Goal: Task Accomplishment & Management: Manage account settings

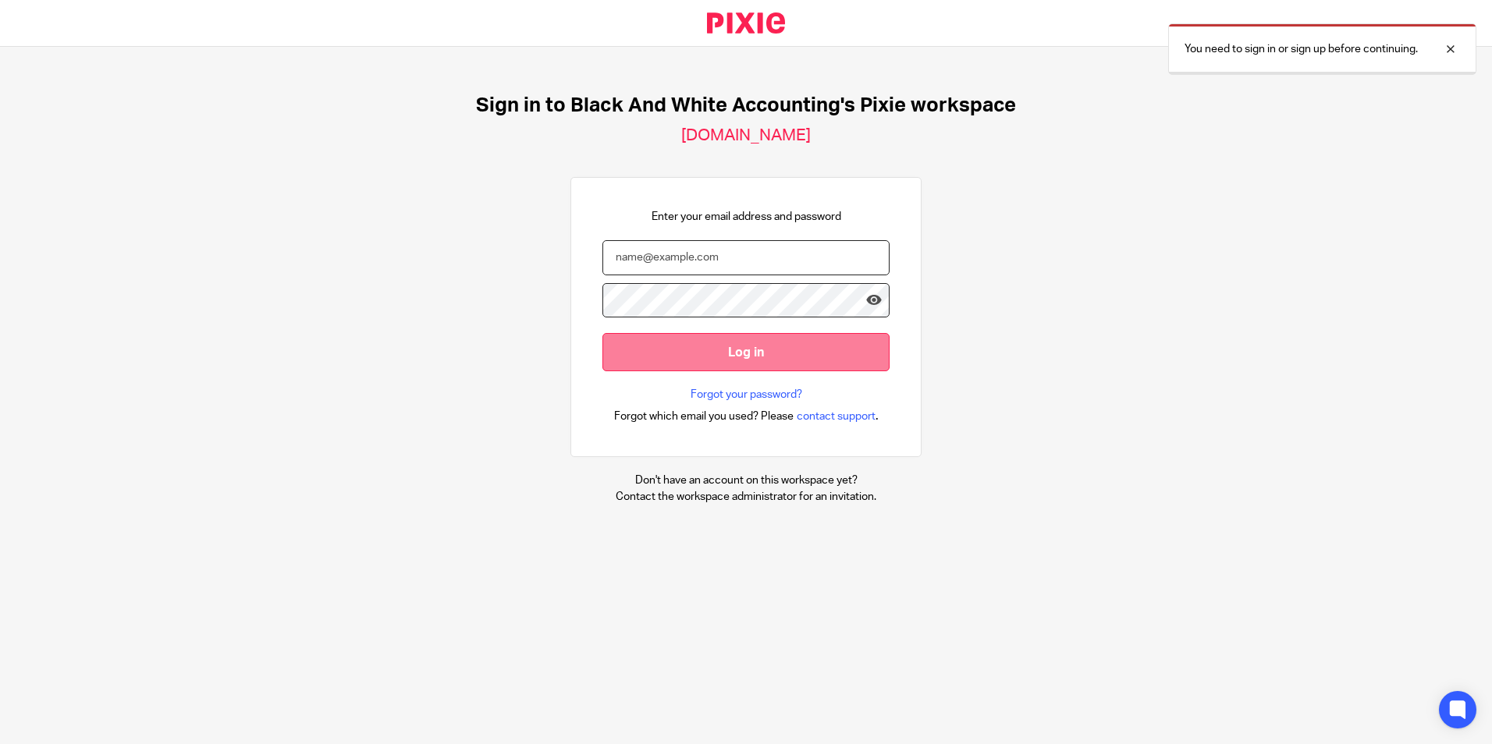
type input "evinta@blackandwhiteaccounting.co.uk"
click at [691, 343] on input "Log in" at bounding box center [745, 352] width 287 height 38
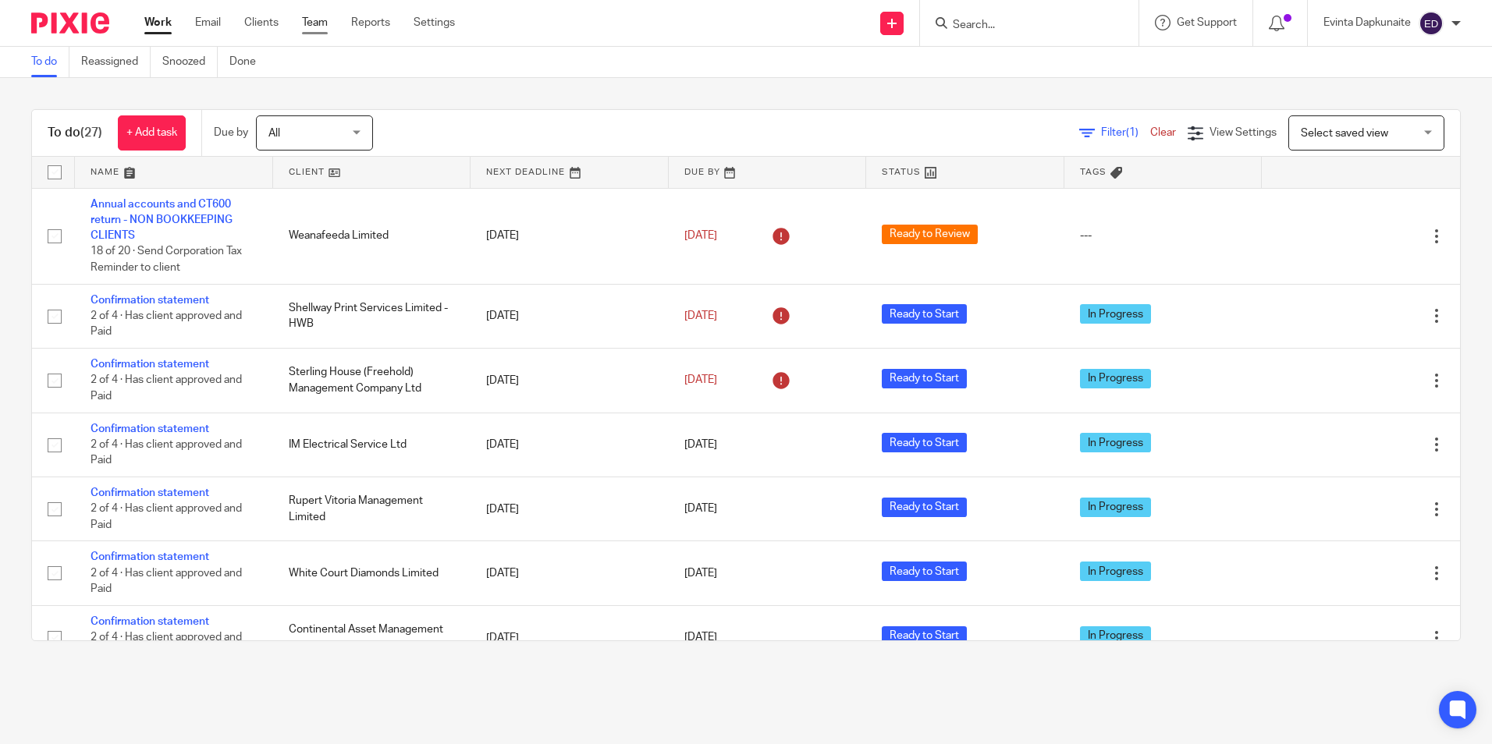
click at [308, 23] on link "Team" at bounding box center [315, 23] width 26 height 16
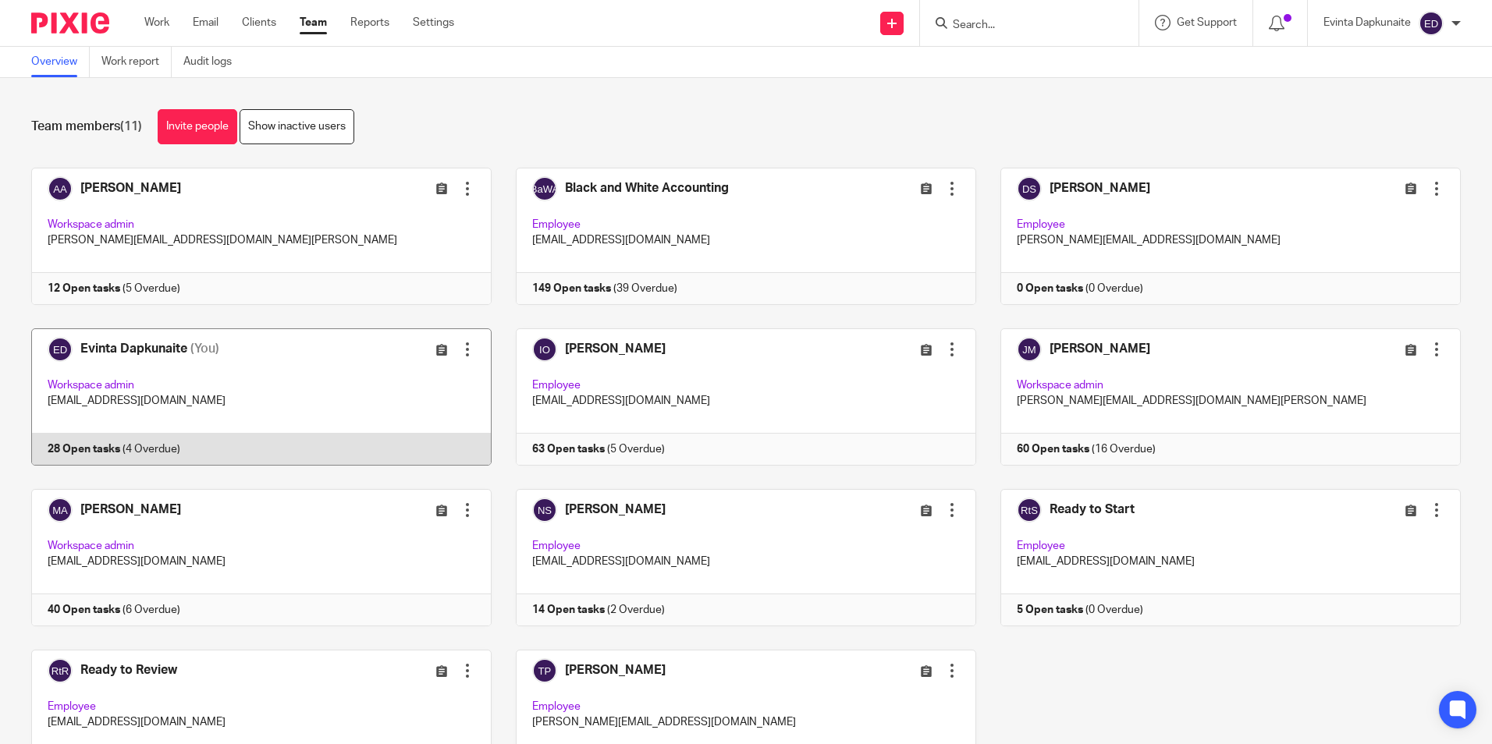
click at [394, 400] on link at bounding box center [249, 397] width 485 height 137
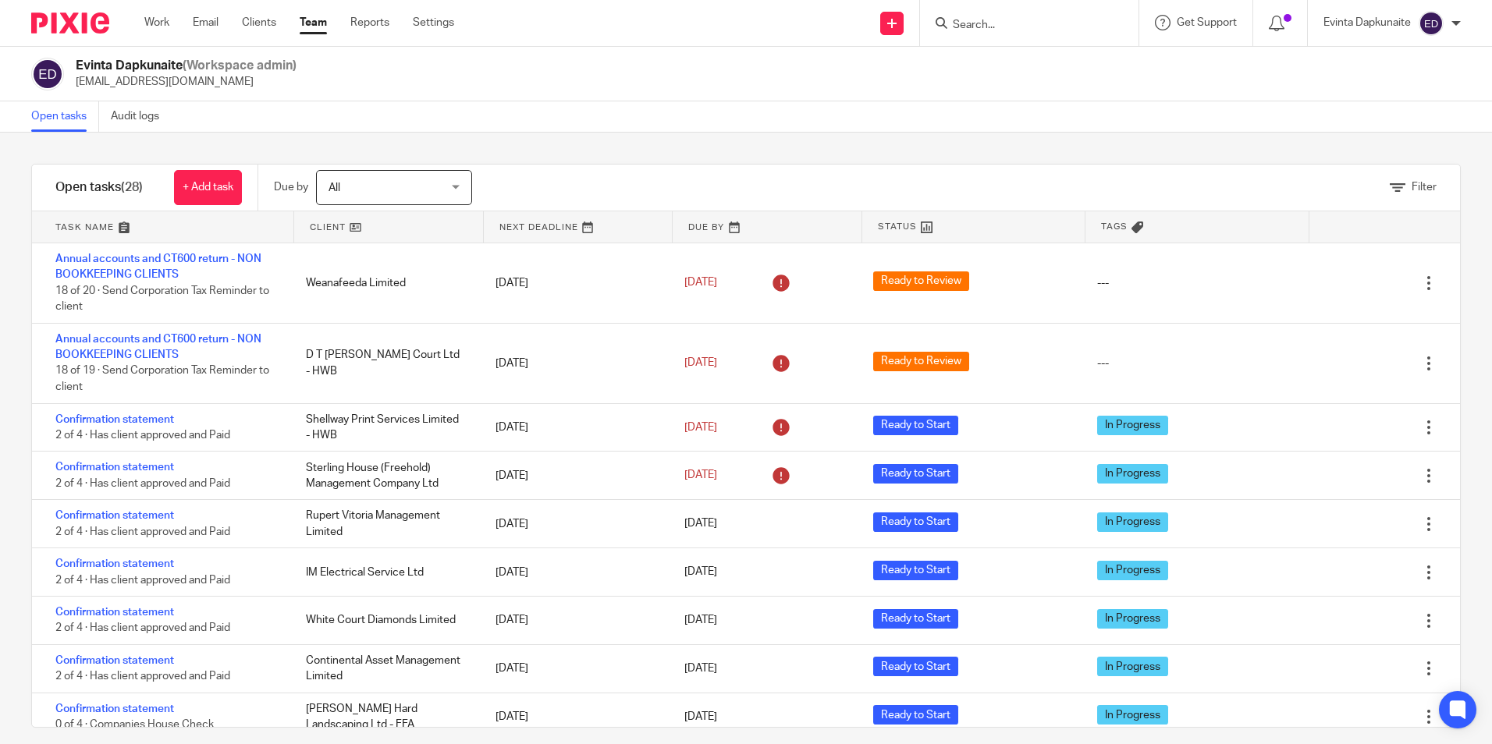
click at [1013, 25] on input "Search" at bounding box center [1021, 26] width 140 height 14
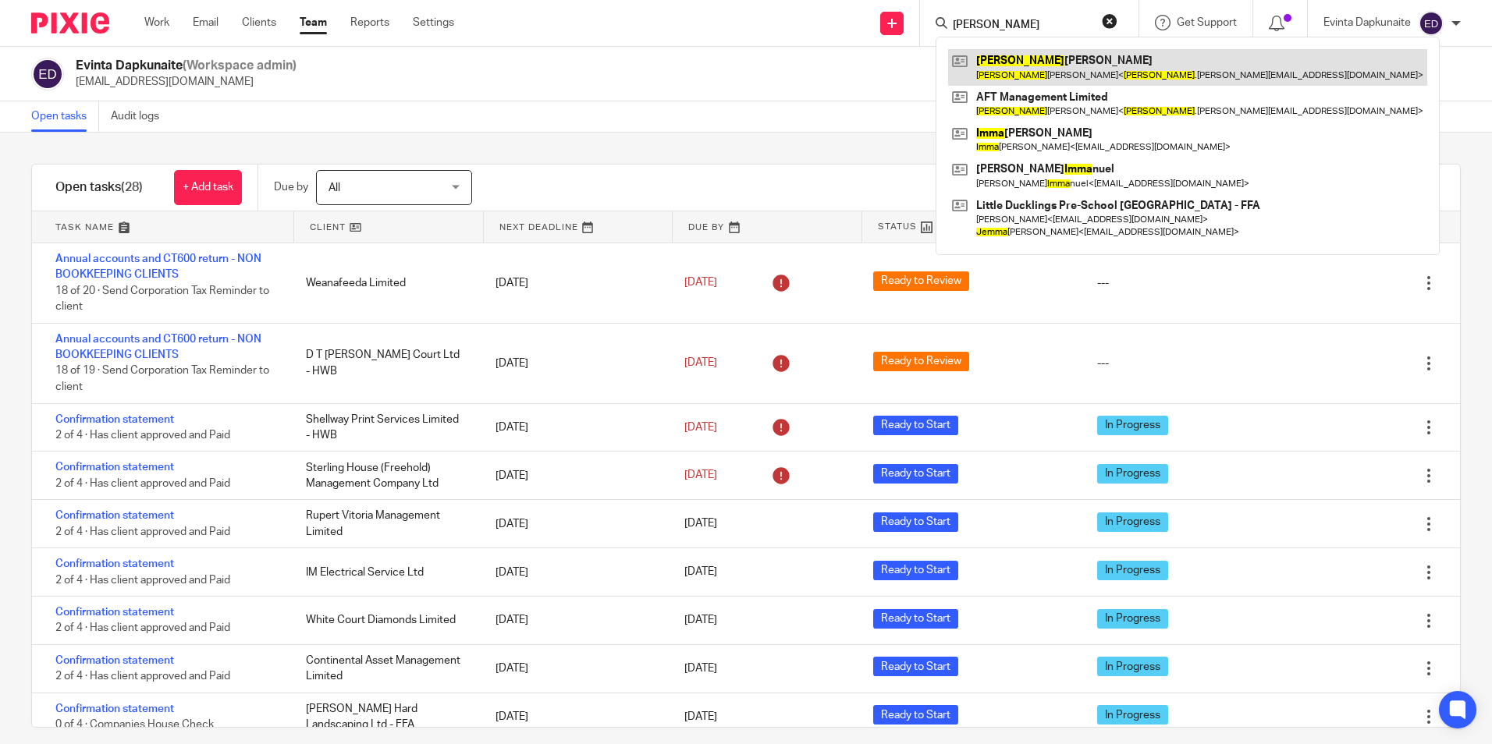
type input "emma"
click at [1048, 61] on link at bounding box center [1187, 67] width 479 height 36
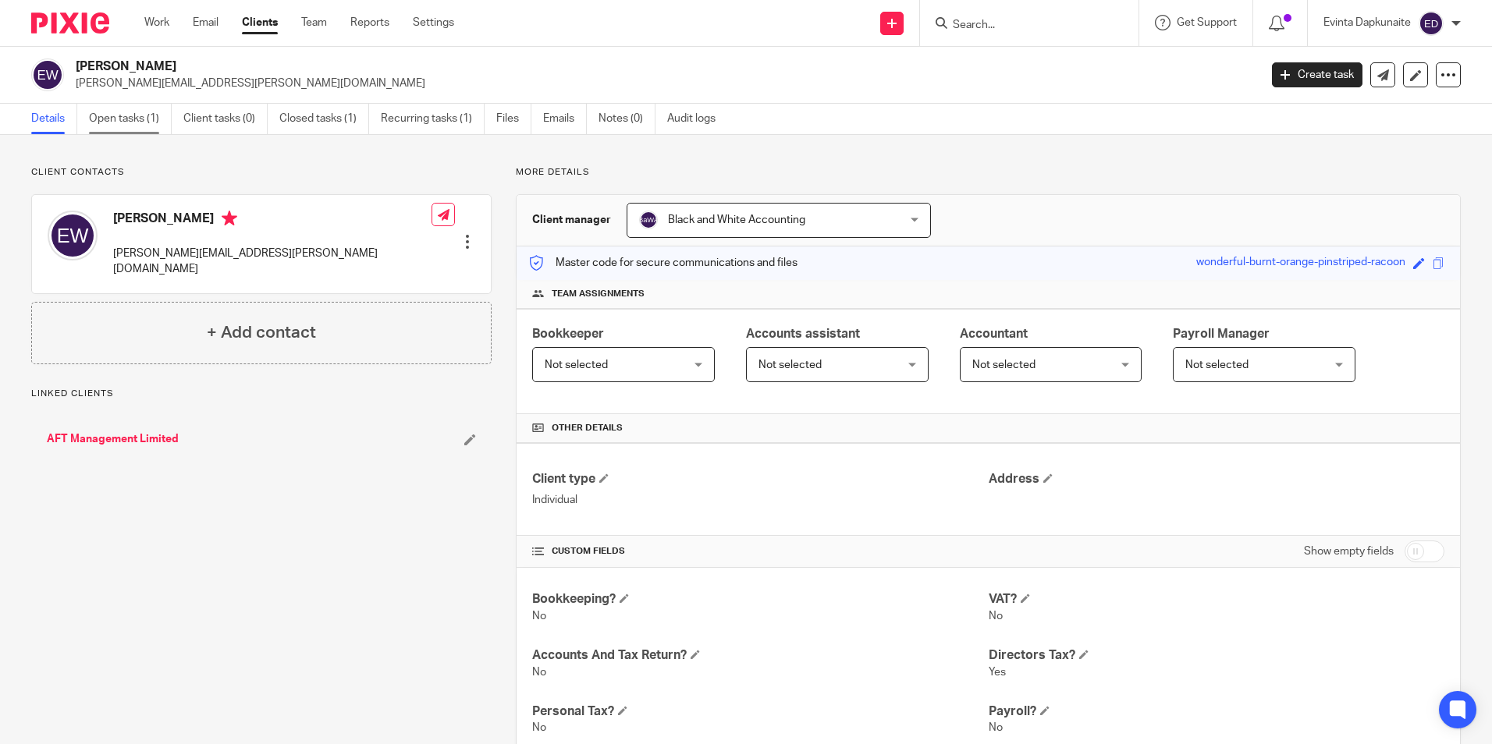
click at [132, 119] on link "Open tasks (1)" at bounding box center [130, 119] width 83 height 30
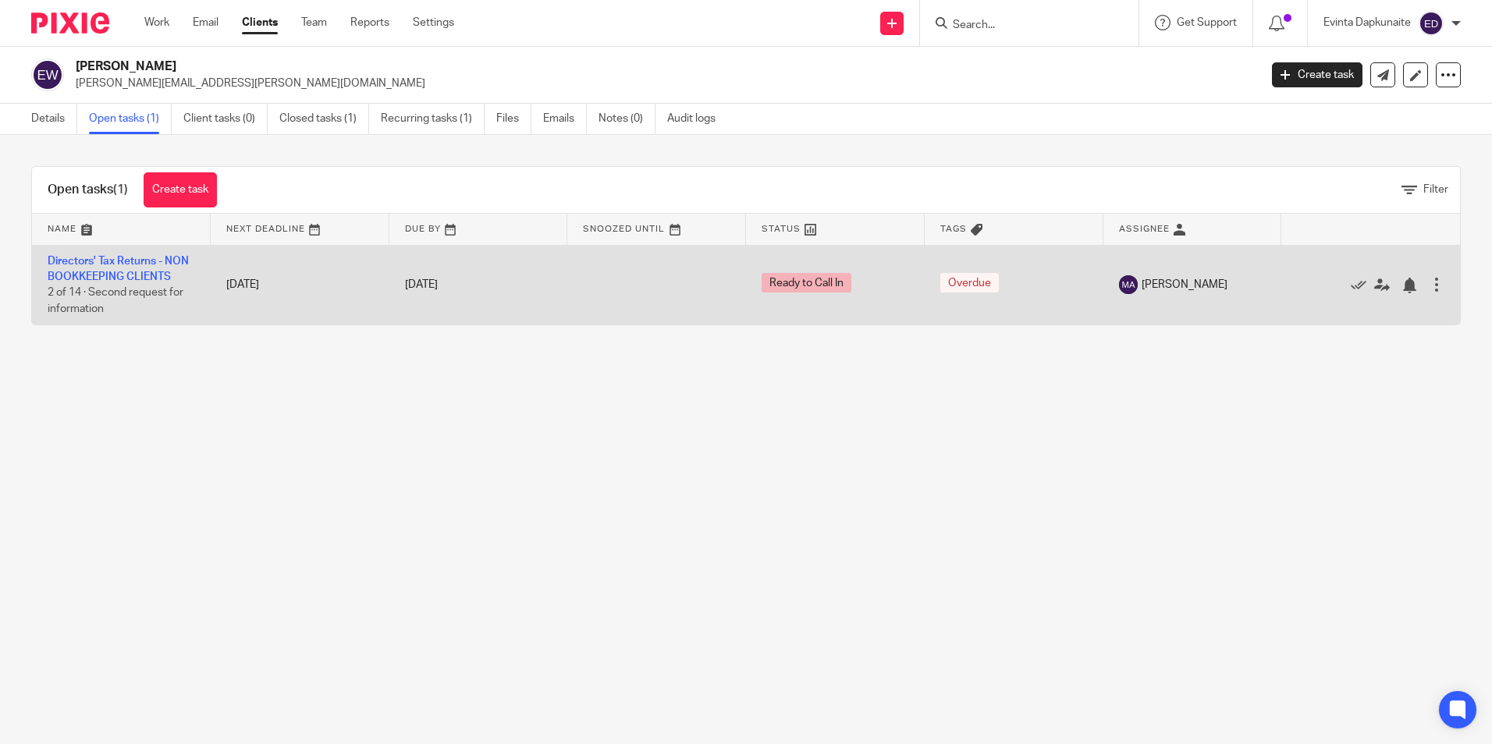
click at [157, 267] on td "Directors' Tax Returns - NON BOOKKEEPING CLIENTS 2 of 14 · Second request for i…" at bounding box center [121, 285] width 179 height 80
click at [158, 262] on link "Directors' Tax Returns - NON BOOKKEEPING CLIENTS" at bounding box center [118, 269] width 141 height 27
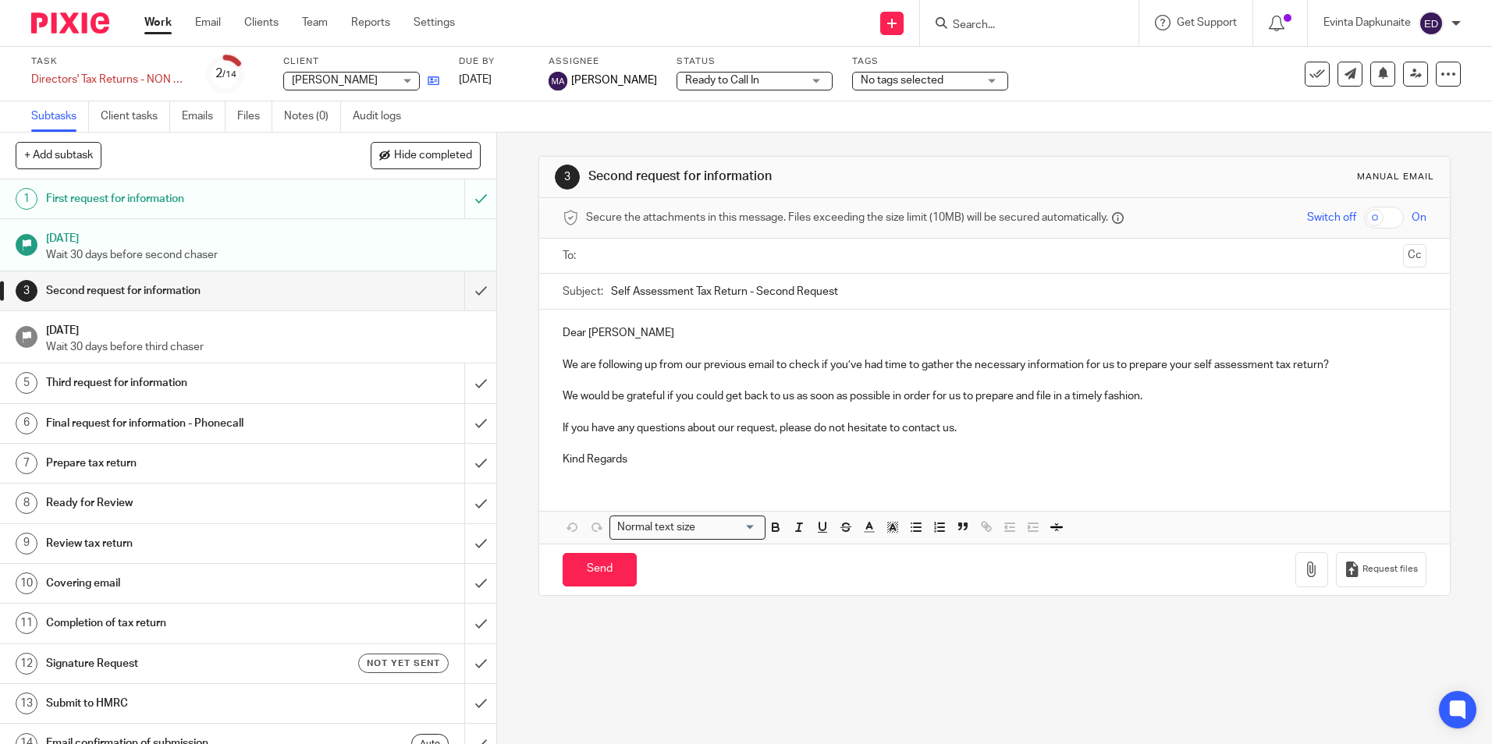
click at [431, 88] on link at bounding box center [430, 81] width 20 height 16
click at [1030, 16] on form at bounding box center [1034, 23] width 166 height 20
click at [1024, 34] on div at bounding box center [1029, 23] width 218 height 46
click at [1016, 21] on input "Search" at bounding box center [1021, 26] width 140 height 14
type input "sitli"
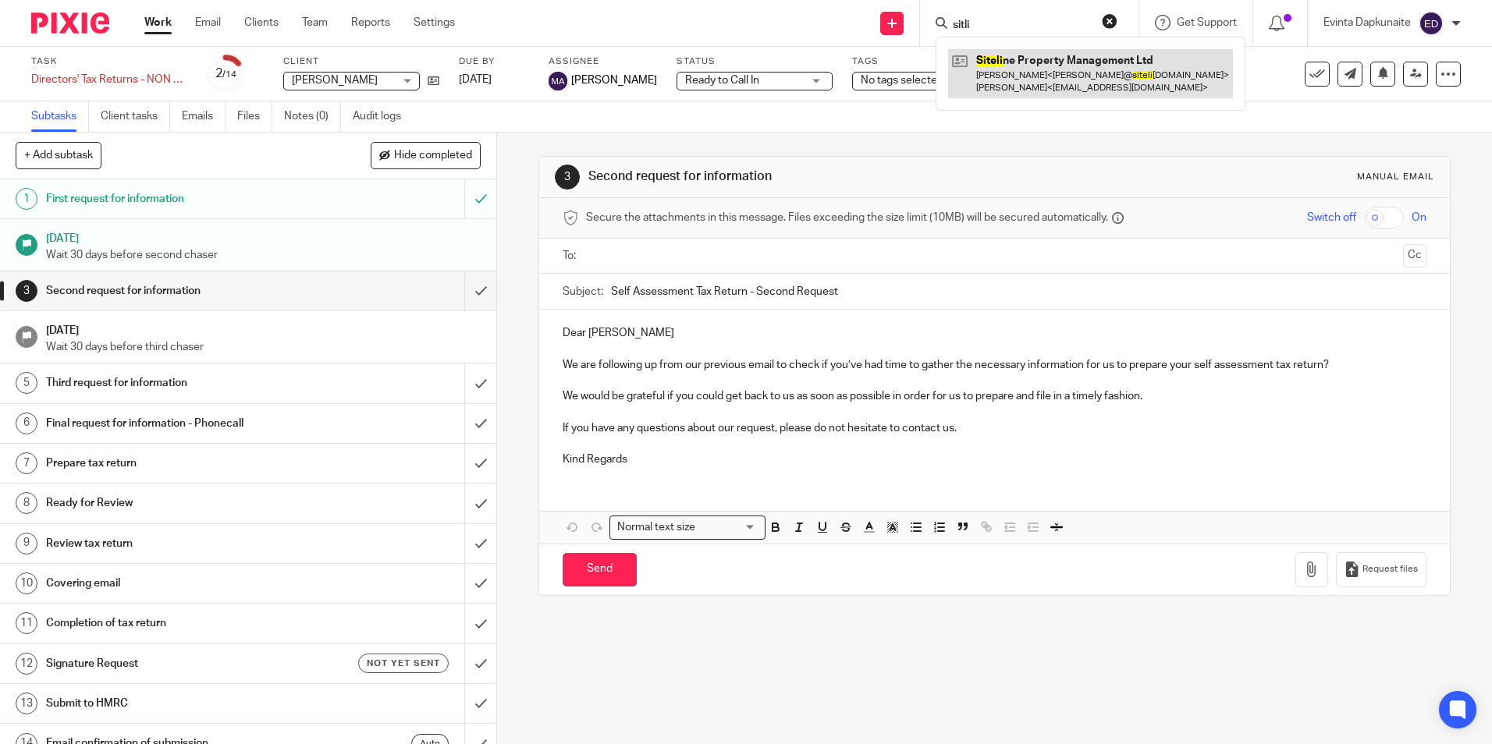
click at [1017, 59] on link at bounding box center [1090, 73] width 285 height 48
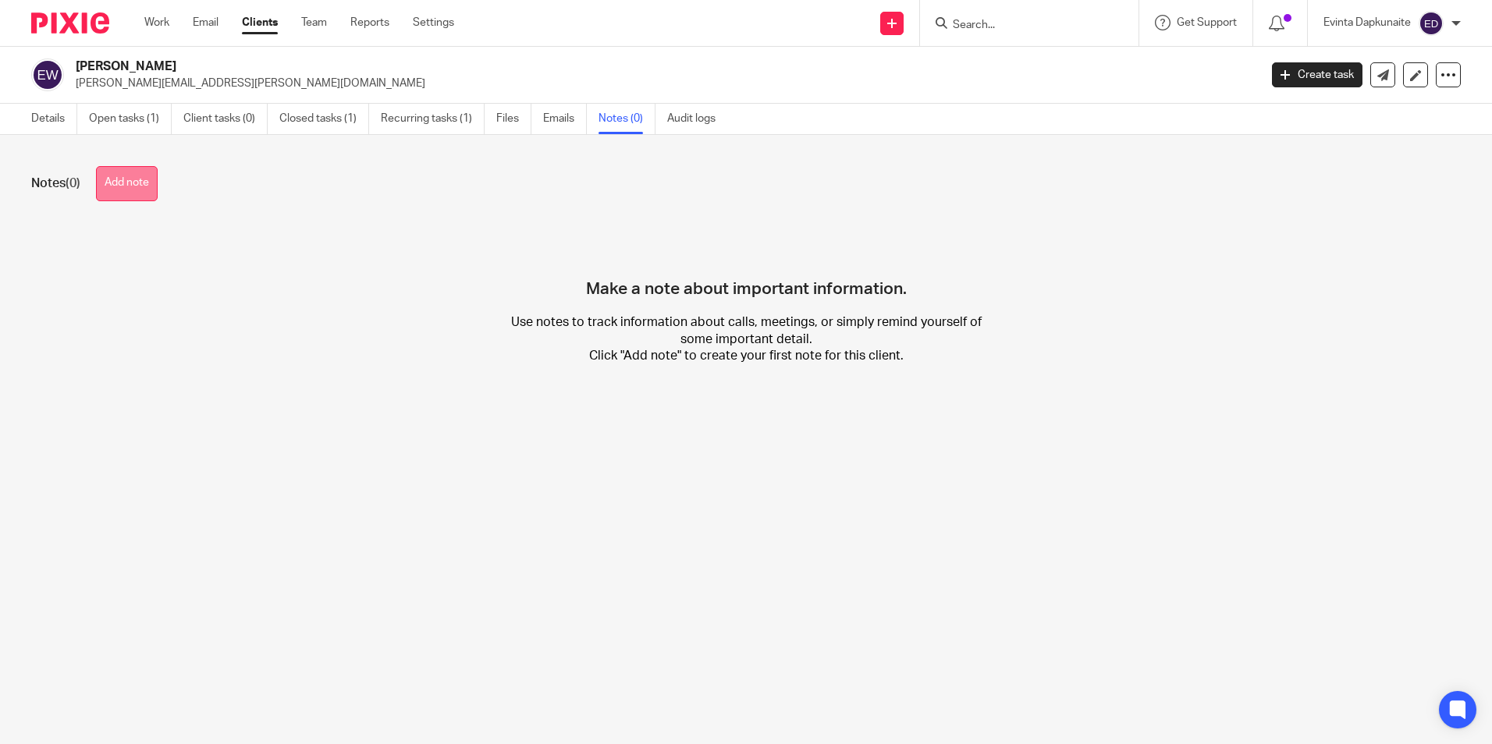
click at [125, 188] on button "Add note" at bounding box center [127, 183] width 62 height 35
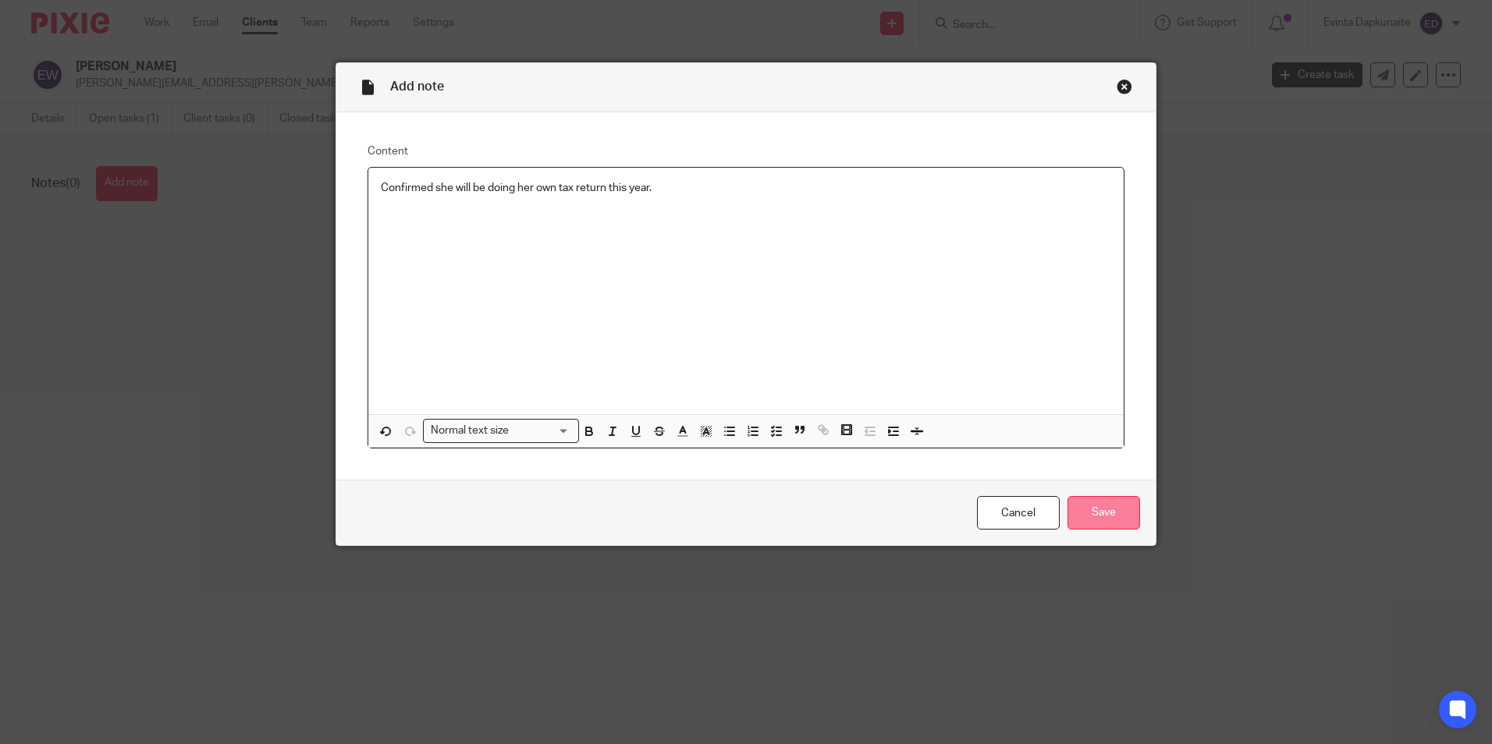
click at [1123, 502] on input "Save" at bounding box center [1103, 513] width 73 height 34
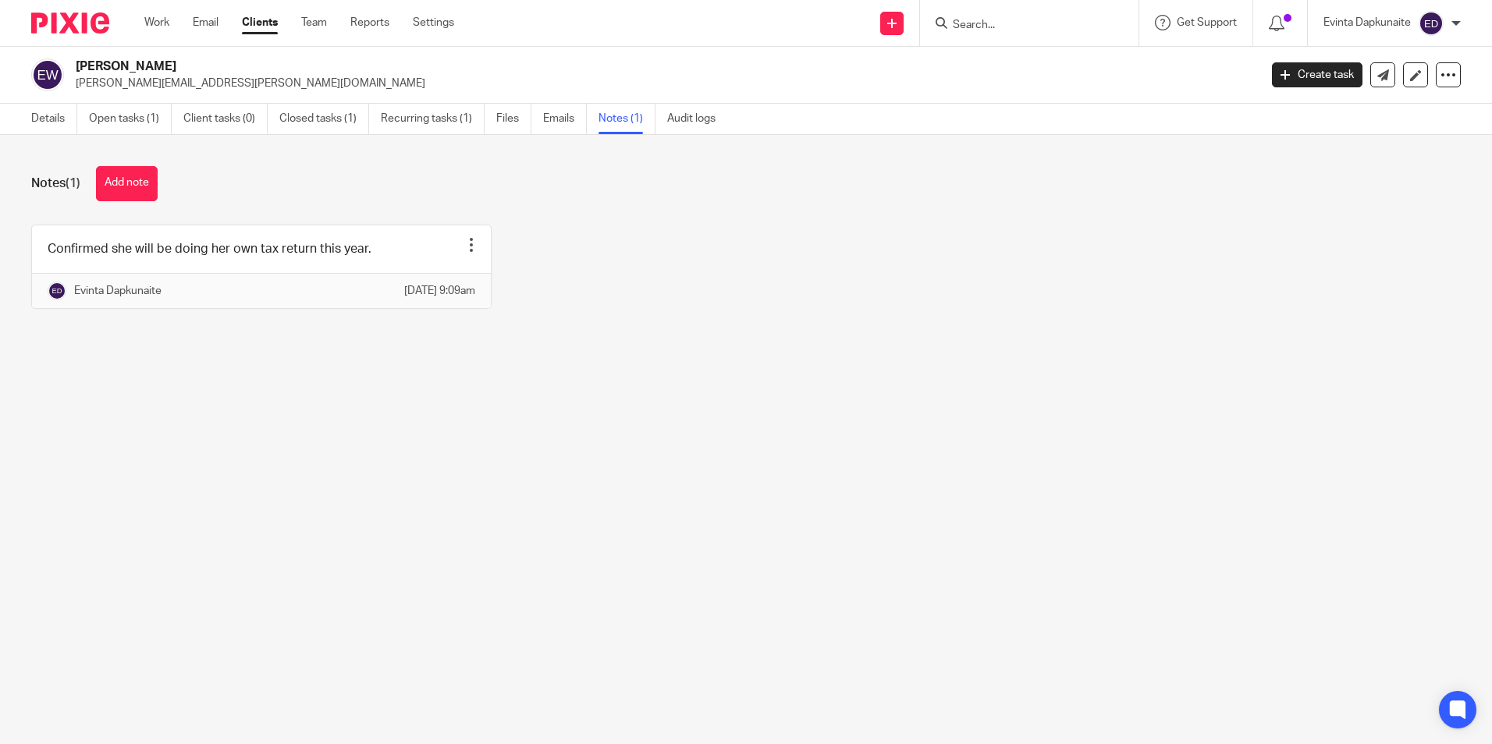
drag, startPoint x: 194, startPoint y: 375, endPoint x: 137, endPoint y: 410, distance: 66.9
click at [194, 364] on div "Notes (1) Add note Confirmed she will be doing her own tax return this year. Pi…" at bounding box center [746, 249] width 1492 height 229
click at [121, 112] on link "Open tasks (1)" at bounding box center [130, 119] width 83 height 30
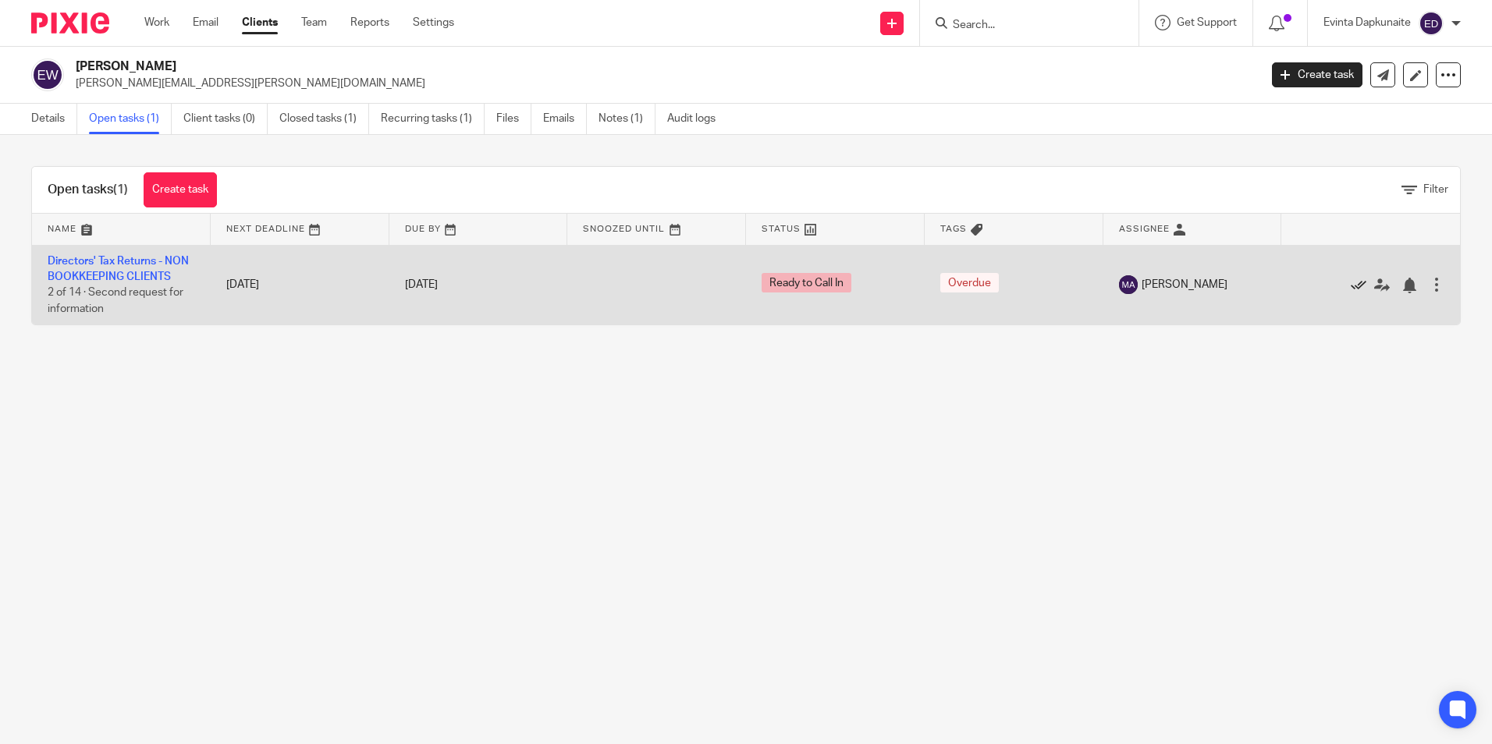
click at [1351, 285] on icon at bounding box center [1359, 286] width 16 height 16
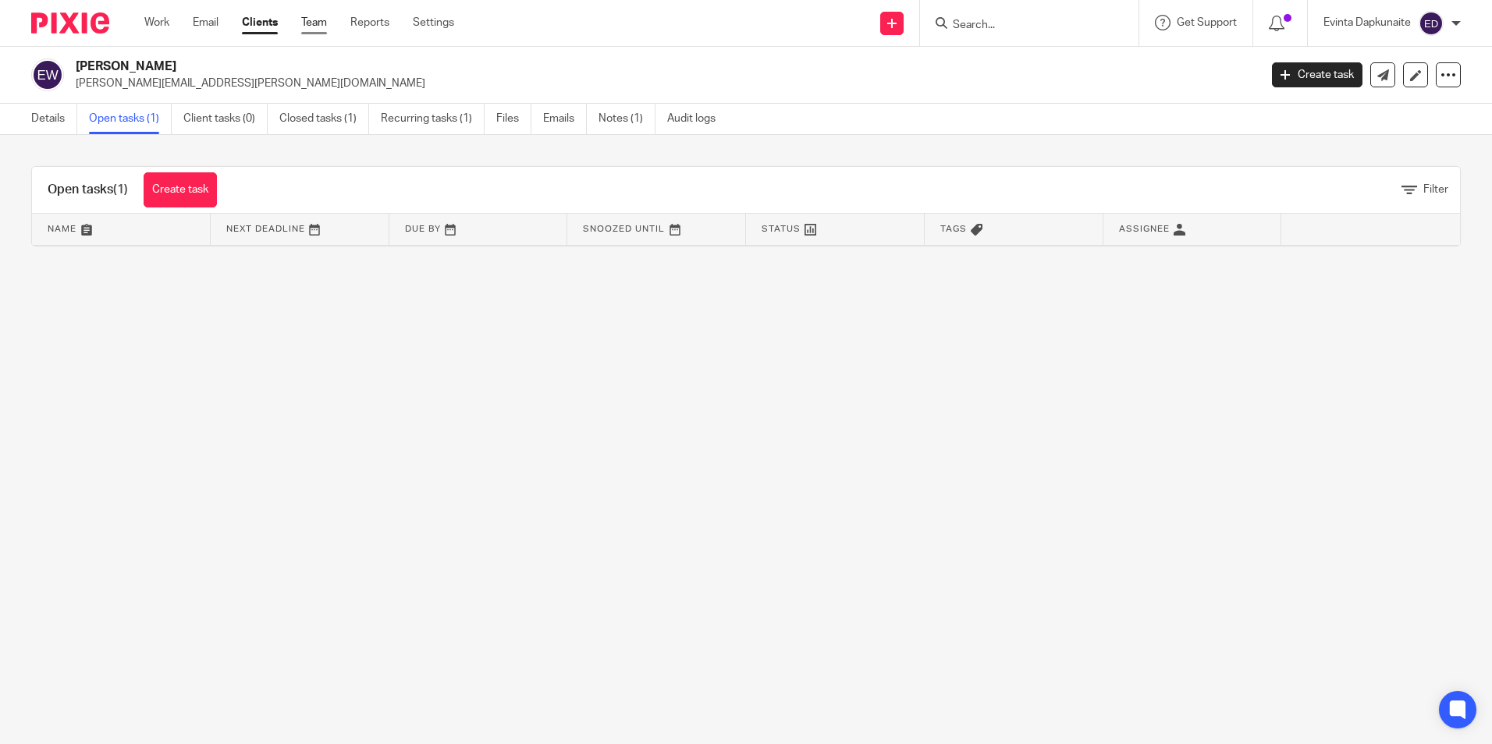
click at [313, 20] on link "Team" at bounding box center [314, 23] width 26 height 16
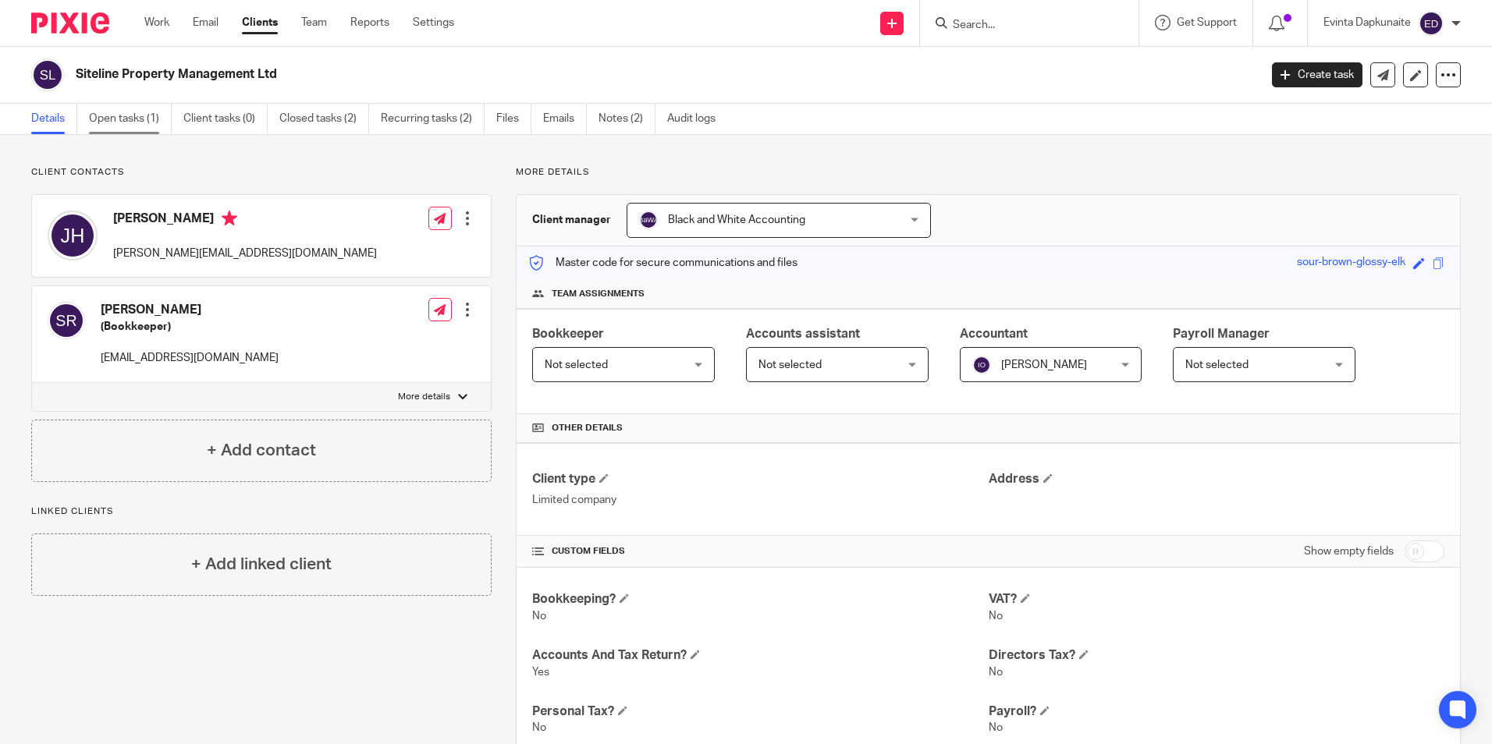
click at [144, 124] on link "Open tasks (1)" at bounding box center [130, 119] width 83 height 30
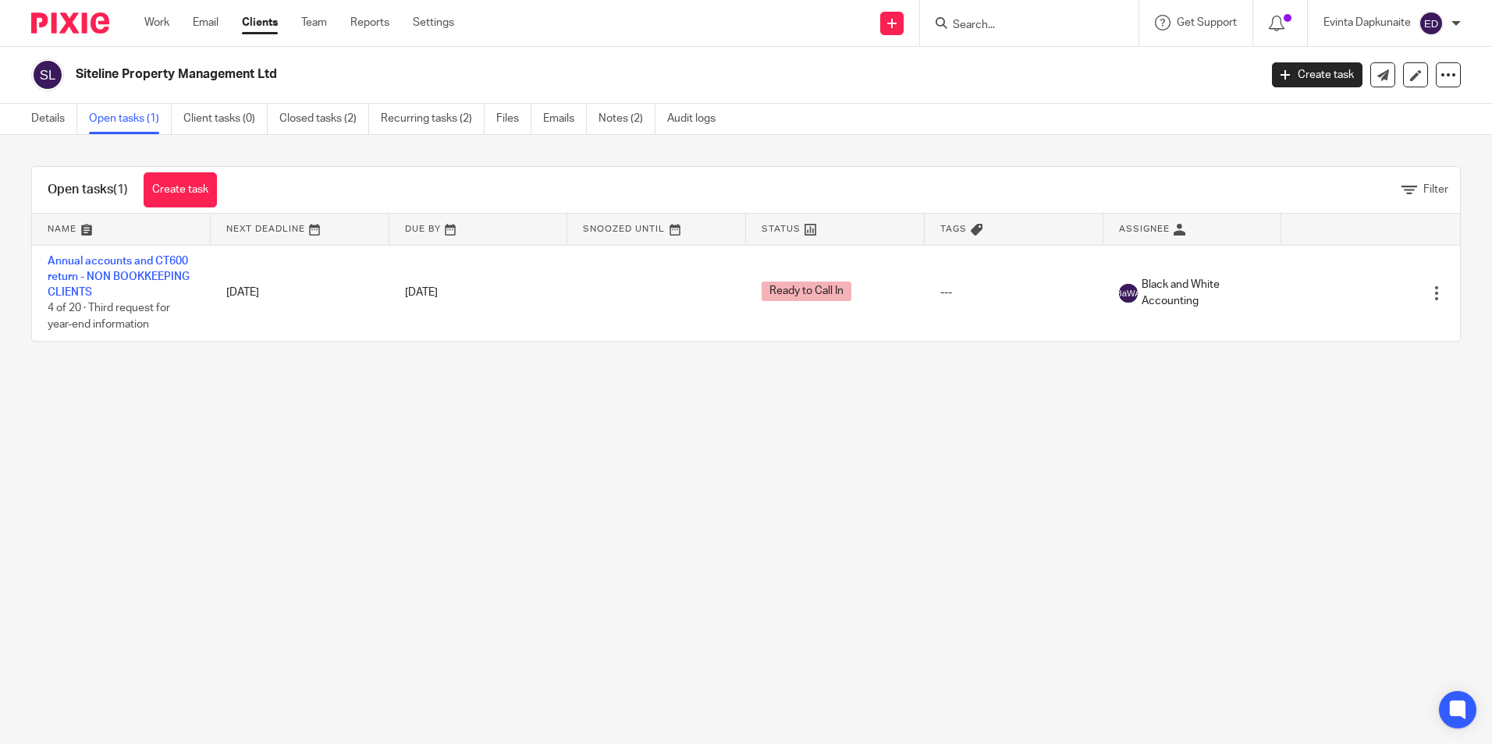
click at [119, 260] on link "Annual accounts and CT600 return - NON BOOKKEEPING CLIENTS" at bounding box center [119, 277] width 142 height 43
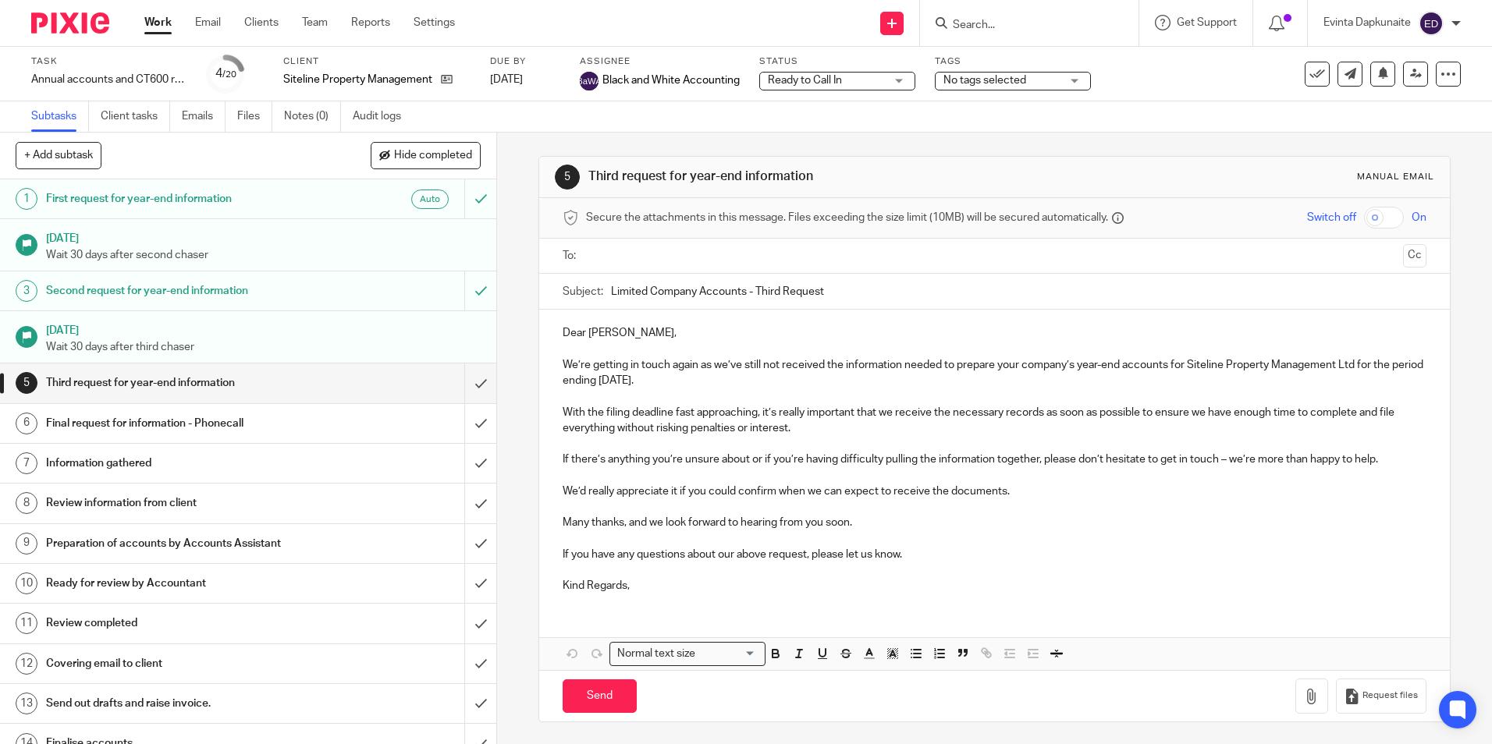
click at [846, 86] on span "Ready to Call In" at bounding box center [826, 81] width 117 height 16
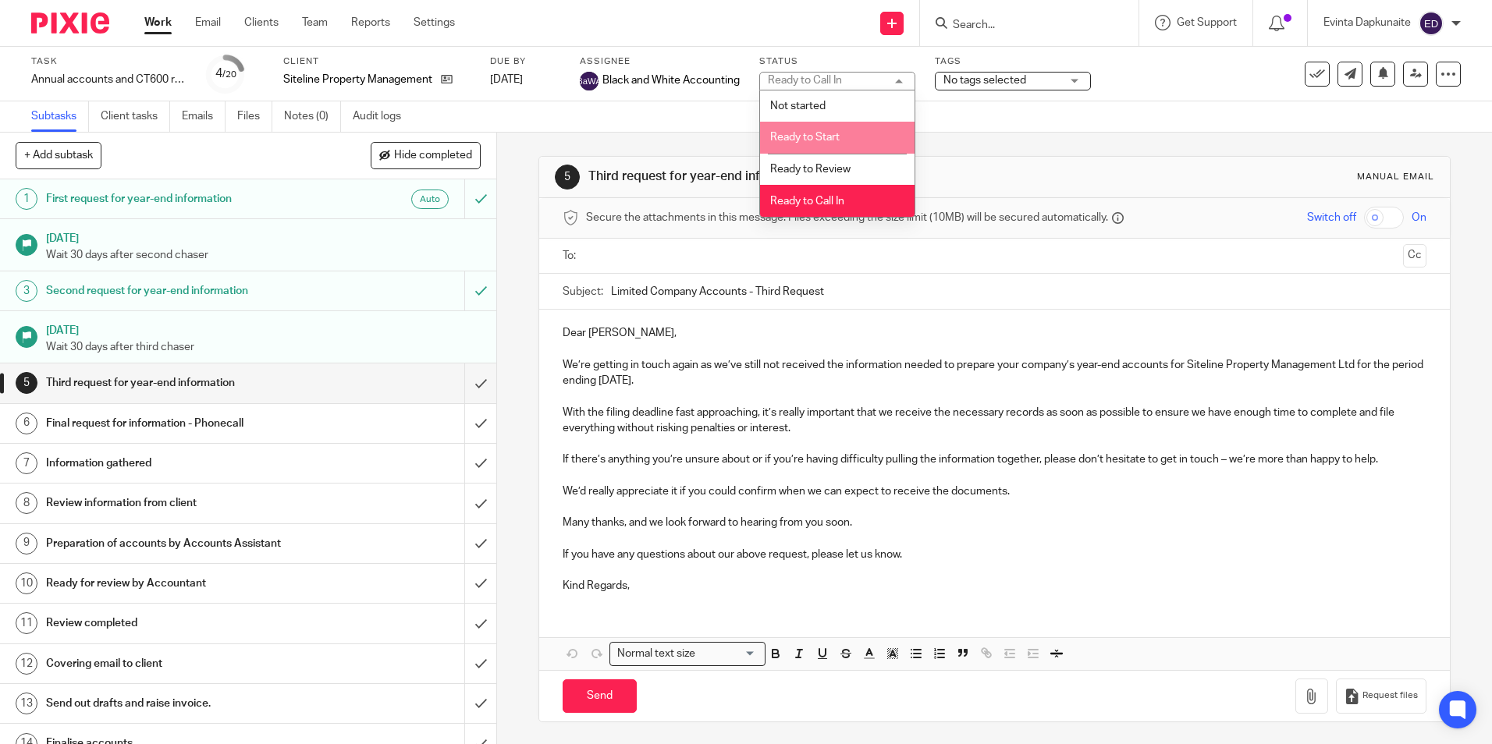
click at [851, 137] on li "Ready to Start" at bounding box center [837, 138] width 155 height 32
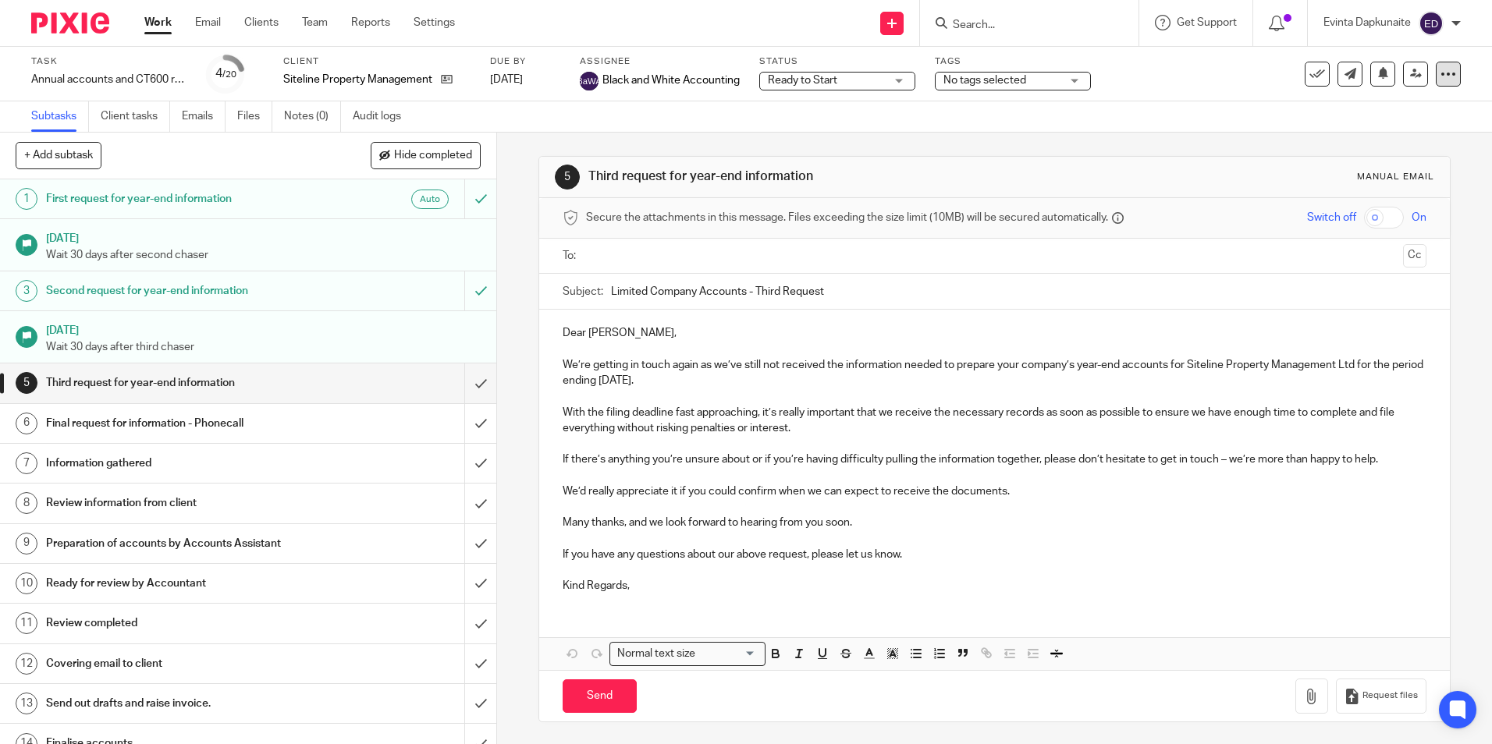
click at [1440, 76] on icon at bounding box center [1448, 74] width 16 height 16
click at [1352, 134] on link "Advanced task editor" at bounding box center [1388, 136] width 103 height 11
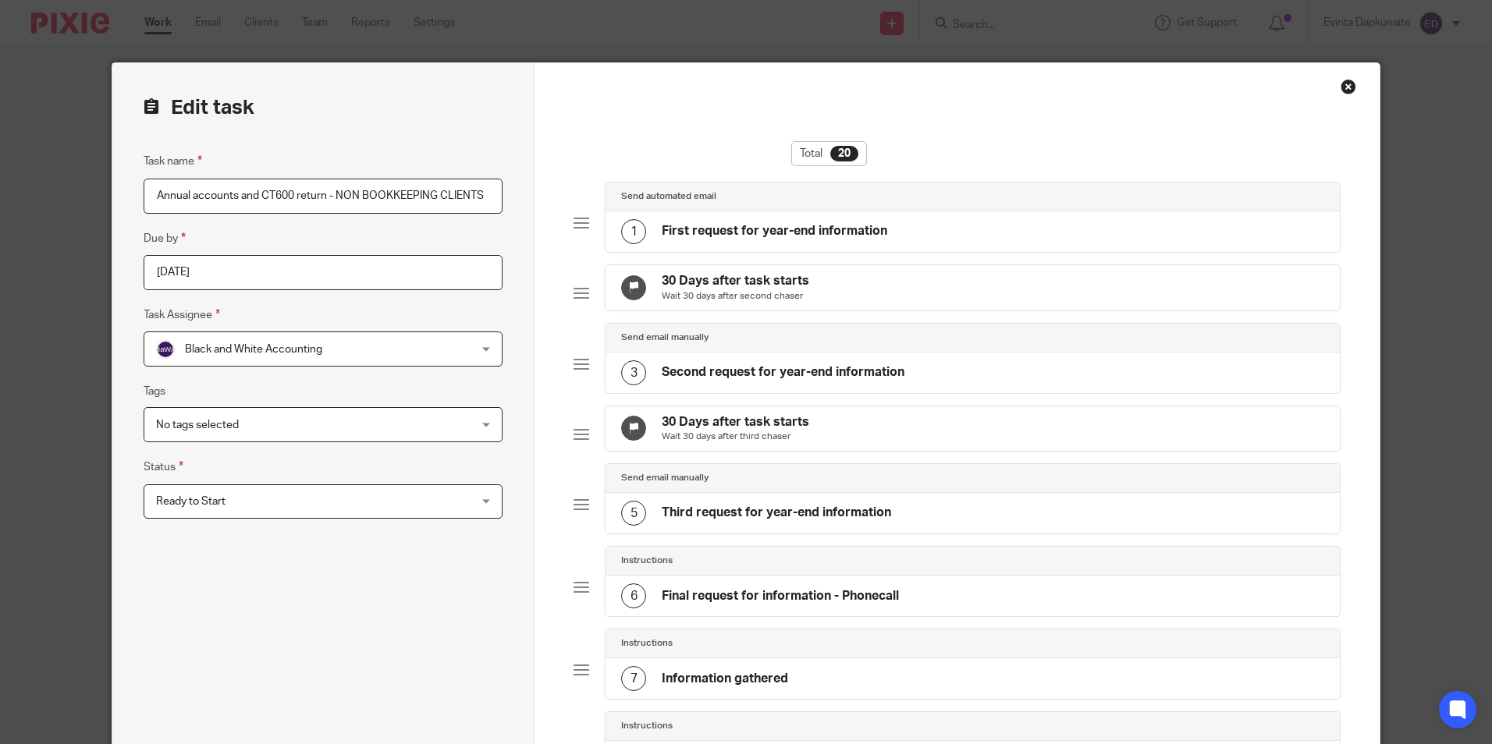
scroll to position [390, 0]
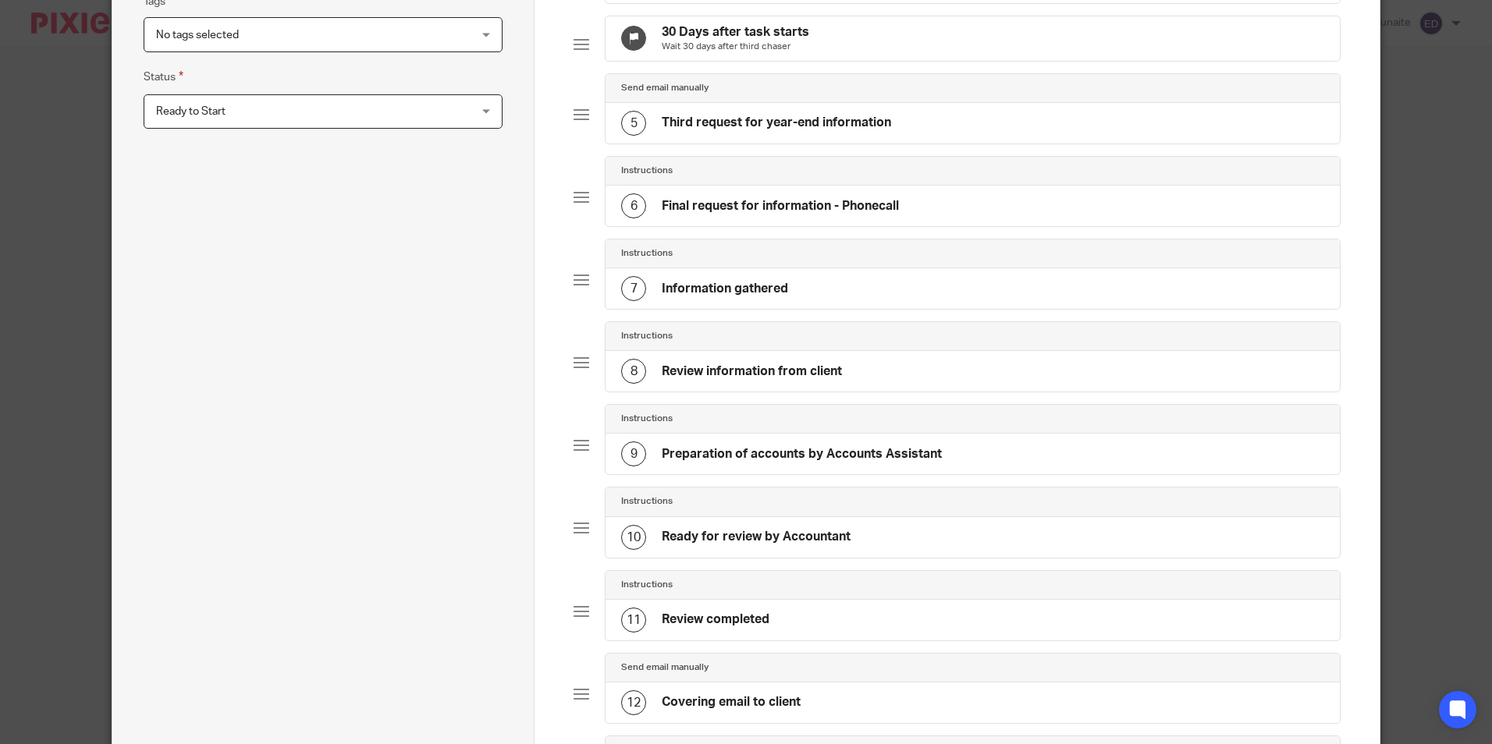
click at [826, 302] on div "7 Information gathered" at bounding box center [972, 288] width 733 height 41
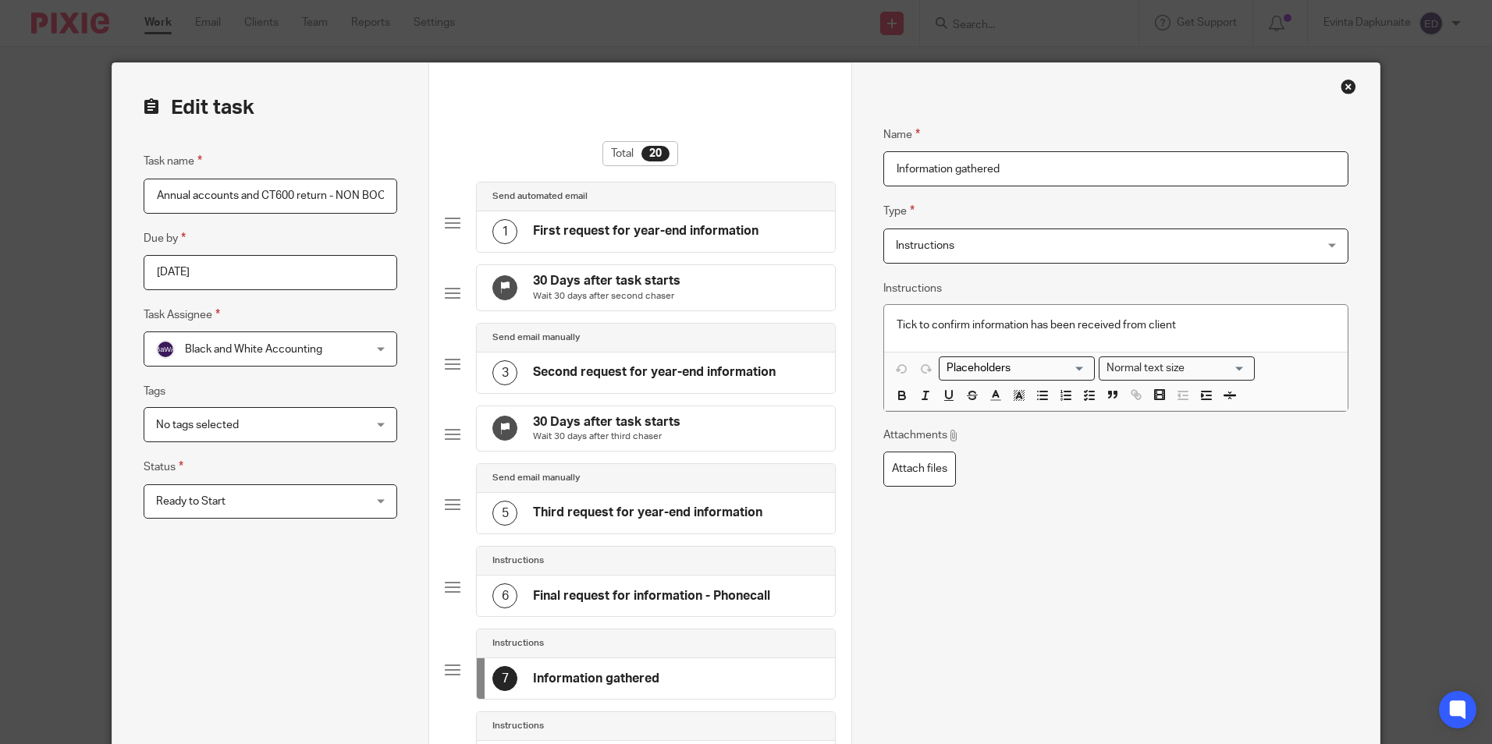
click at [1088, 171] on input "Information gathered" at bounding box center [1115, 168] width 464 height 35
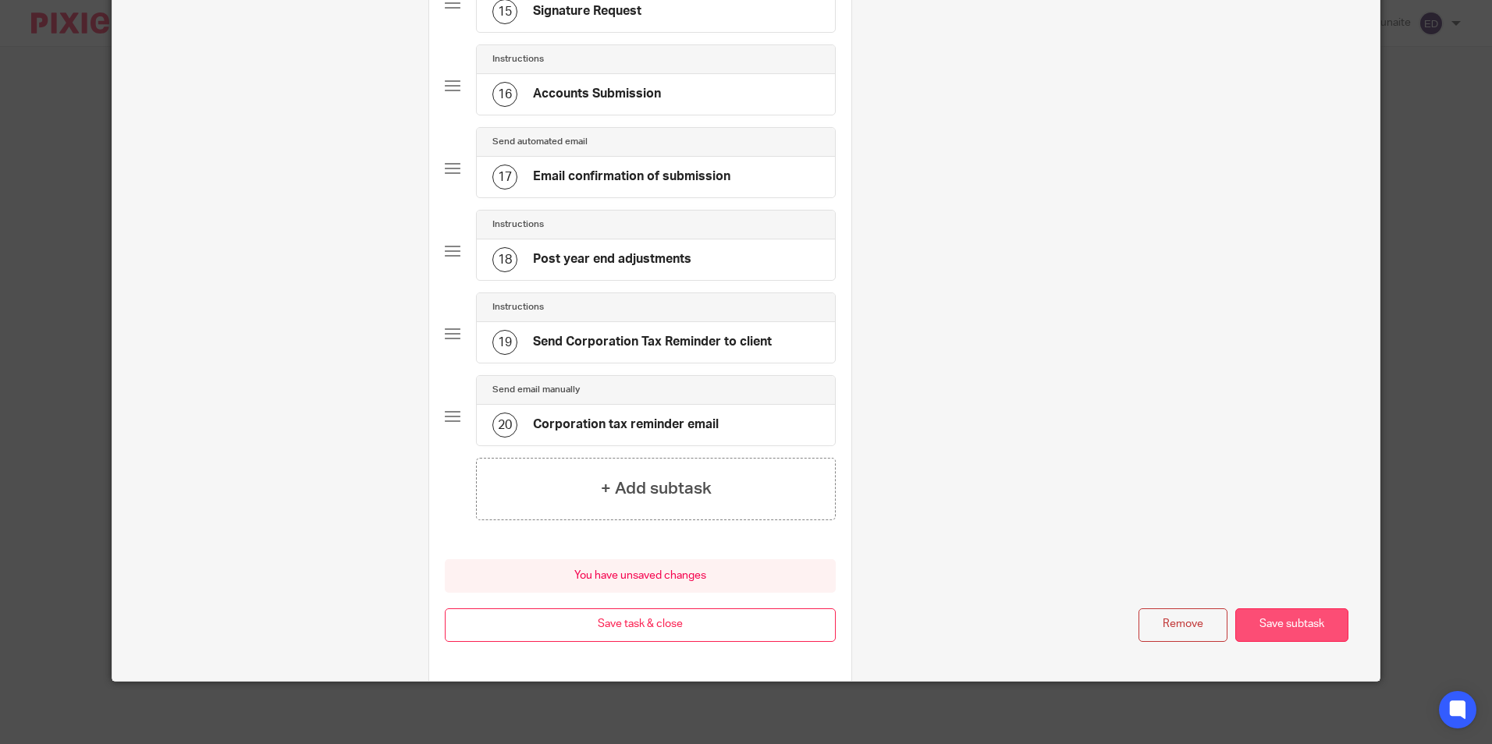
type input "Information gathered 13/10"
click at [1294, 622] on button "Save subtask" at bounding box center [1291, 626] width 113 height 34
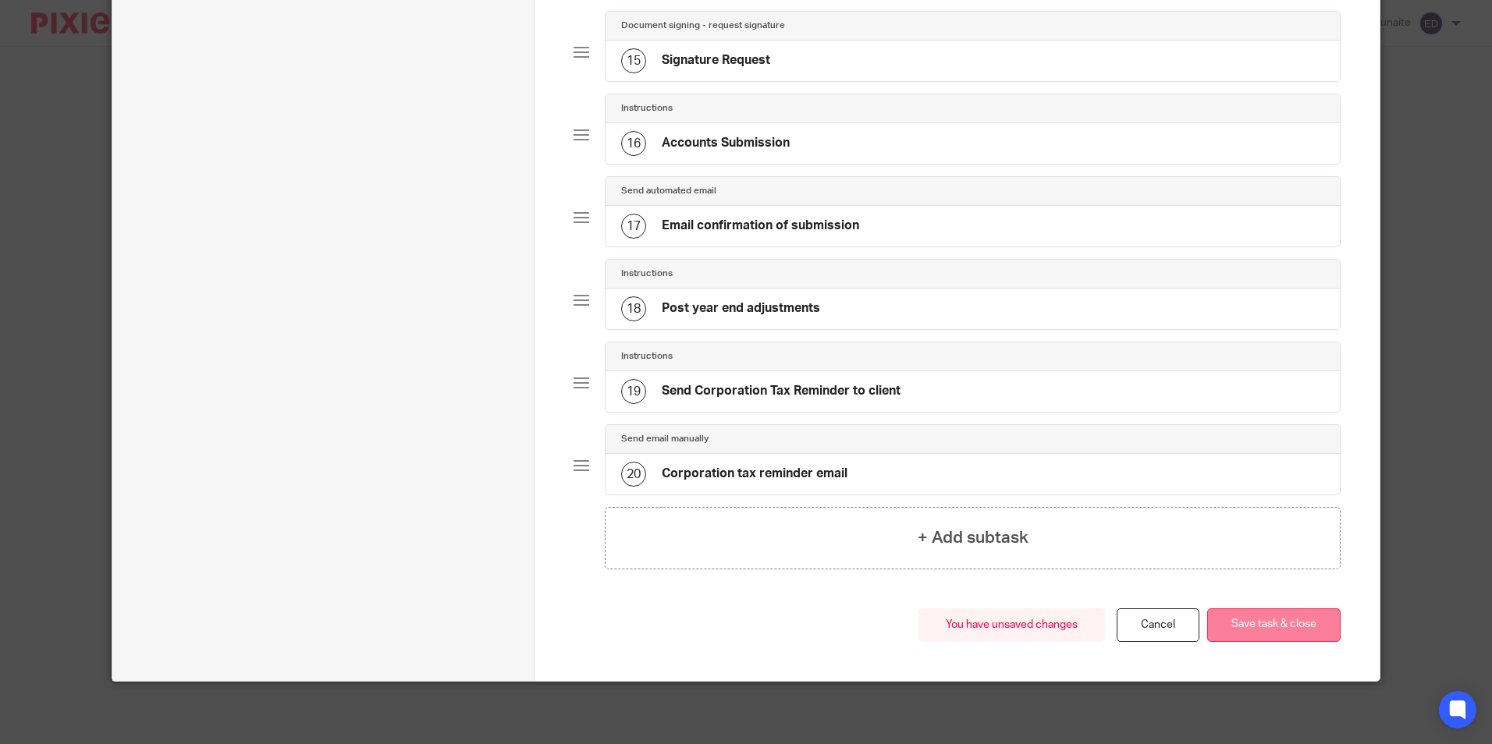
click at [1285, 630] on button "Save task & close" at bounding box center [1273, 626] width 133 height 34
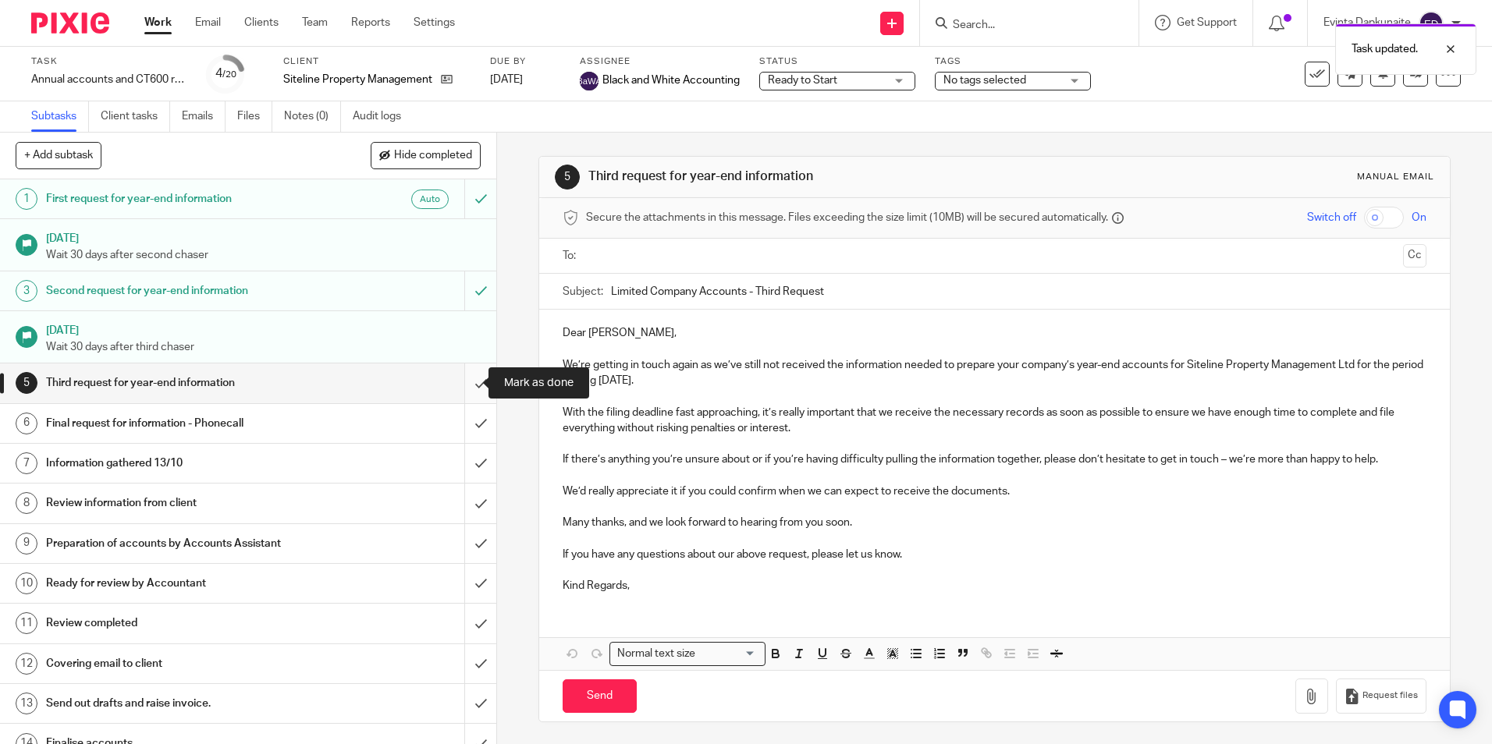
click at [460, 378] on input "submit" at bounding box center [248, 383] width 496 height 39
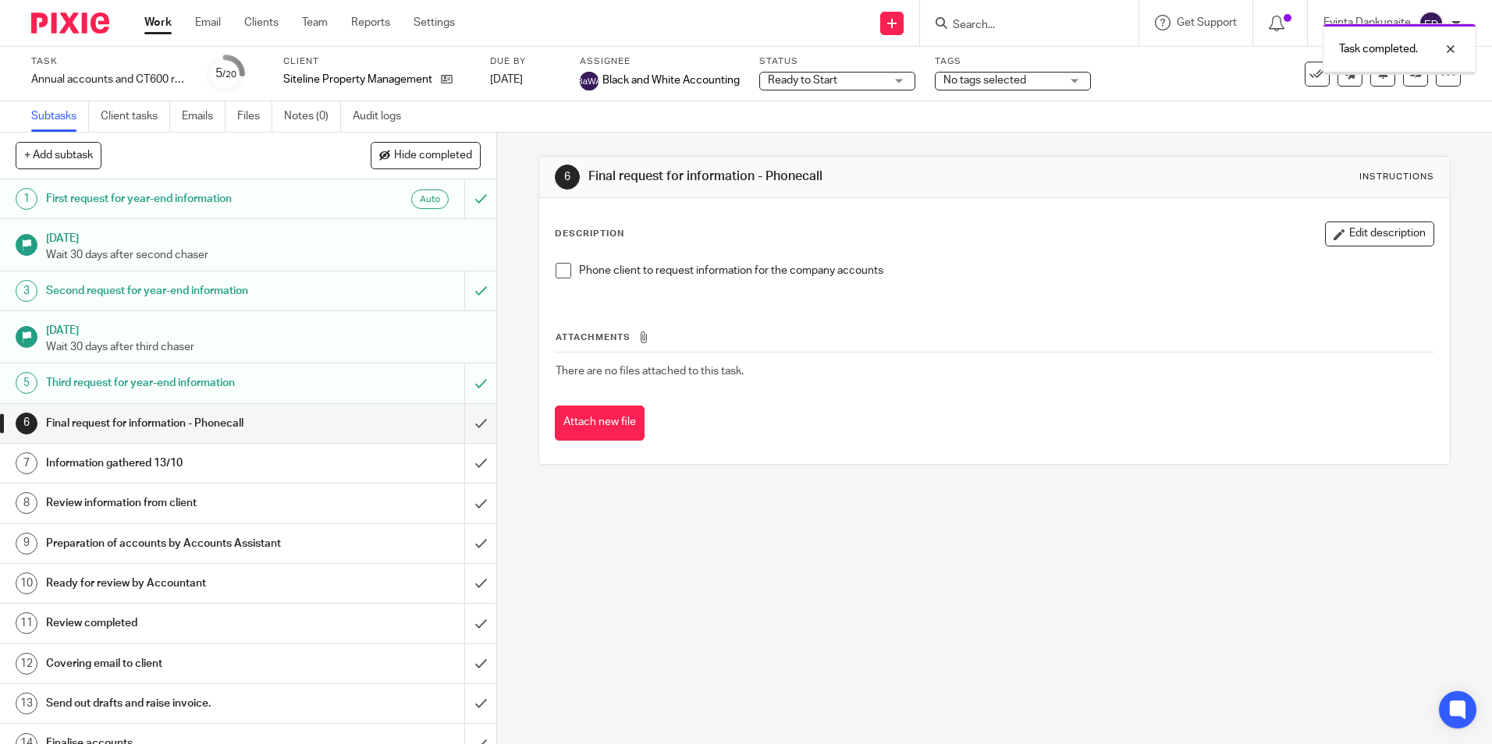
click at [462, 425] on input "submit" at bounding box center [248, 423] width 496 height 39
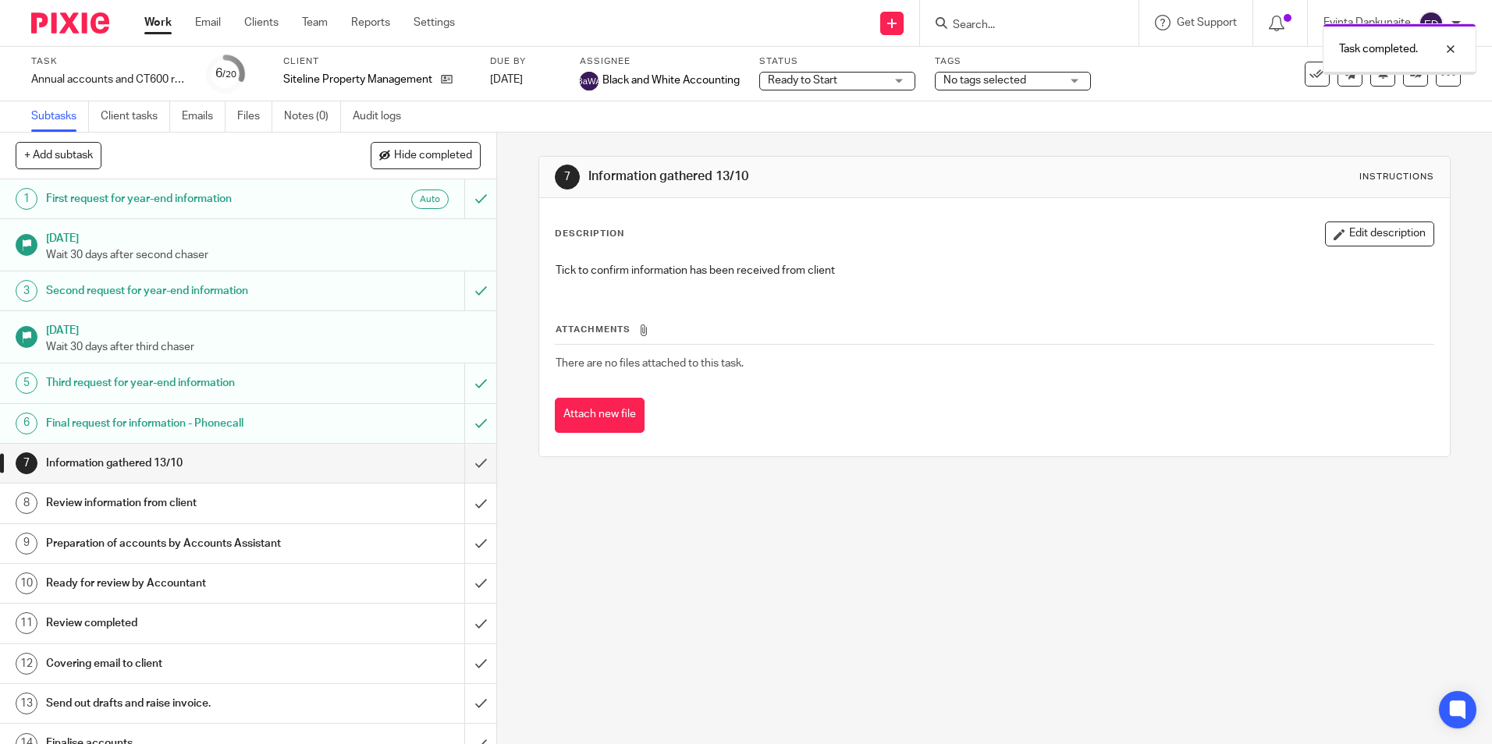
click at [466, 467] on input "submit" at bounding box center [248, 463] width 496 height 39
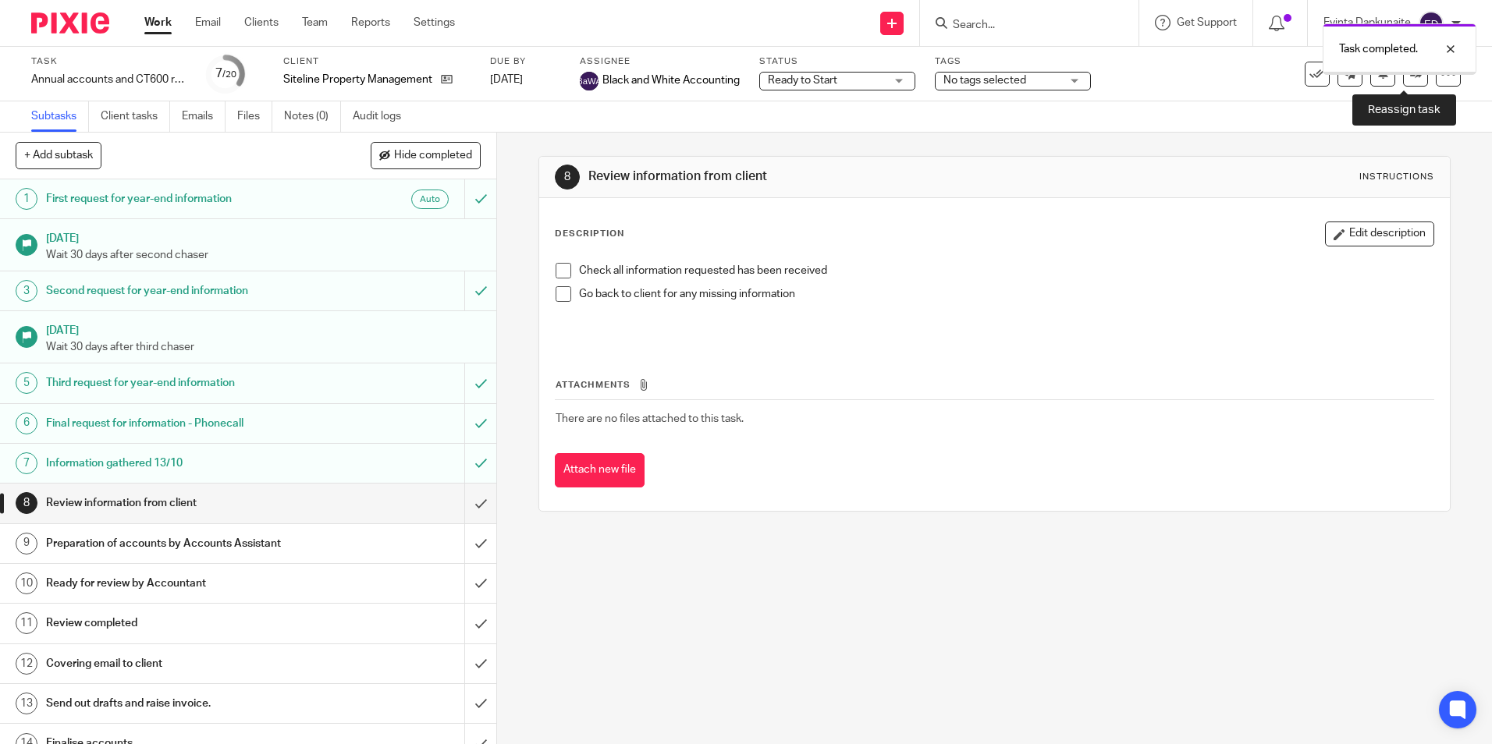
click at [1406, 83] on link at bounding box center [1415, 74] width 25 height 25
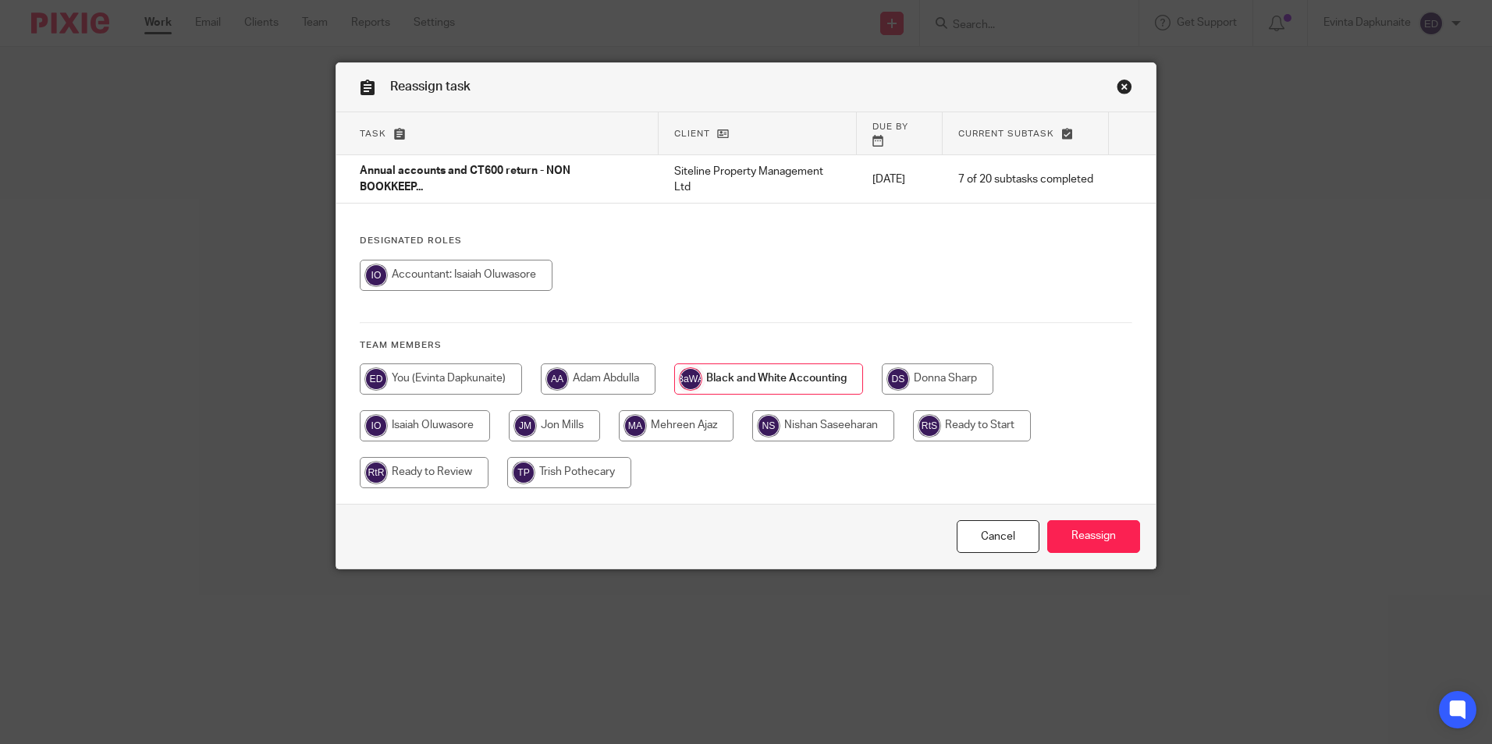
click at [963, 421] on input "radio" at bounding box center [972, 425] width 118 height 31
radio input "true"
click at [1089, 520] on input "Reassign" at bounding box center [1093, 537] width 93 height 34
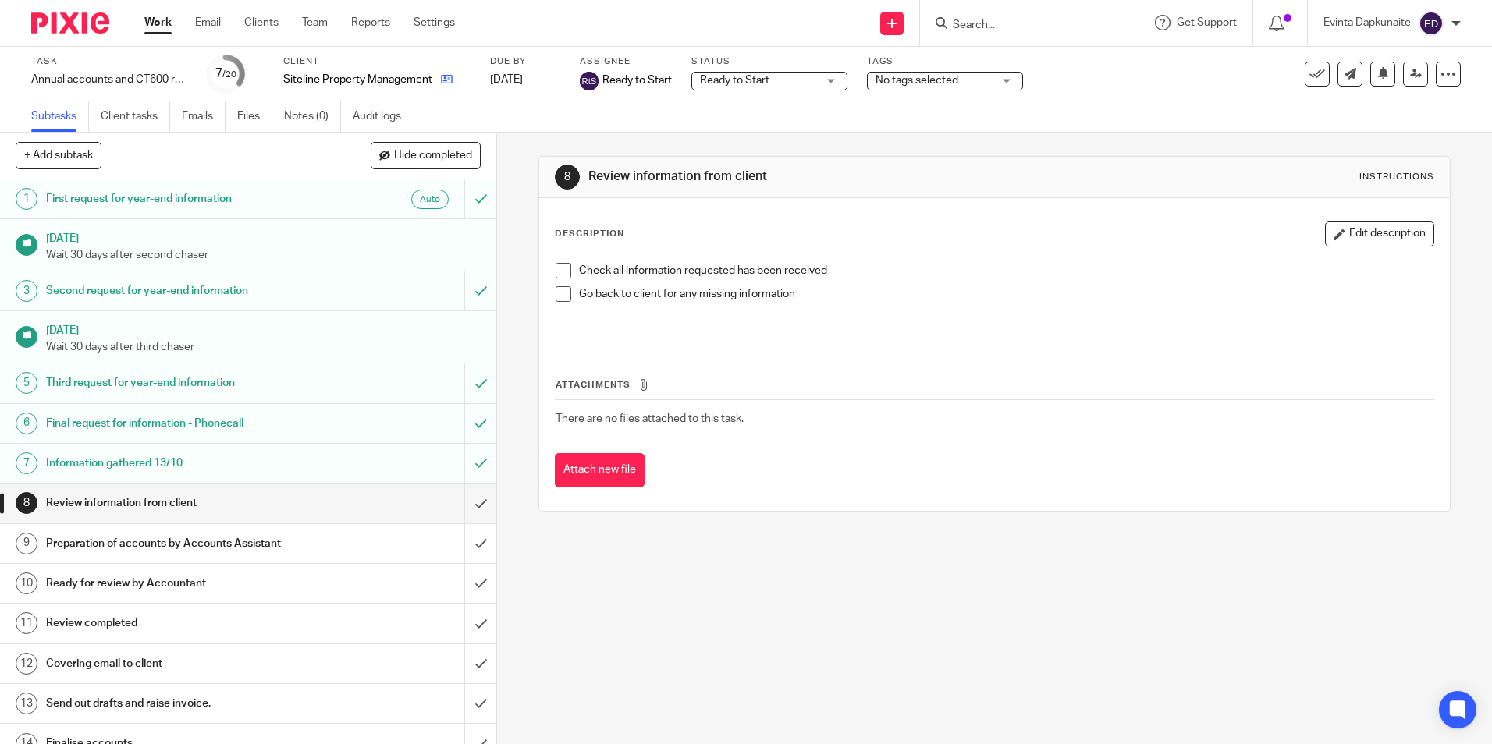
click at [448, 81] on icon at bounding box center [447, 79] width 12 height 12
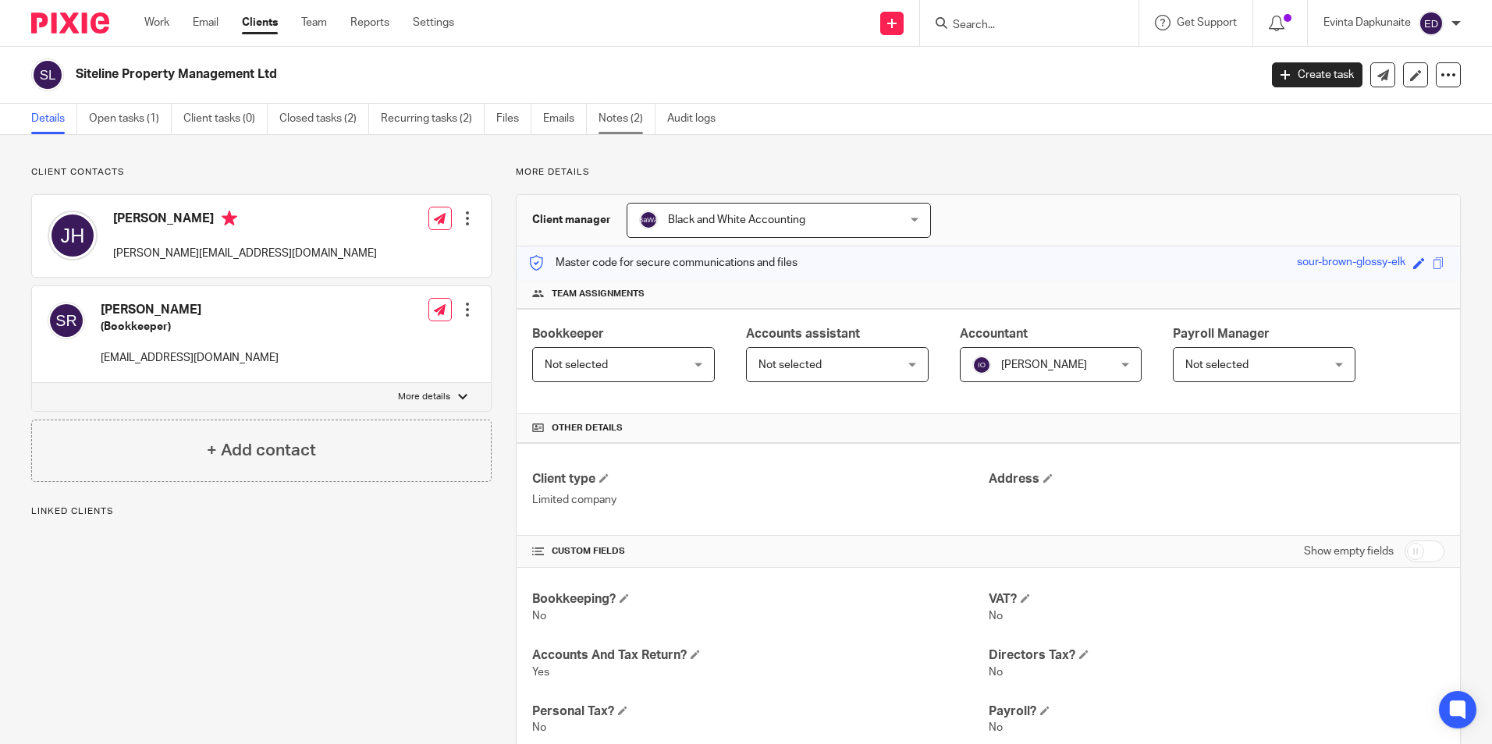
click at [620, 119] on link "Notes (2)" at bounding box center [626, 119] width 57 height 30
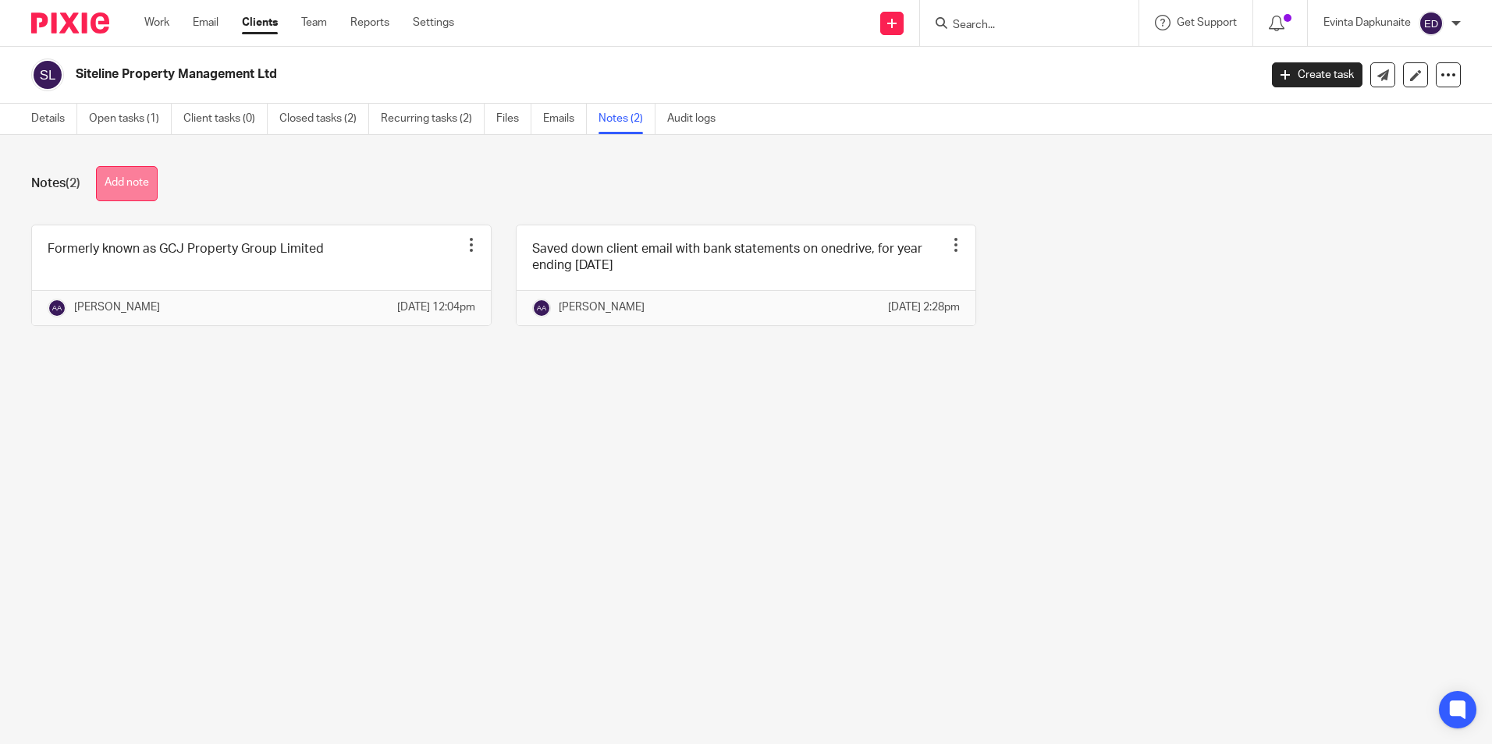
click at [129, 179] on button "Add note" at bounding box center [127, 183] width 62 height 35
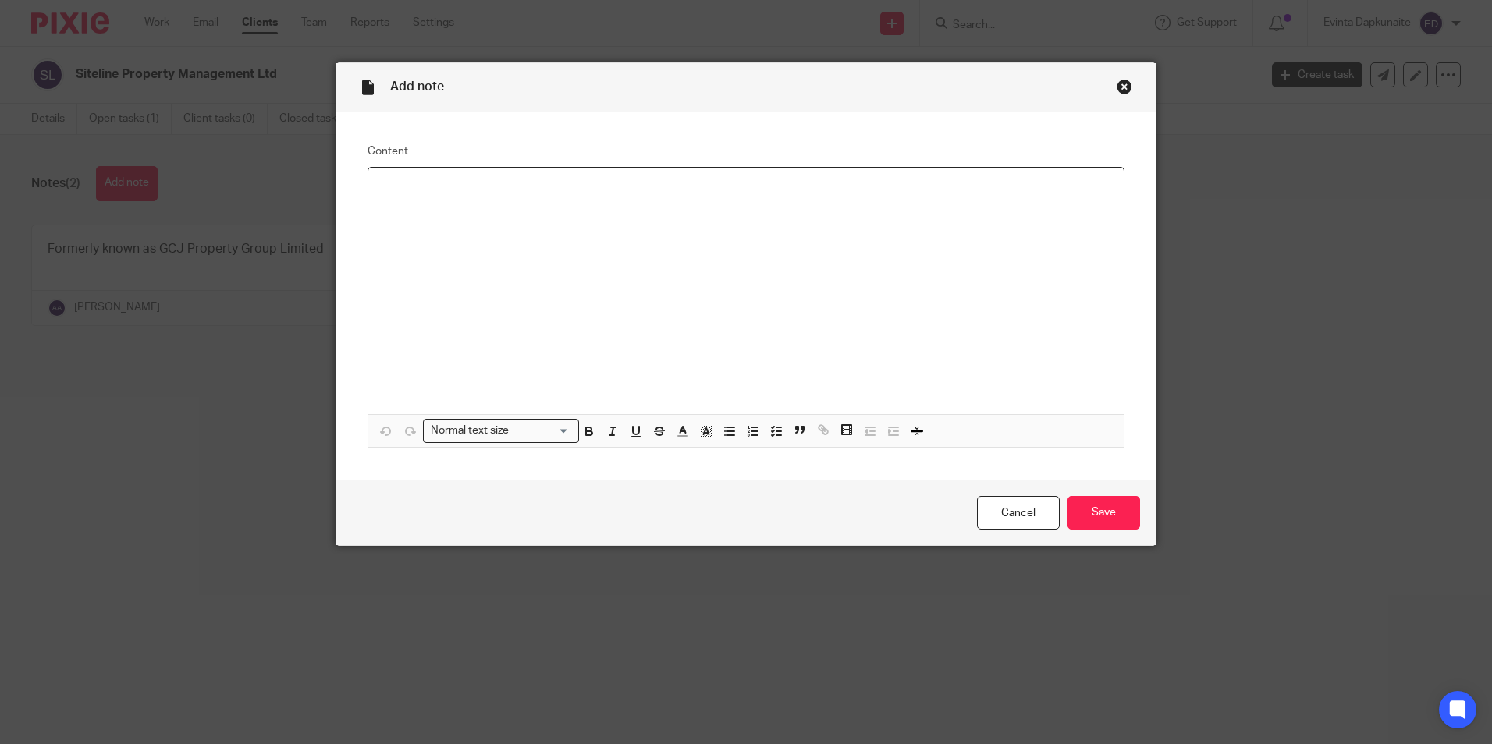
click at [623, 256] on div at bounding box center [745, 291] width 755 height 247
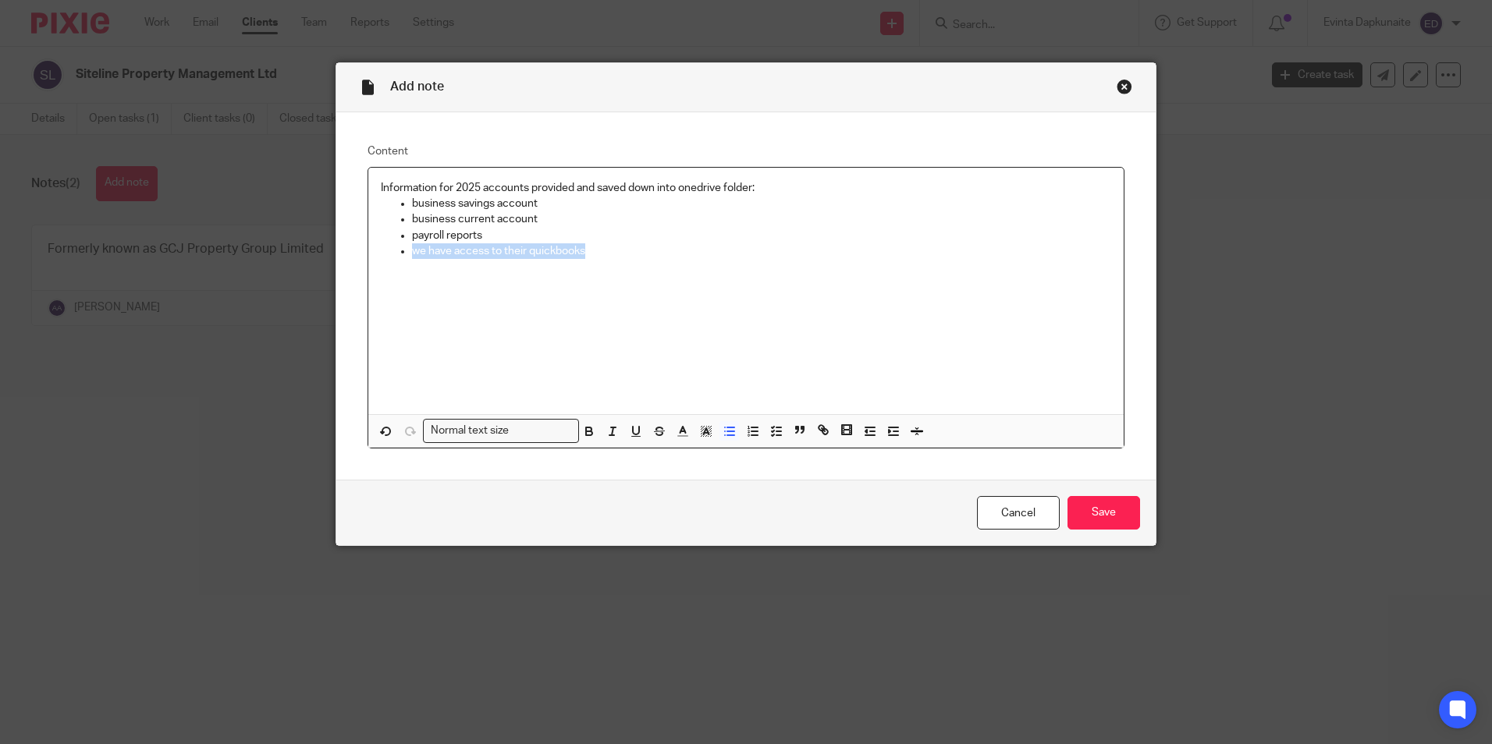
drag, startPoint x: 575, startPoint y: 253, endPoint x: 401, endPoint y: 256, distance: 174.0
click at [401, 256] on ul "business savings account business current account payroll reports we have acces…" at bounding box center [746, 227] width 730 height 63
click at [1074, 519] on input "Save" at bounding box center [1103, 513] width 73 height 34
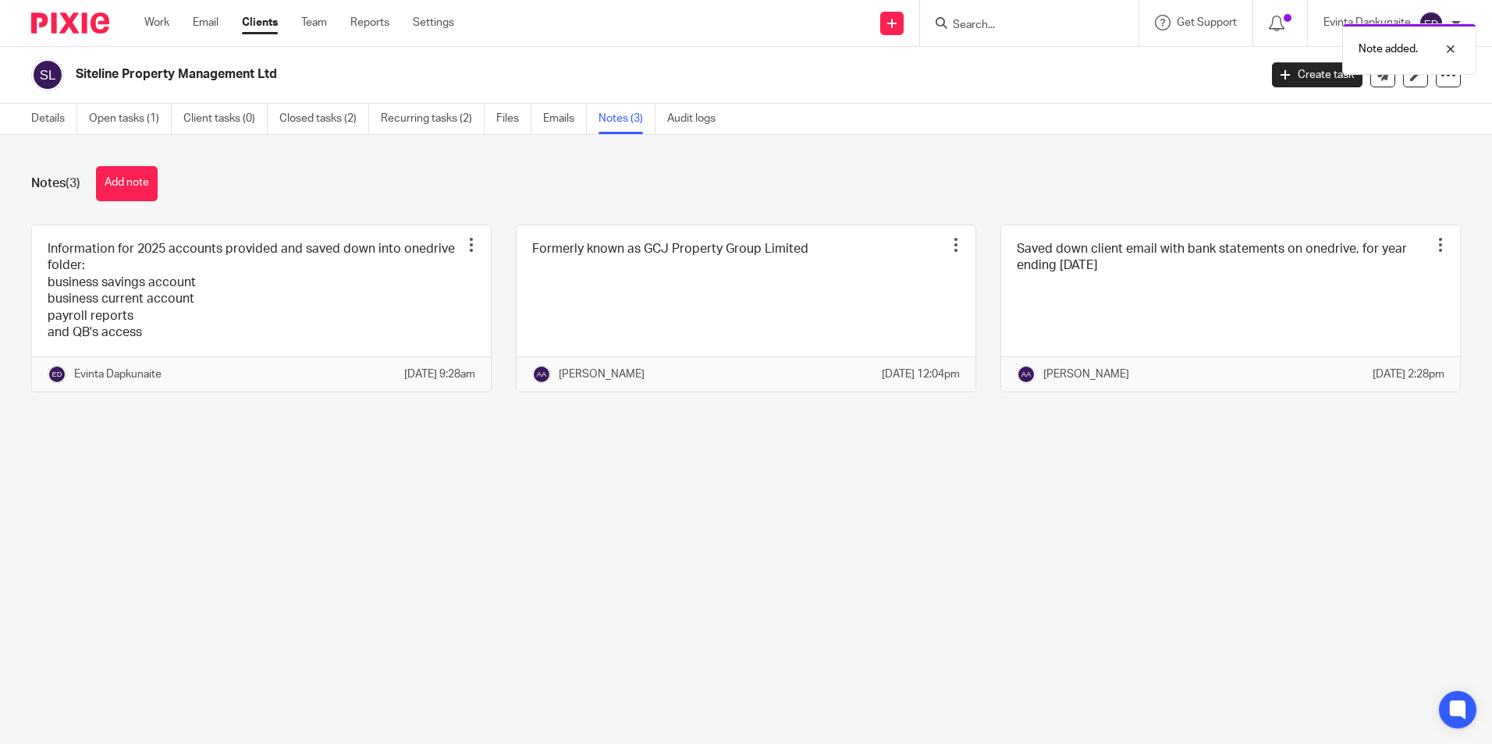
click at [313, 7] on div "Work Email Clients Team Reports Settings Work Email Clients Team Reports Settin…" at bounding box center [303, 23] width 349 height 46
click at [312, 20] on link "Team" at bounding box center [314, 23] width 26 height 16
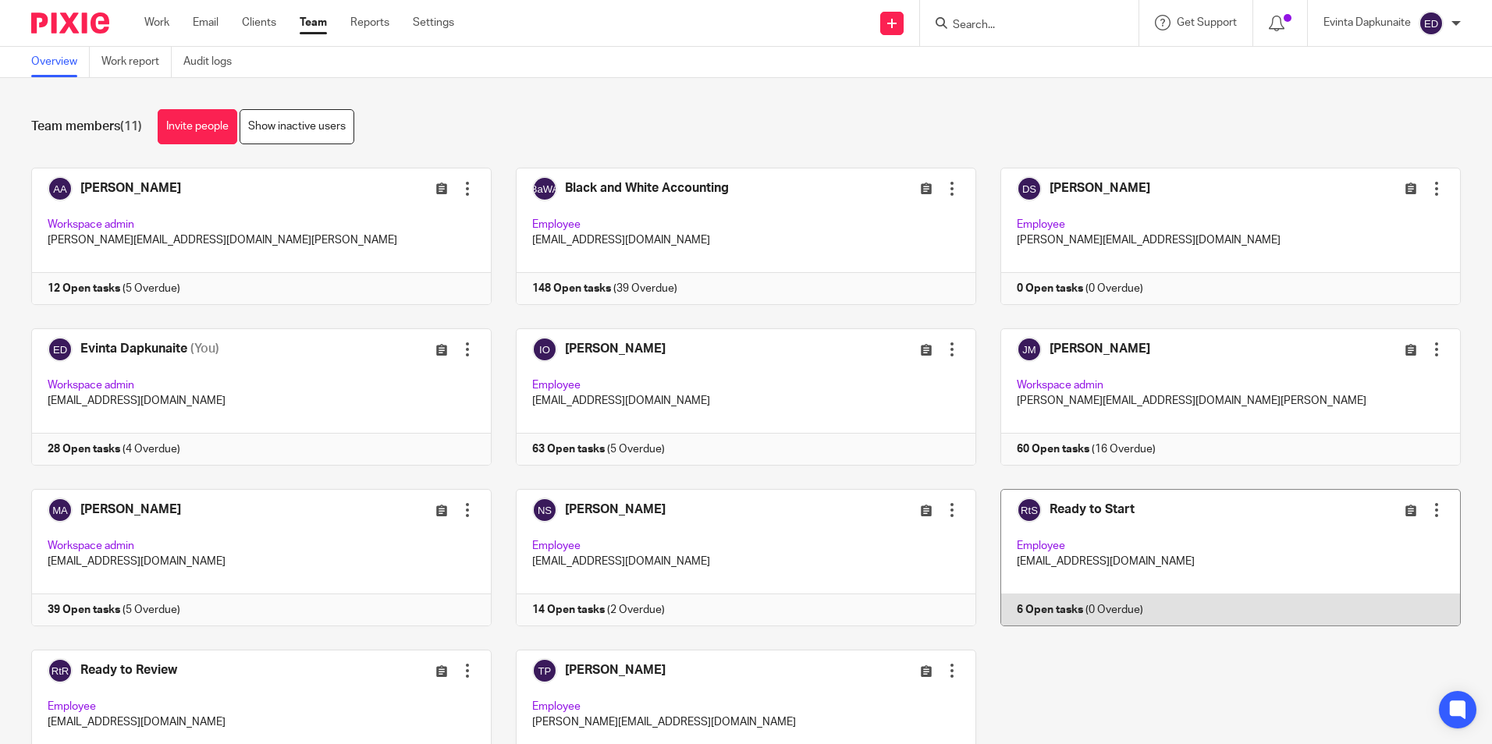
click at [1177, 525] on link at bounding box center [1218, 557] width 485 height 137
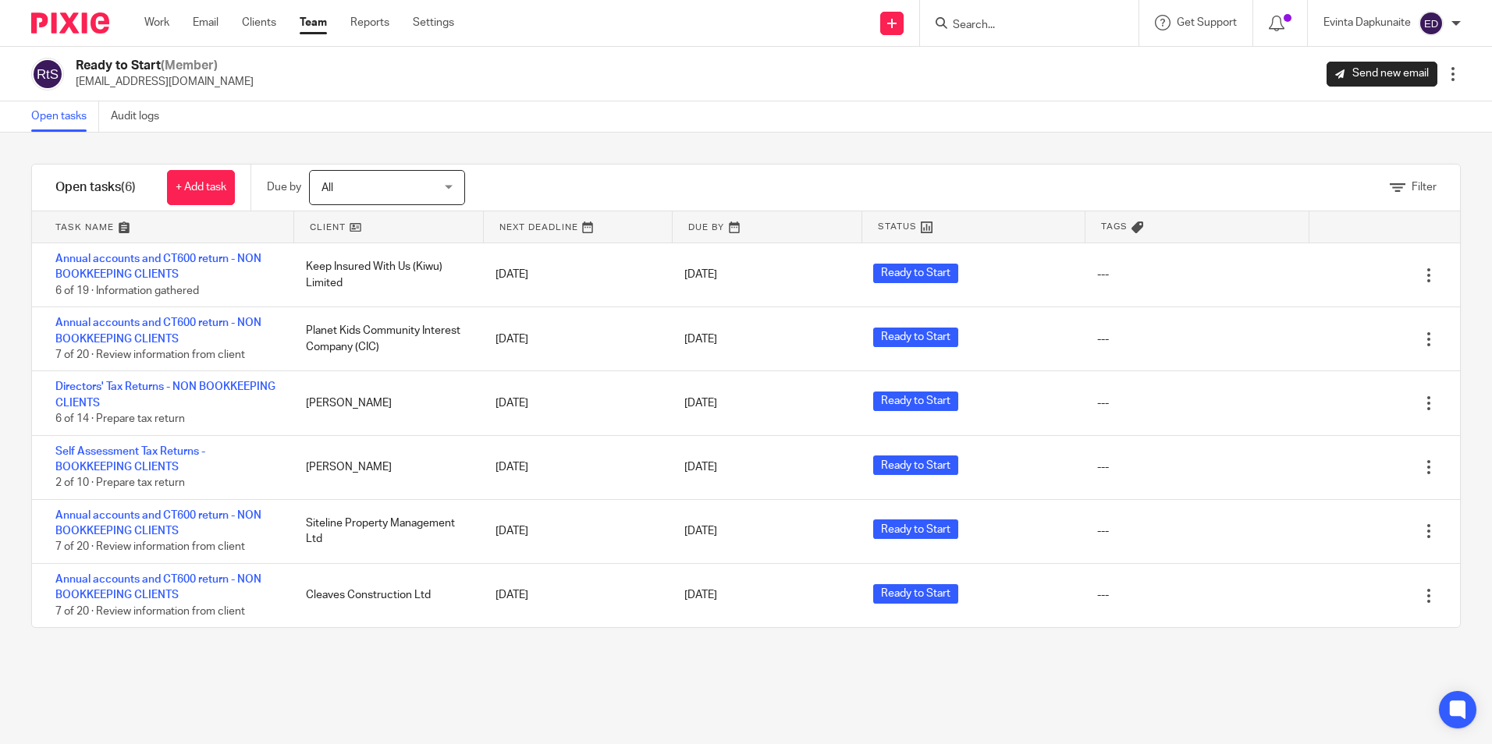
click at [319, 17] on link "Team" at bounding box center [313, 23] width 27 height 16
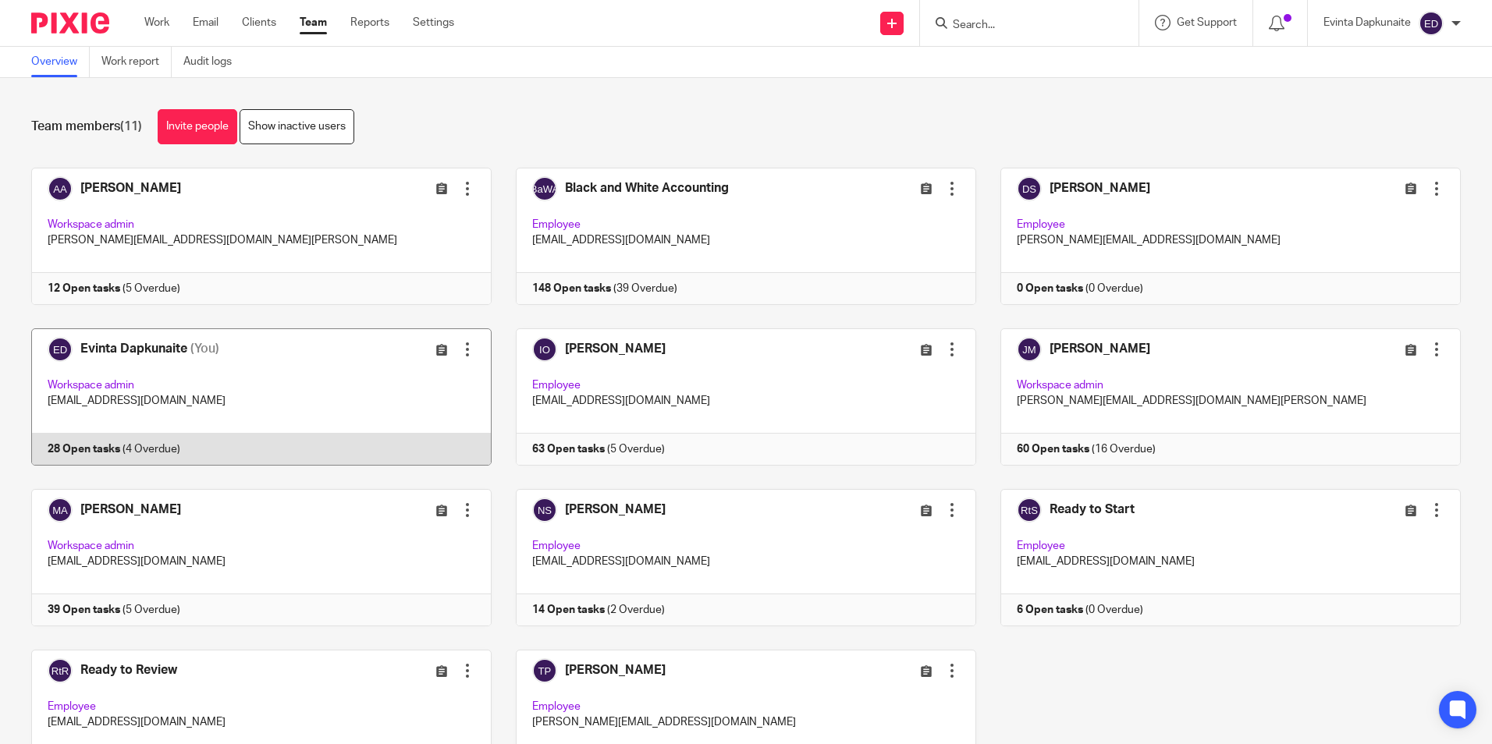
click at [316, 387] on link at bounding box center [249, 397] width 485 height 137
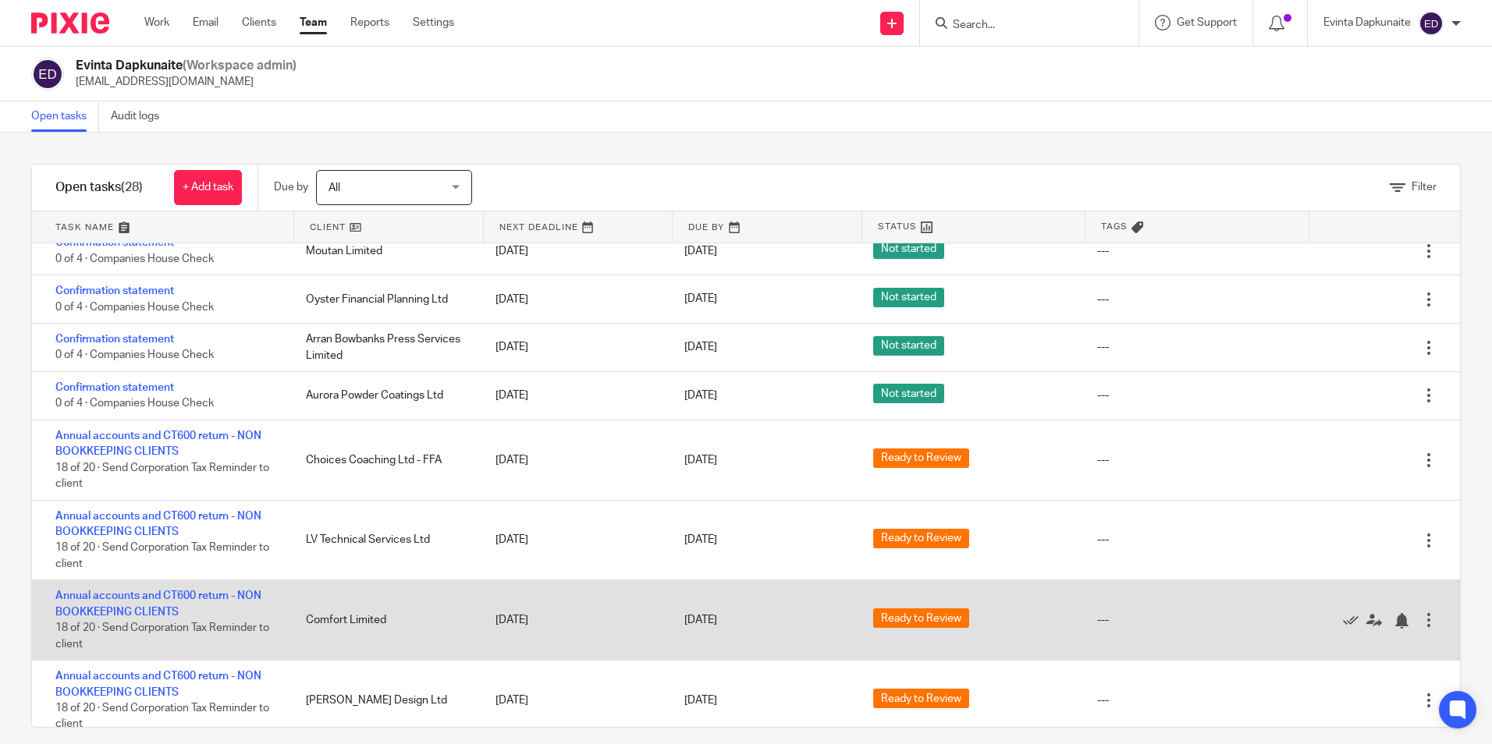
scroll to position [564, 0]
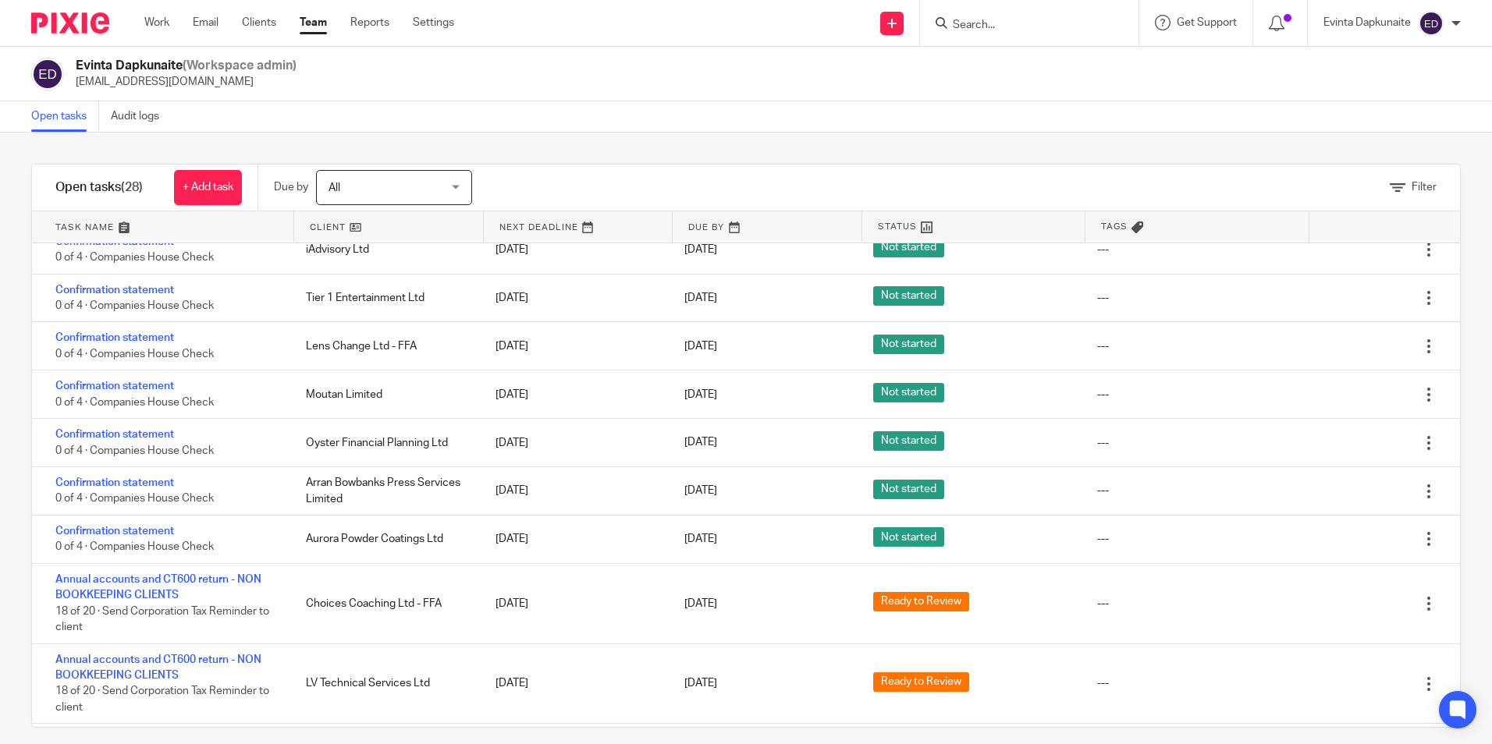
click at [492, 73] on div "Evinta Dapkunaite (Workspace admin) evinta@blackandwhiteaccounting.co.uk" at bounding box center [746, 74] width 1430 height 33
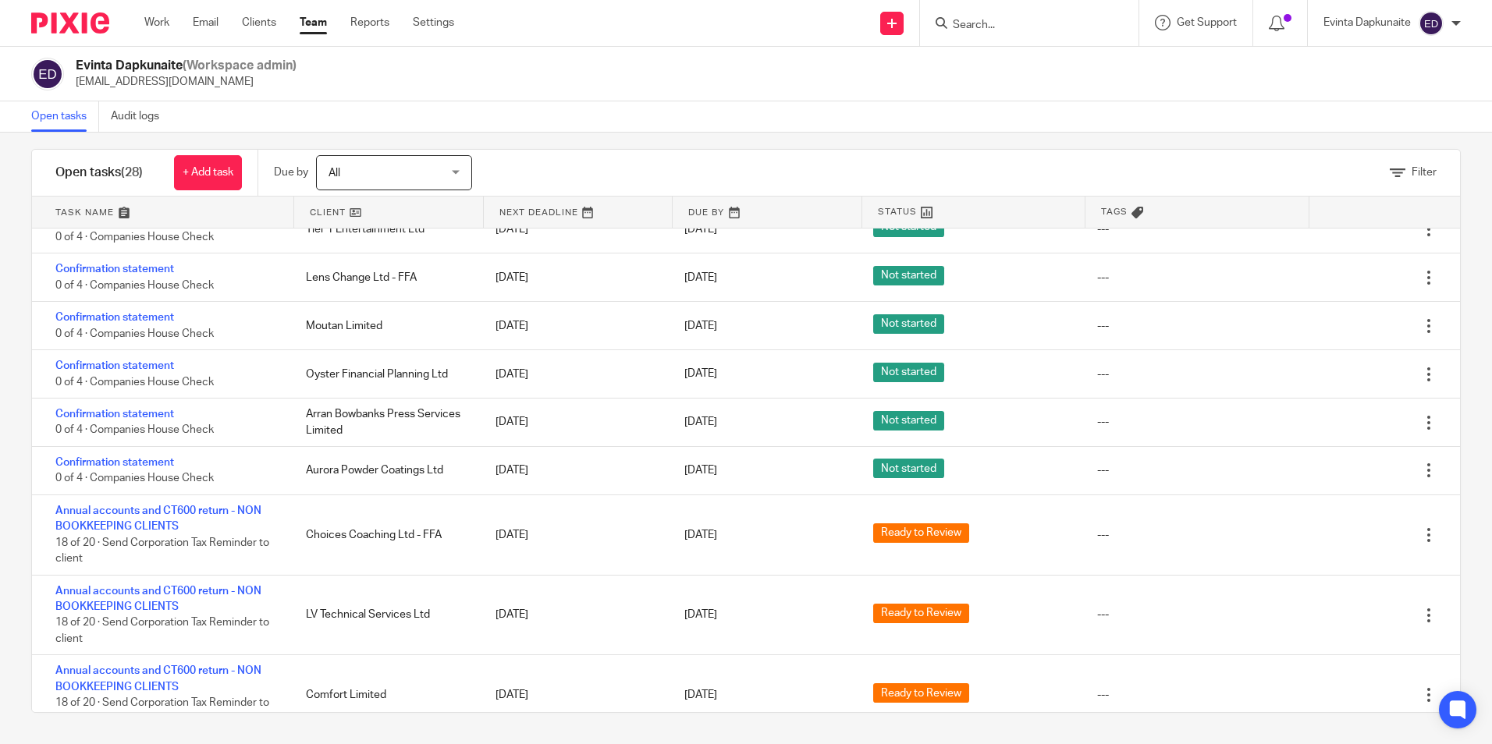
scroll to position [642, 0]
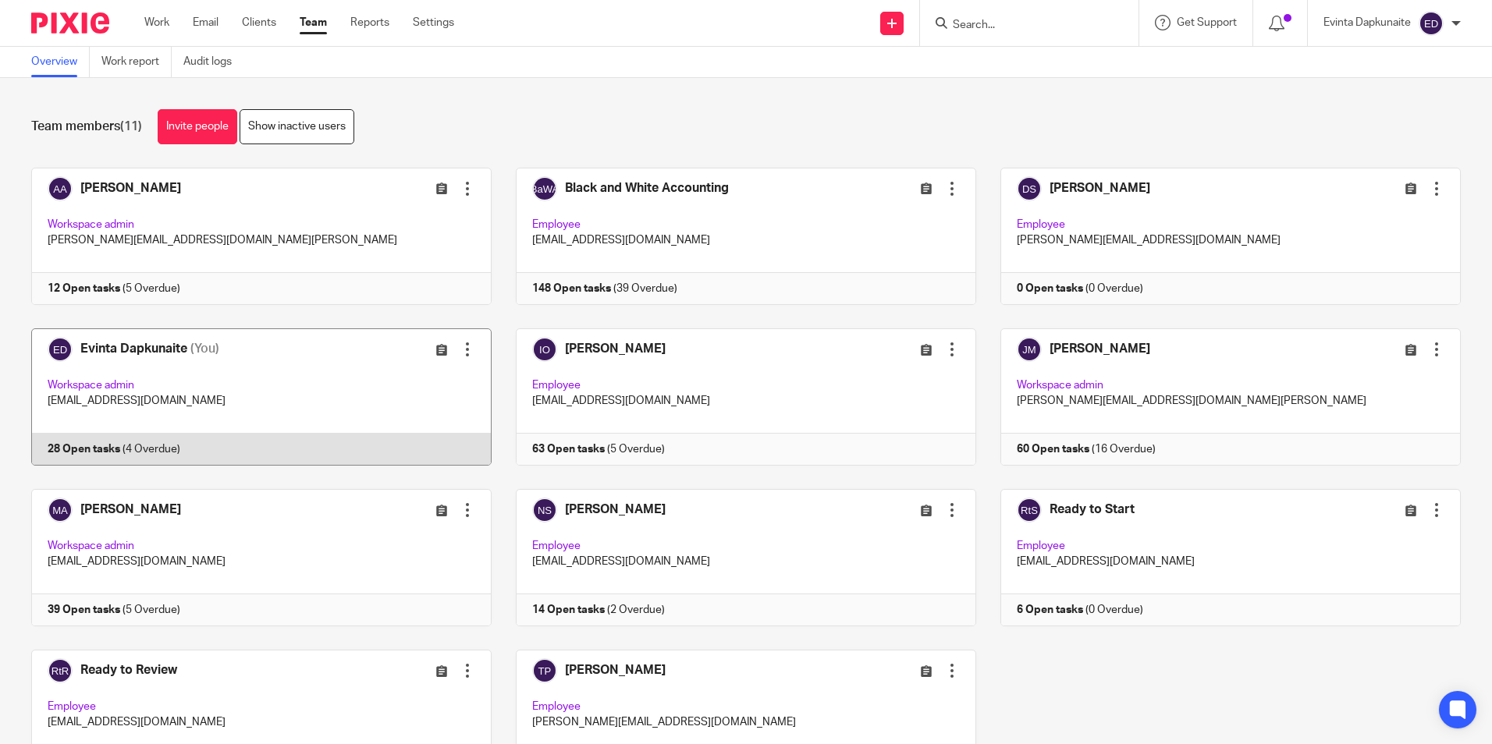
click at [228, 386] on link at bounding box center [249, 397] width 485 height 137
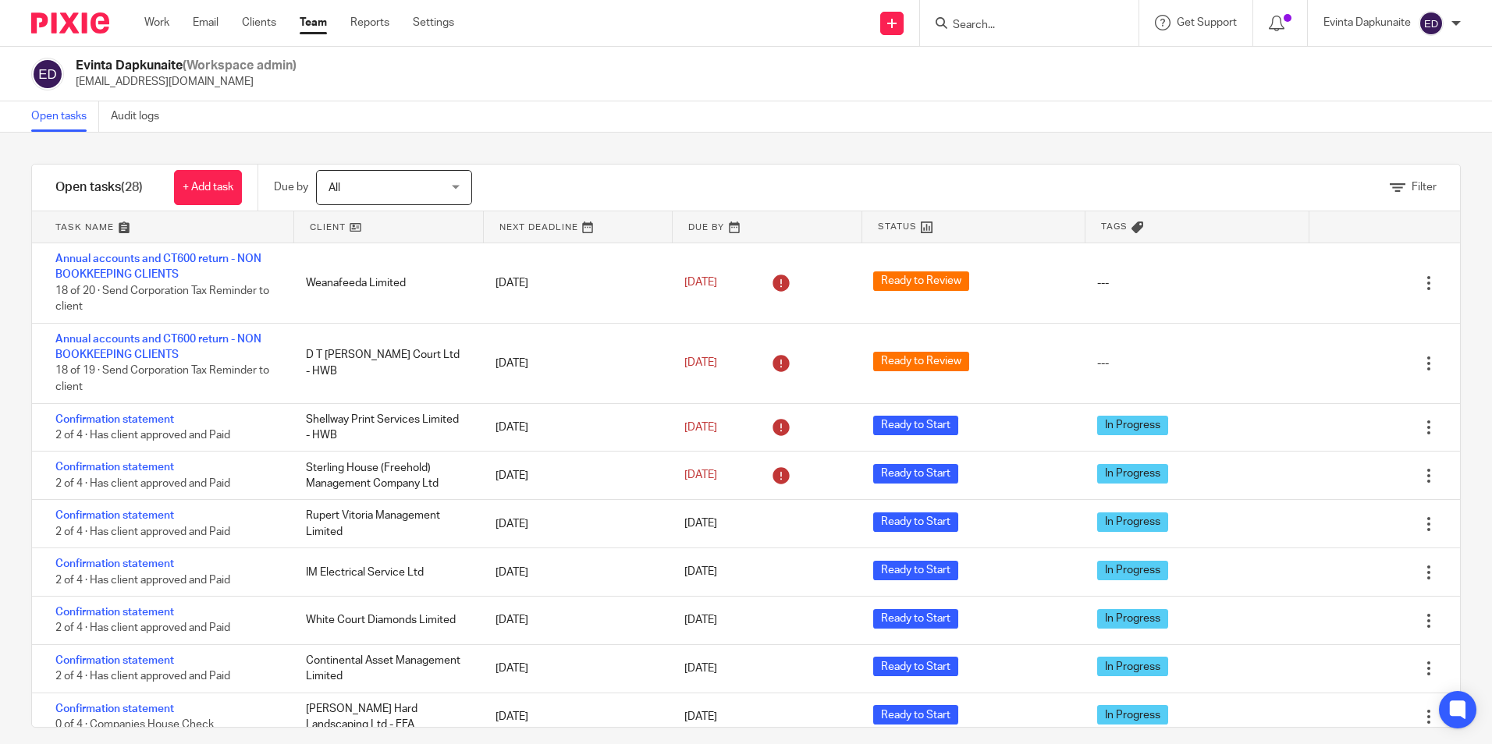
click at [307, 24] on link "Team" at bounding box center [313, 23] width 27 height 16
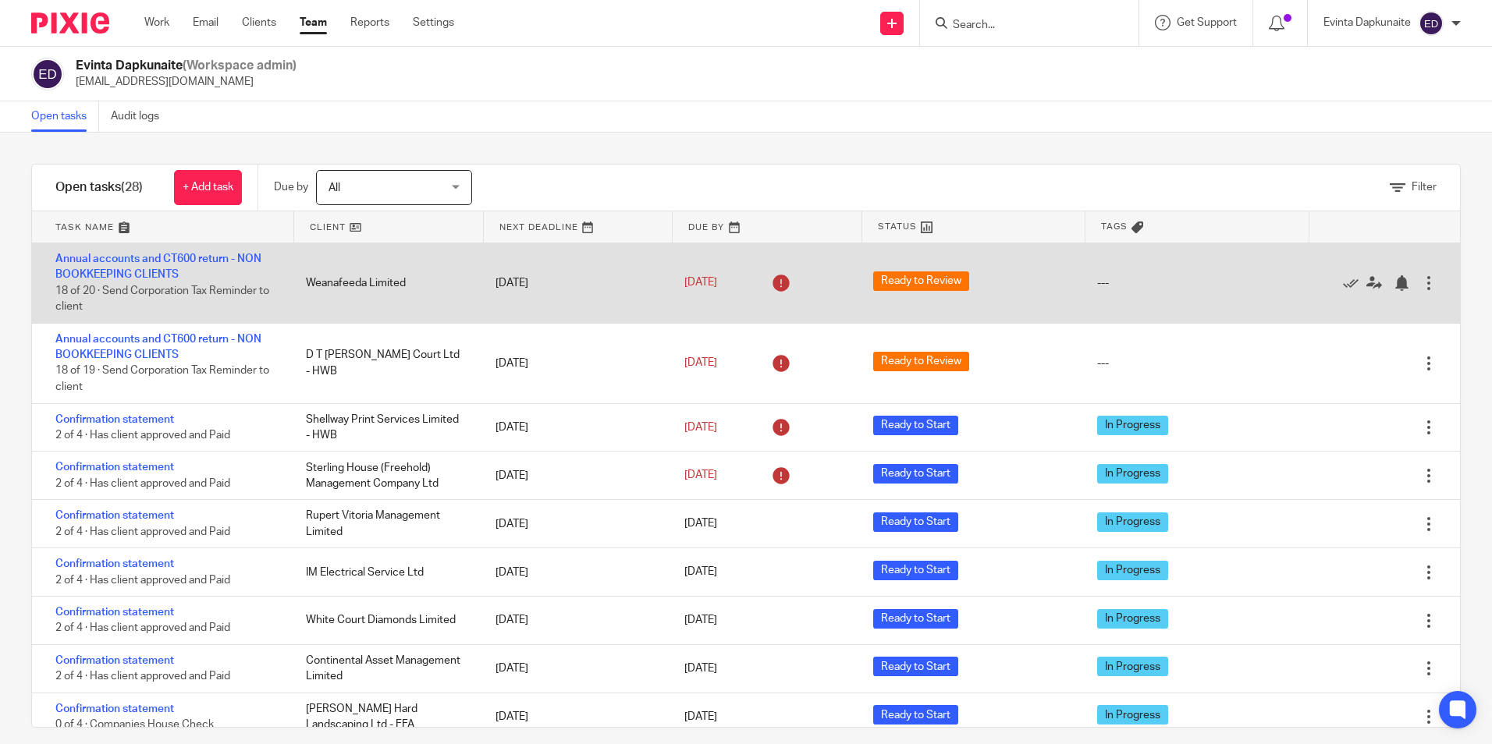
drag, startPoint x: 492, startPoint y: 366, endPoint x: 550, endPoint y: 311, distance: 80.1
click at [567, 325] on div "Annual accounts and CT600 return - NON BOOKKEEPING CLIENTS 18 of 19 · Send Corp…" at bounding box center [746, 364] width 1428 height 80
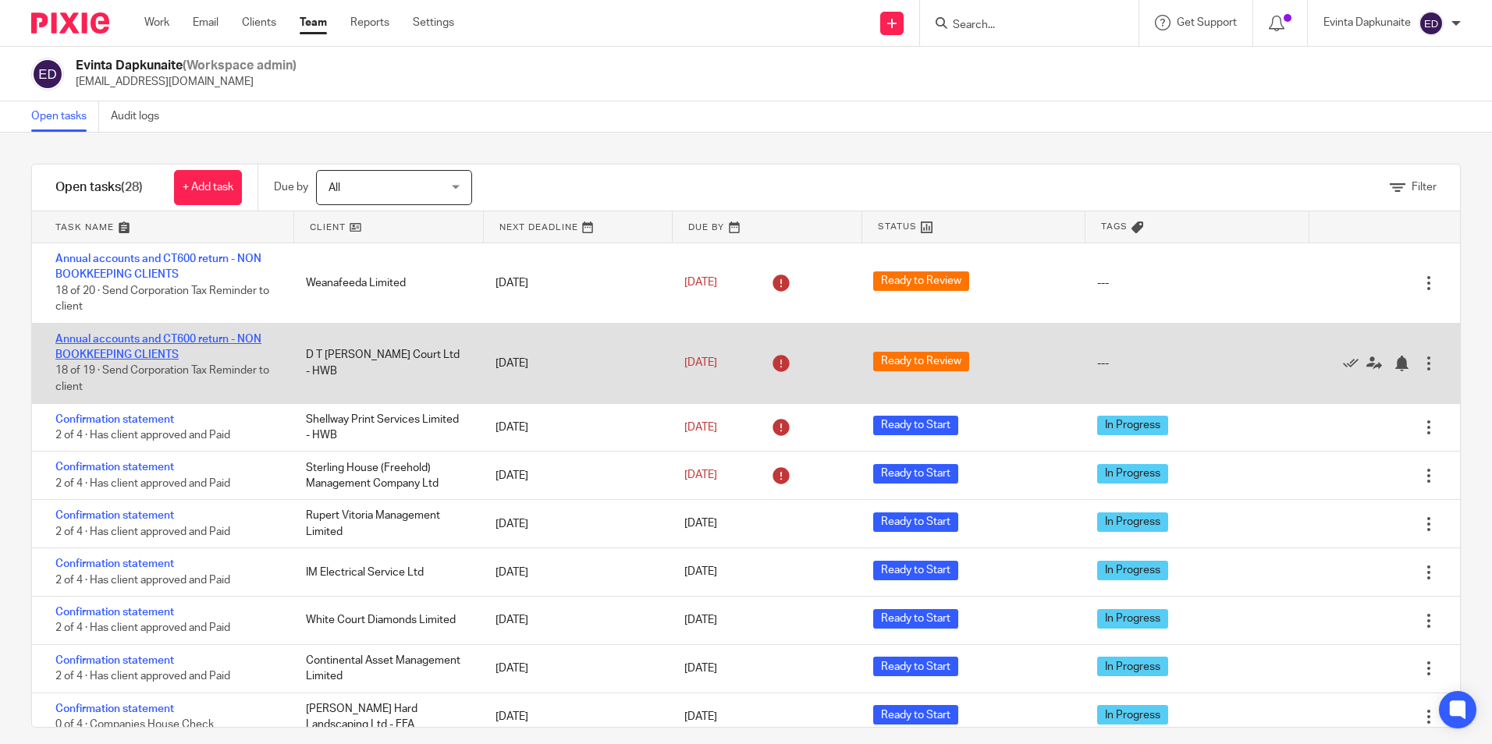
click at [169, 343] on link "Annual accounts and CT600 return - NON BOOKKEEPING CLIENTS" at bounding box center [158, 347] width 206 height 27
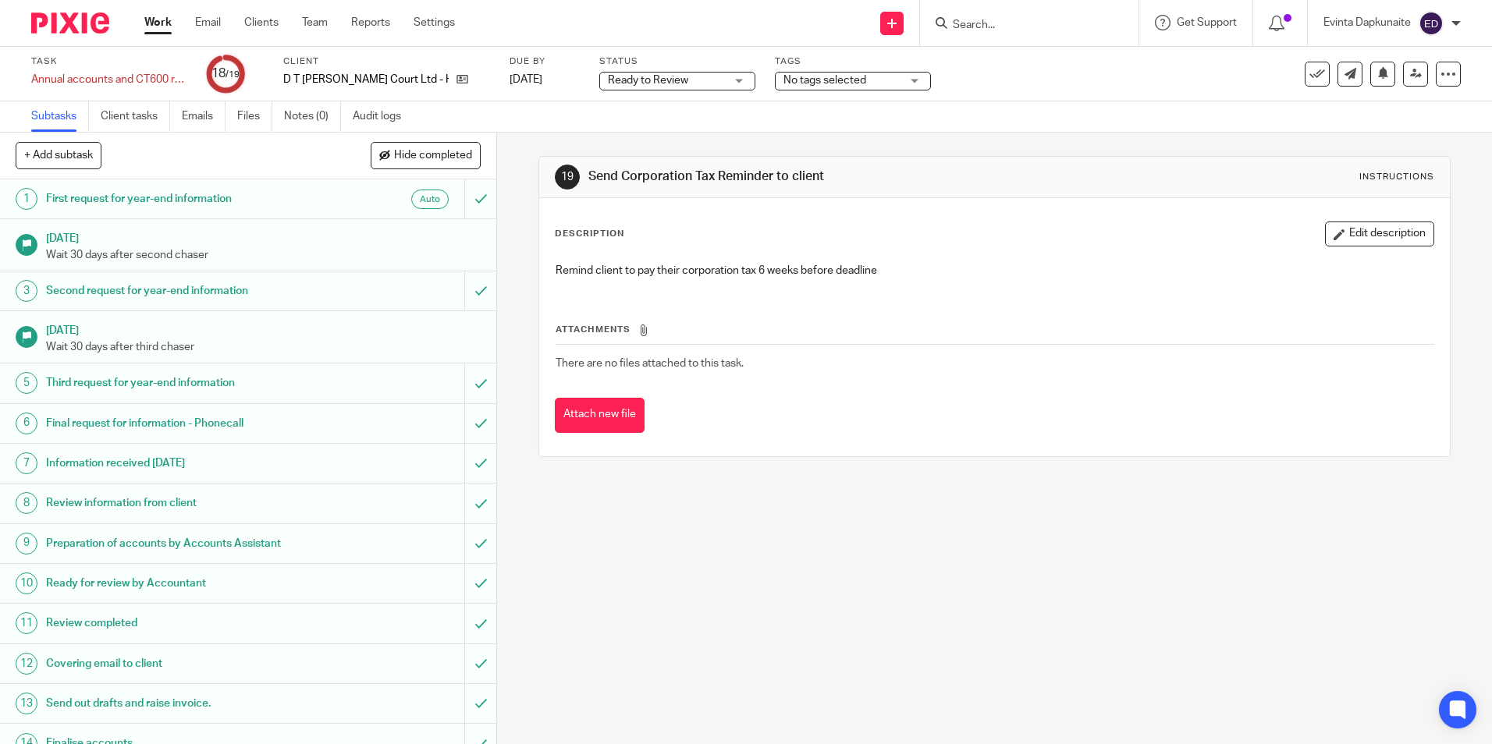
scroll to position [221, 0]
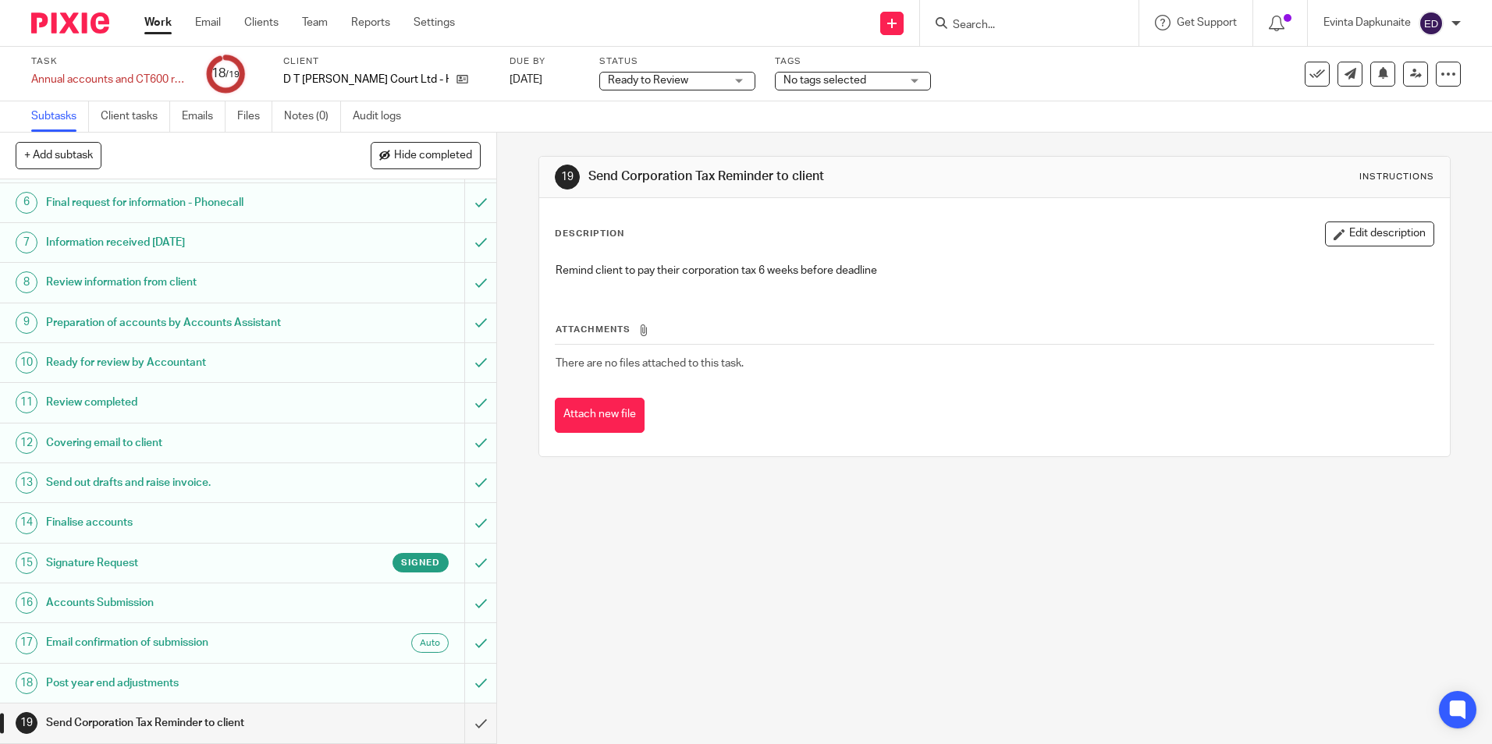
click at [1001, 24] on input "Search" at bounding box center [1021, 26] width 140 height 14
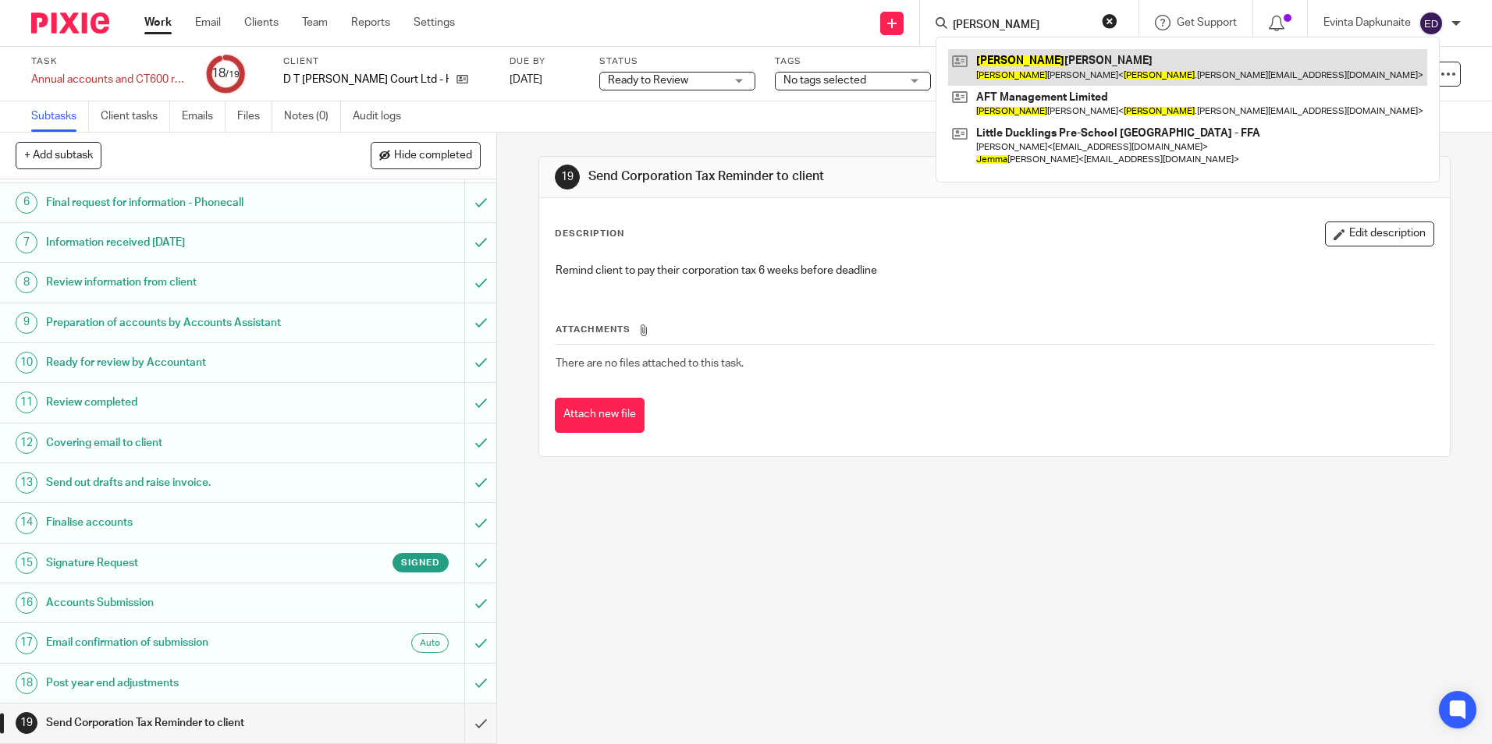
type input "emma"
click at [1039, 58] on link at bounding box center [1187, 67] width 479 height 36
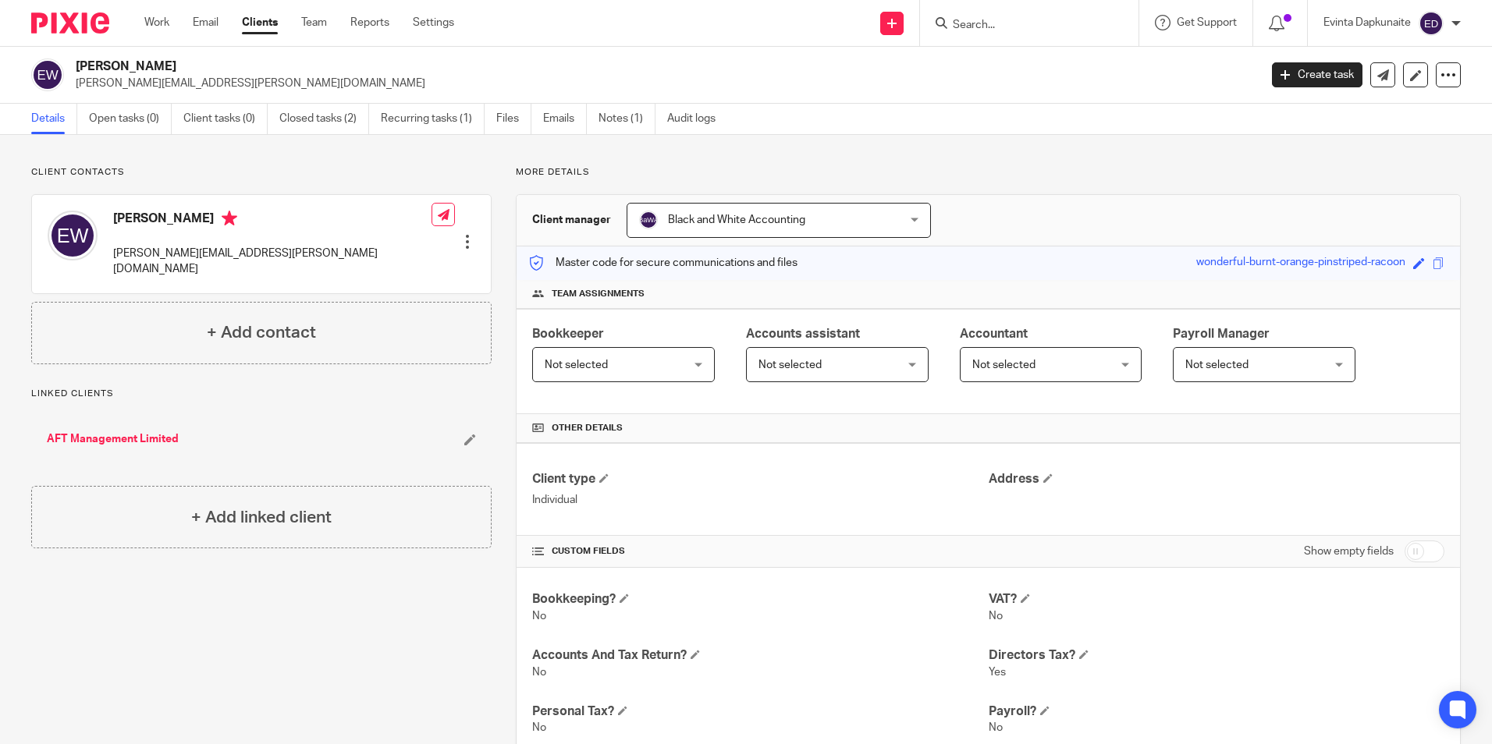
click at [171, 31] on div "Work Email Clients Team Reports Settings Work Email Clients Team Reports Settin…" at bounding box center [303, 23] width 349 height 46
click at [161, 20] on link "Work" at bounding box center [156, 23] width 25 height 16
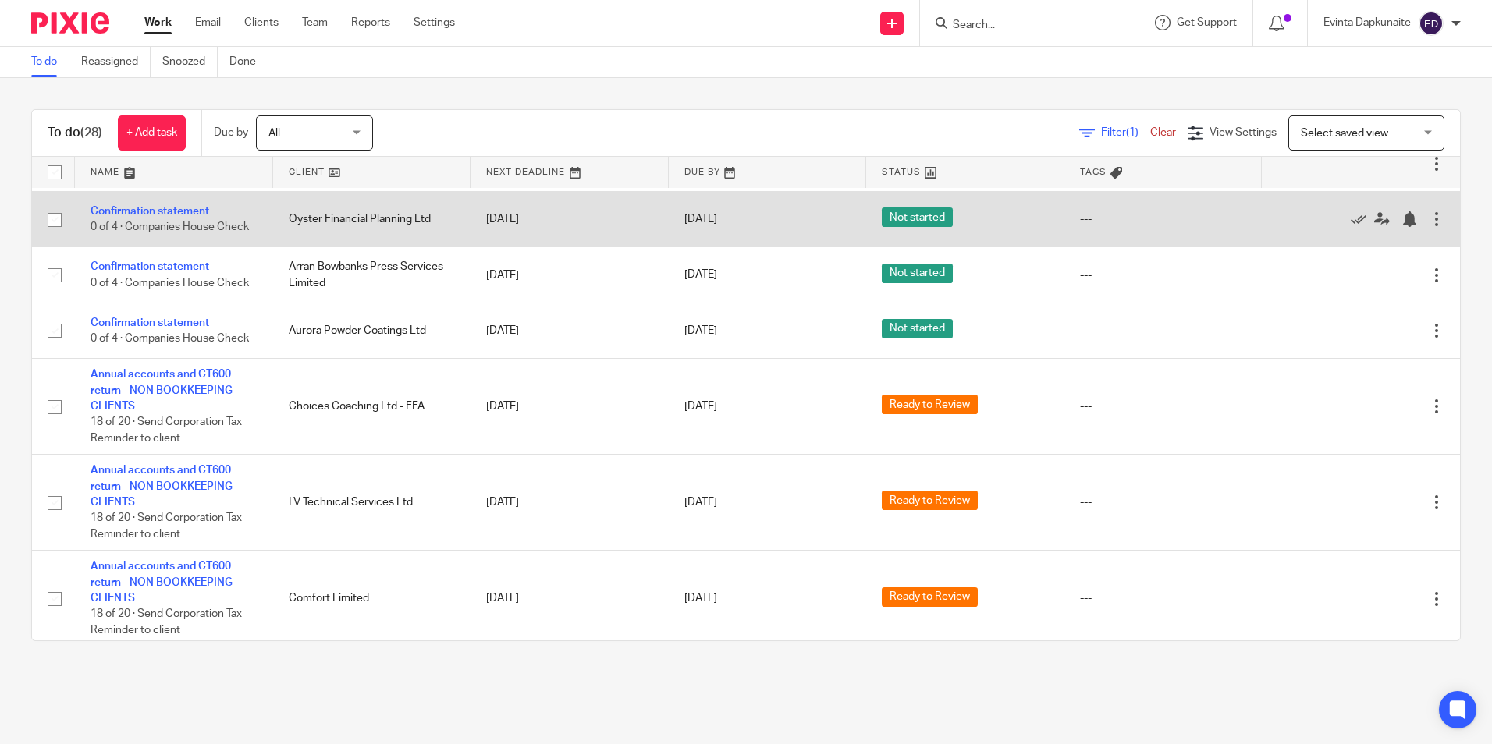
scroll to position [936, 0]
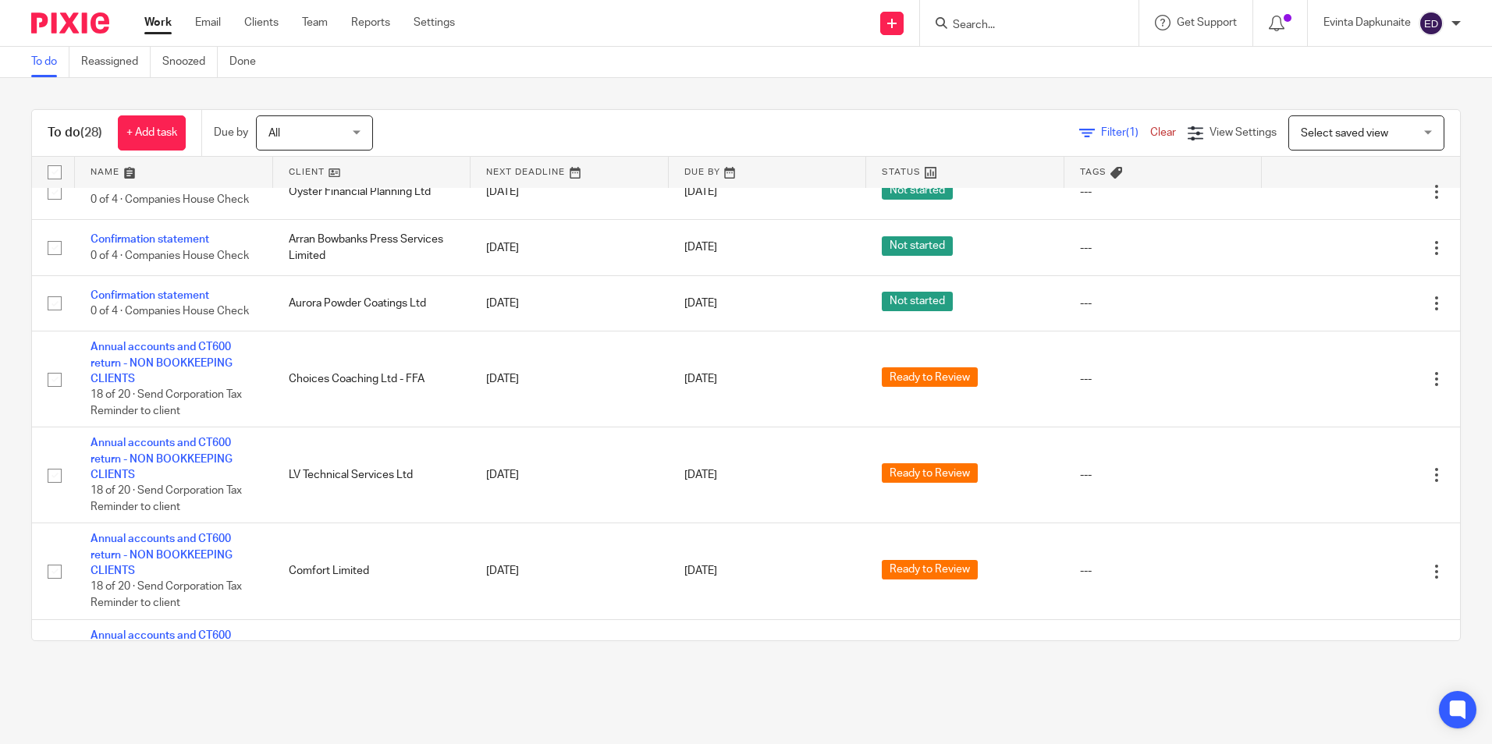
click at [998, 36] on div at bounding box center [1029, 23] width 218 height 46
click at [1005, 30] on input "Search" at bounding box center [1021, 26] width 140 height 14
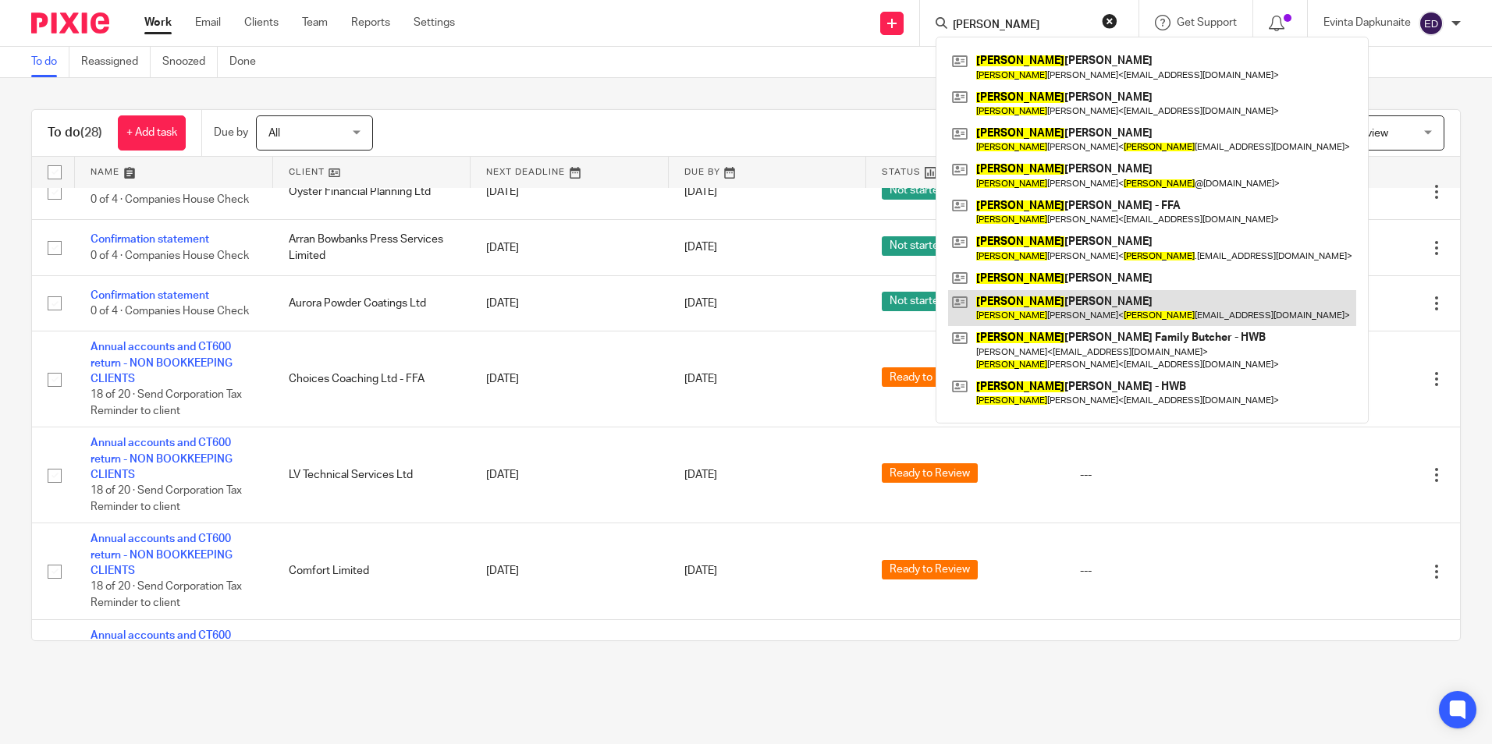
type input "john"
click at [1013, 302] on link at bounding box center [1152, 308] width 408 height 36
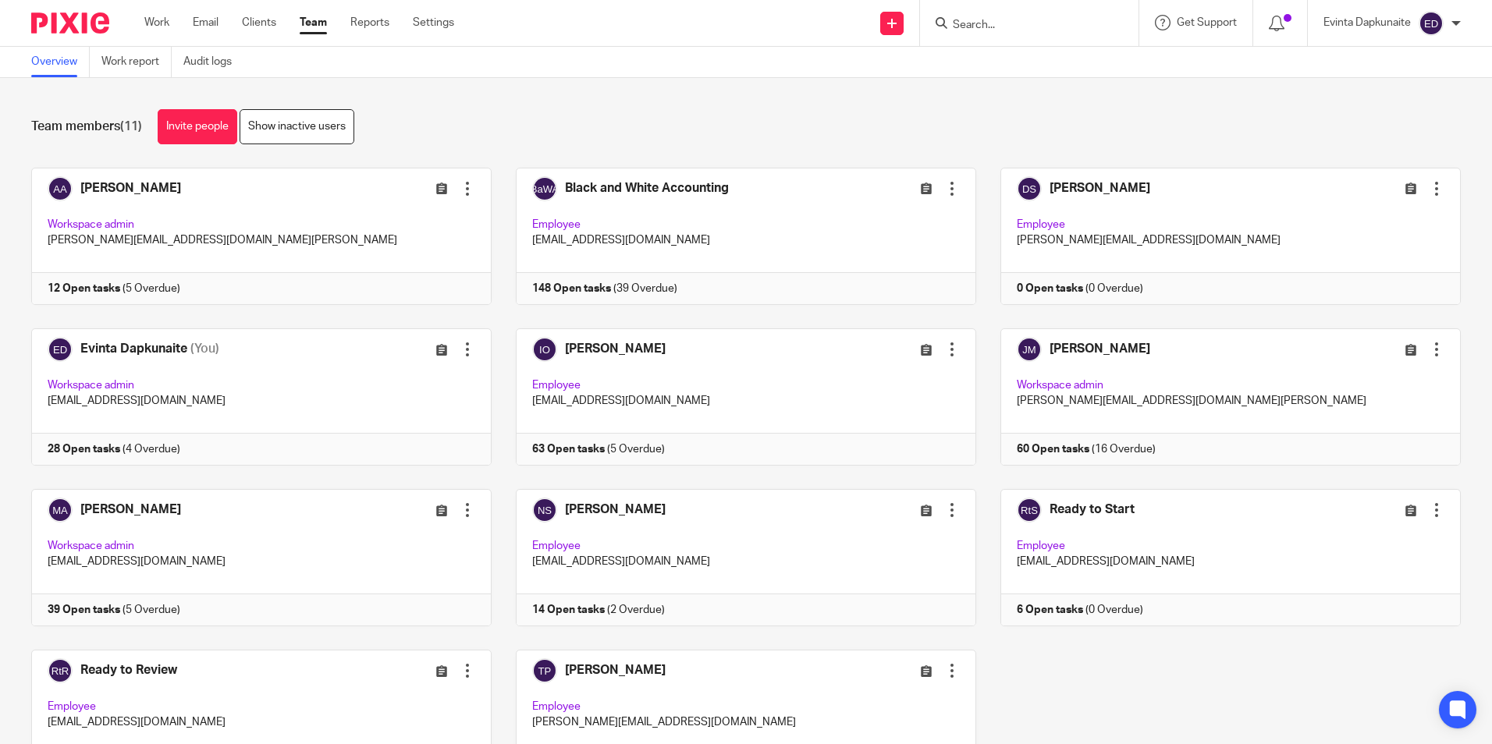
click at [293, 352] on link at bounding box center [249, 397] width 485 height 137
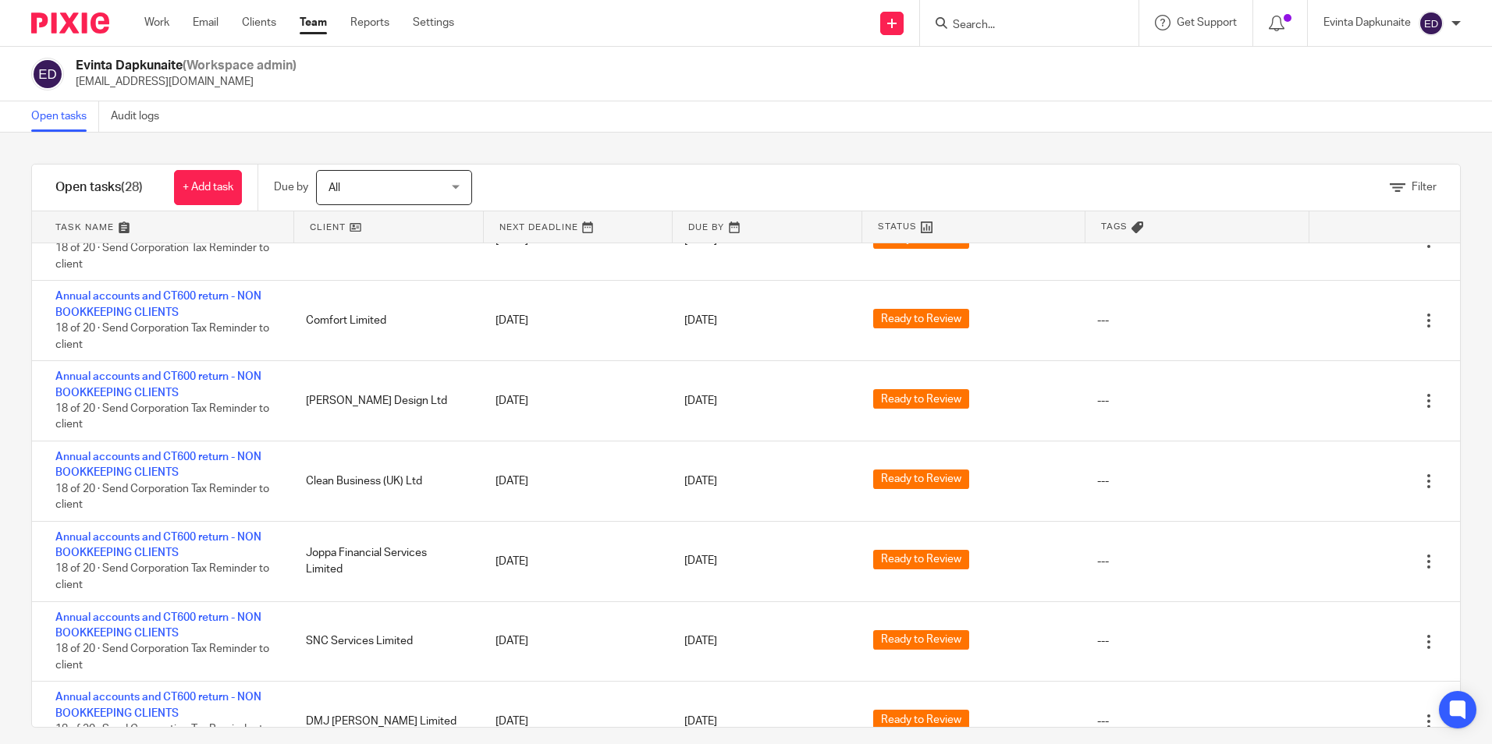
scroll to position [1014, 0]
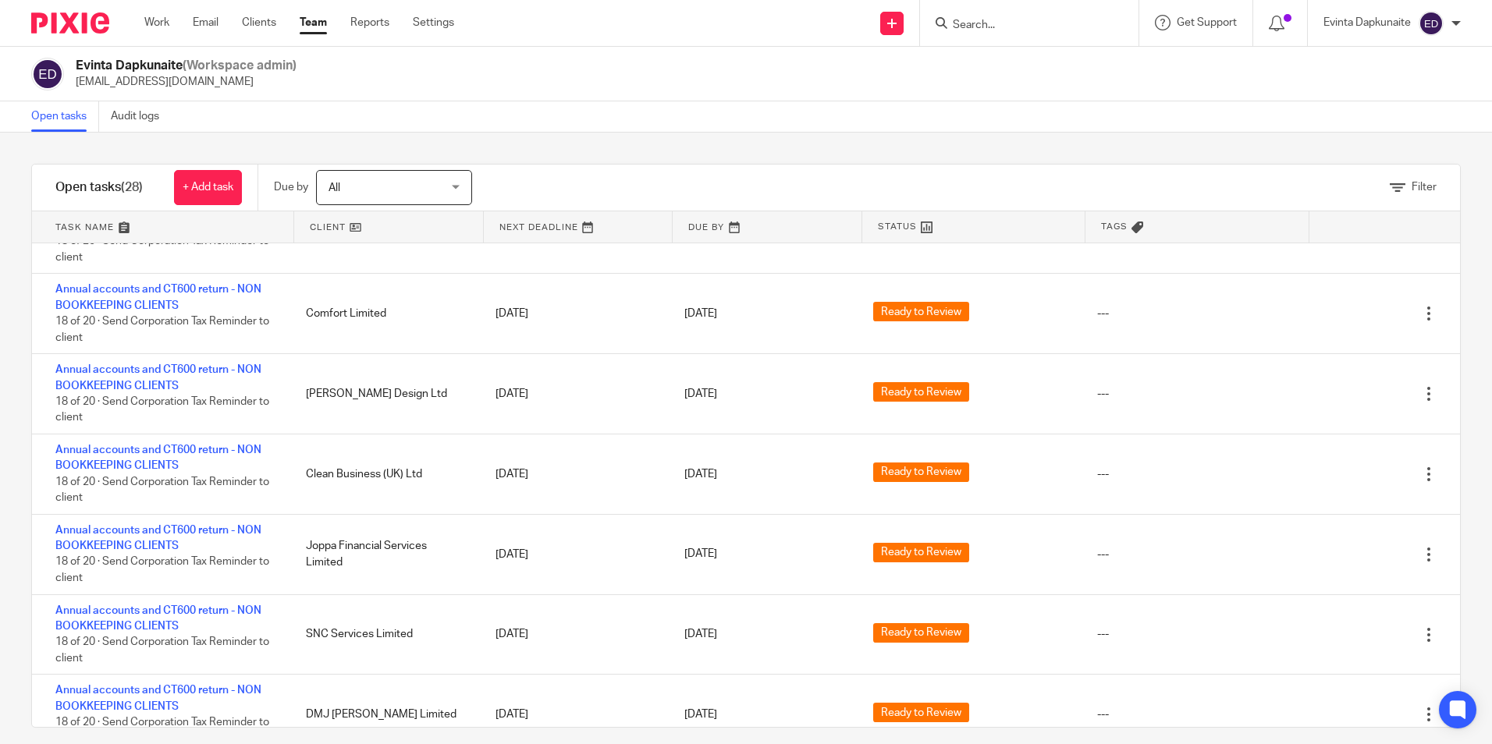
click at [318, 19] on link "Team" at bounding box center [313, 23] width 27 height 16
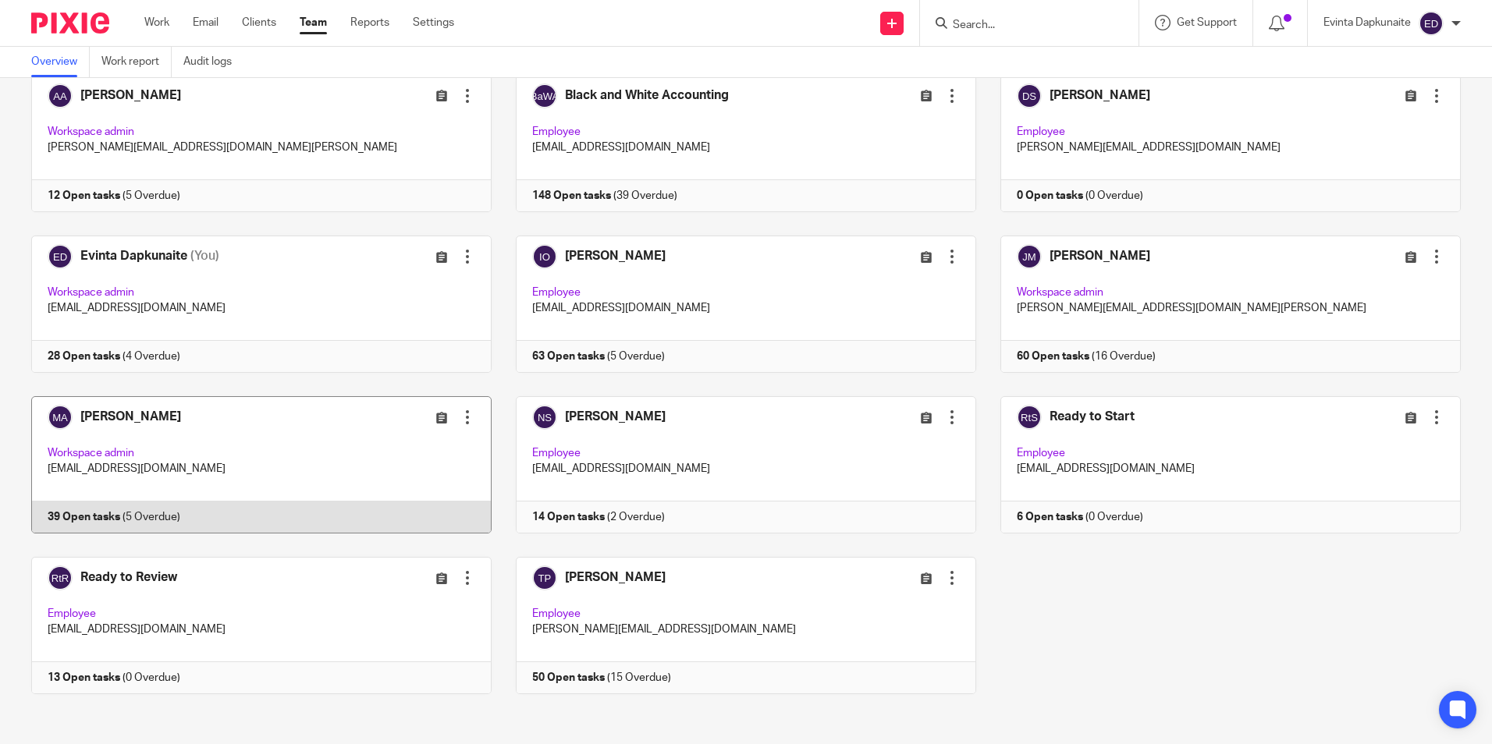
scroll to position [98, 0]
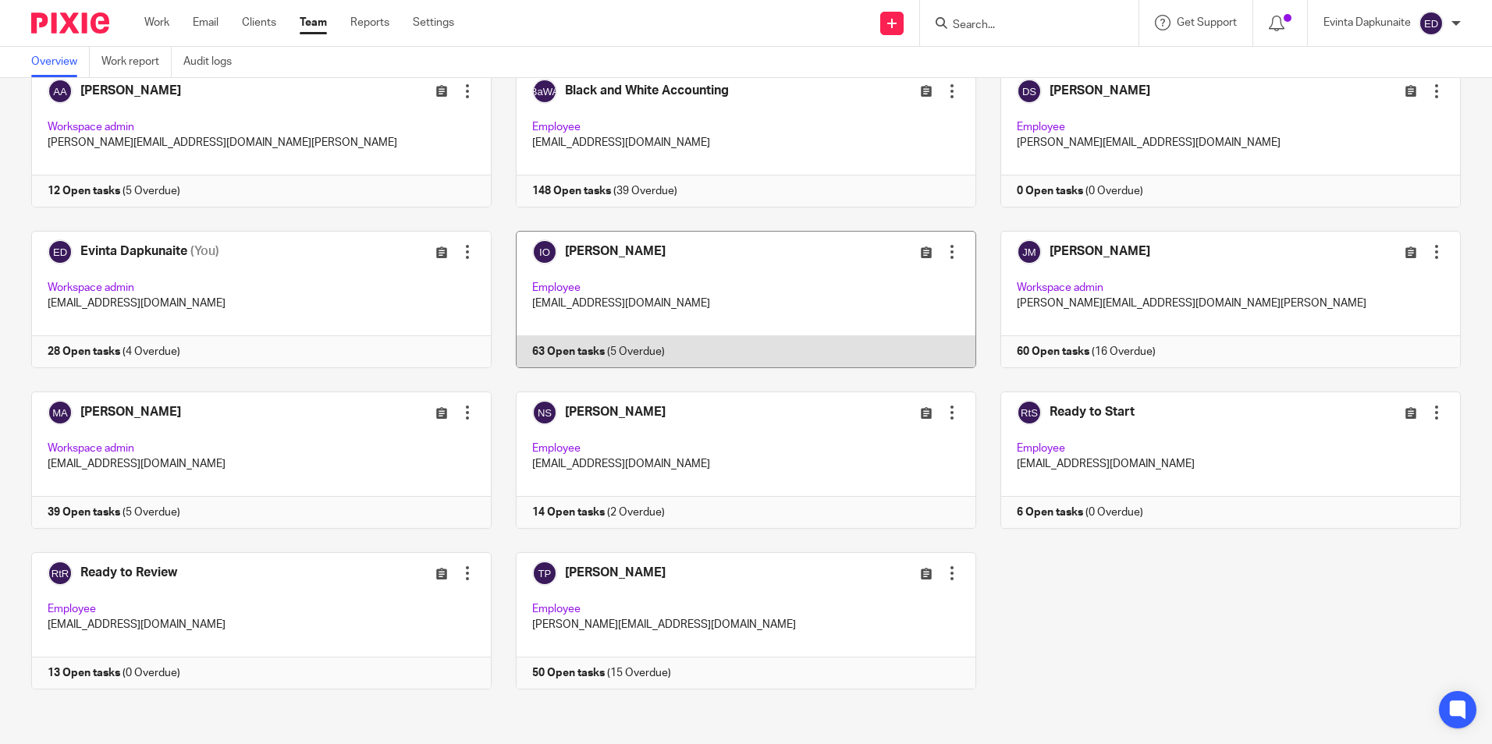
click at [607, 283] on link at bounding box center [734, 299] width 485 height 137
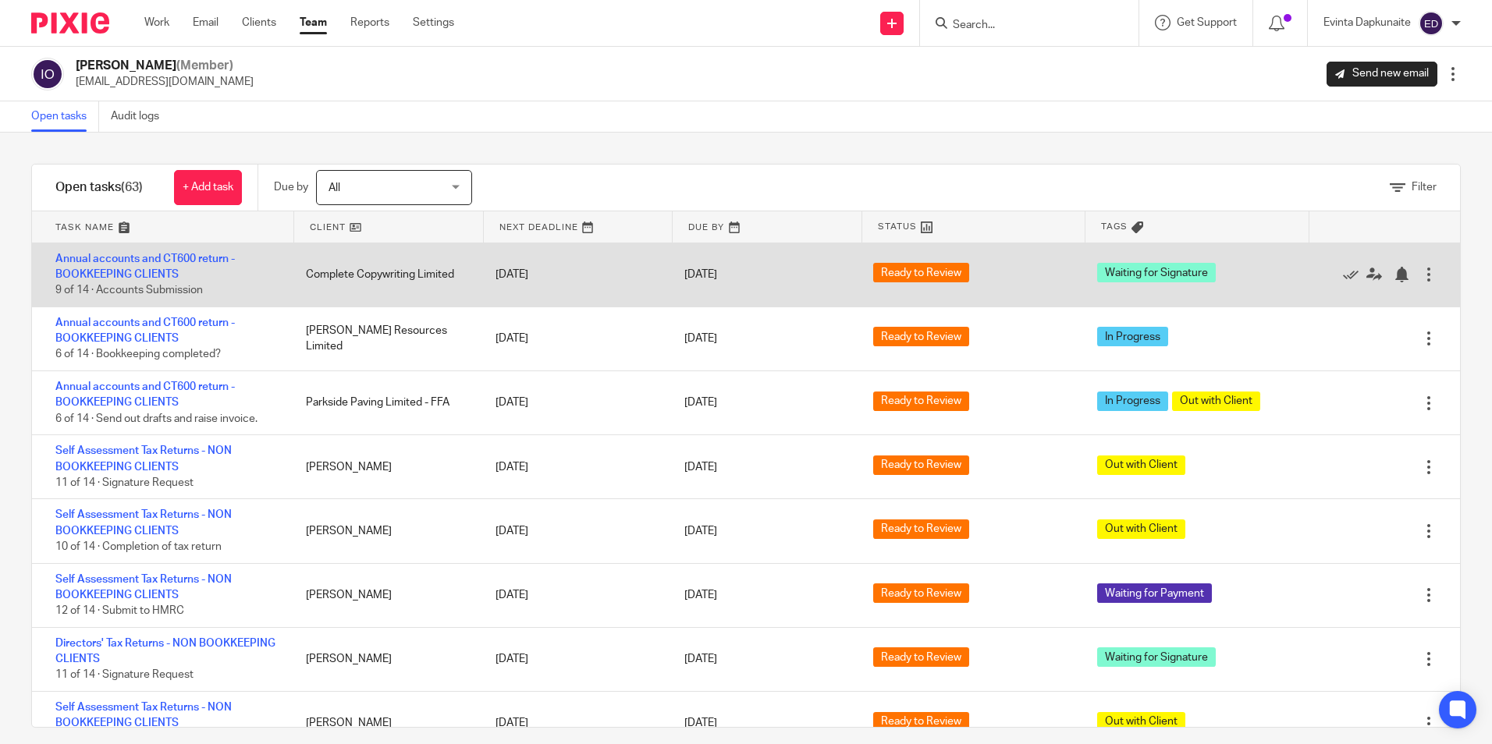
scroll to position [624, 0]
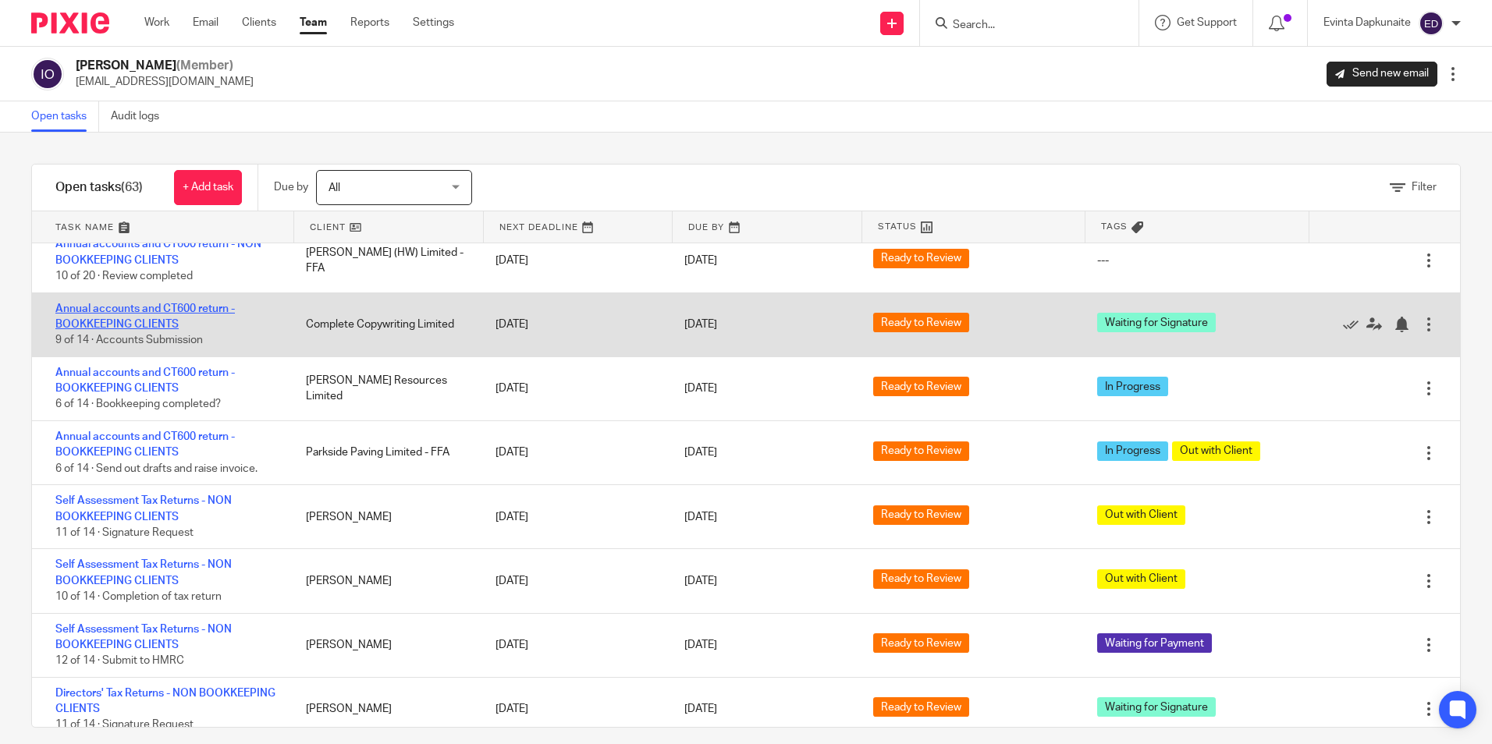
click at [190, 313] on link "Annual accounts and CT600 return - BOOKKEEPING CLIENTS" at bounding box center [144, 317] width 179 height 27
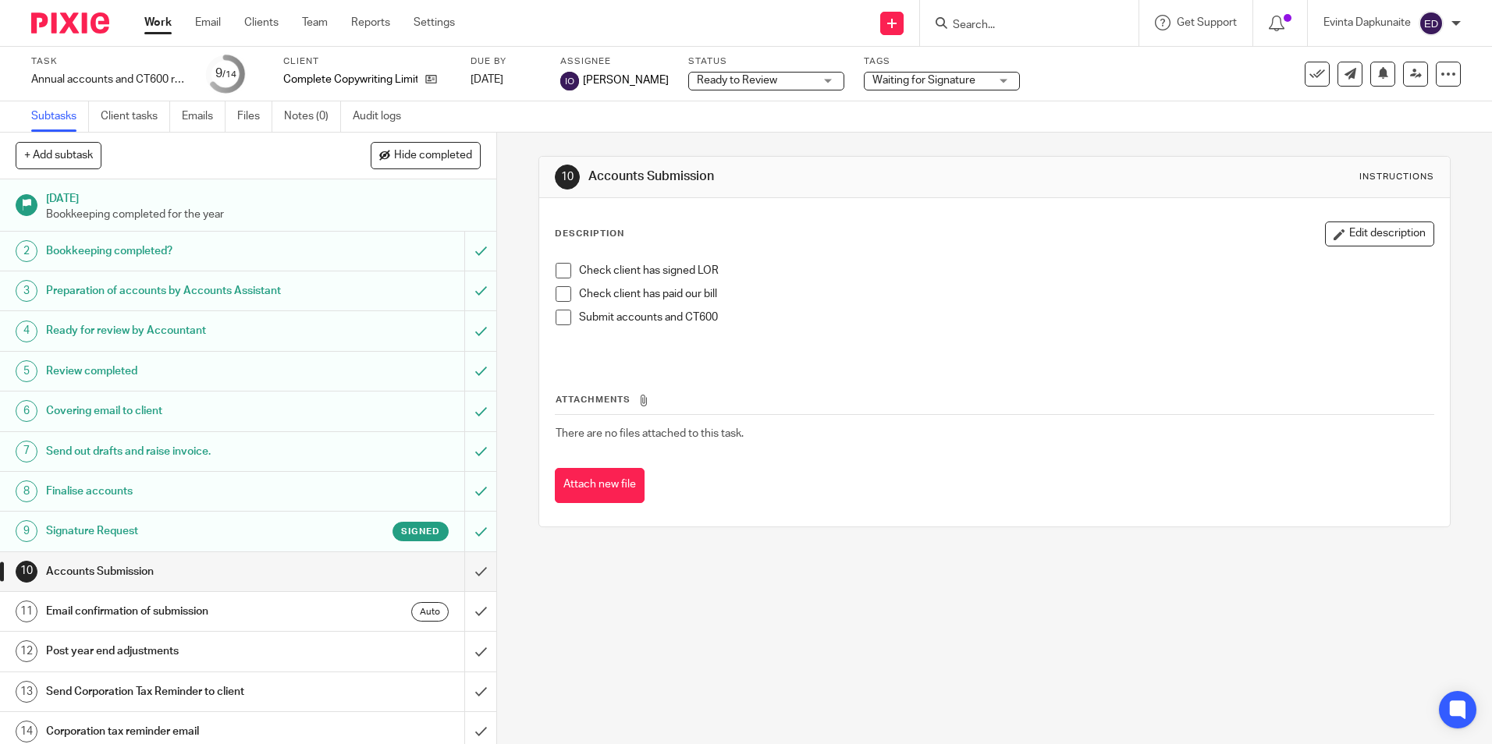
click at [557, 272] on span at bounding box center [564, 271] width 16 height 16
click at [563, 290] on span at bounding box center [564, 294] width 16 height 16
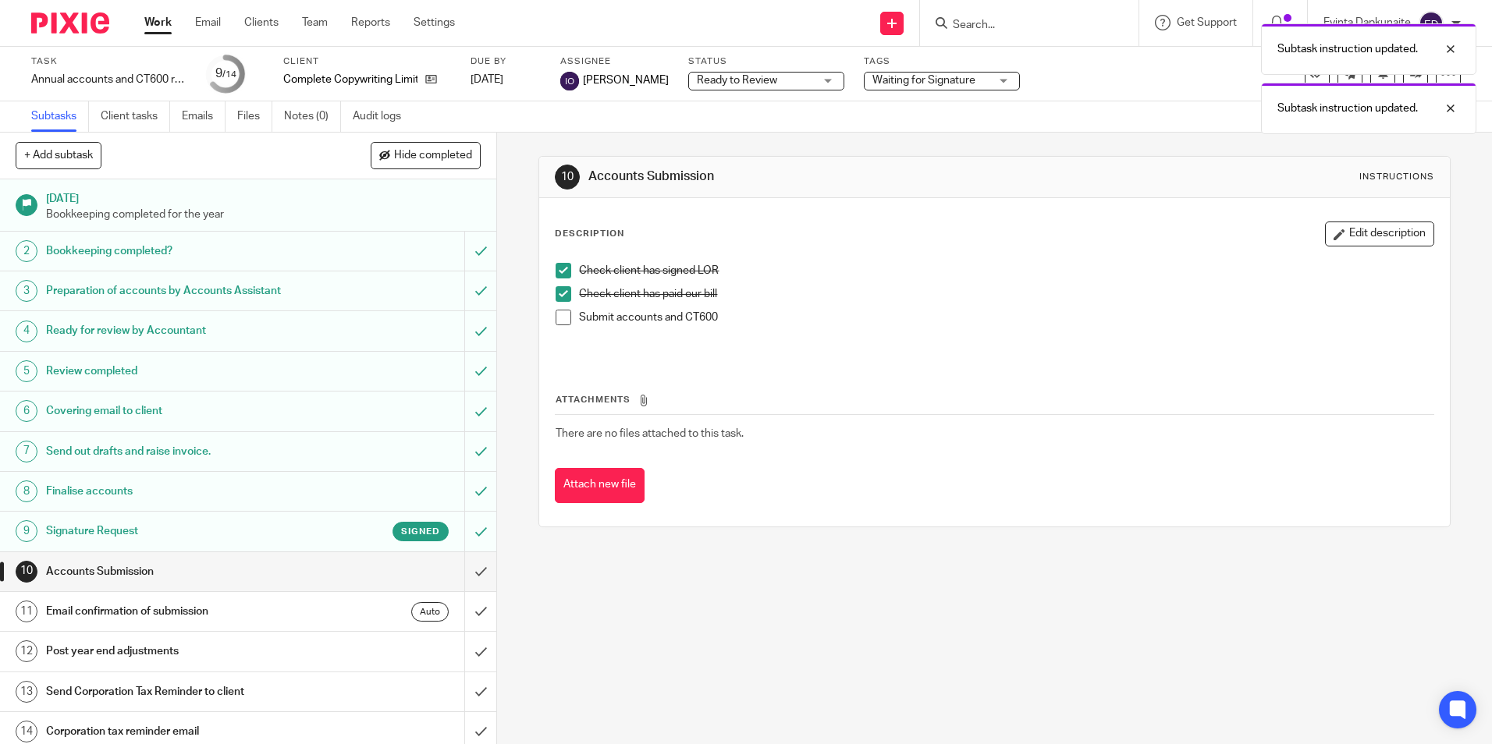
click at [976, 80] on div "Subtask instruction updated. Subtask instruction updated." at bounding box center [1111, 75] width 730 height 119
click at [998, 67] on div "Subtask instruction updated. Subtask instruction updated." at bounding box center [1111, 75] width 730 height 119
click at [989, 83] on div "Subtask instruction updated. Subtask instruction updated." at bounding box center [1111, 75] width 730 height 119
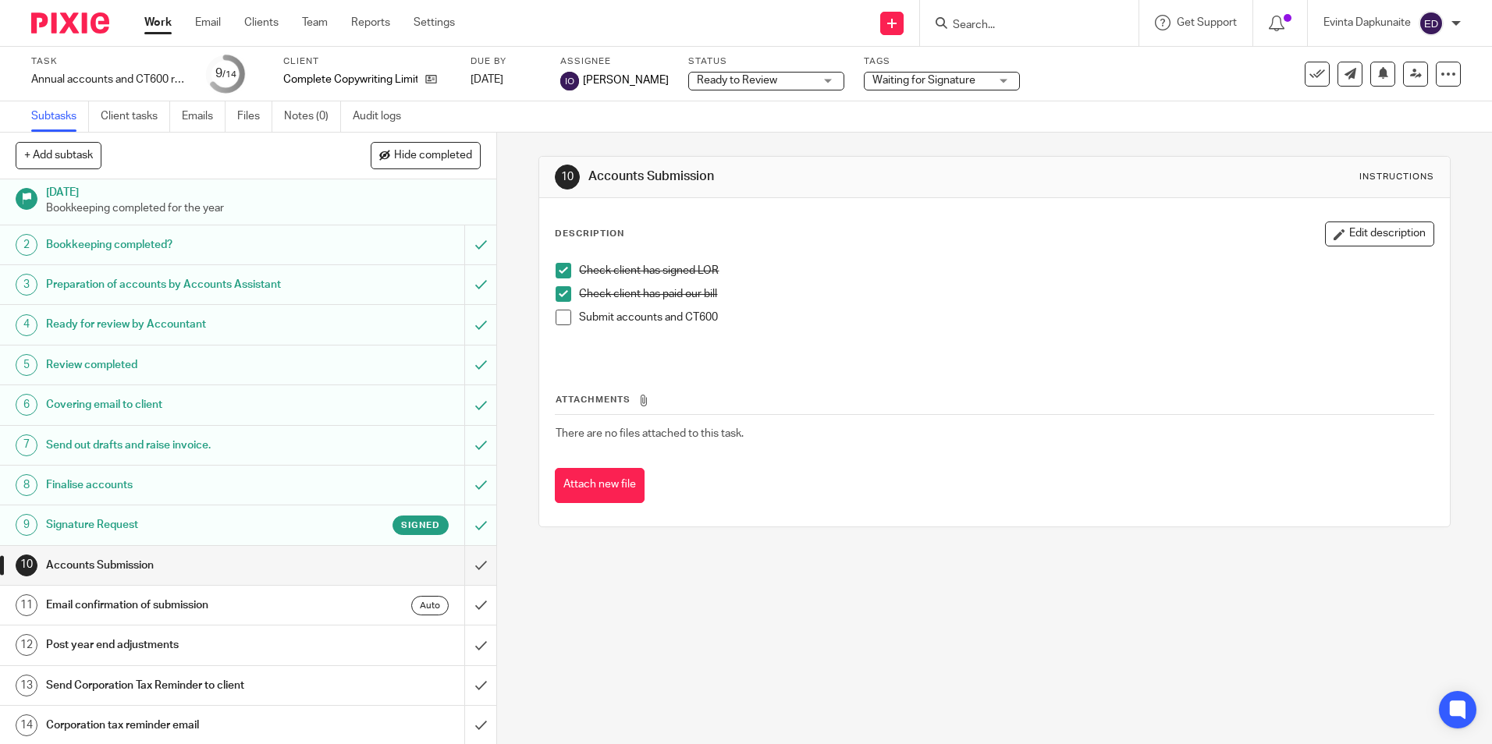
scroll to position [8, 0]
click at [882, 87] on span "Waiting for Signature" at bounding box center [930, 81] width 117 height 16
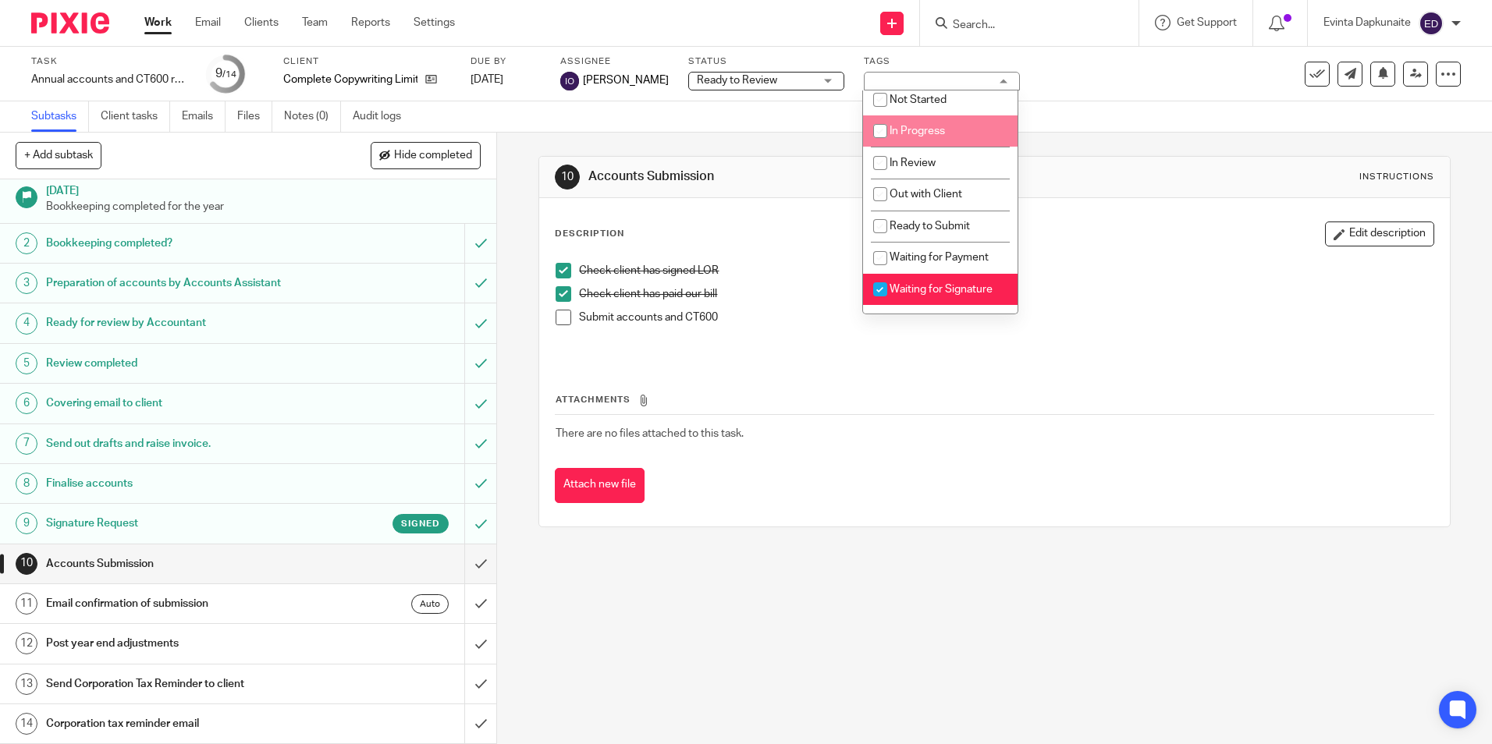
scroll to position [204, 0]
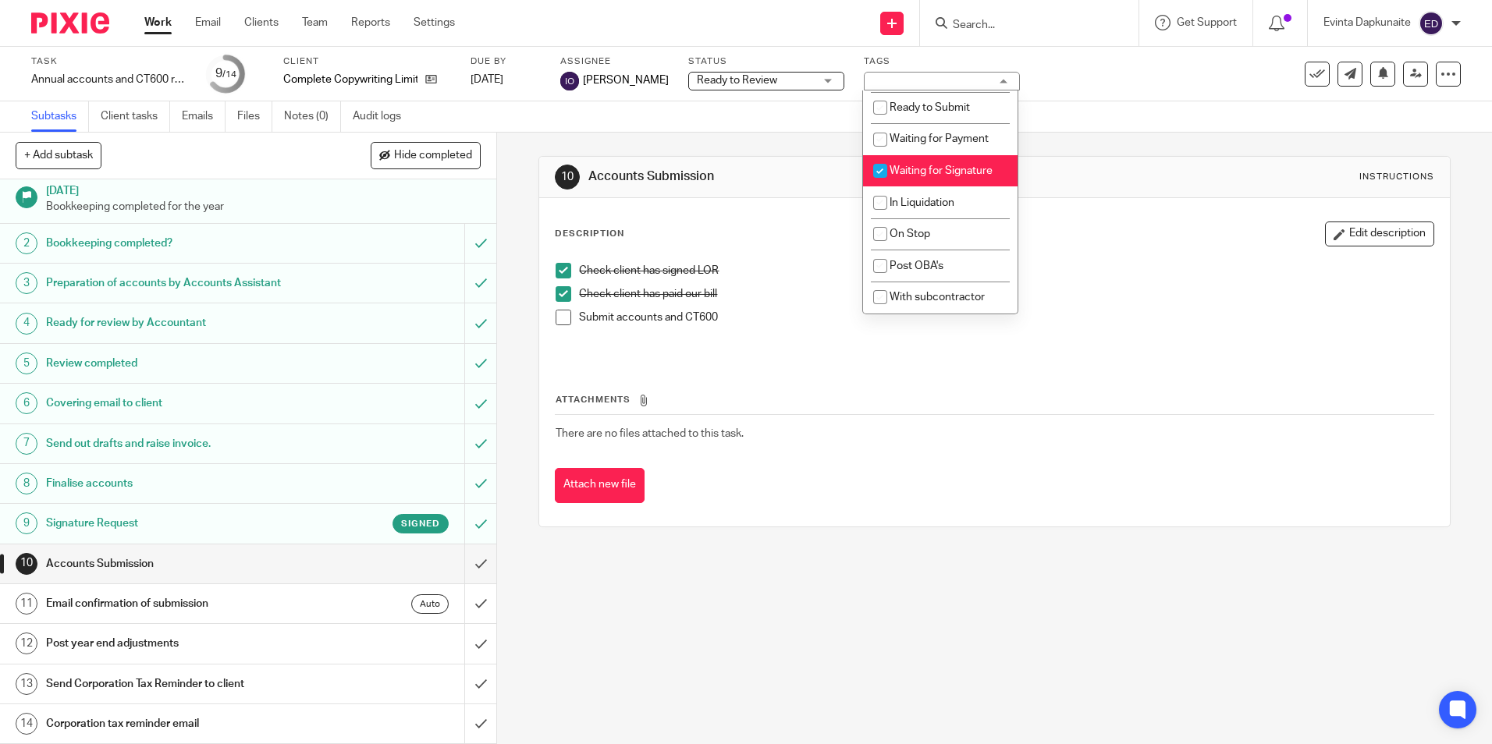
click at [963, 167] on span "Waiting for Signature" at bounding box center [941, 170] width 103 height 11
checkbox input "false"
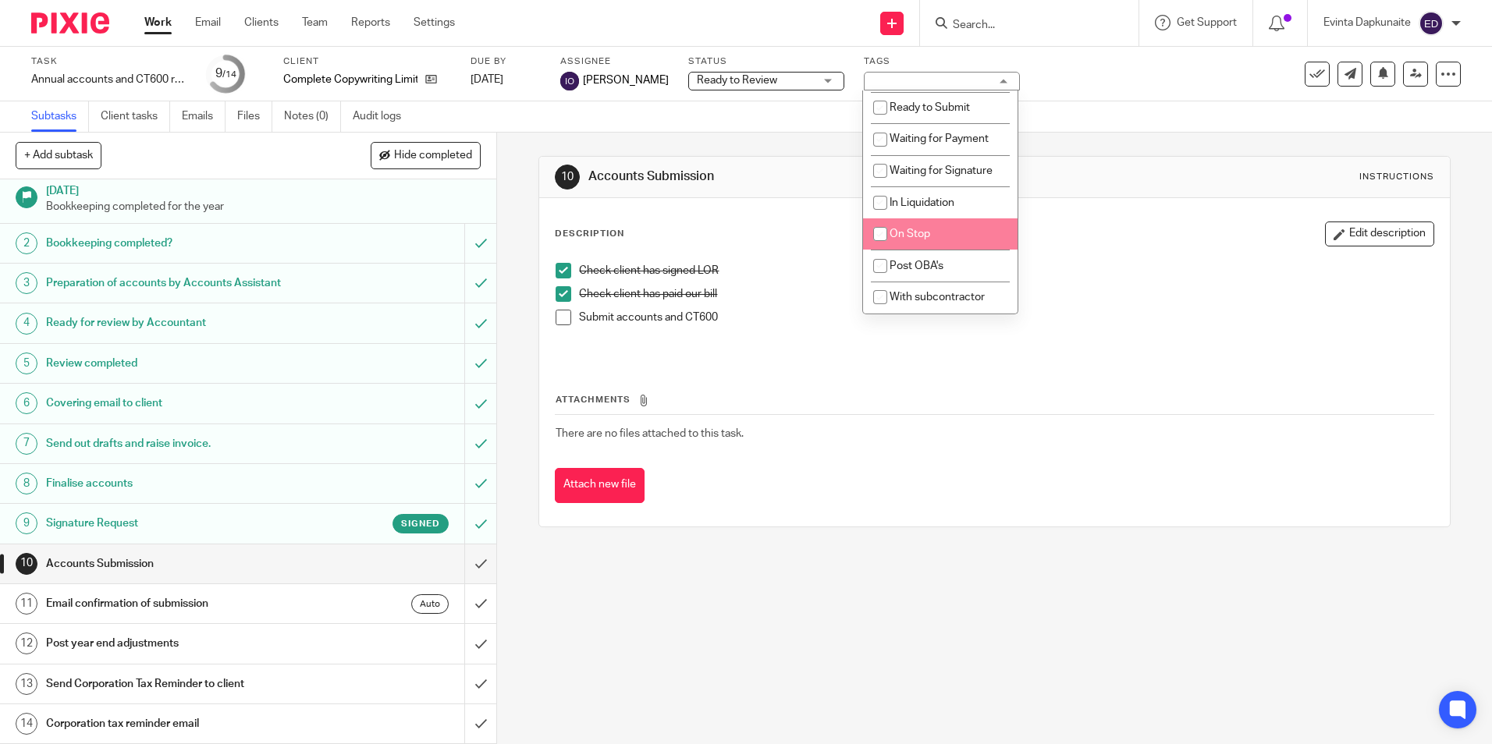
scroll to position [126, 0]
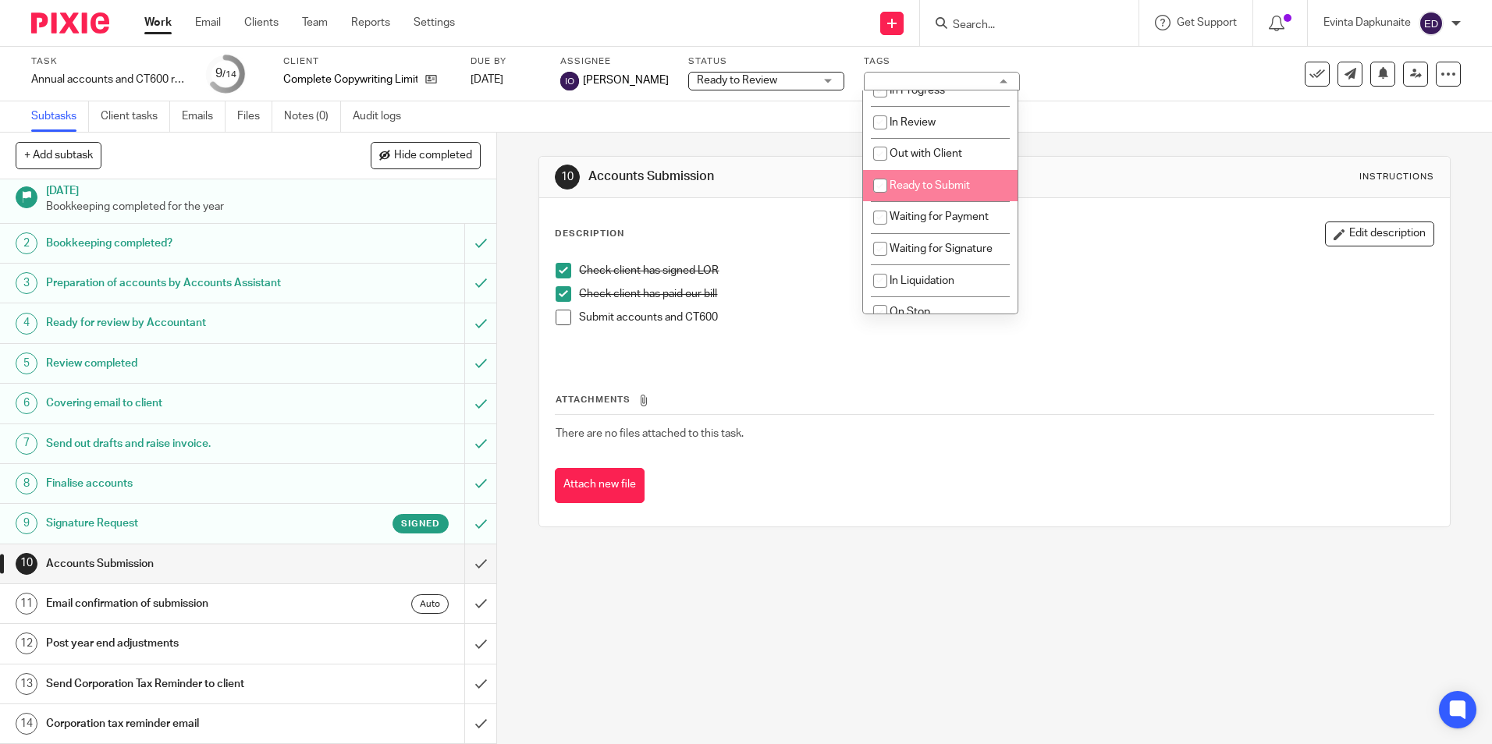
click at [954, 190] on span "Ready to Submit" at bounding box center [930, 185] width 80 height 11
checkbox input "true"
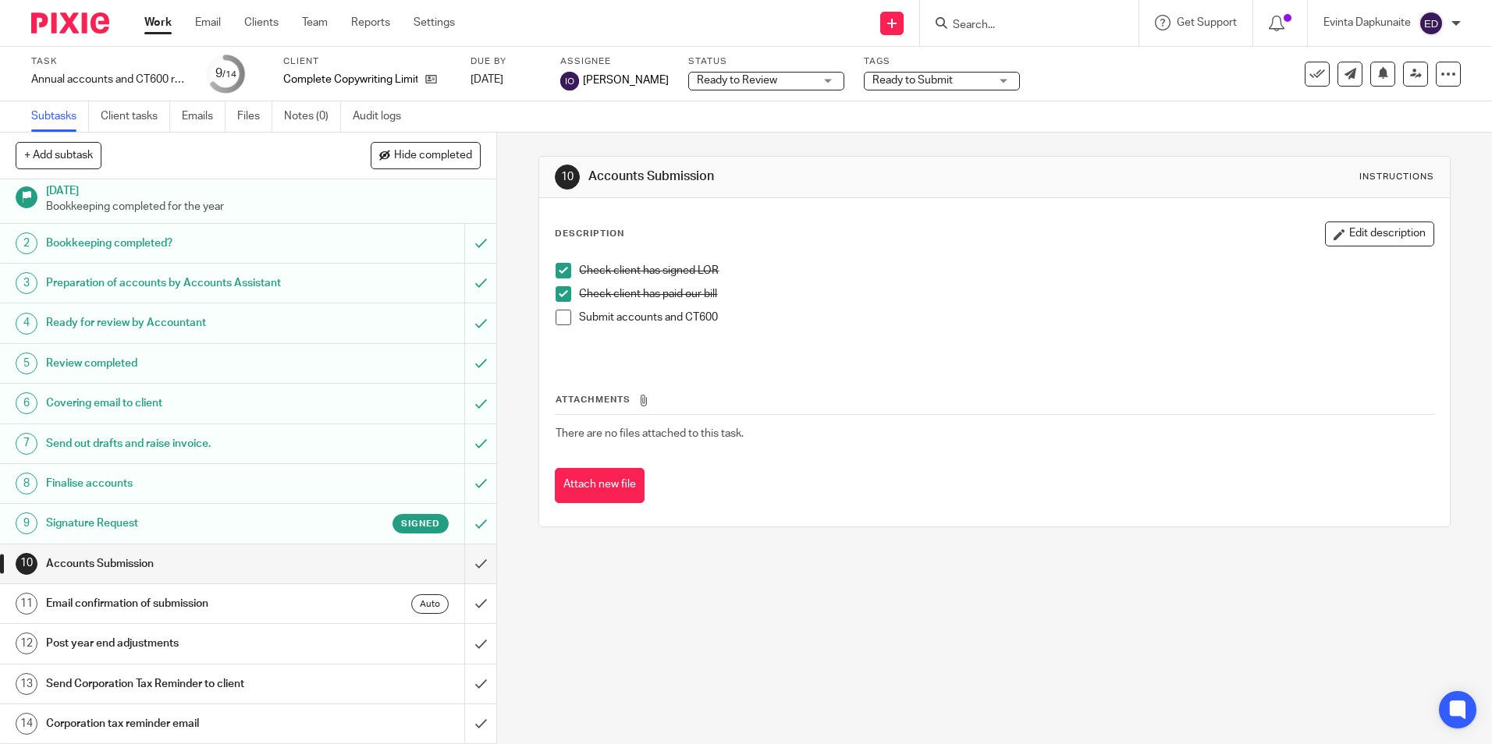
click at [1110, 225] on div "Description Edit description" at bounding box center [994, 234] width 879 height 25
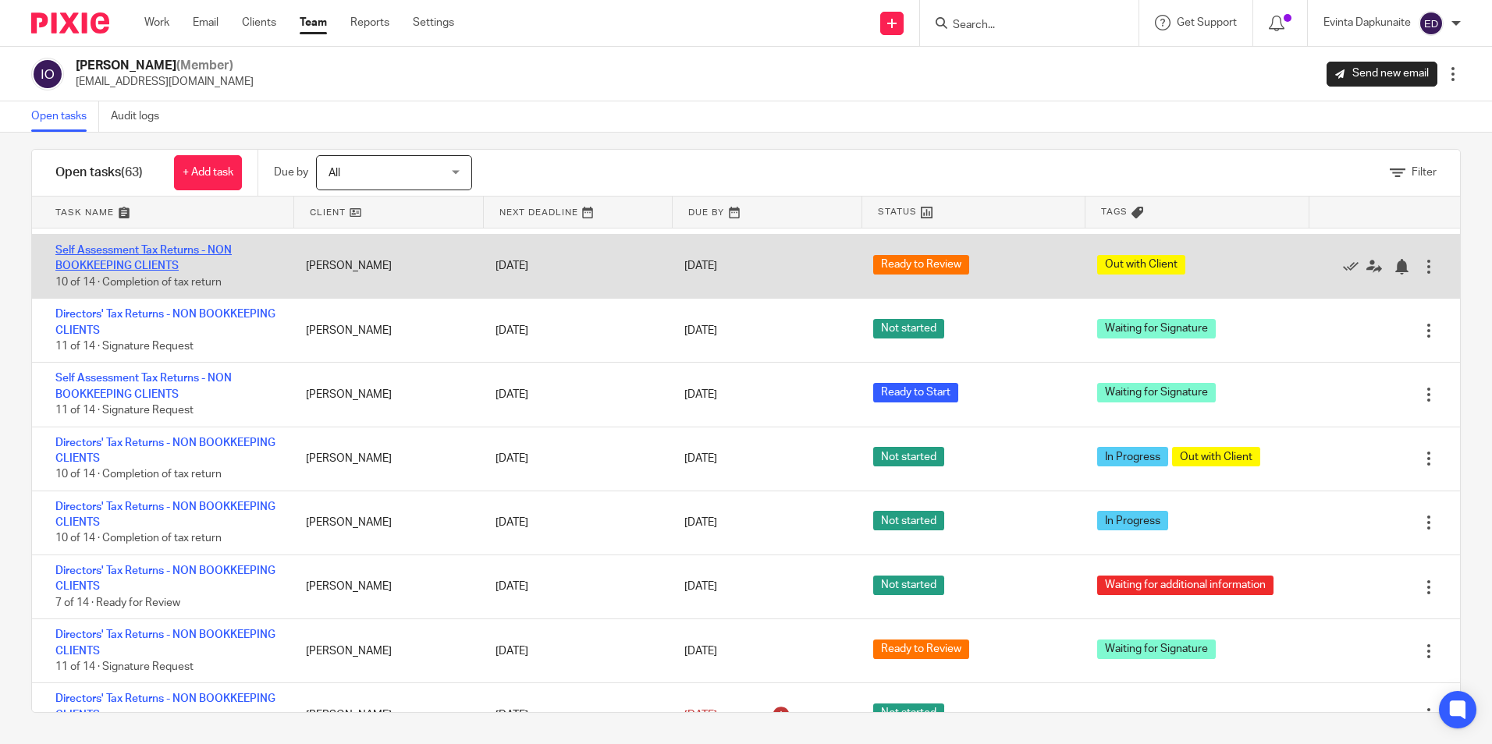
scroll to position [1092, 0]
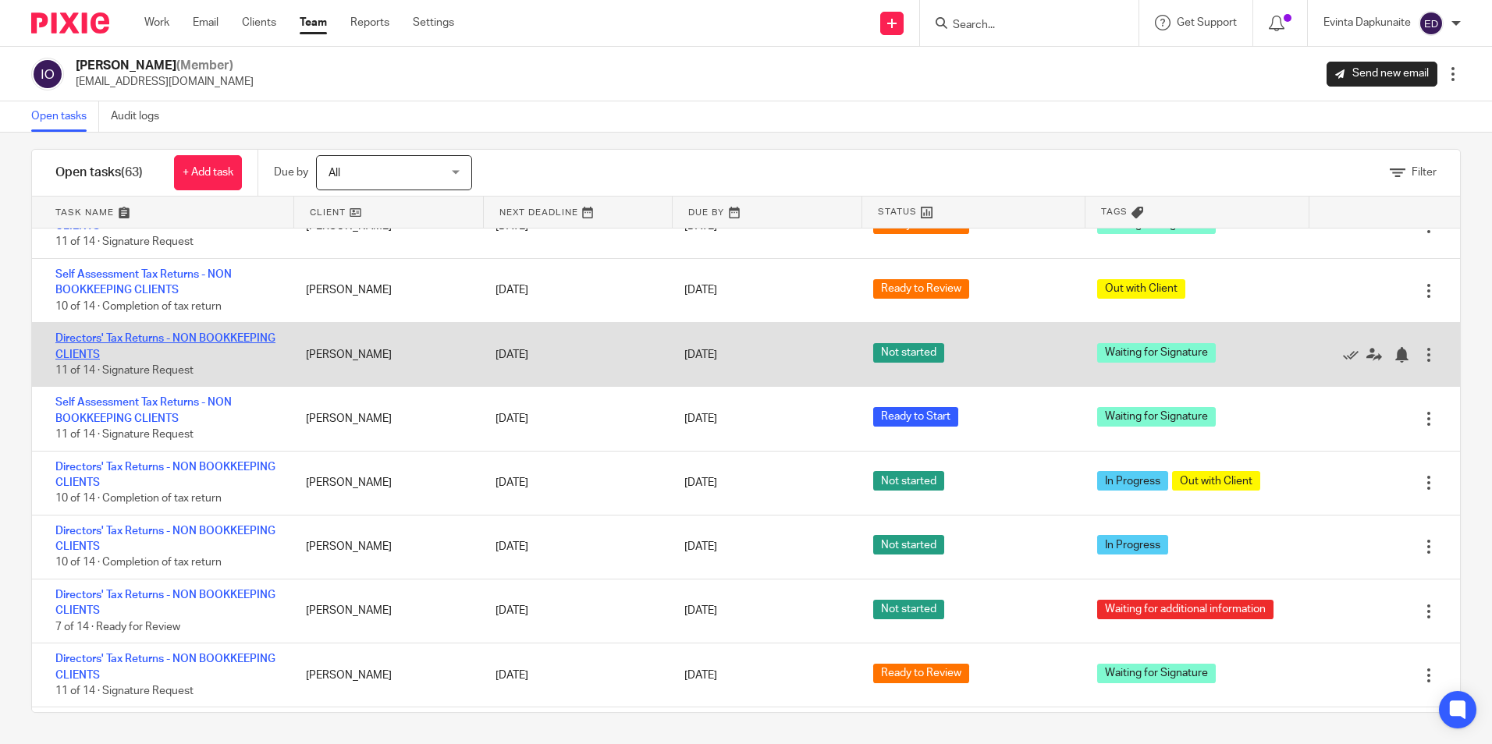
click at [133, 339] on link "Directors' Tax Returns - NON BOOKKEEPING CLIENTS" at bounding box center [165, 346] width 220 height 27
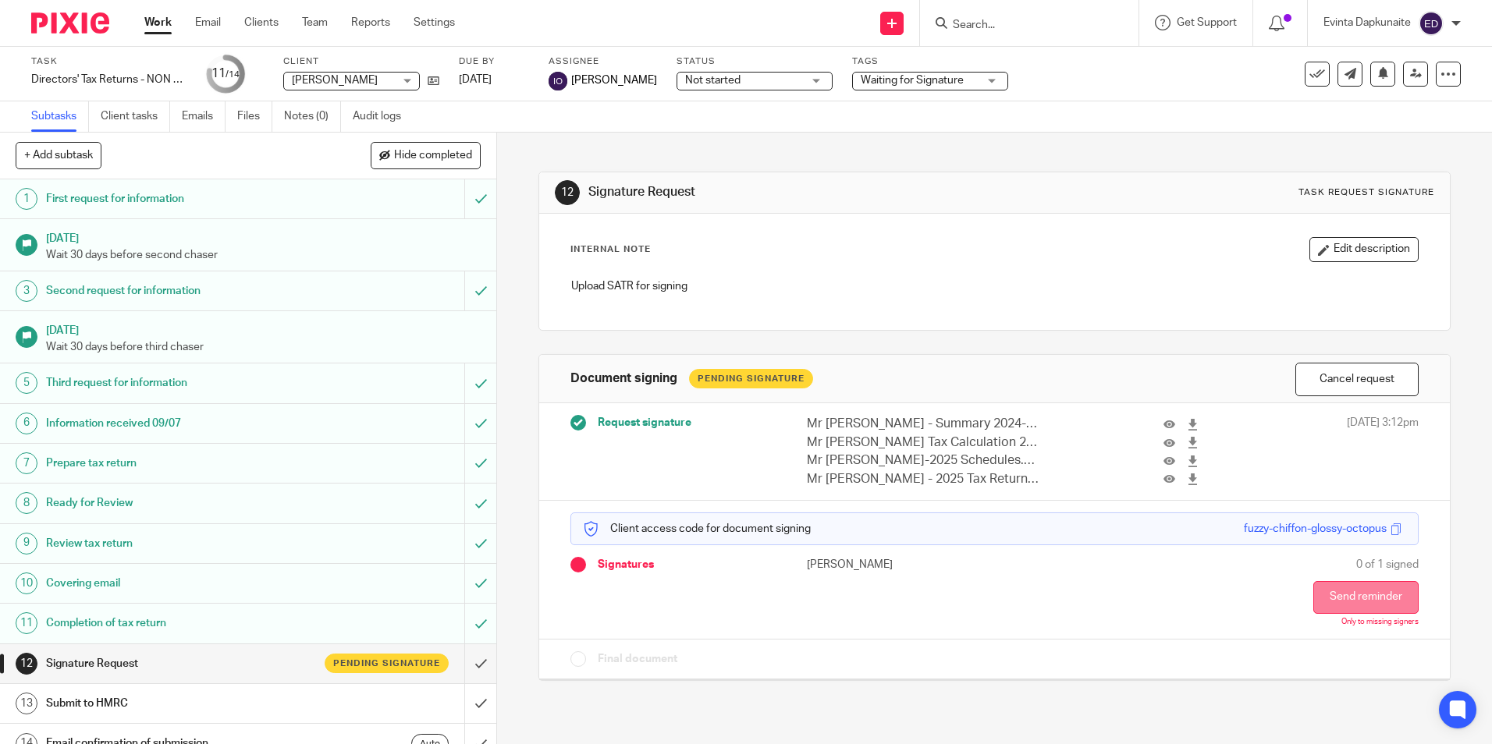
click at [1334, 585] on button "Send reminder" at bounding box center [1365, 597] width 105 height 33
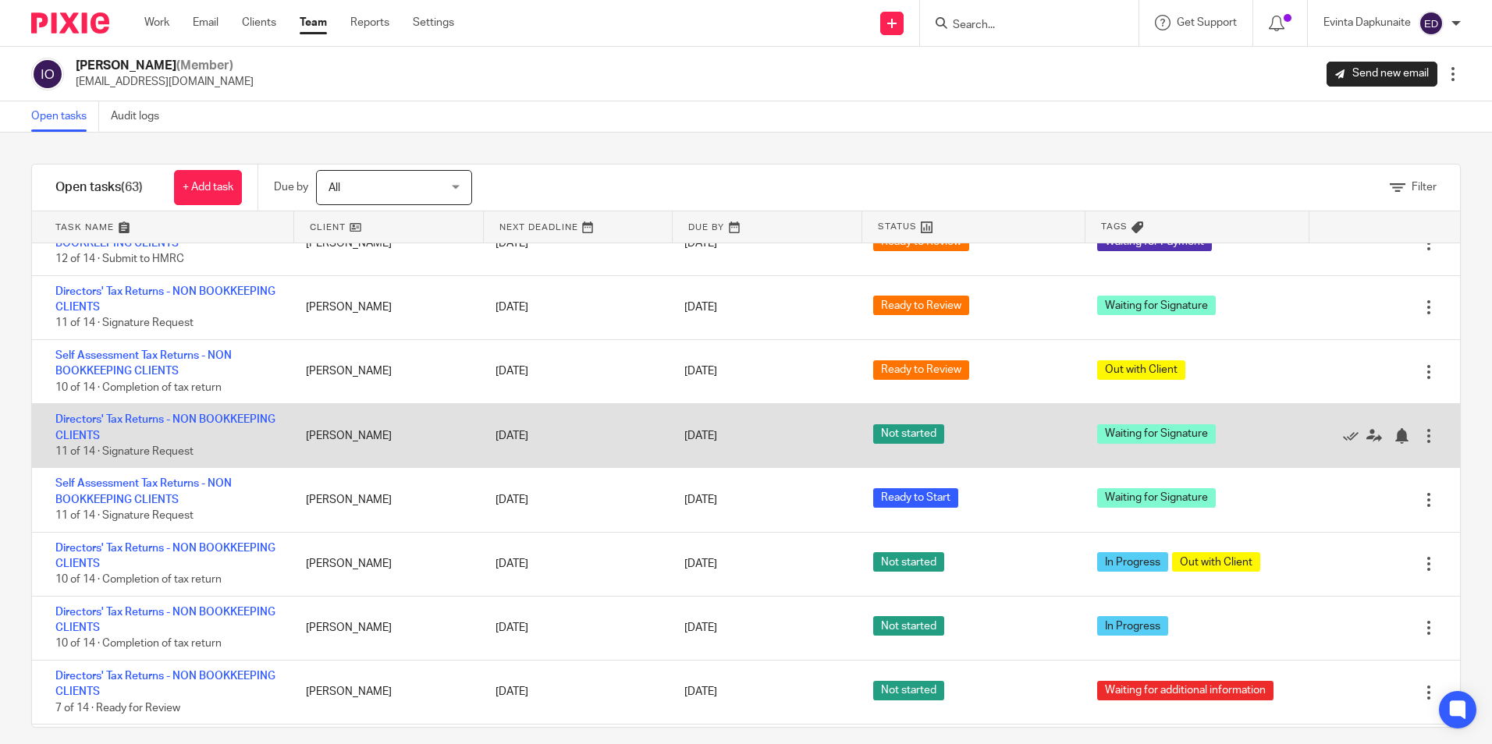
scroll to position [1092, 0]
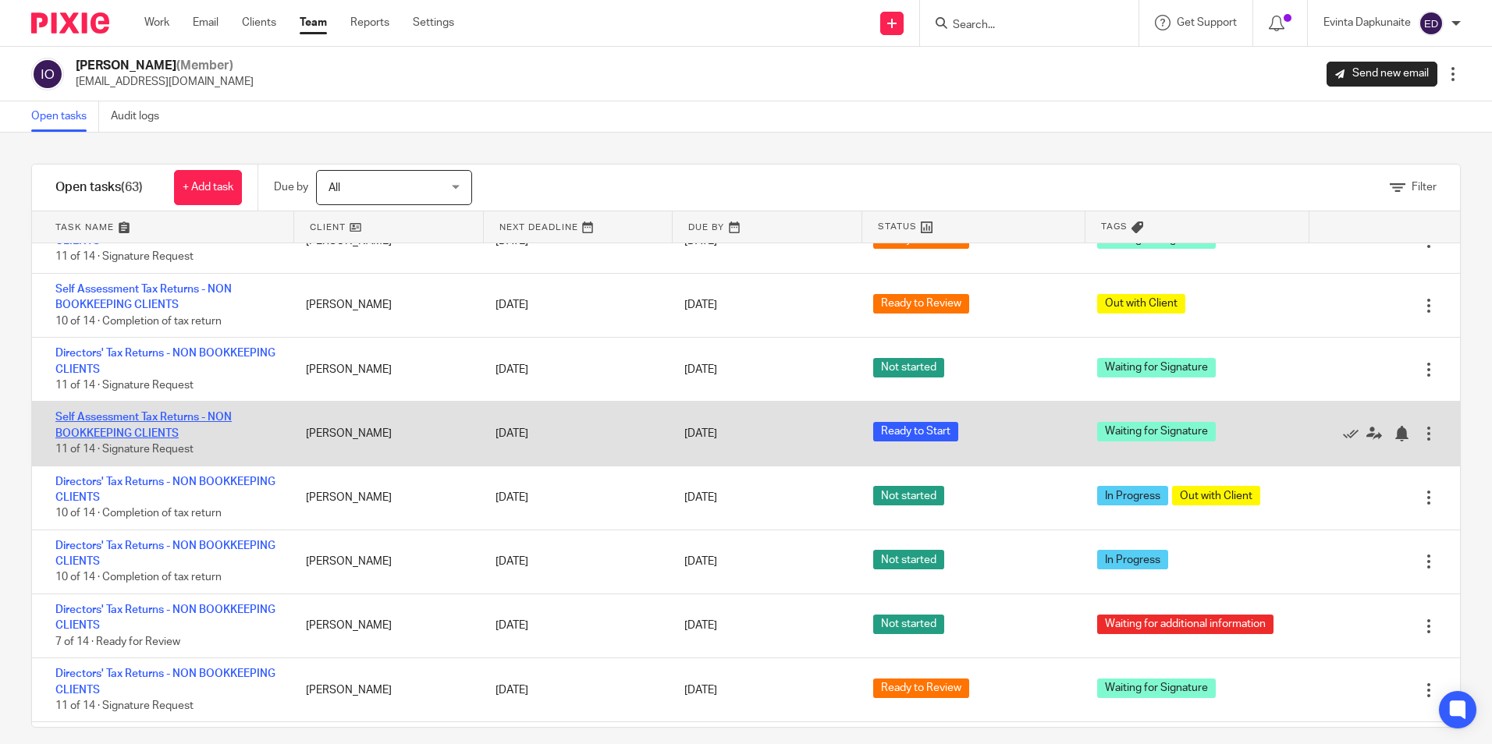
click at [147, 422] on link "Self Assessment Tax Returns - NON BOOKKEEPING CLIENTS" at bounding box center [143, 425] width 176 height 27
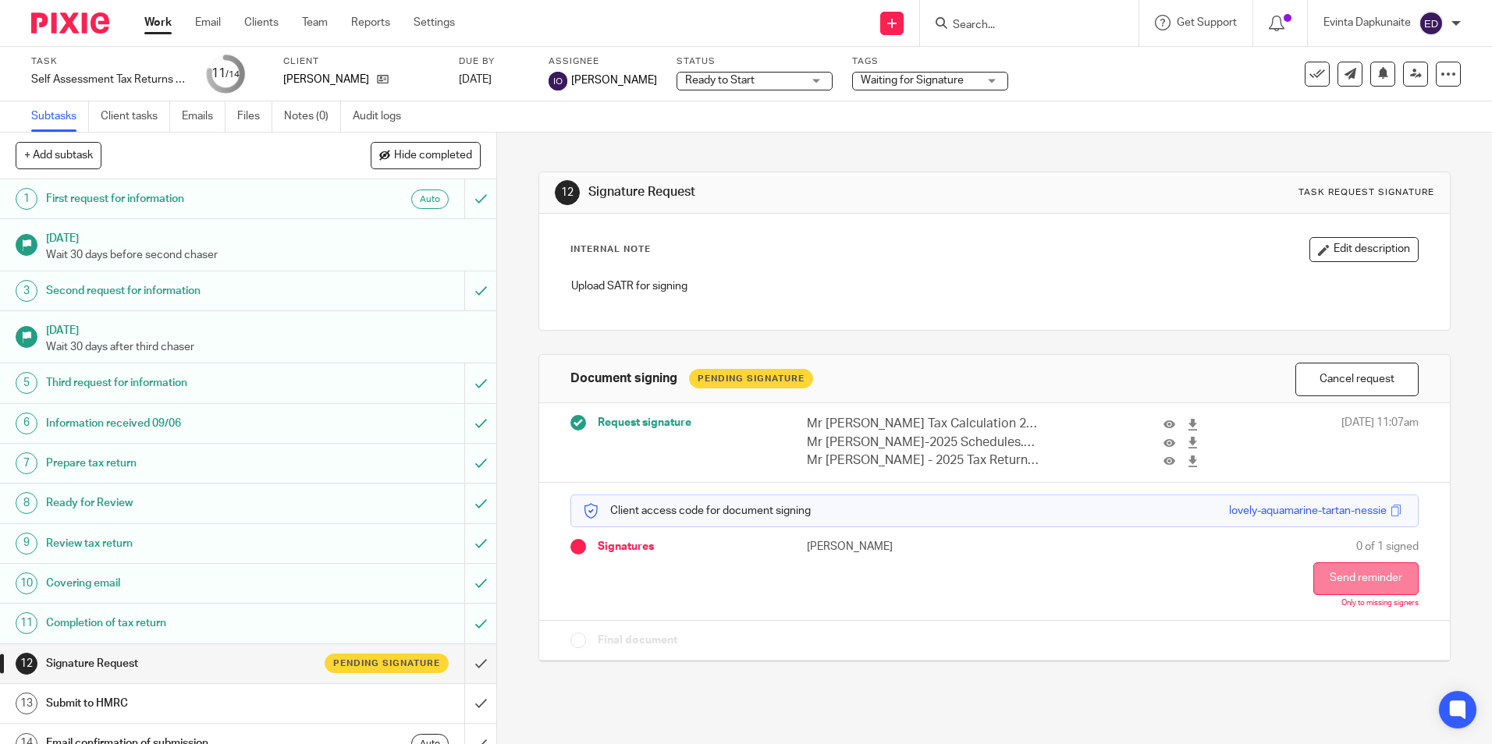
click at [1357, 578] on button "Send reminder" at bounding box center [1365, 579] width 105 height 33
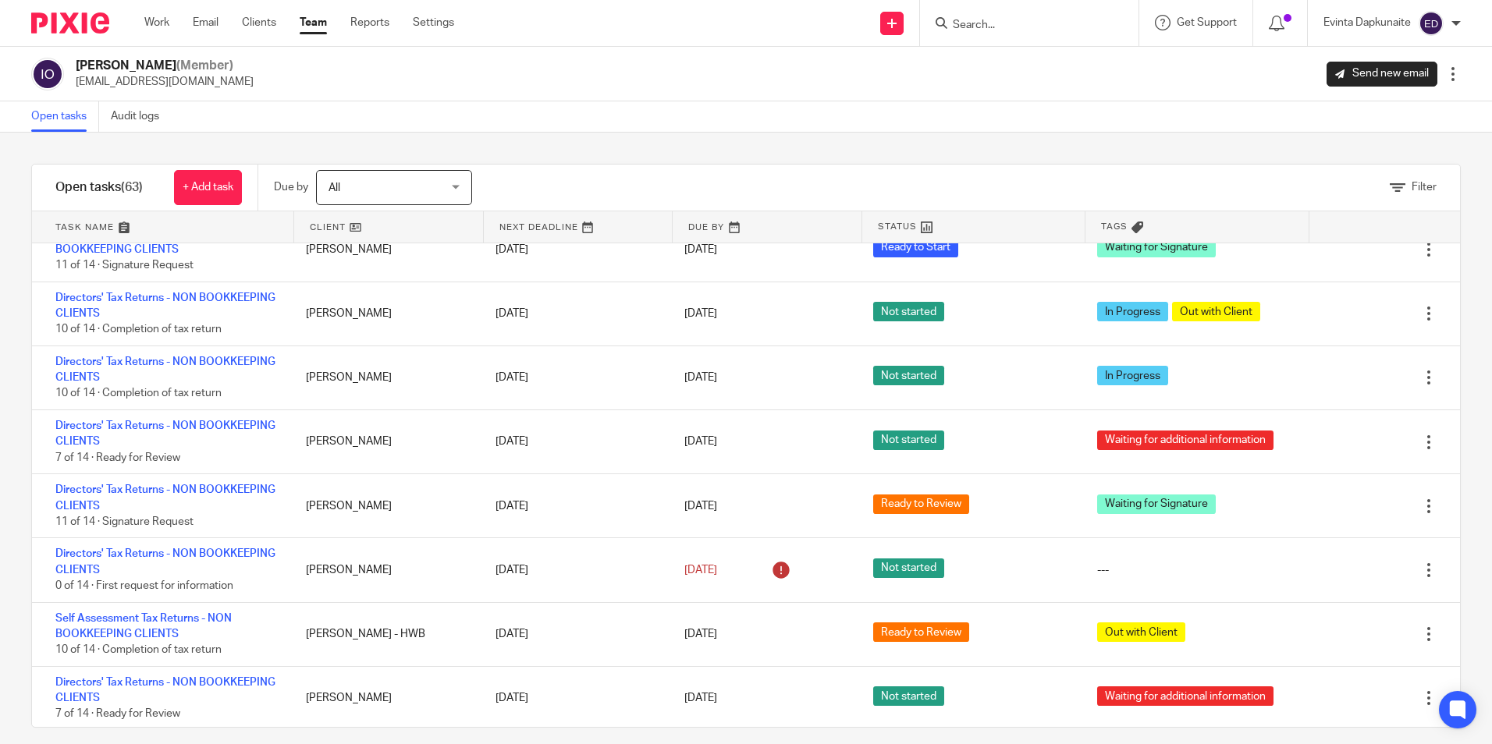
scroll to position [1327, 0]
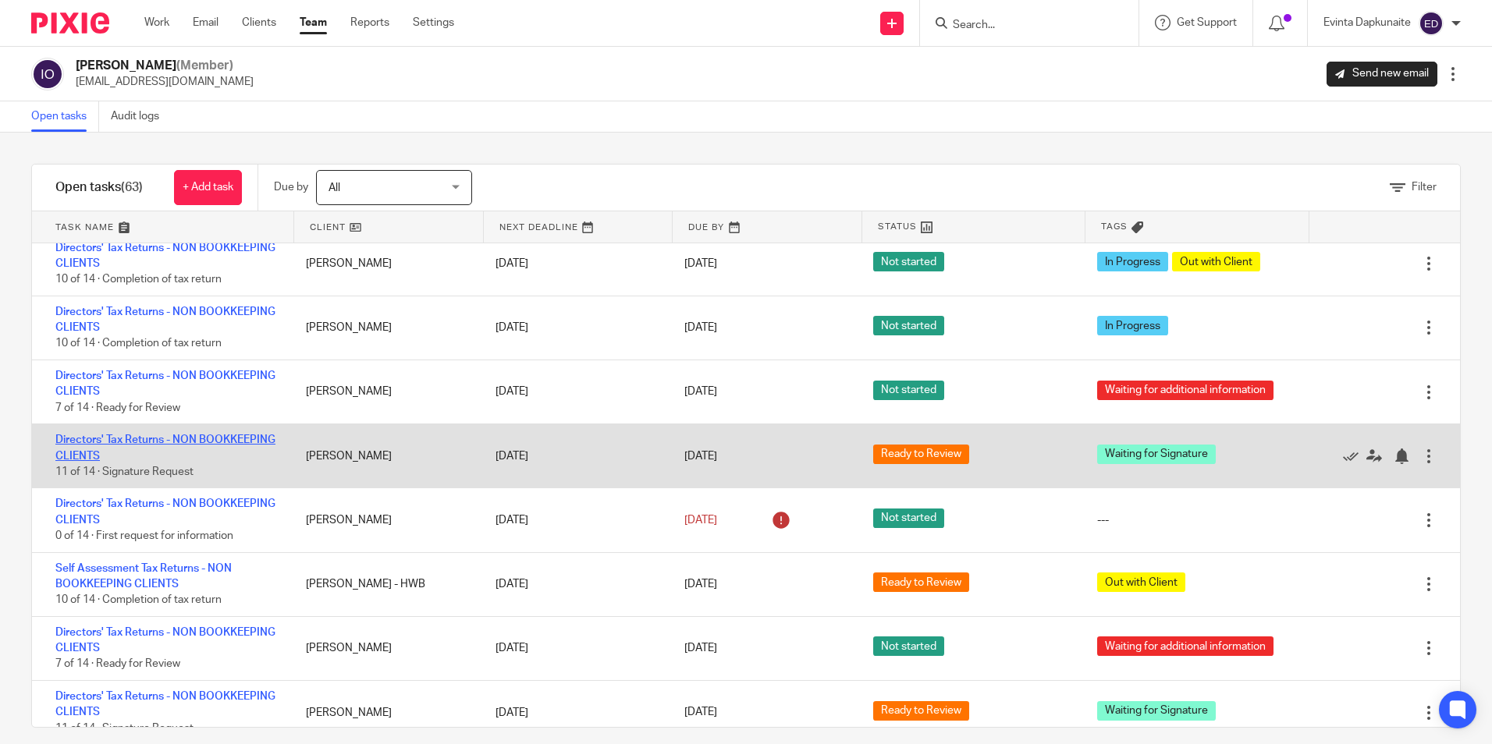
click at [140, 444] on link "Directors' Tax Returns - NON BOOKKEEPING CLIENTS" at bounding box center [165, 448] width 220 height 27
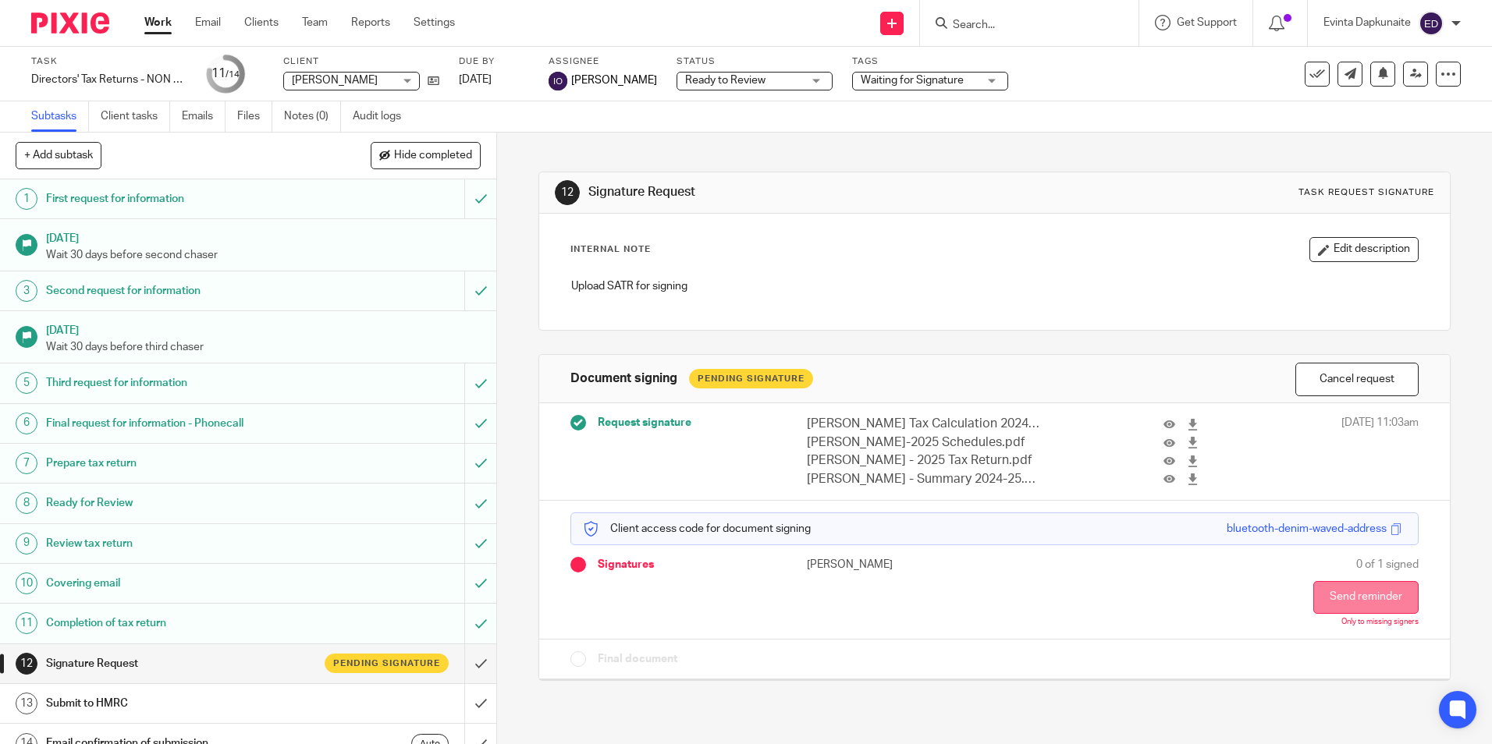
click at [1322, 595] on button "Send reminder" at bounding box center [1365, 597] width 105 height 33
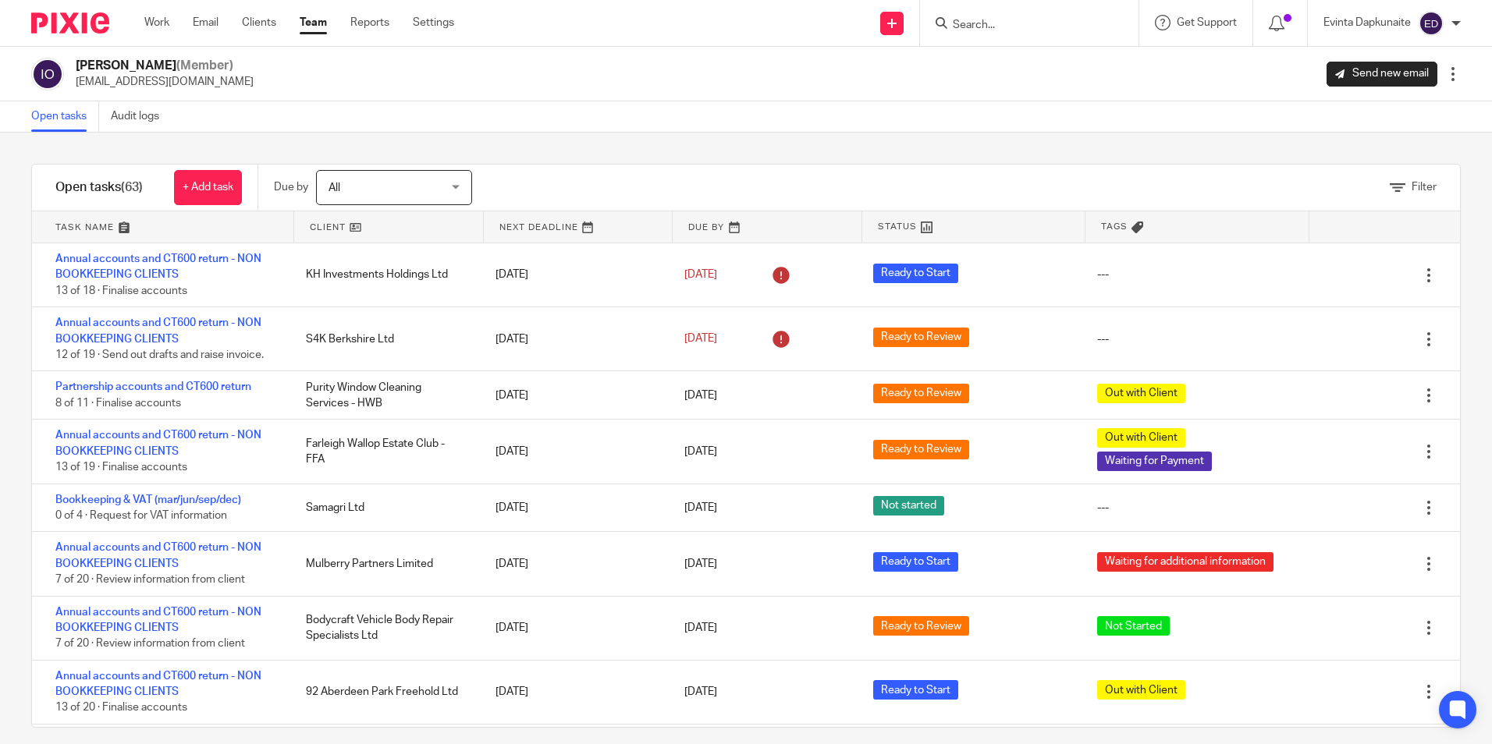
click at [1007, 23] on input "Search" at bounding box center [1021, 26] width 140 height 14
type input "comple"
click at [1007, 58] on link at bounding box center [1096, 67] width 297 height 36
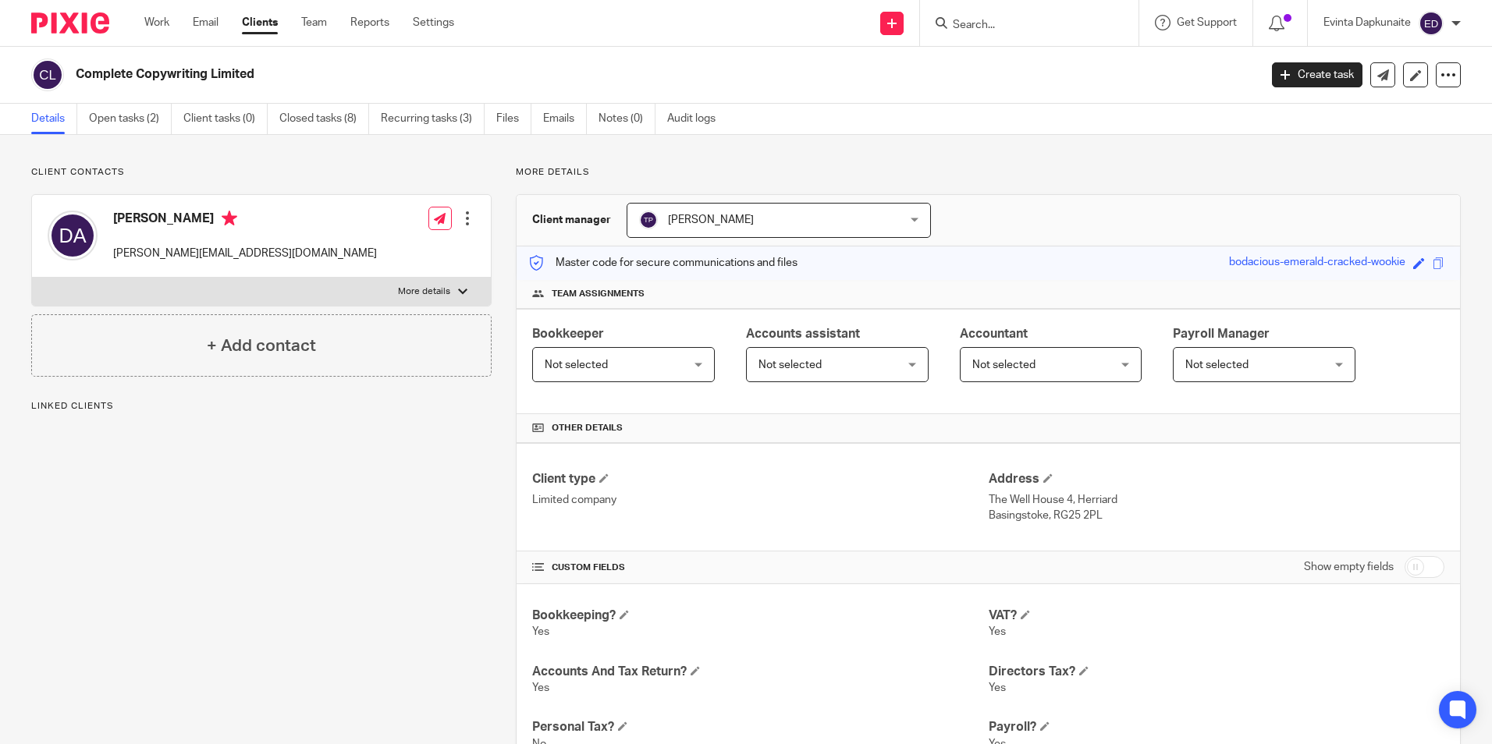
click at [133, 109] on link "Open tasks (2)" at bounding box center [130, 119] width 83 height 30
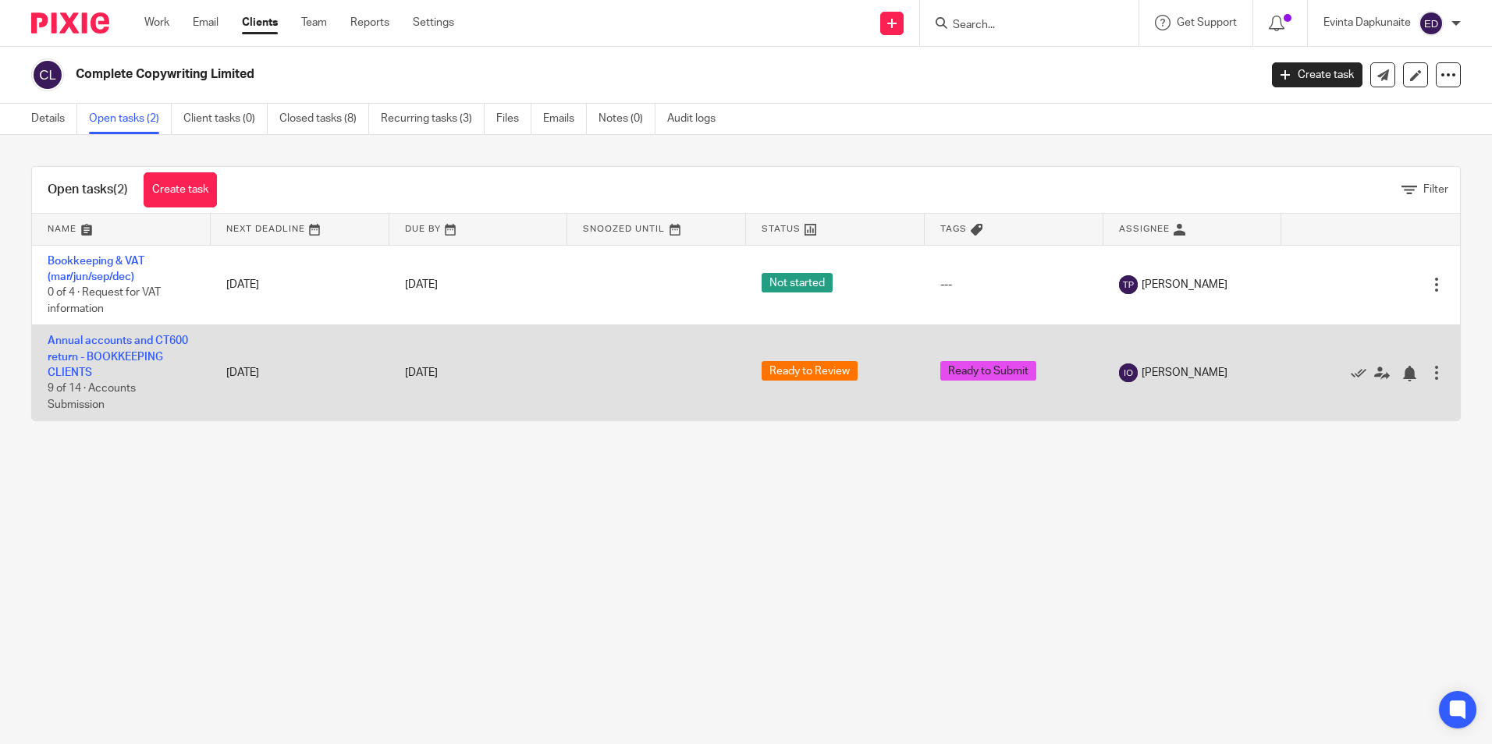
click at [133, 334] on td "Annual accounts and CT600 return - BOOKKEEPING CLIENTS 9 of 14 · Accounts Submi…" at bounding box center [121, 373] width 179 height 96
click at [133, 339] on link "Annual accounts and CT600 return - BOOKKEEPING CLIENTS" at bounding box center [118, 357] width 140 height 43
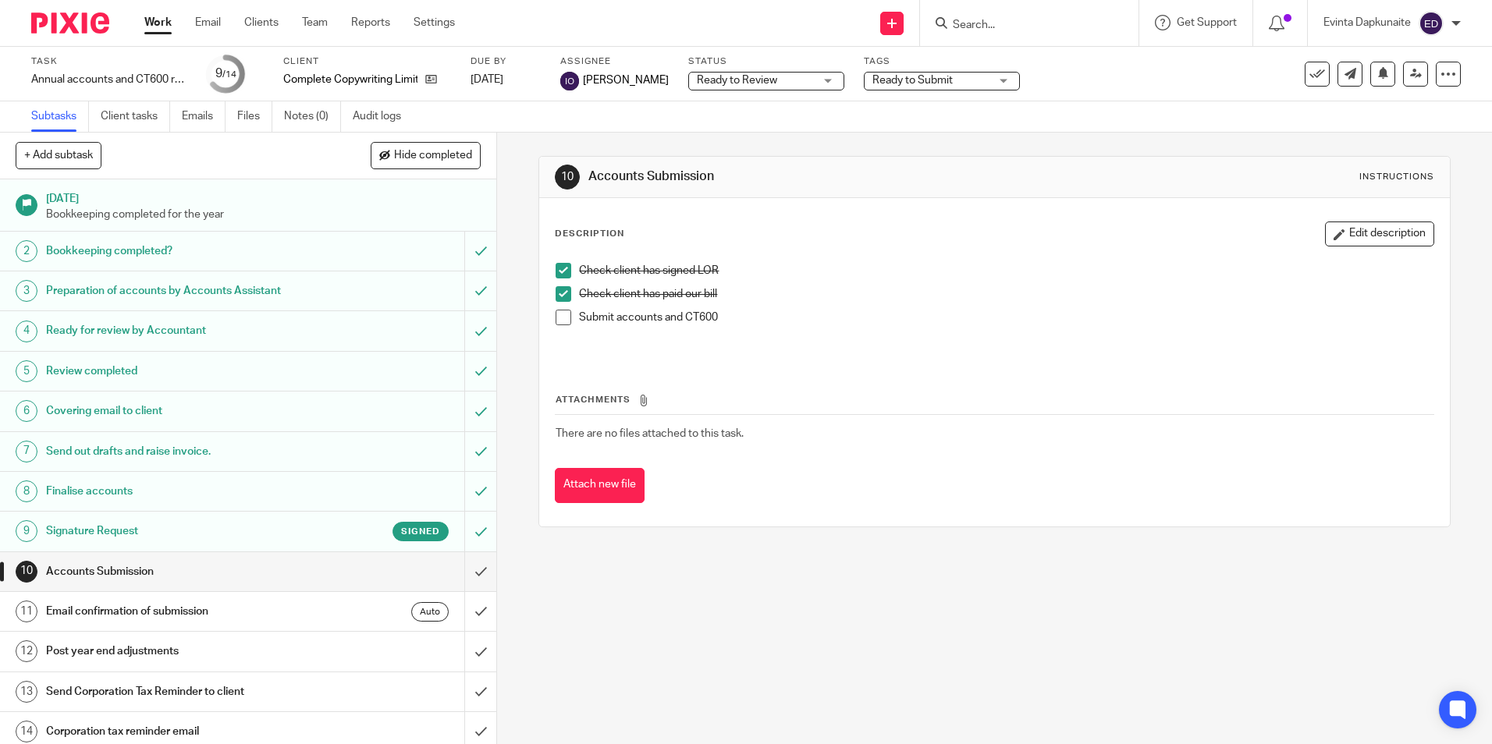
click at [147, 524] on h1 "Signature Request" at bounding box center [180, 531] width 268 height 23
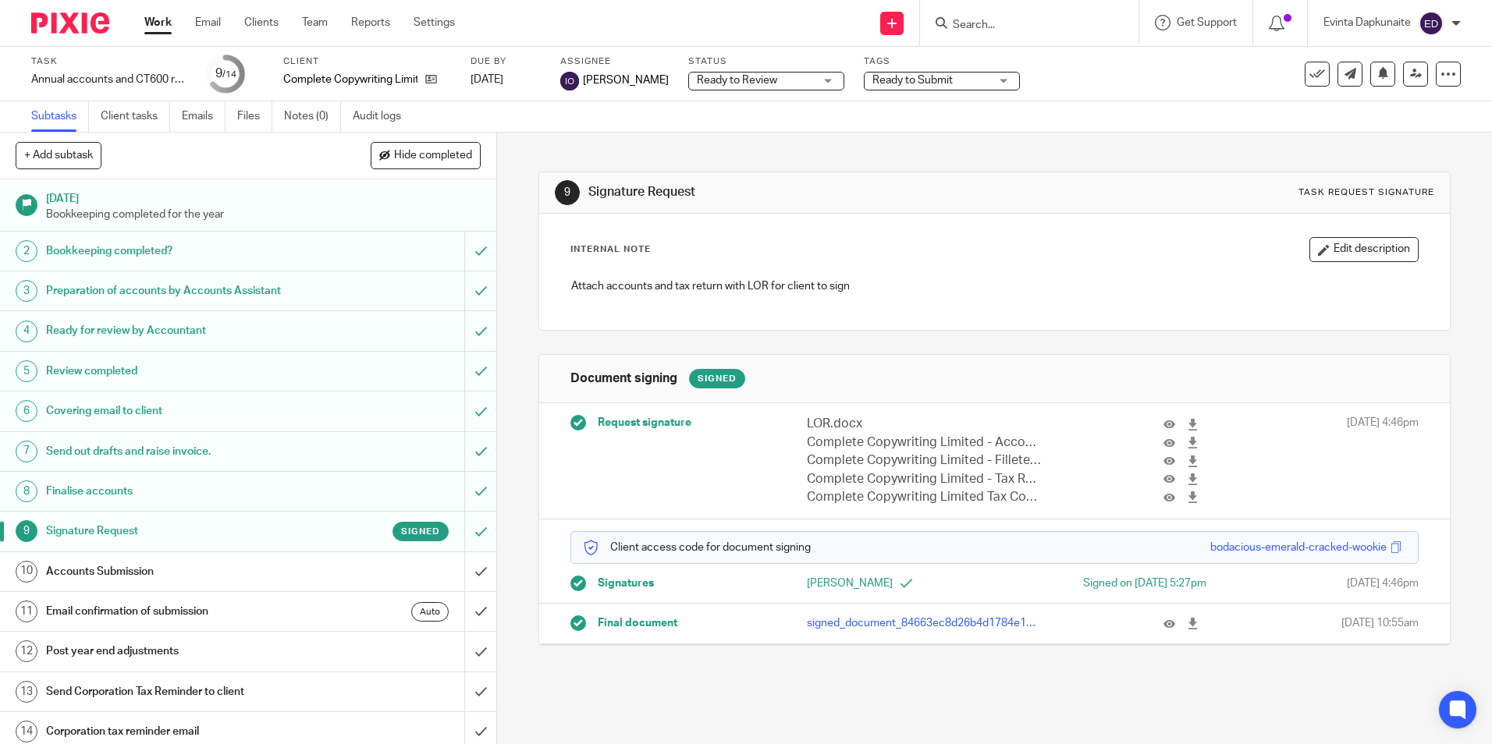
click at [1011, 23] on input "Search" at bounding box center [1021, 26] width 140 height 14
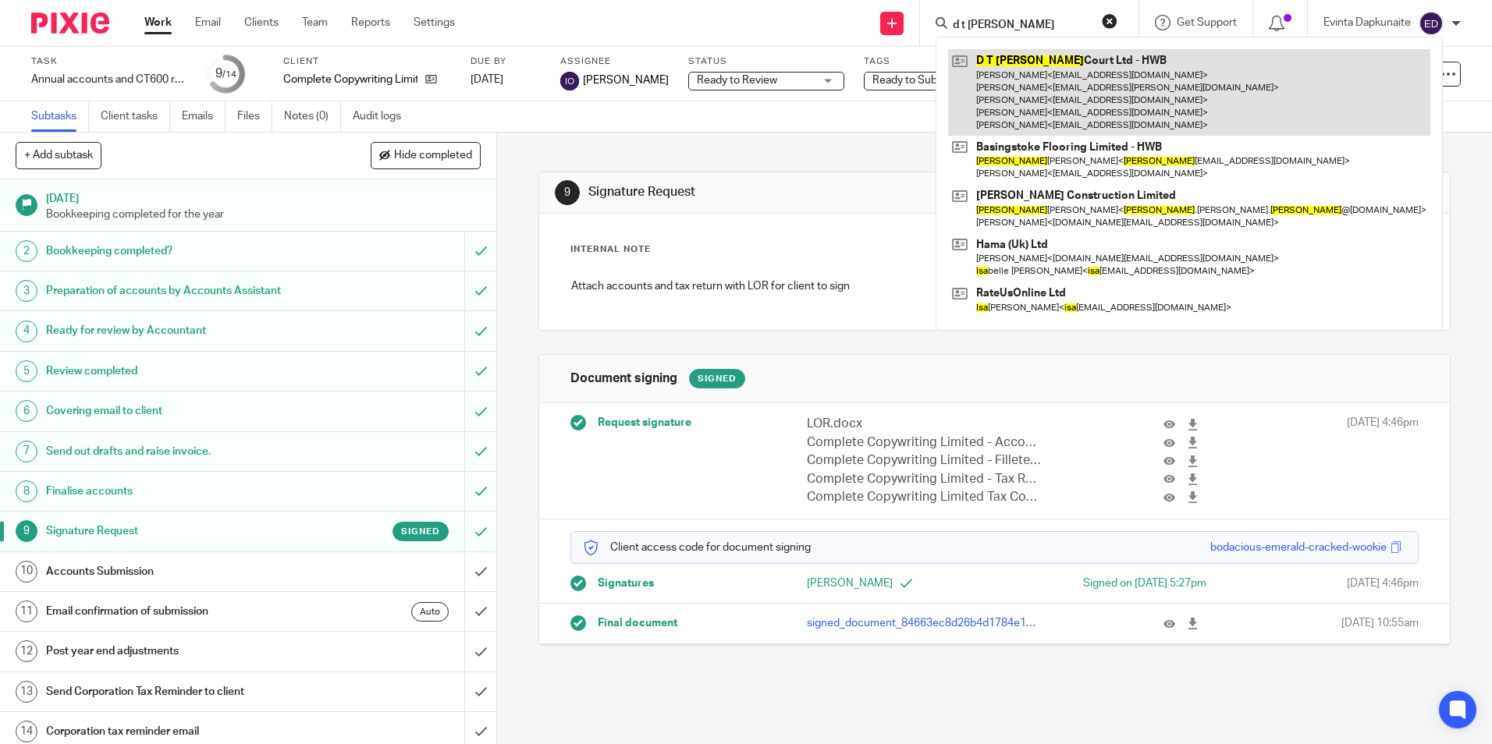
type input "d t lisa"
click at [1025, 56] on link at bounding box center [1189, 92] width 482 height 87
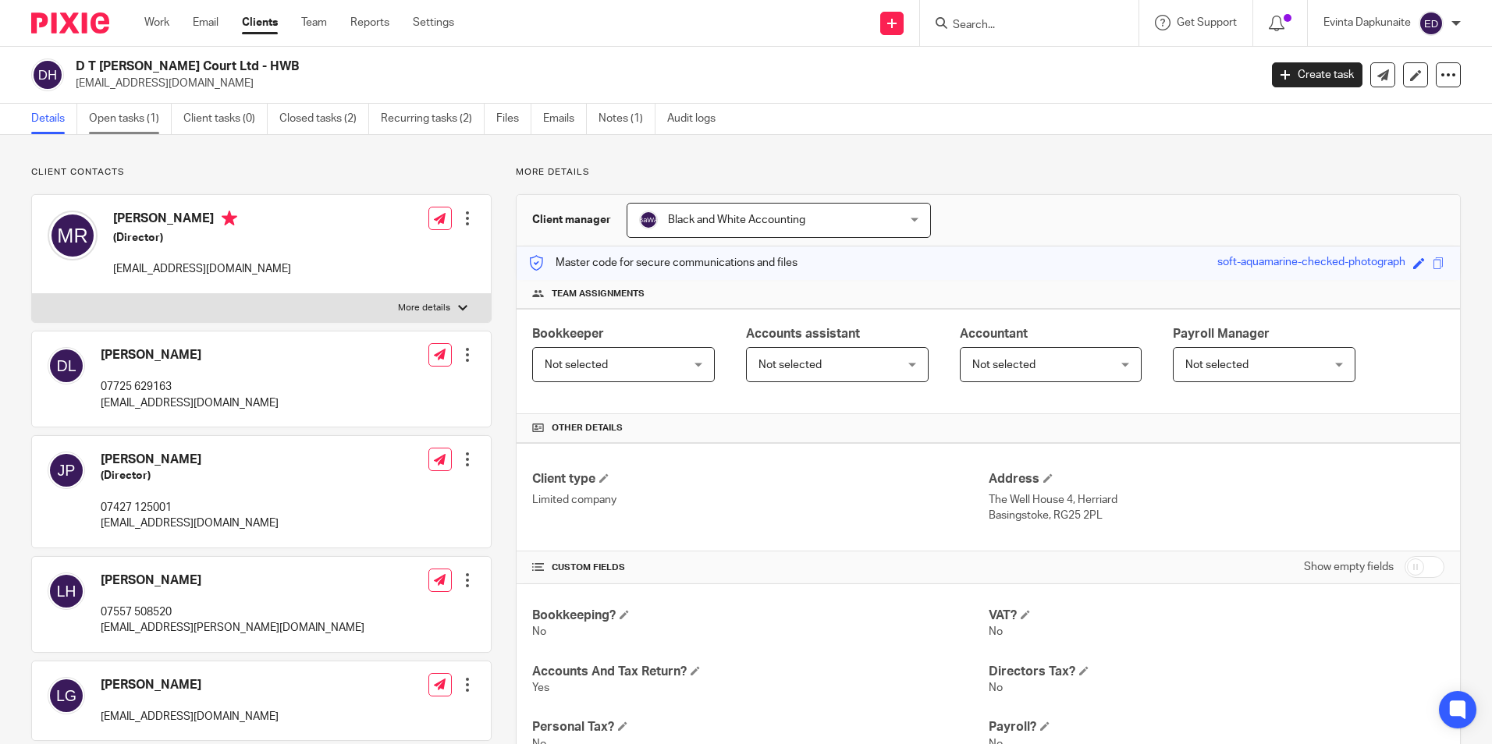
click at [155, 115] on link "Open tasks (1)" at bounding box center [130, 119] width 83 height 30
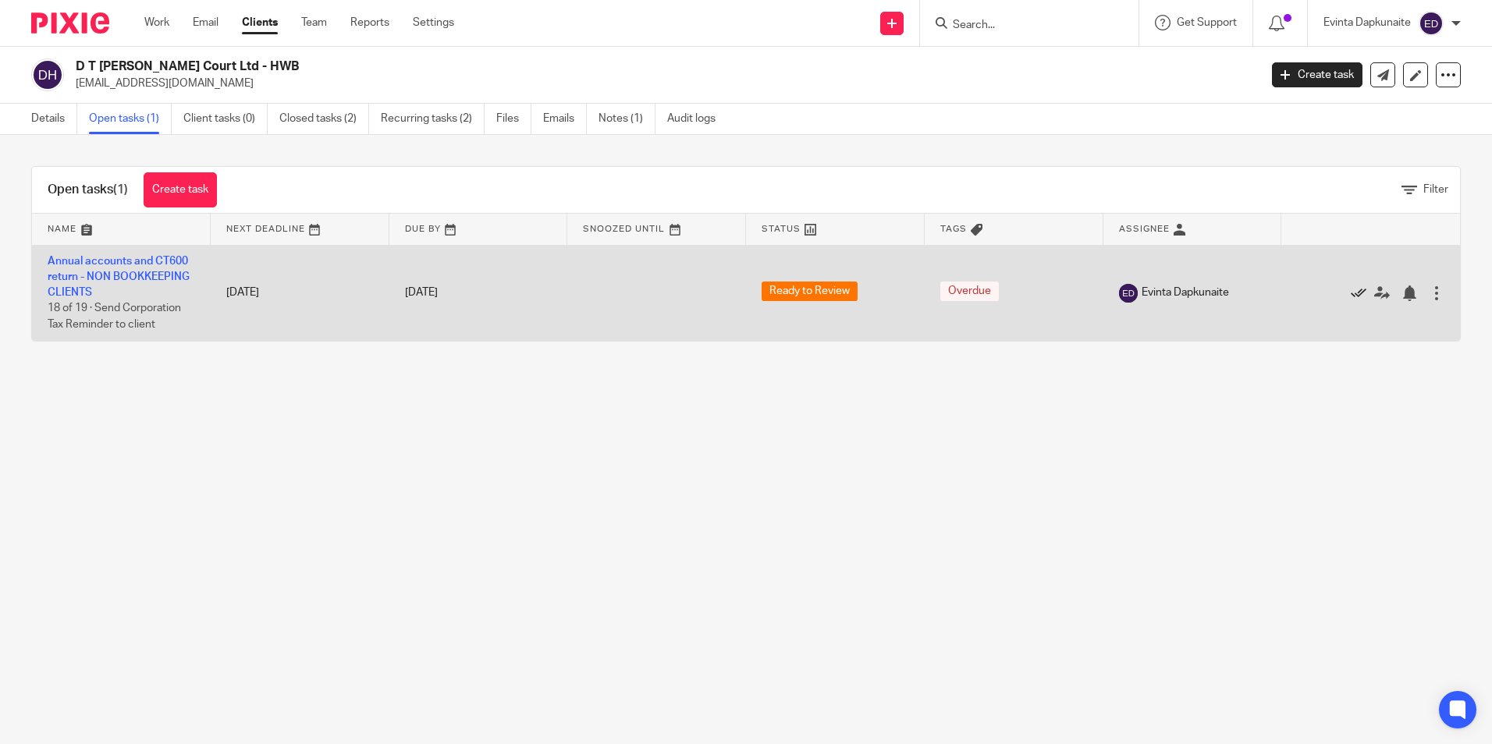
click at [1351, 290] on icon at bounding box center [1359, 294] width 16 height 16
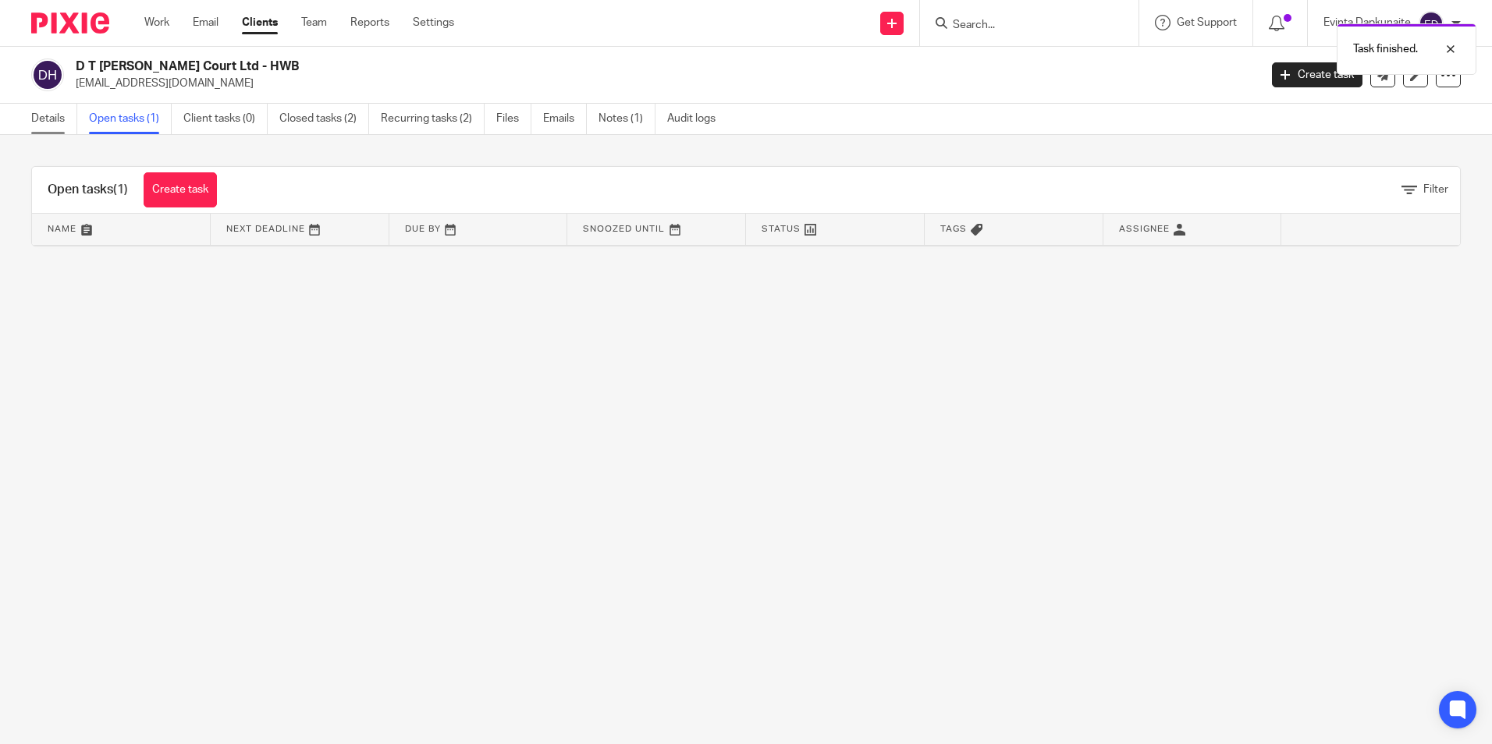
click at [48, 117] on link "Details" at bounding box center [54, 119] width 46 height 30
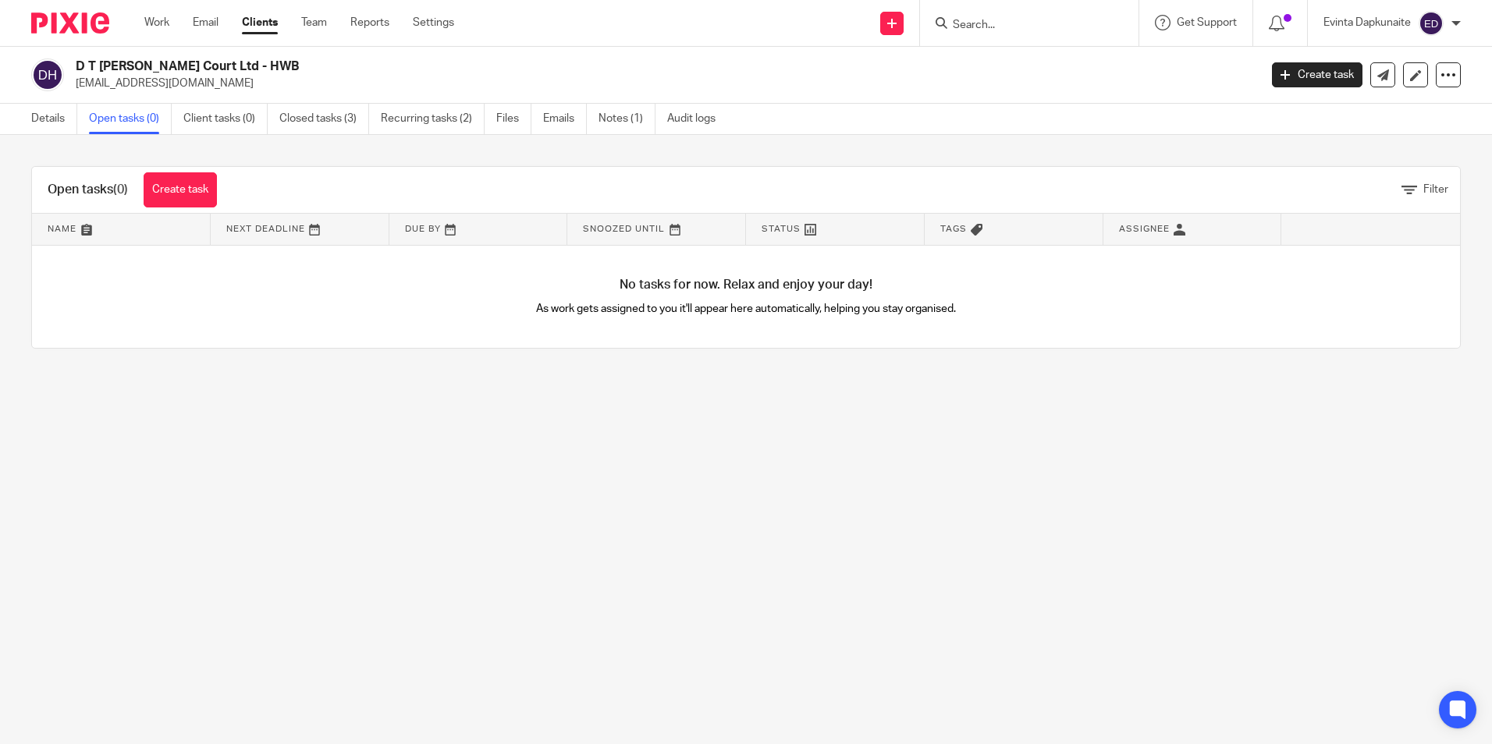
click at [975, 22] on input "Search" at bounding box center [1021, 26] width 140 height 14
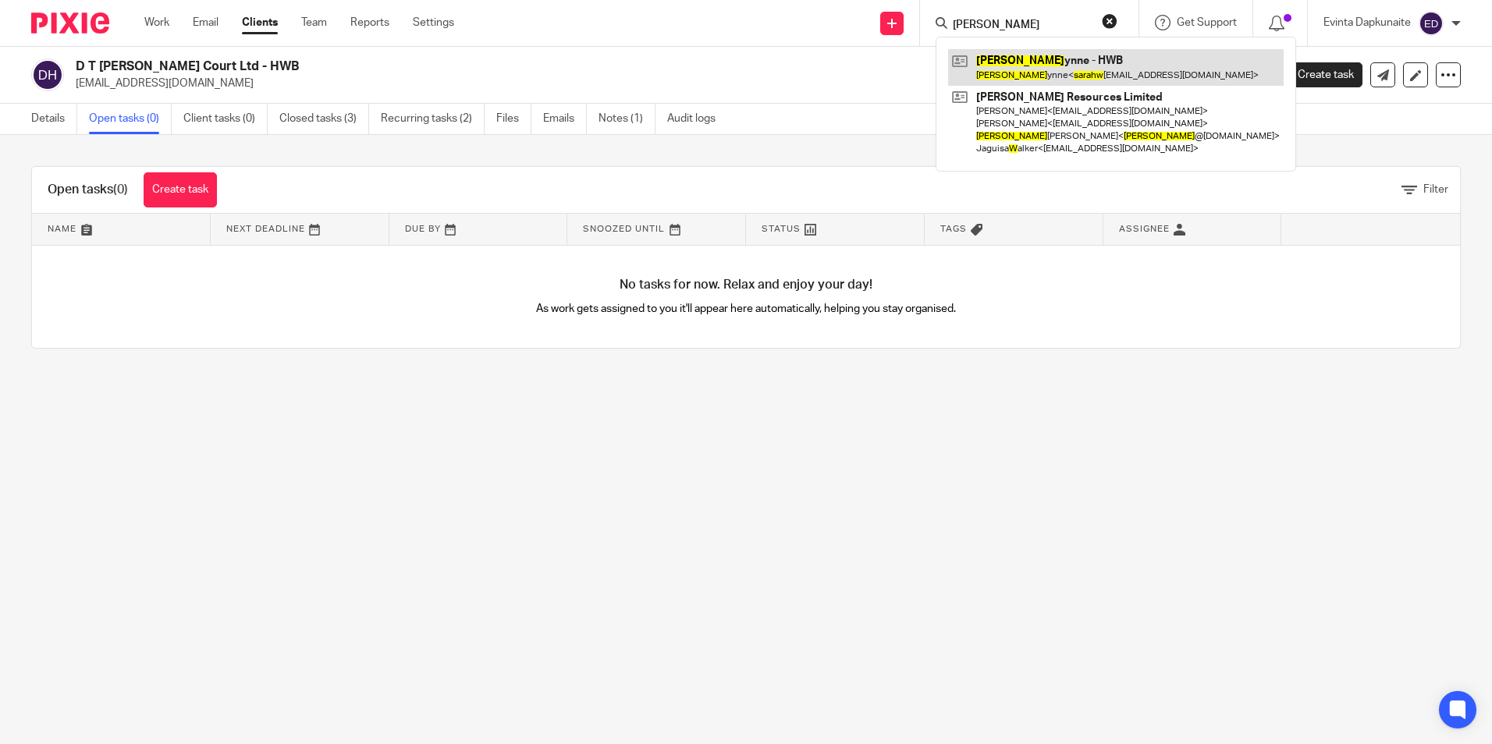
type input "sarah w"
click at [1053, 63] on link at bounding box center [1116, 67] width 336 height 36
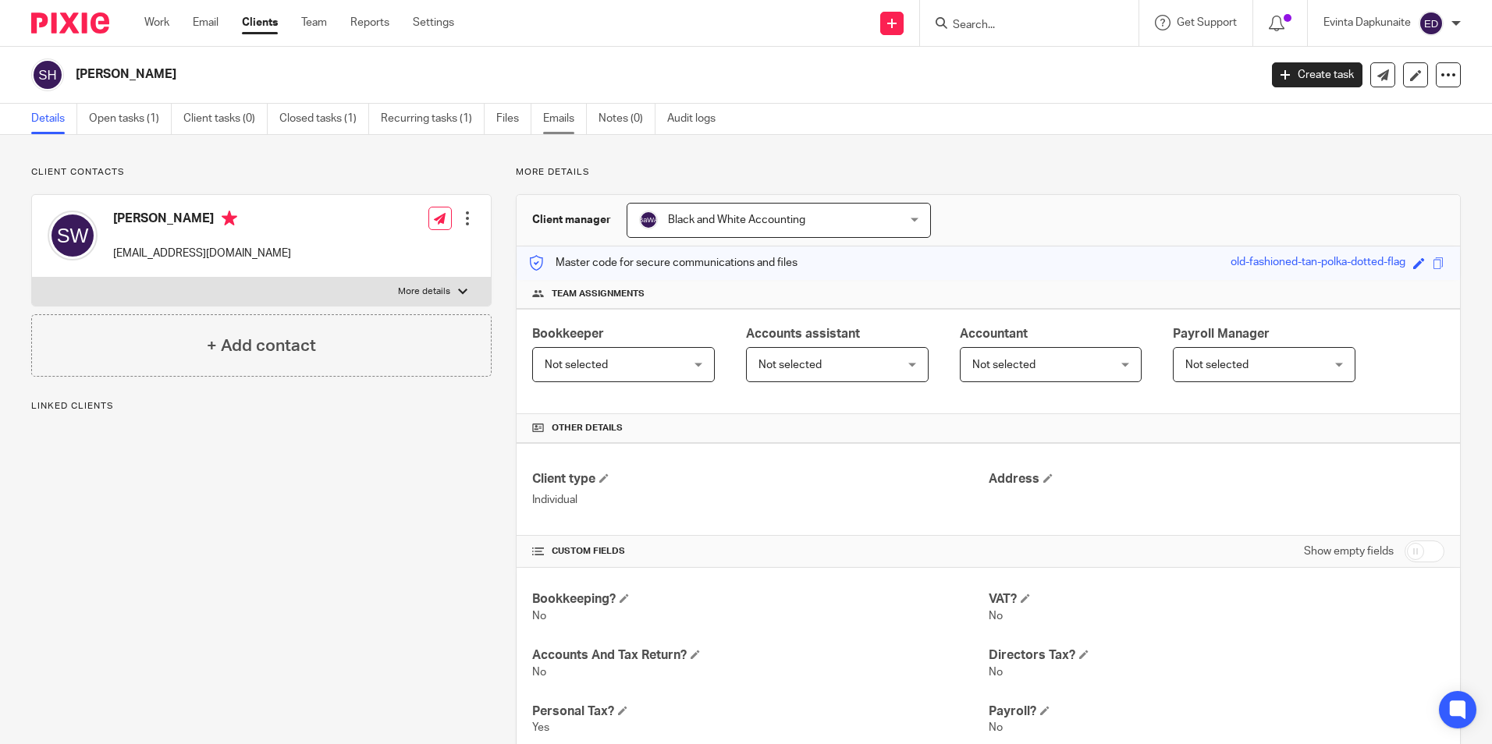
click at [572, 115] on link "Emails" at bounding box center [565, 119] width 44 height 30
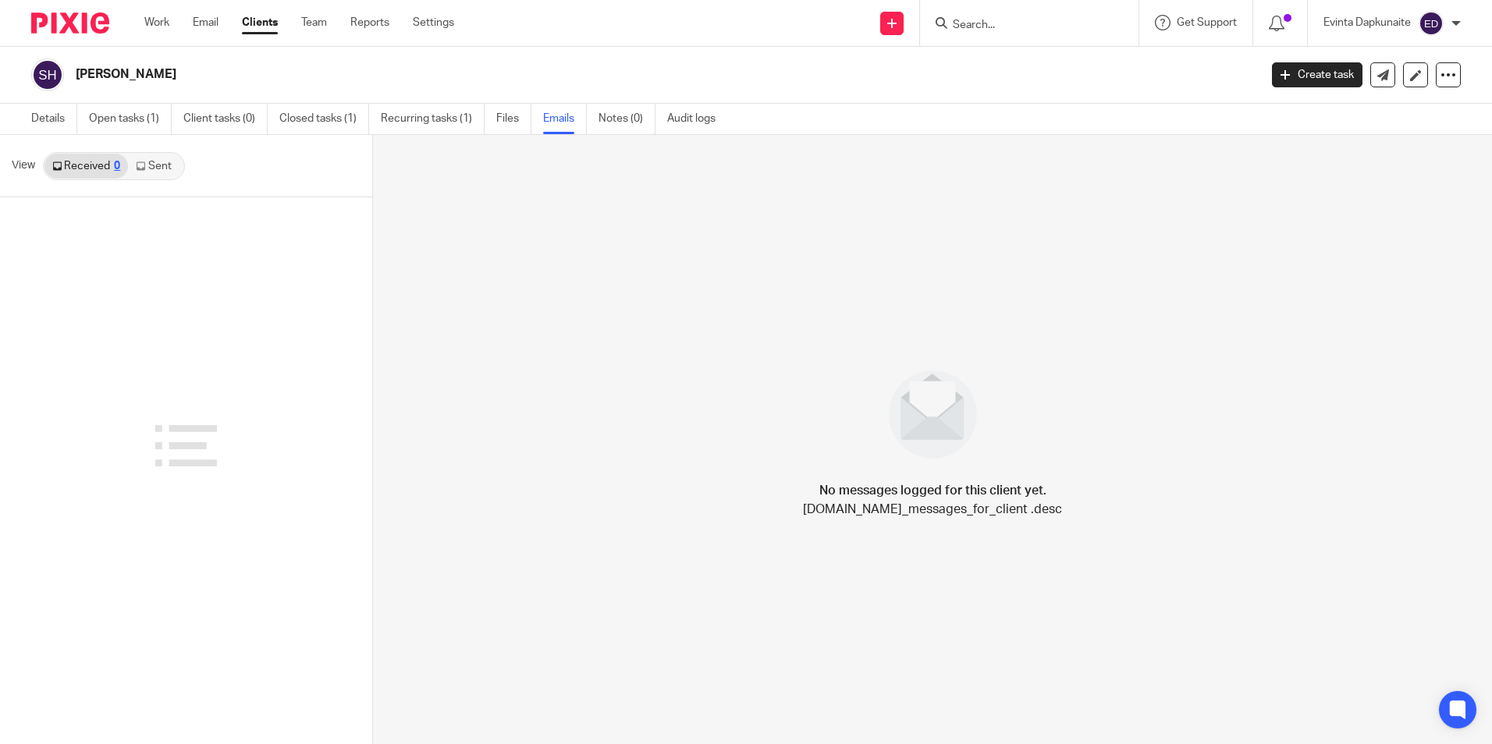
click at [155, 159] on link "Sent" at bounding box center [155, 166] width 55 height 25
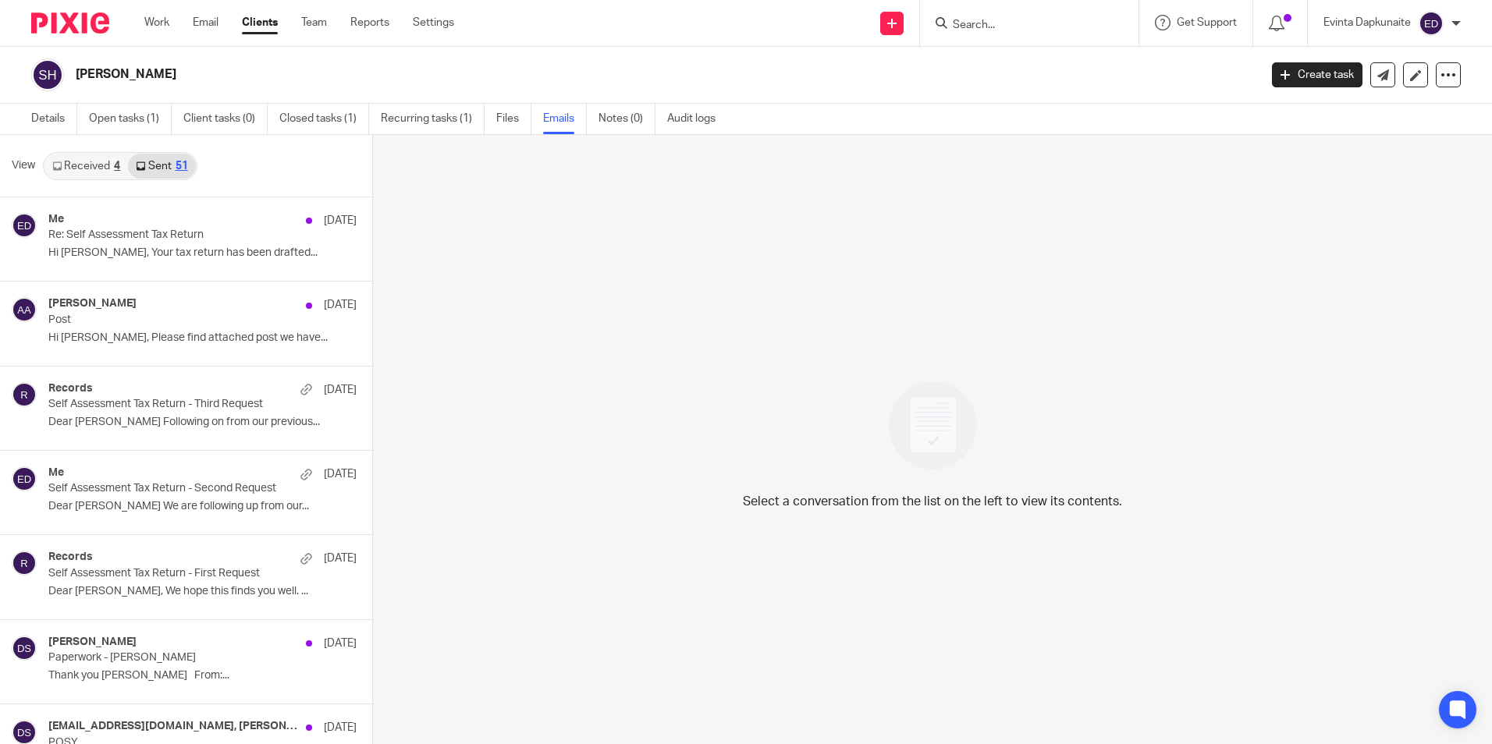
click at [115, 171] on div "4" at bounding box center [117, 166] width 6 height 11
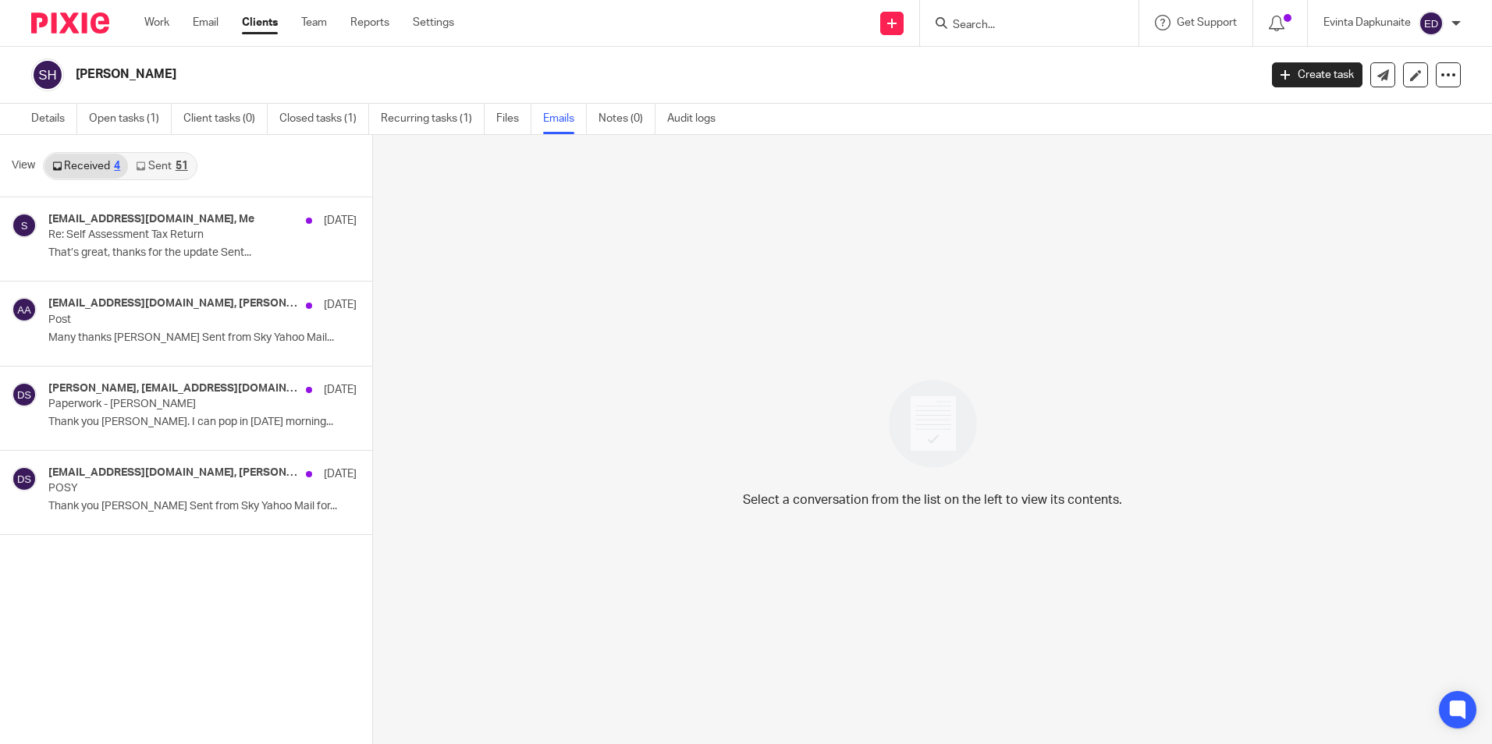
click at [514, 458] on div "Select a conversation from the list on the left to view its contents." at bounding box center [932, 439] width 1119 height 609
click at [1137, 419] on div "Select a conversation from the list on the left to view its contents." at bounding box center [932, 439] width 1119 height 609
click at [1048, 34] on div at bounding box center [1029, 23] width 218 height 46
click at [1037, 24] on input "Search" at bounding box center [1021, 26] width 140 height 14
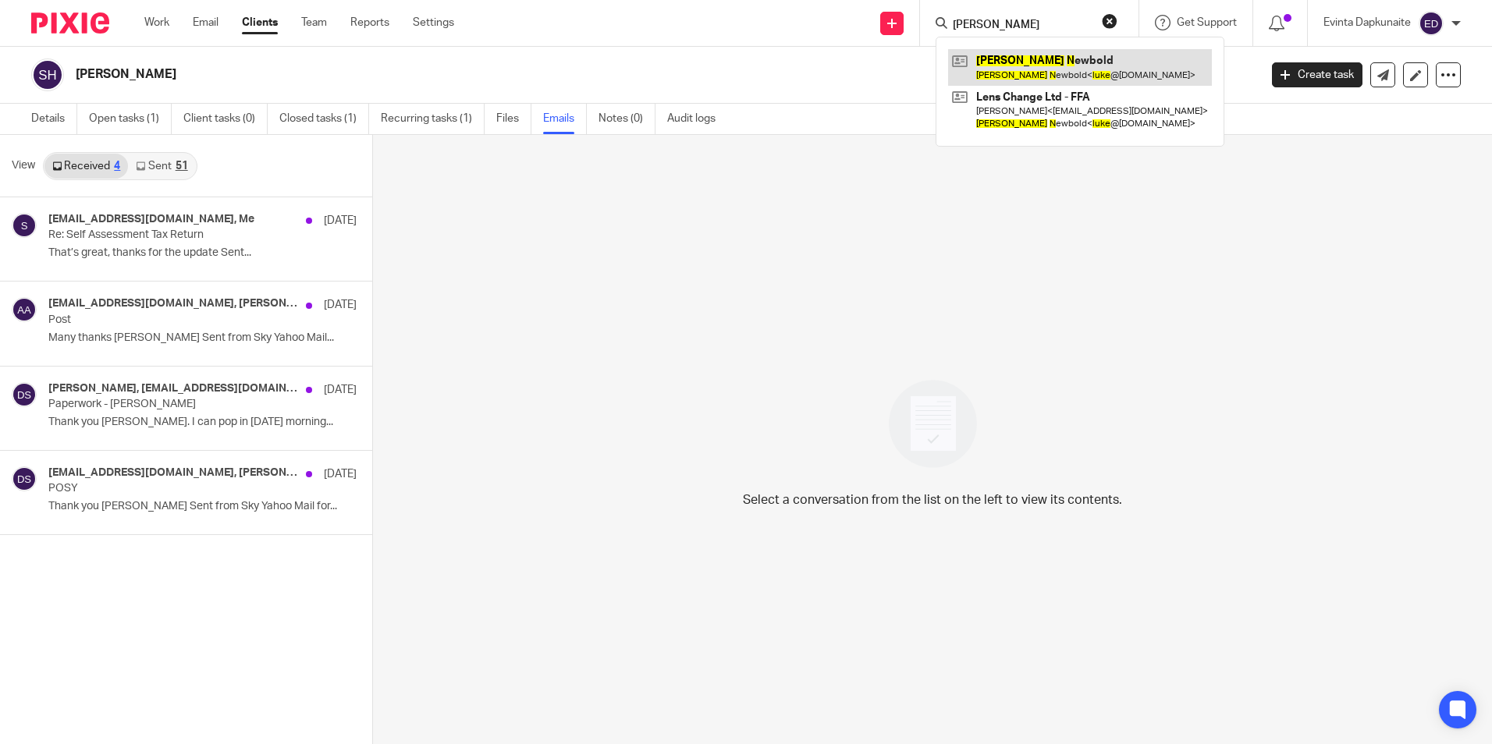
type input "luke n"
click at [1000, 59] on link at bounding box center [1080, 67] width 264 height 36
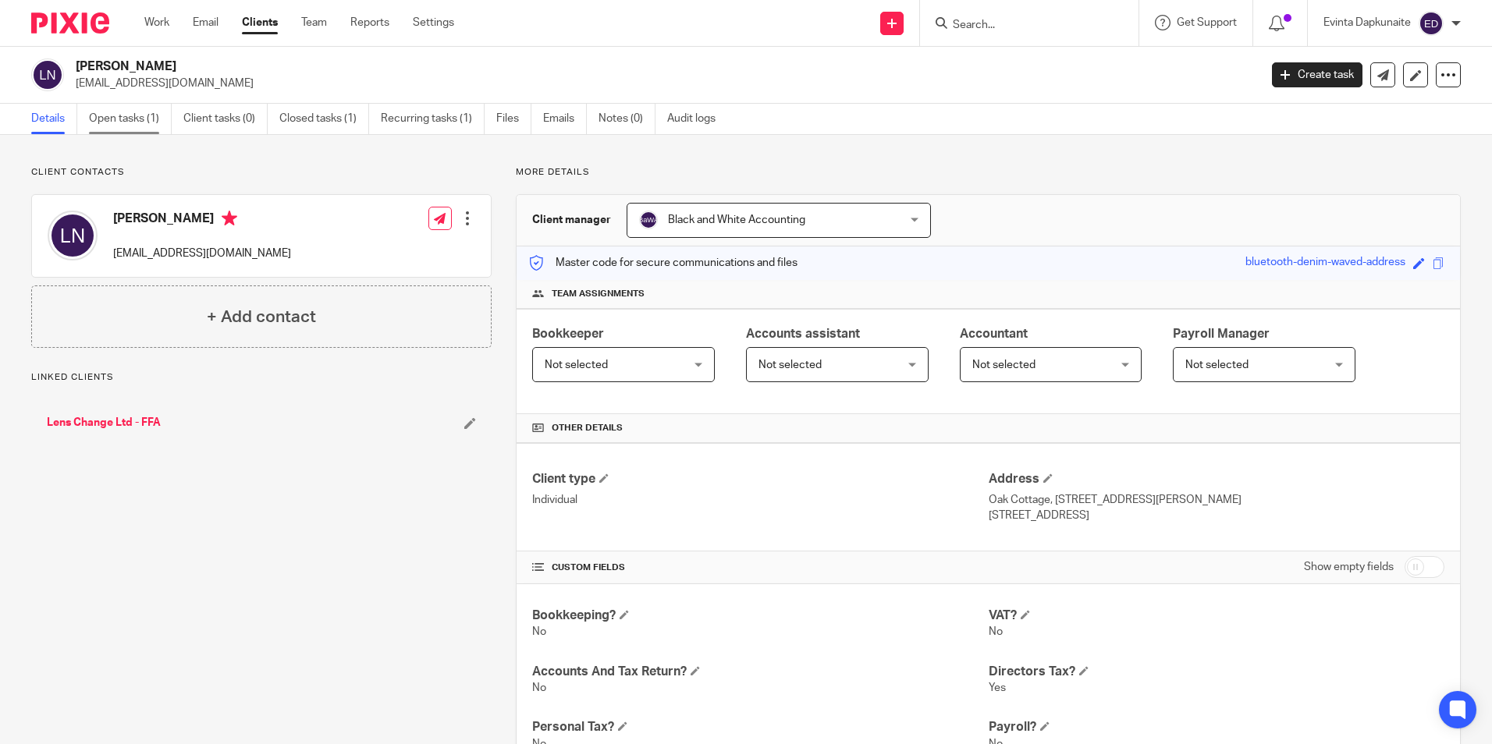
click at [147, 123] on link "Open tasks (1)" at bounding box center [130, 119] width 83 height 30
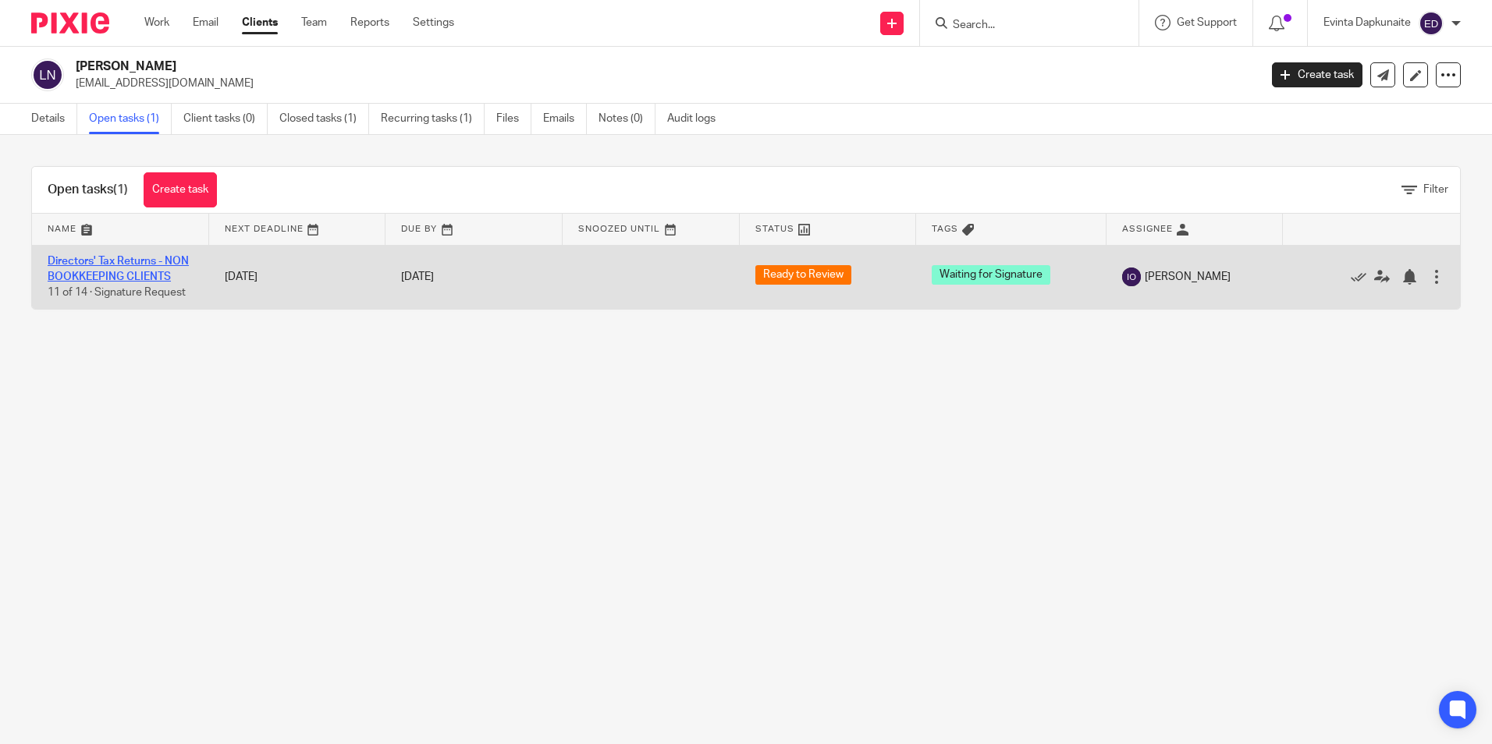
click at [122, 275] on link "Directors' Tax Returns - NON BOOKKEEPING CLIENTS" at bounding box center [118, 269] width 141 height 27
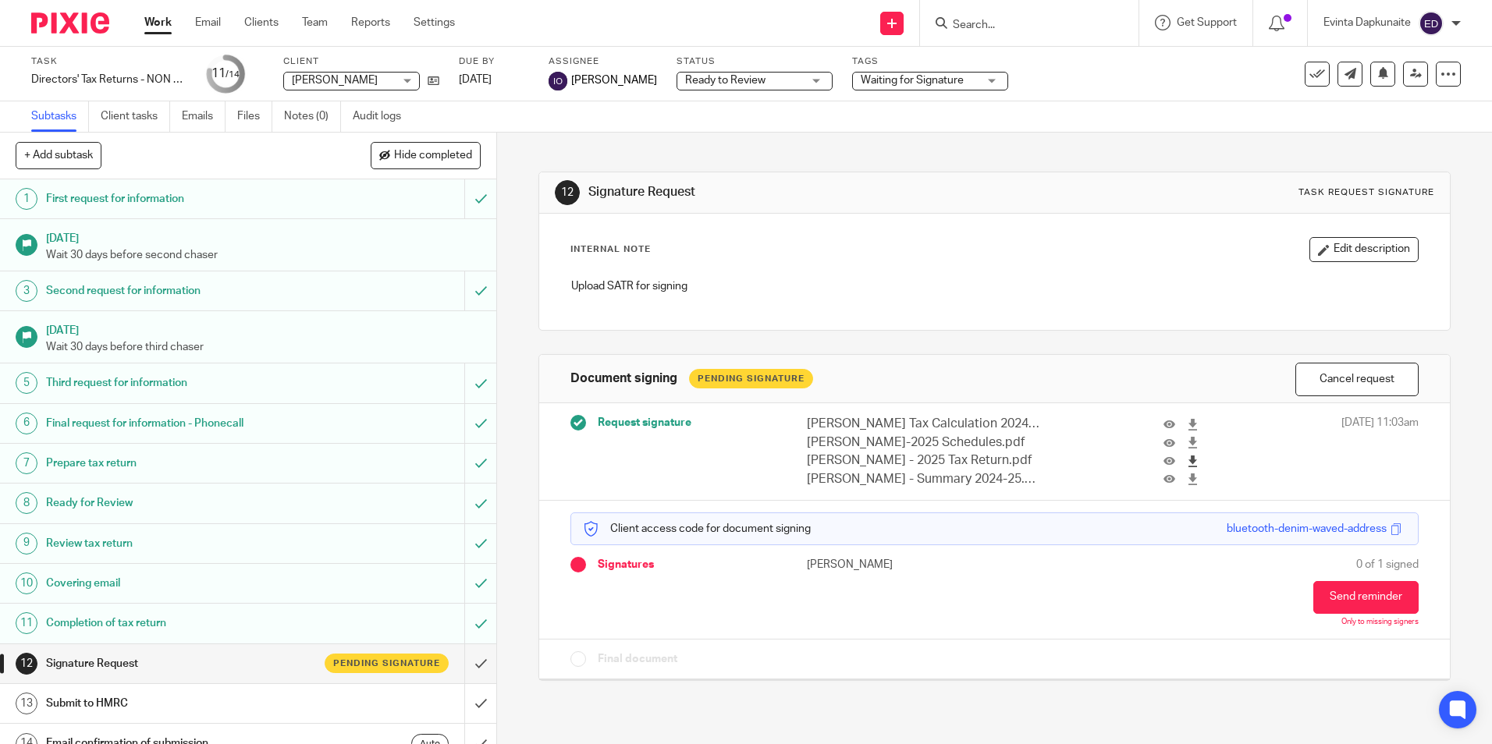
click at [1187, 459] on icon at bounding box center [1193, 462] width 12 height 12
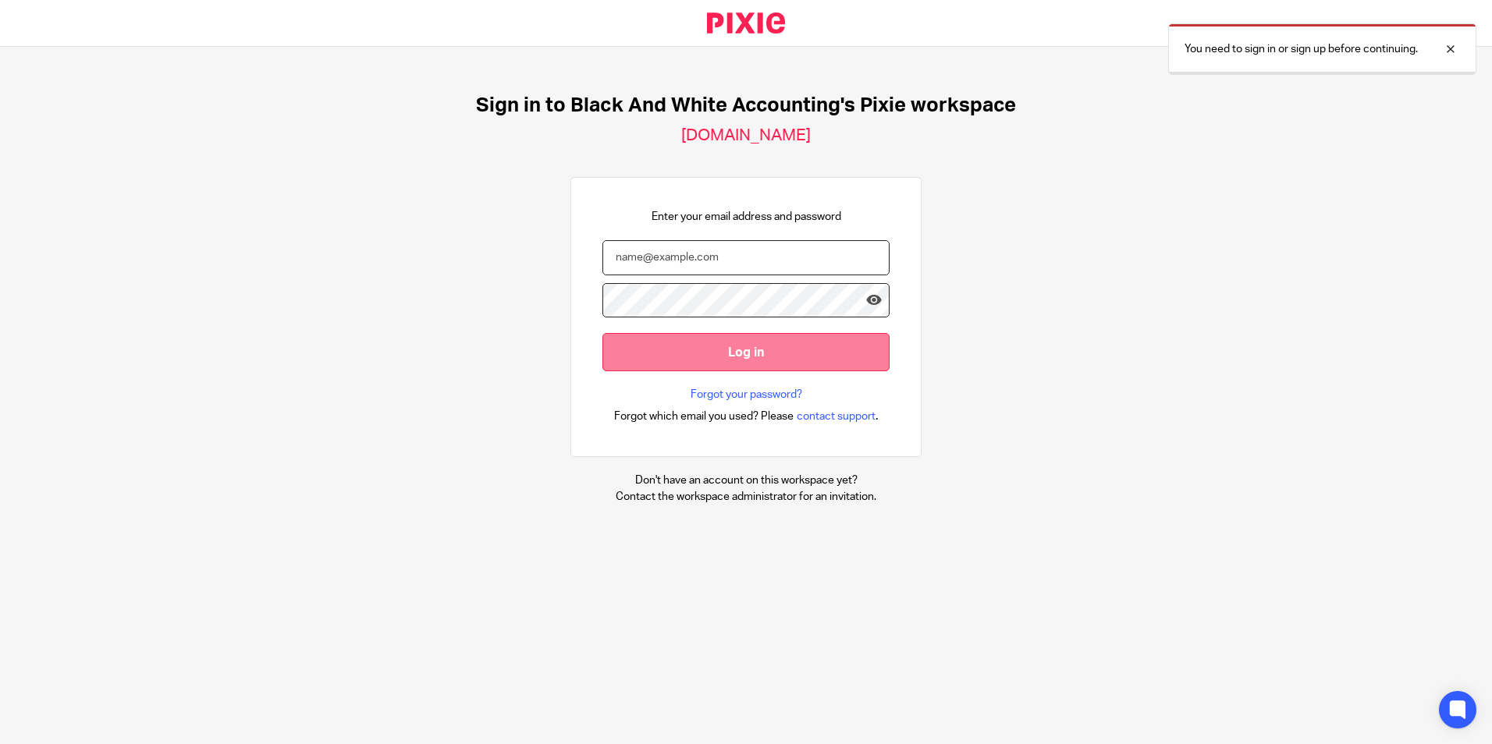
type input "evinta@blackandwhiteaccounting.co.uk"
click at [709, 362] on input "Log in" at bounding box center [745, 352] width 287 height 38
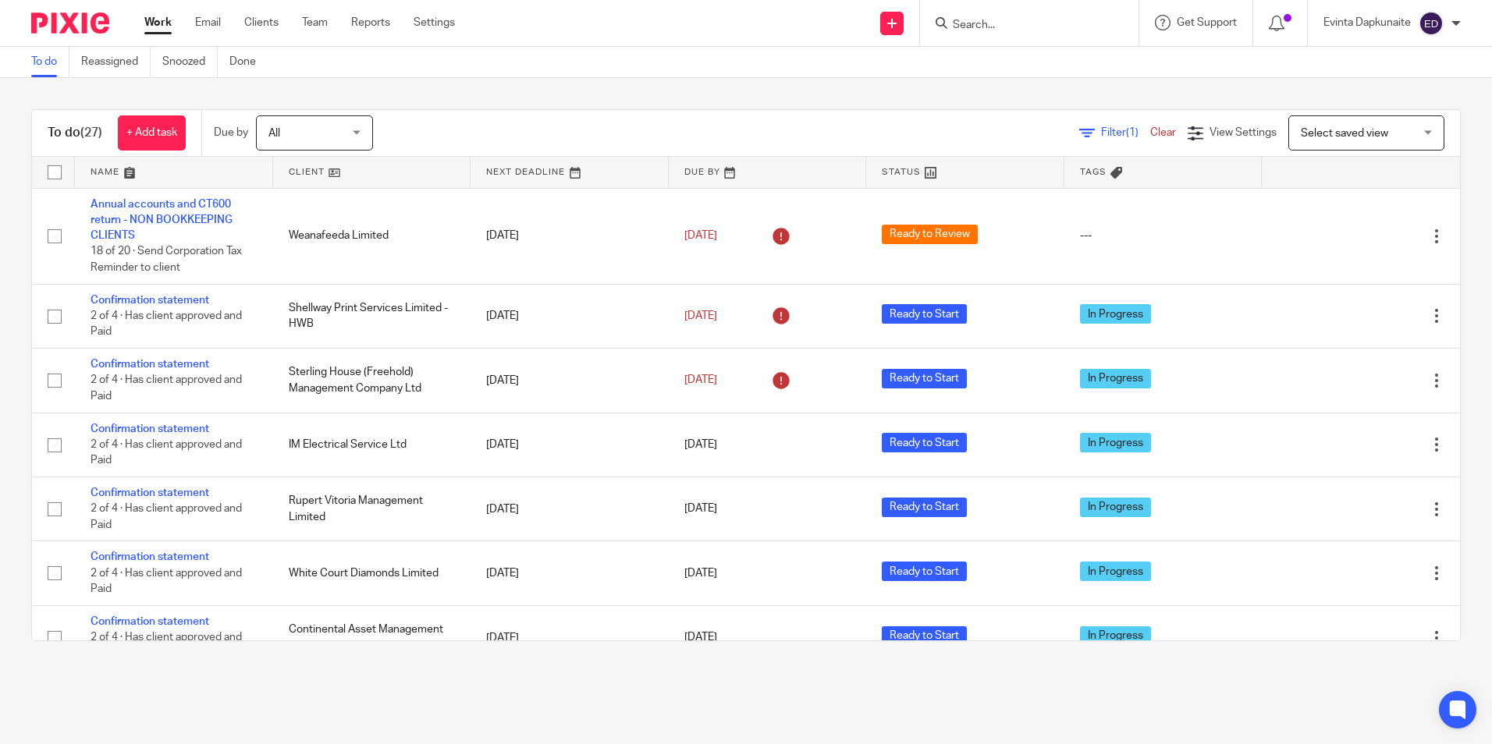
click at [961, 20] on input "Search" at bounding box center [1021, 26] width 140 height 14
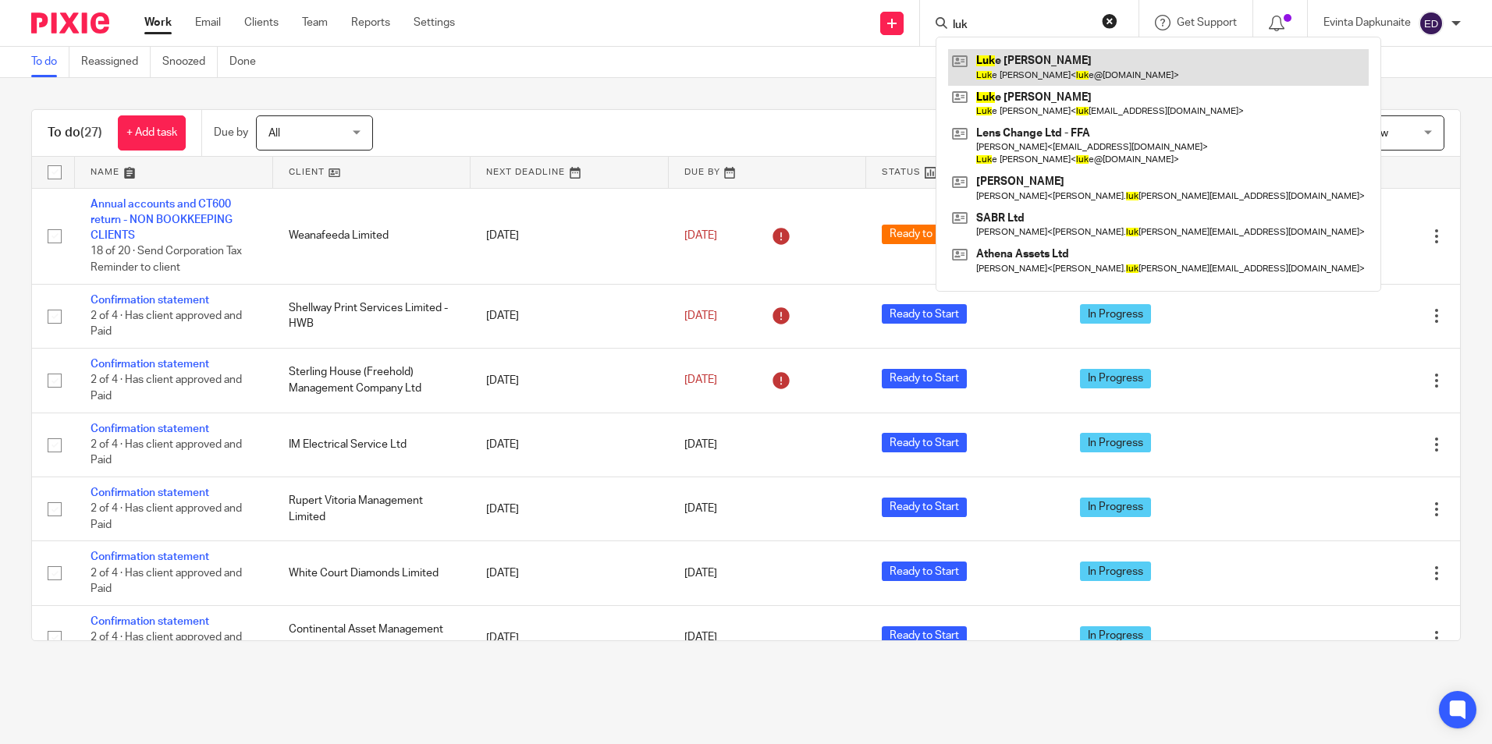
type input "luk"
click at [1028, 59] on link at bounding box center [1158, 67] width 421 height 36
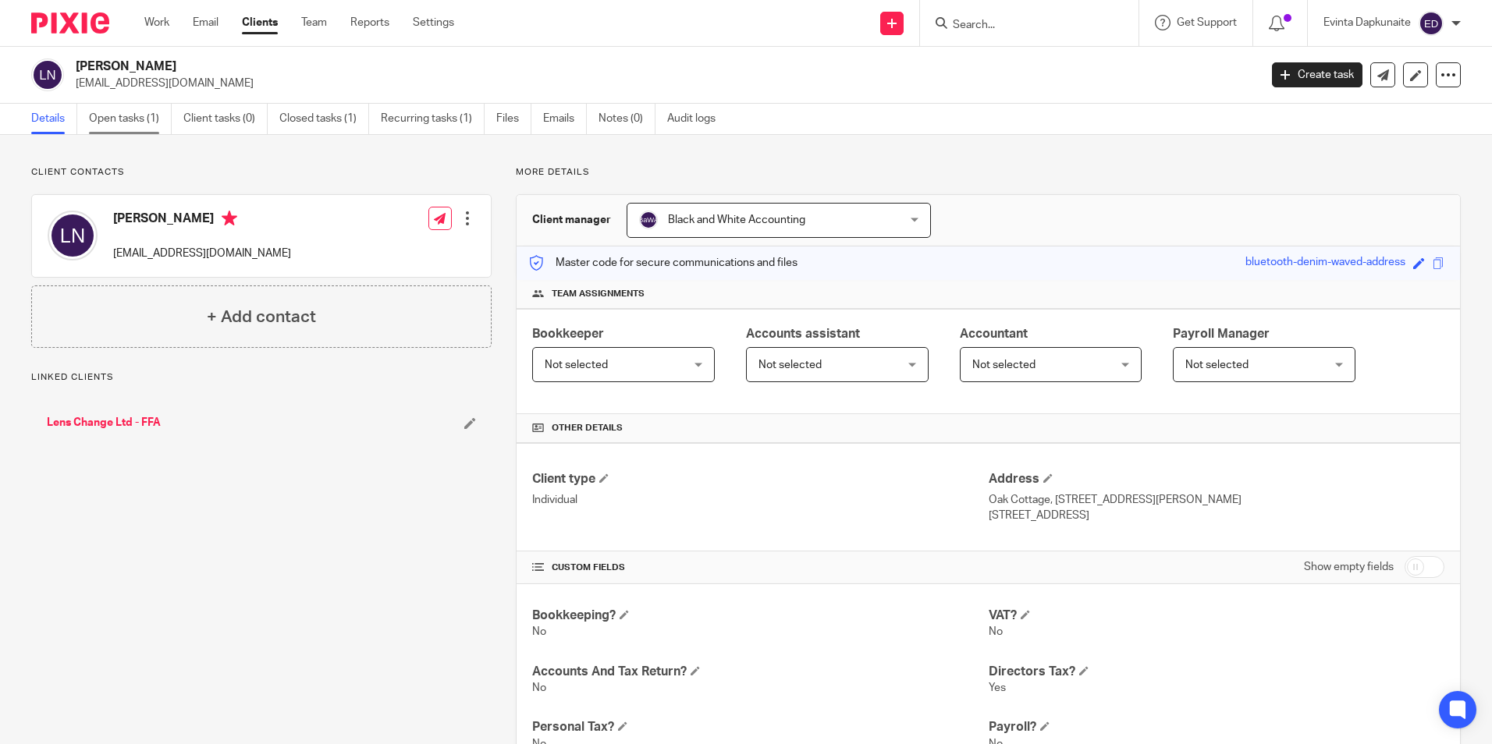
click at [147, 125] on link "Open tasks (1)" at bounding box center [130, 119] width 83 height 30
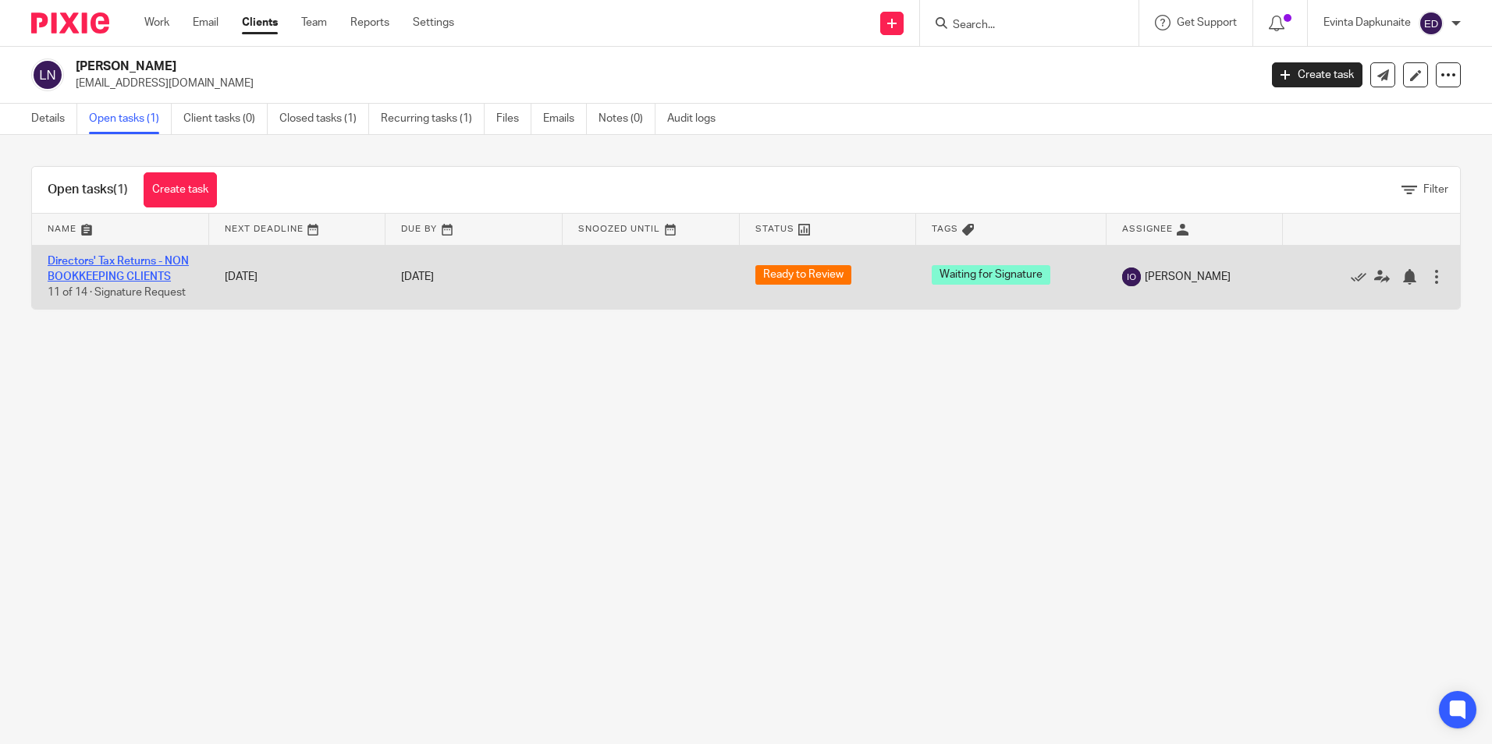
click at [131, 272] on link "Directors' Tax Returns - NON BOOKKEEPING CLIENTS" at bounding box center [118, 269] width 141 height 27
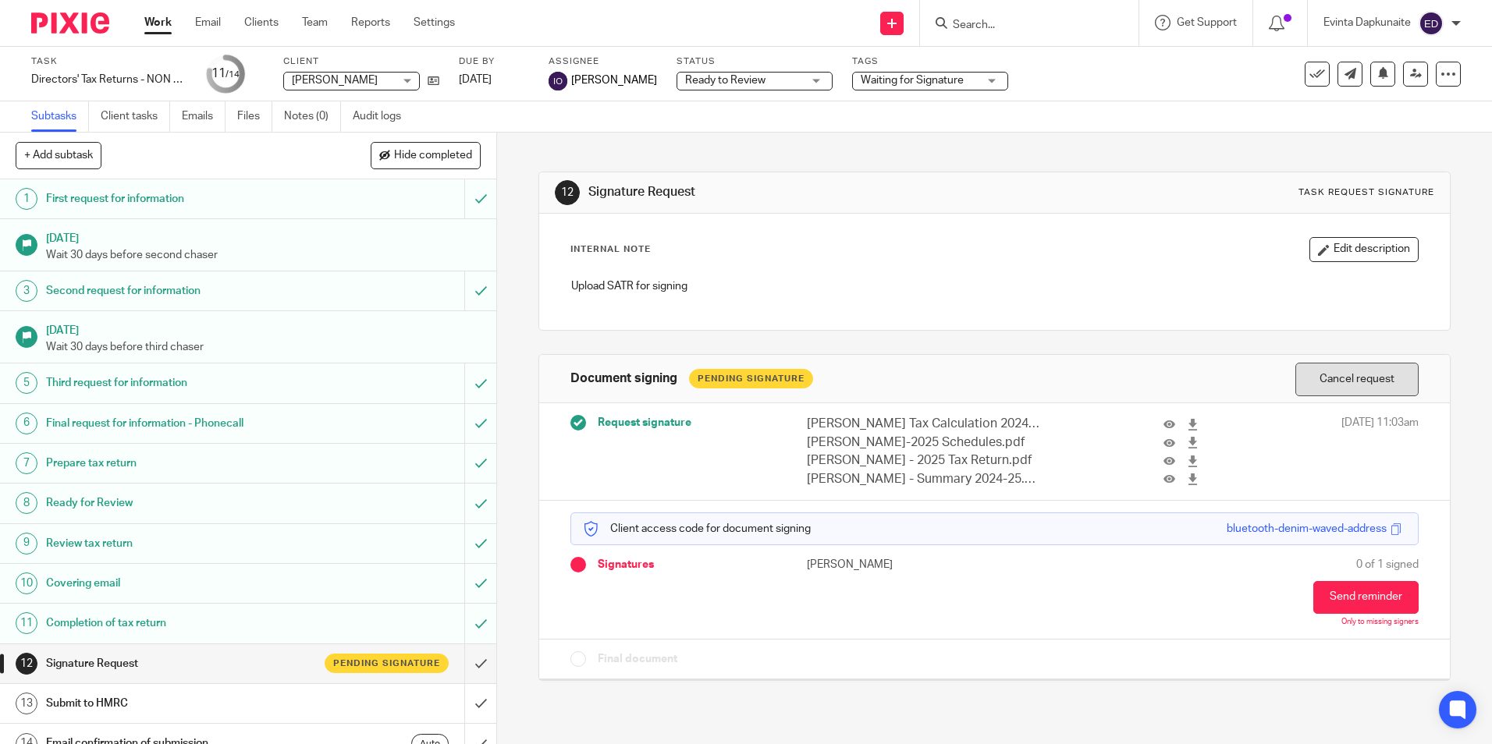
click at [1339, 380] on button "Cancel request" at bounding box center [1356, 380] width 123 height 34
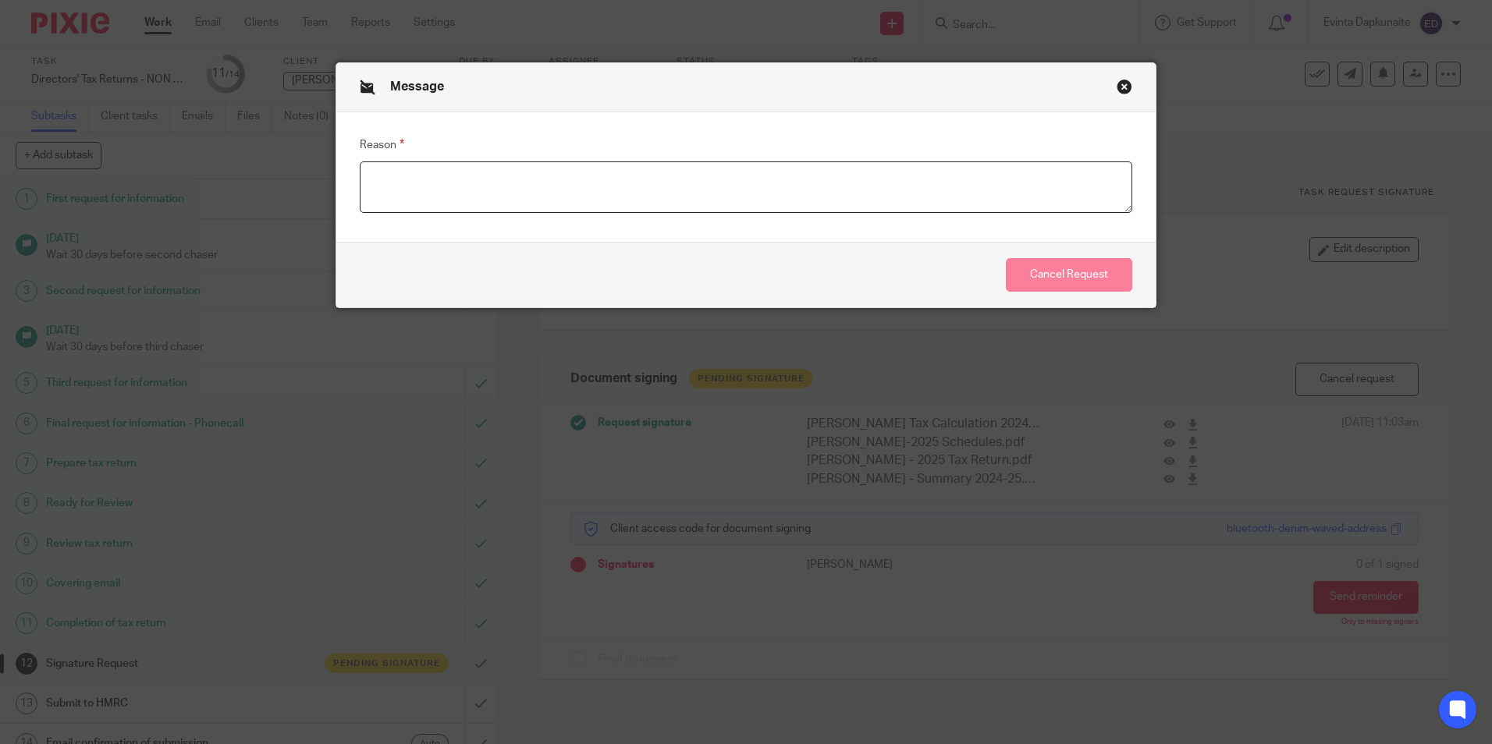
click at [730, 186] on textarea "Reason" at bounding box center [746, 188] width 773 height 52
type textarea "Changed the issue address on tax return"
click at [1063, 267] on button "Cancel Request" at bounding box center [1069, 275] width 126 height 34
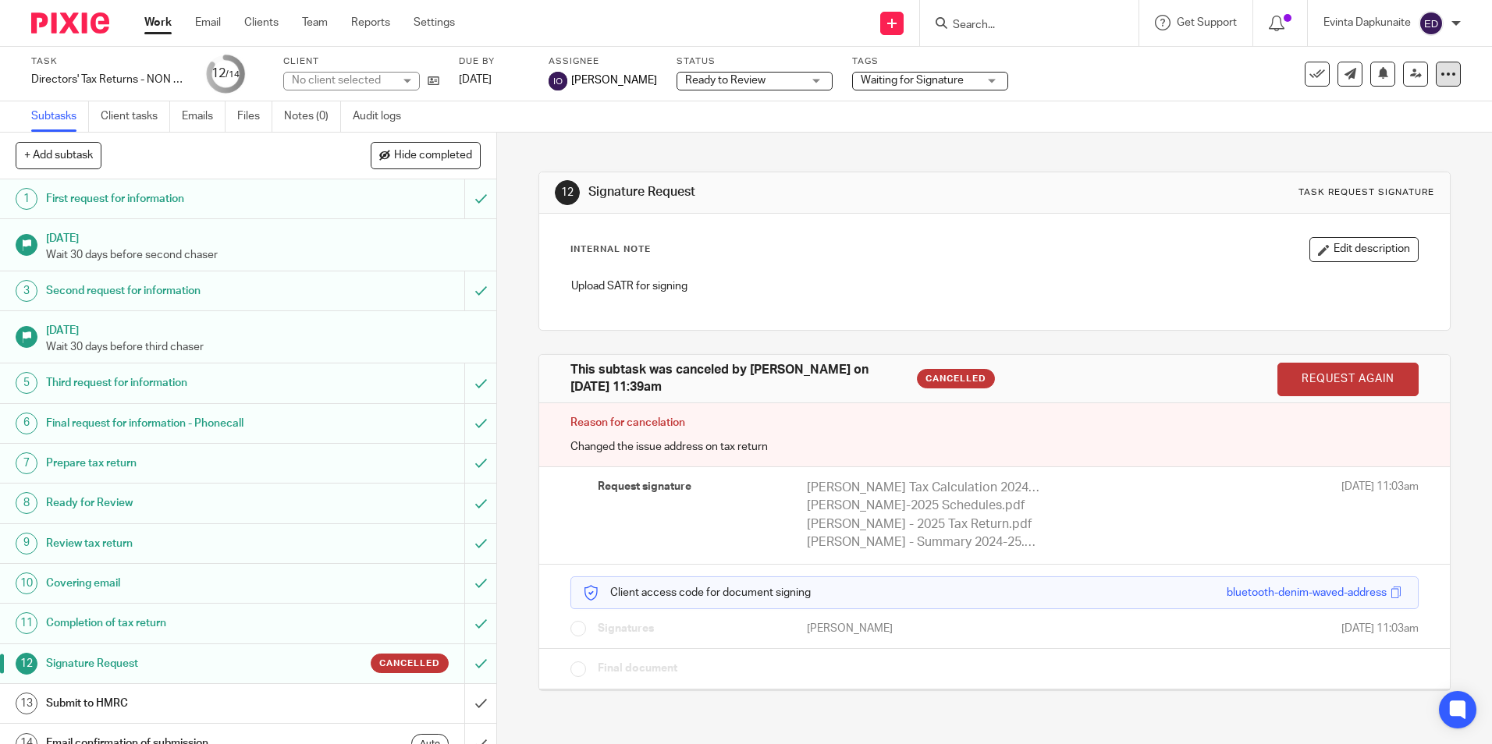
click at [1440, 80] on icon at bounding box center [1448, 74] width 16 height 16
click at [1401, 128] on li "Advanced task editor" at bounding box center [1377, 137] width 125 height 23
click at [1374, 131] on link "Advanced task editor" at bounding box center [1388, 136] width 103 height 11
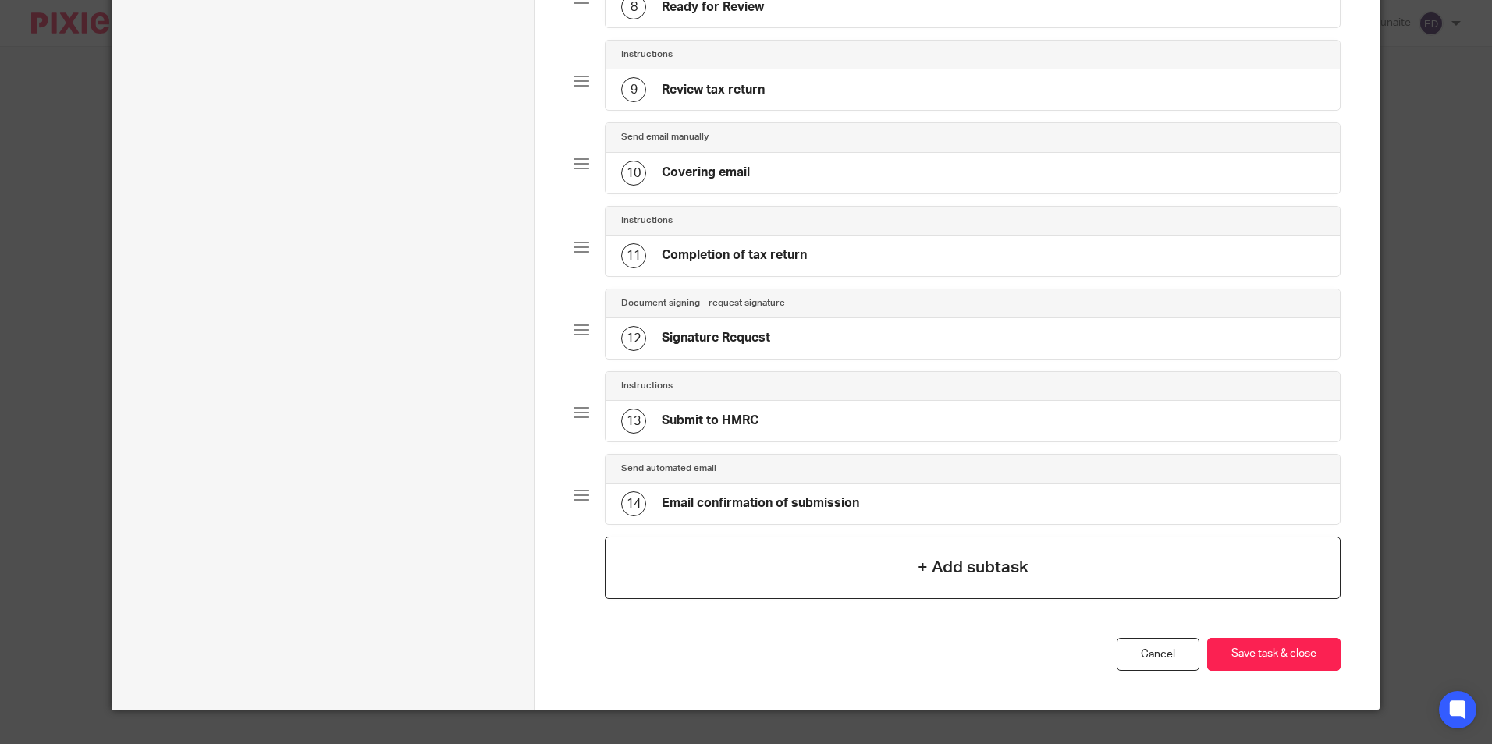
scroll to position [809, 0]
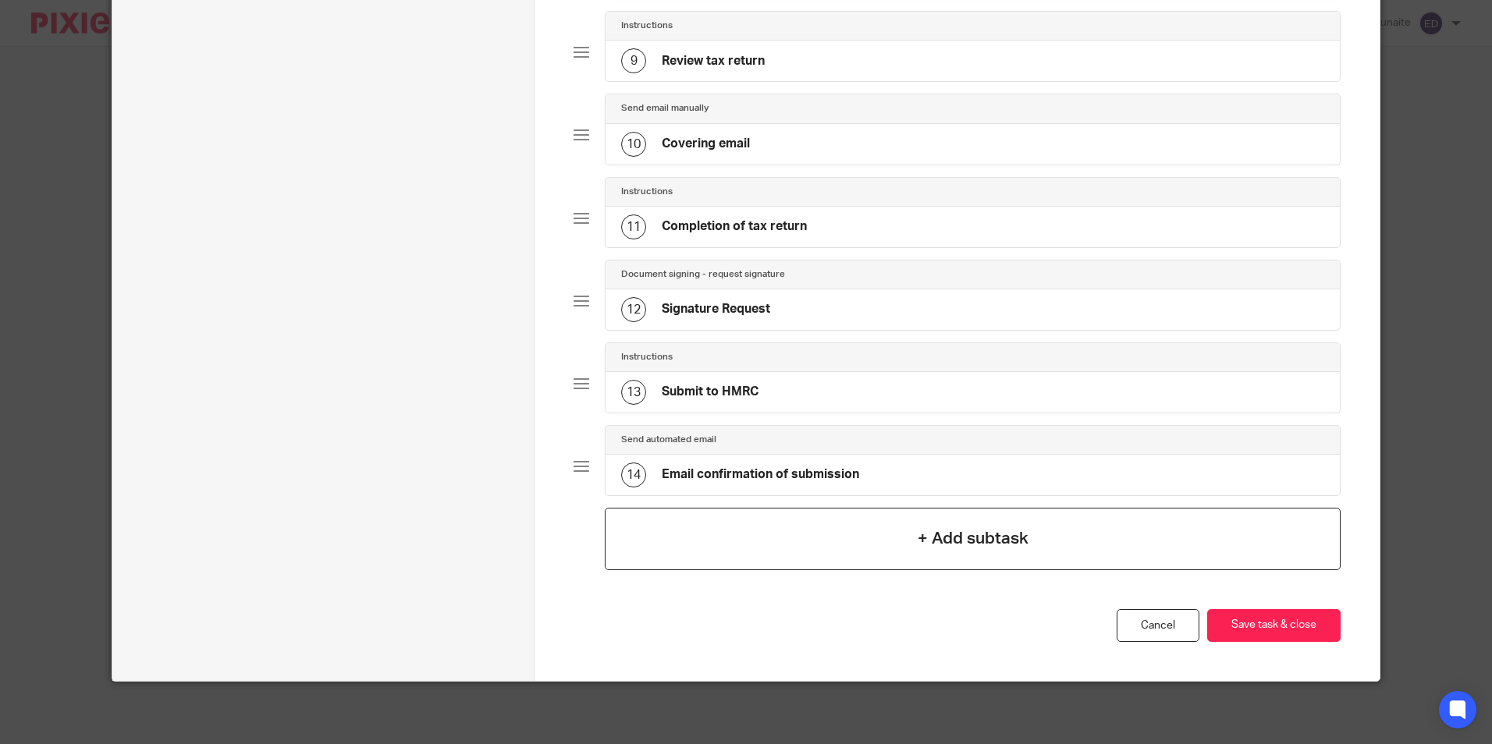
click at [752, 534] on div "+ Add subtask" at bounding box center [972, 539] width 735 height 62
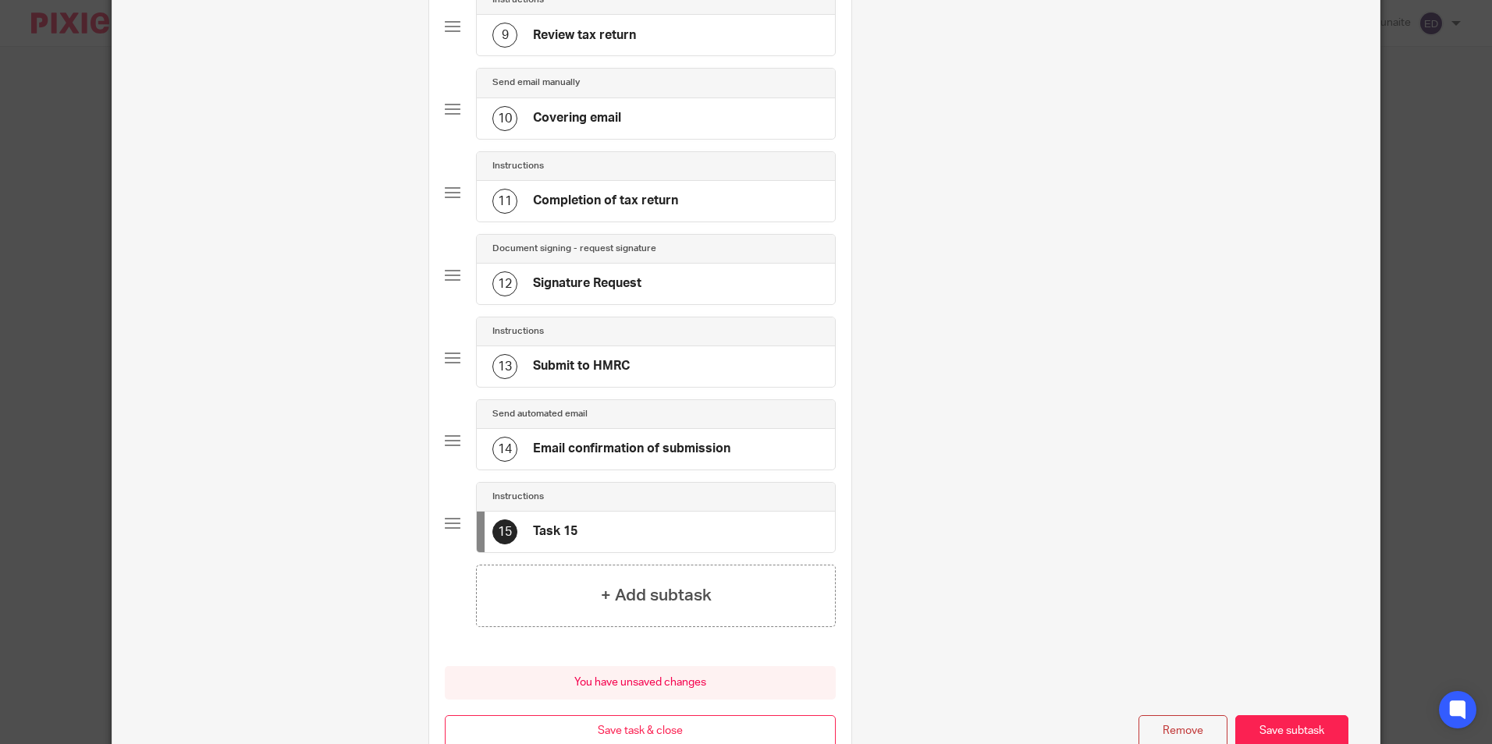
scroll to position [0, 0]
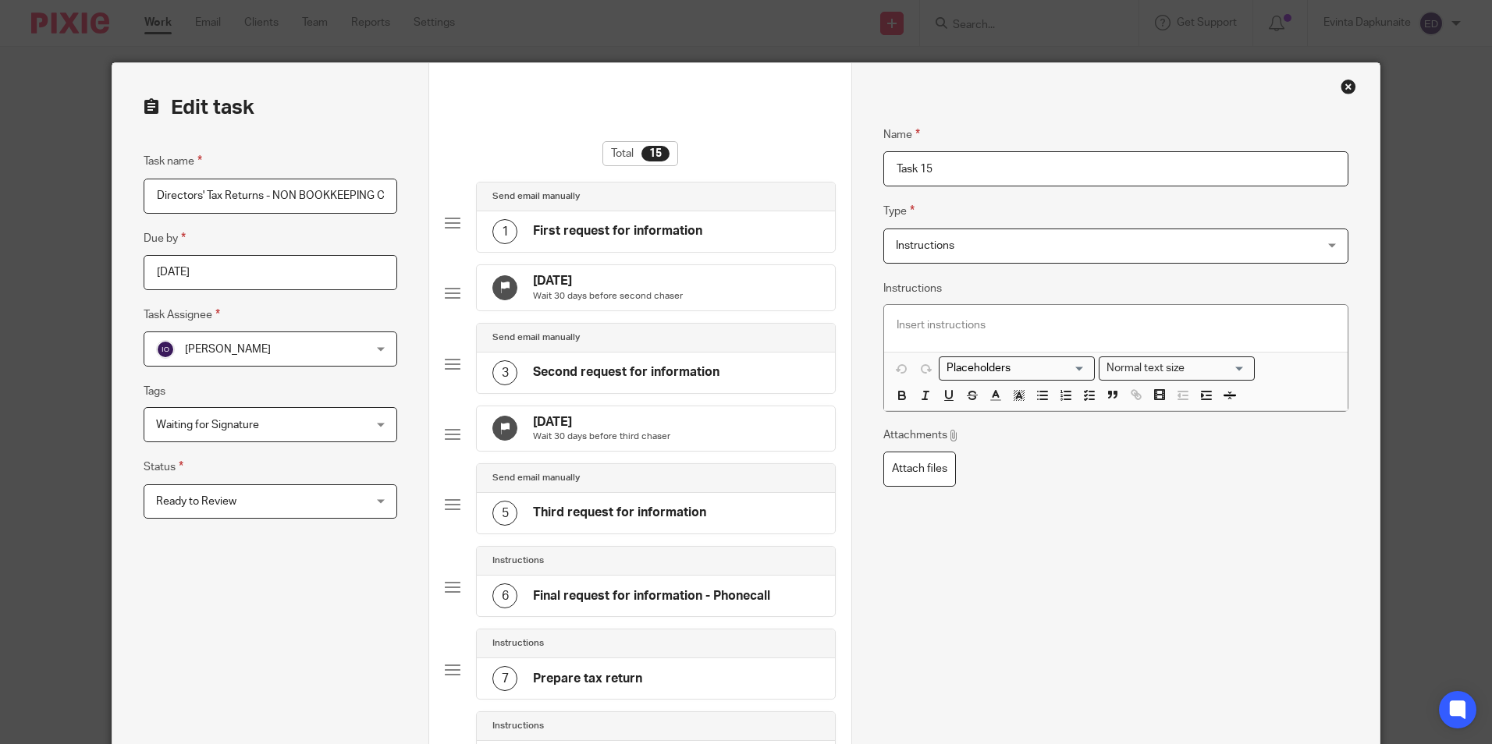
drag, startPoint x: 961, startPoint y: 172, endPoint x: 655, endPoint y: 172, distance: 306.7
type input "Signature Request"
click at [928, 236] on span "Instructions" at bounding box center [1076, 245] width 361 height 33
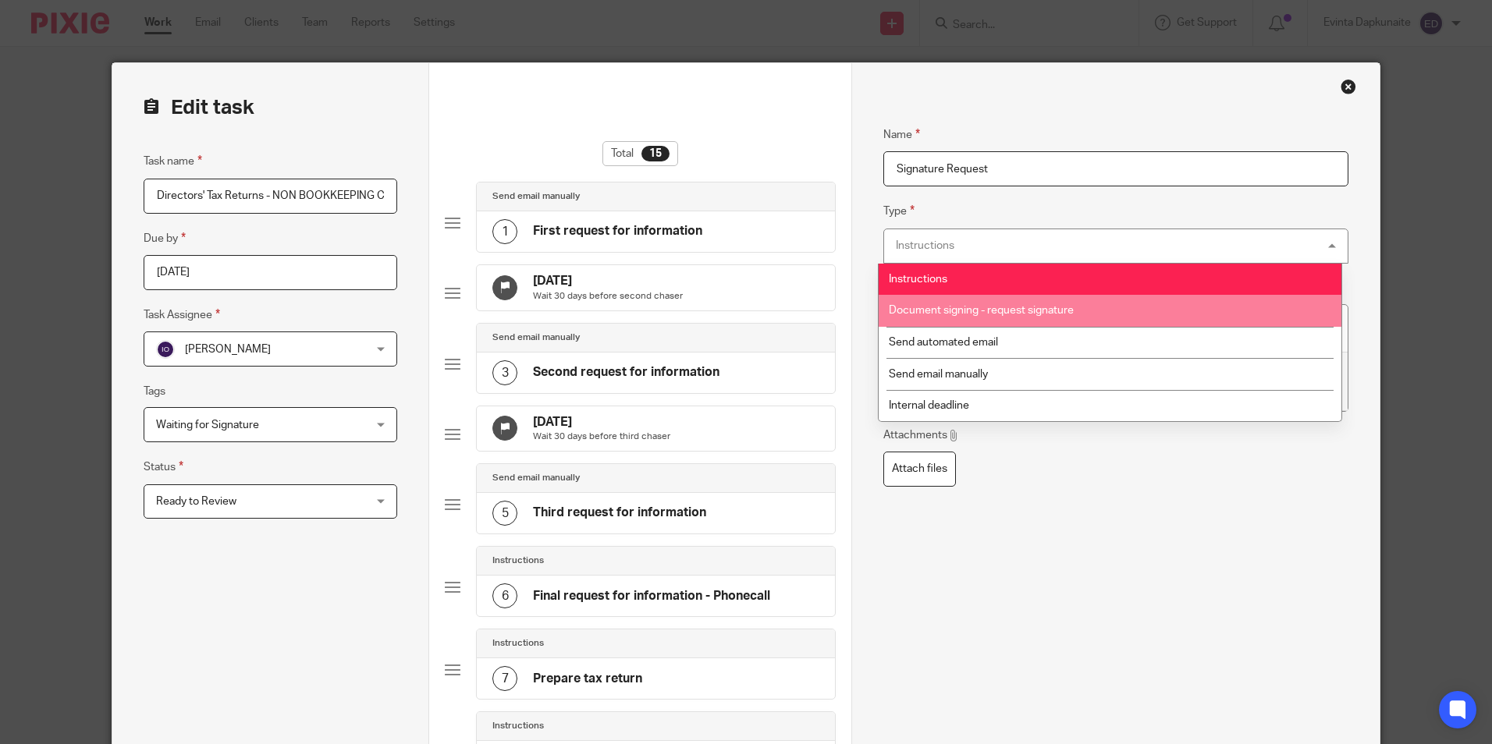
click at [966, 303] on li "Document signing - request signature" at bounding box center [1110, 311] width 463 height 32
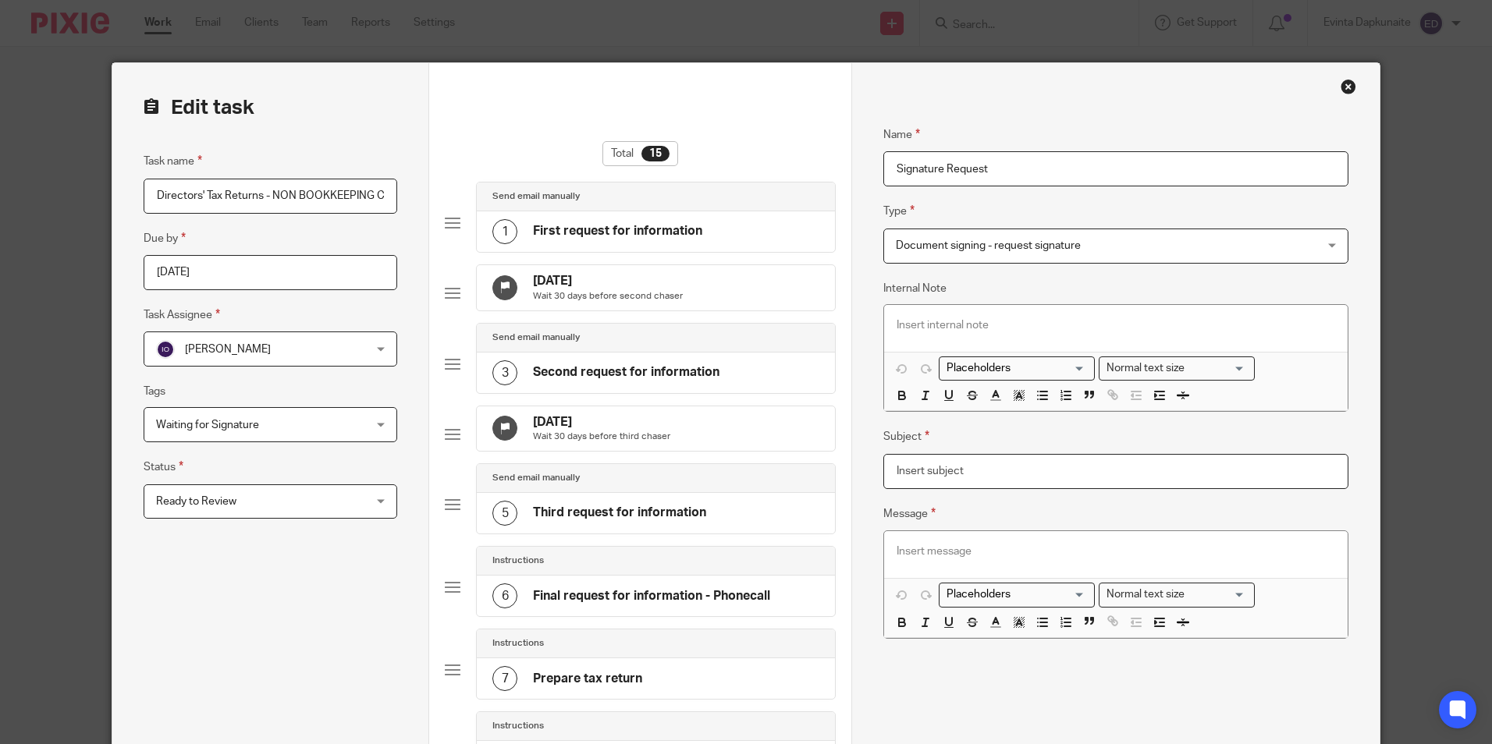
click at [968, 488] on input "Subject" at bounding box center [1115, 471] width 464 height 35
type input "Signature Request"
click at [958, 565] on div at bounding box center [1115, 554] width 463 height 47
click at [971, 595] on input "Search for option" at bounding box center [1013, 595] width 144 height 16
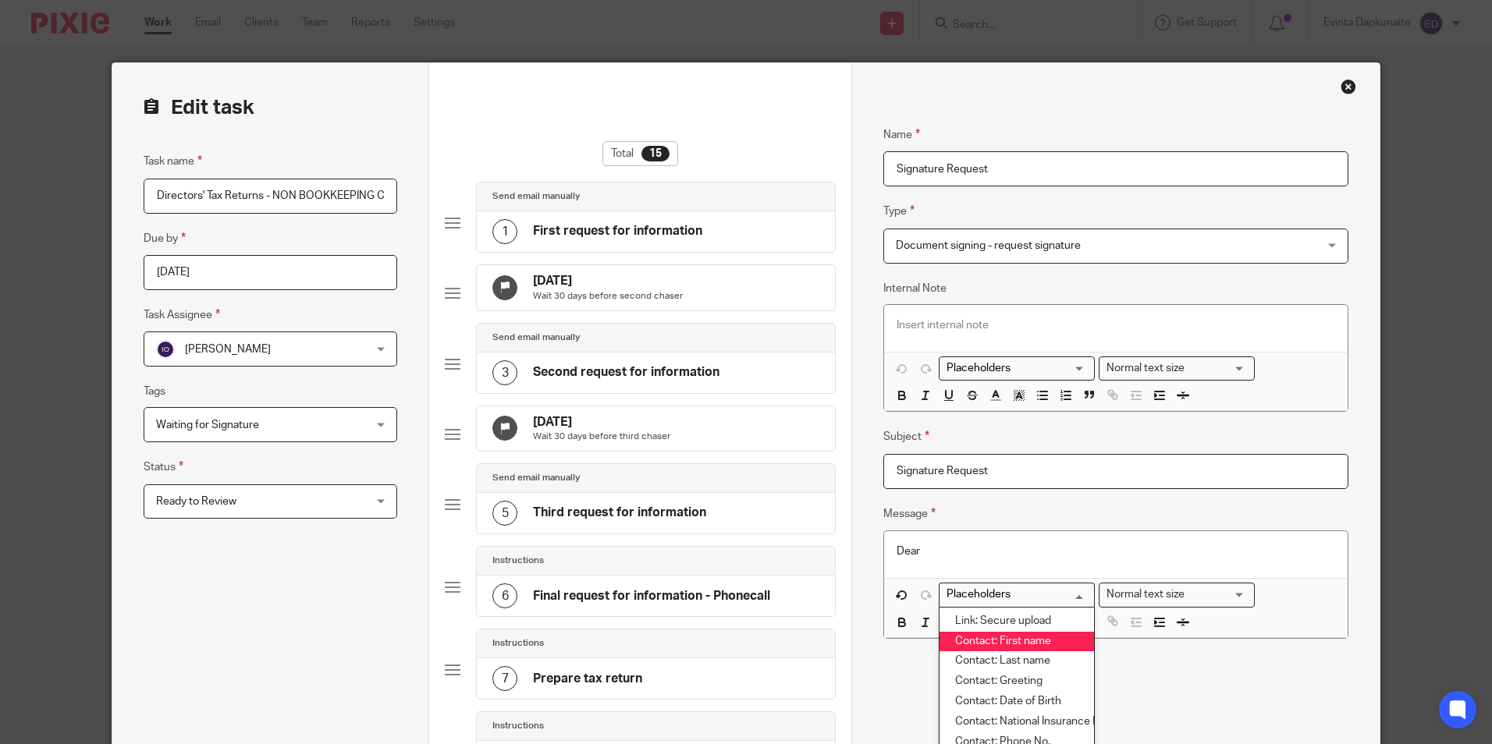
click at [1046, 639] on li "Contact: First name" at bounding box center [1016, 642] width 155 height 20
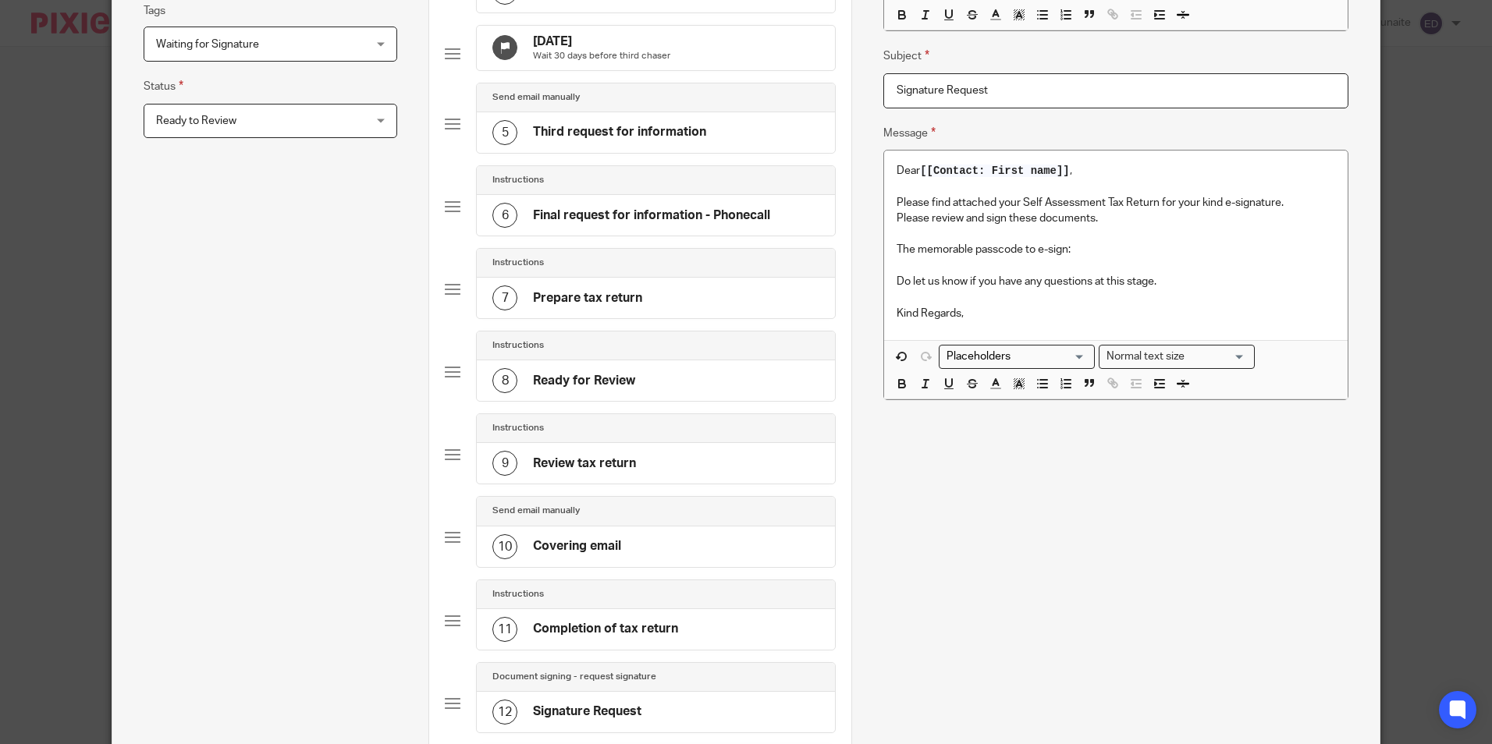
scroll to position [234, 0]
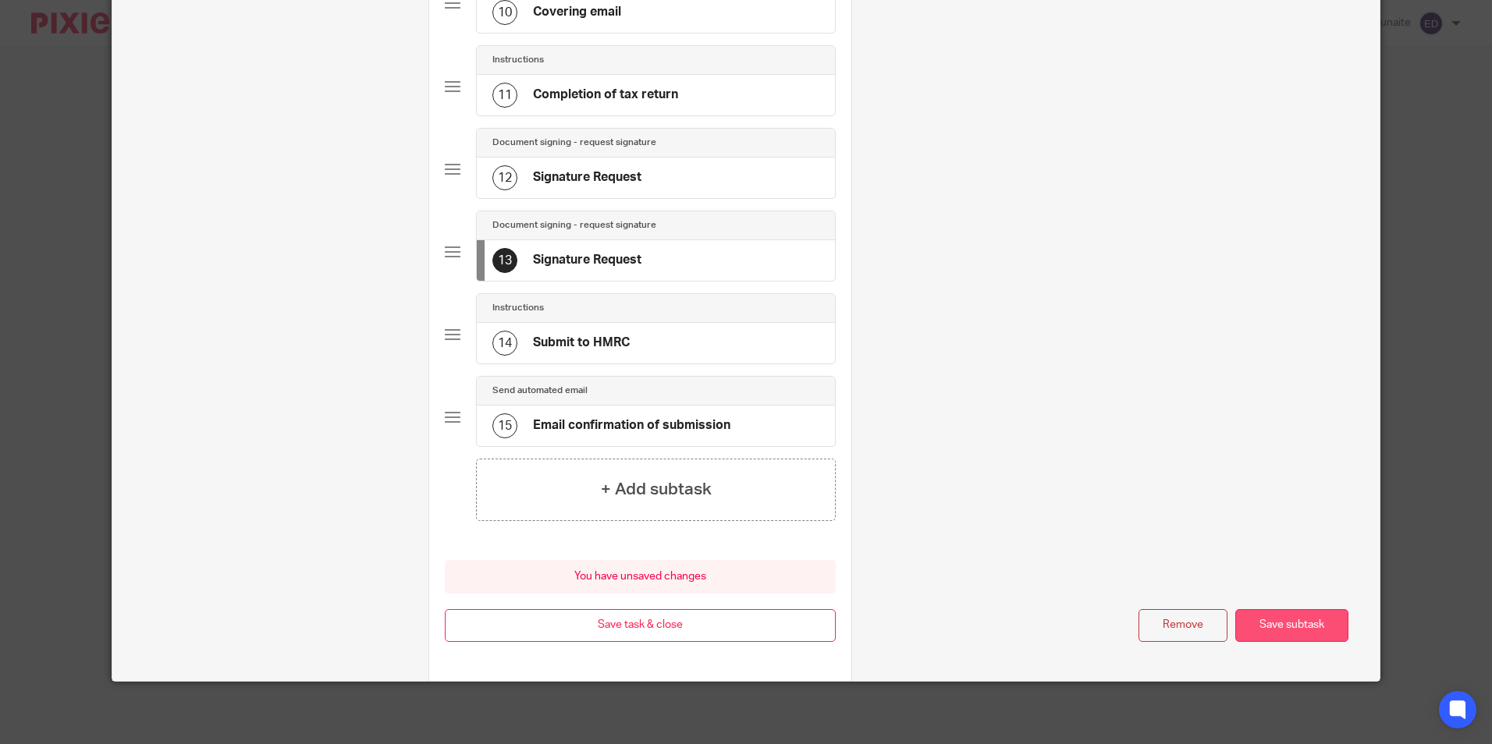
click at [1248, 615] on button "Save subtask" at bounding box center [1291, 626] width 113 height 34
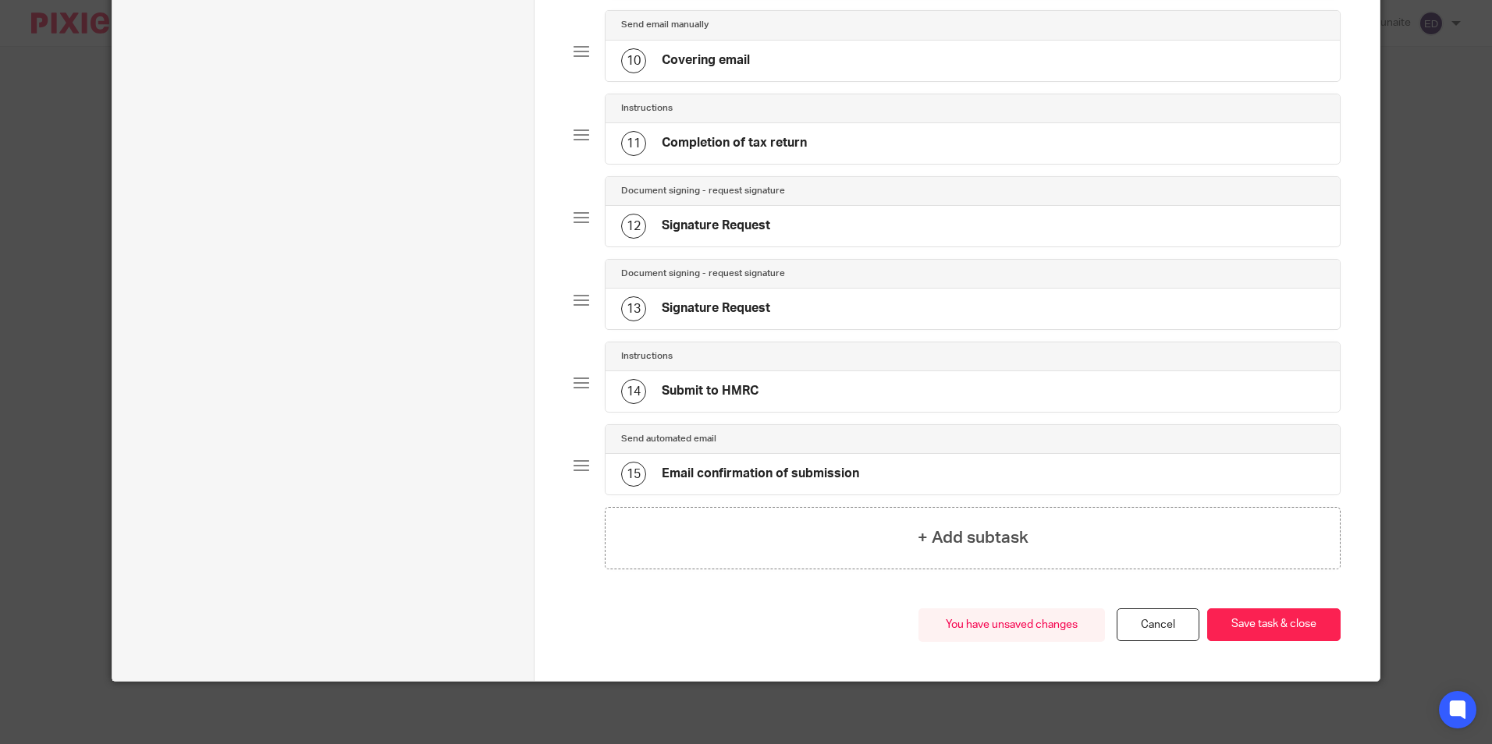
scroll to position [892, 0]
click at [1248, 615] on button "Save task & close" at bounding box center [1273, 626] width 133 height 34
click at [1289, 632] on button "Save task & close" at bounding box center [1273, 626] width 133 height 34
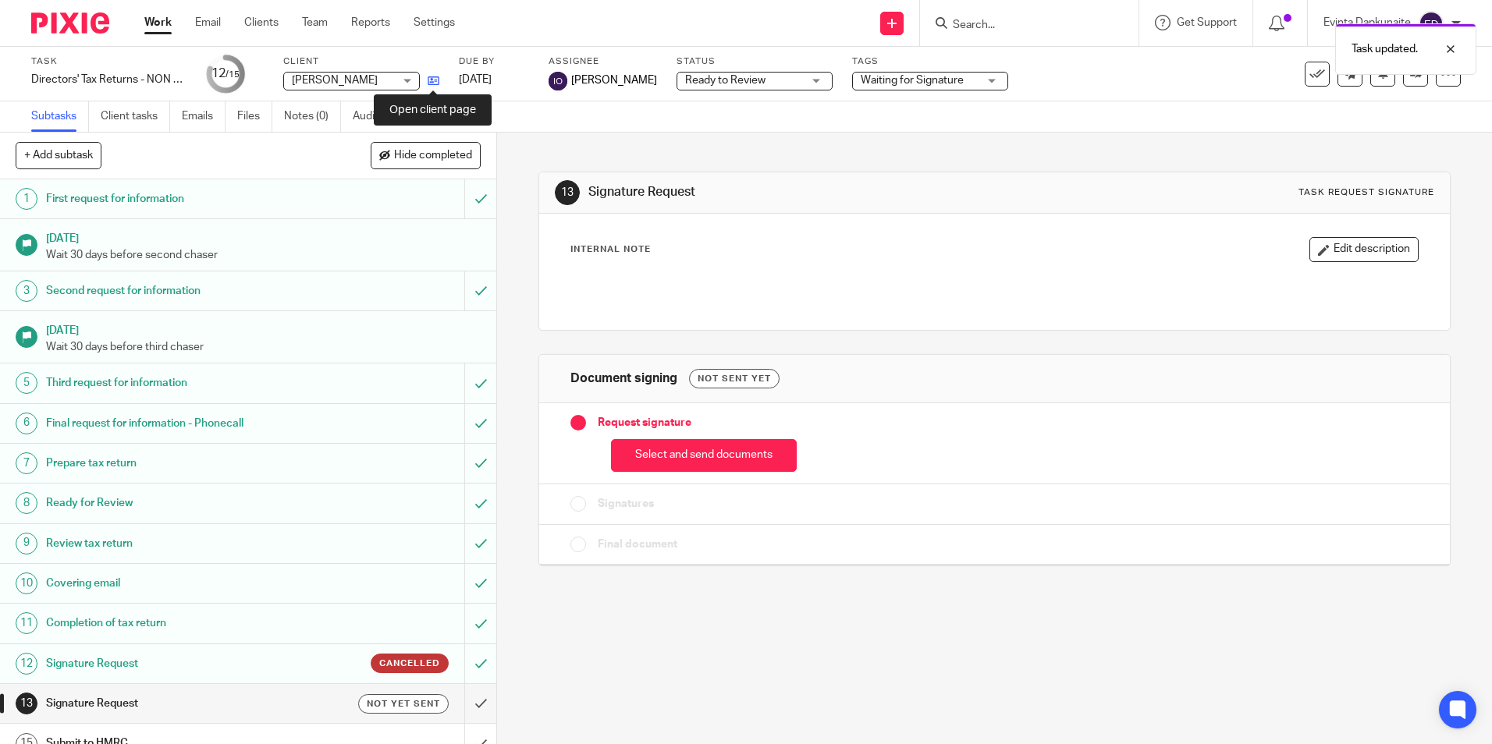
click at [437, 78] on icon at bounding box center [434, 81] width 12 height 12
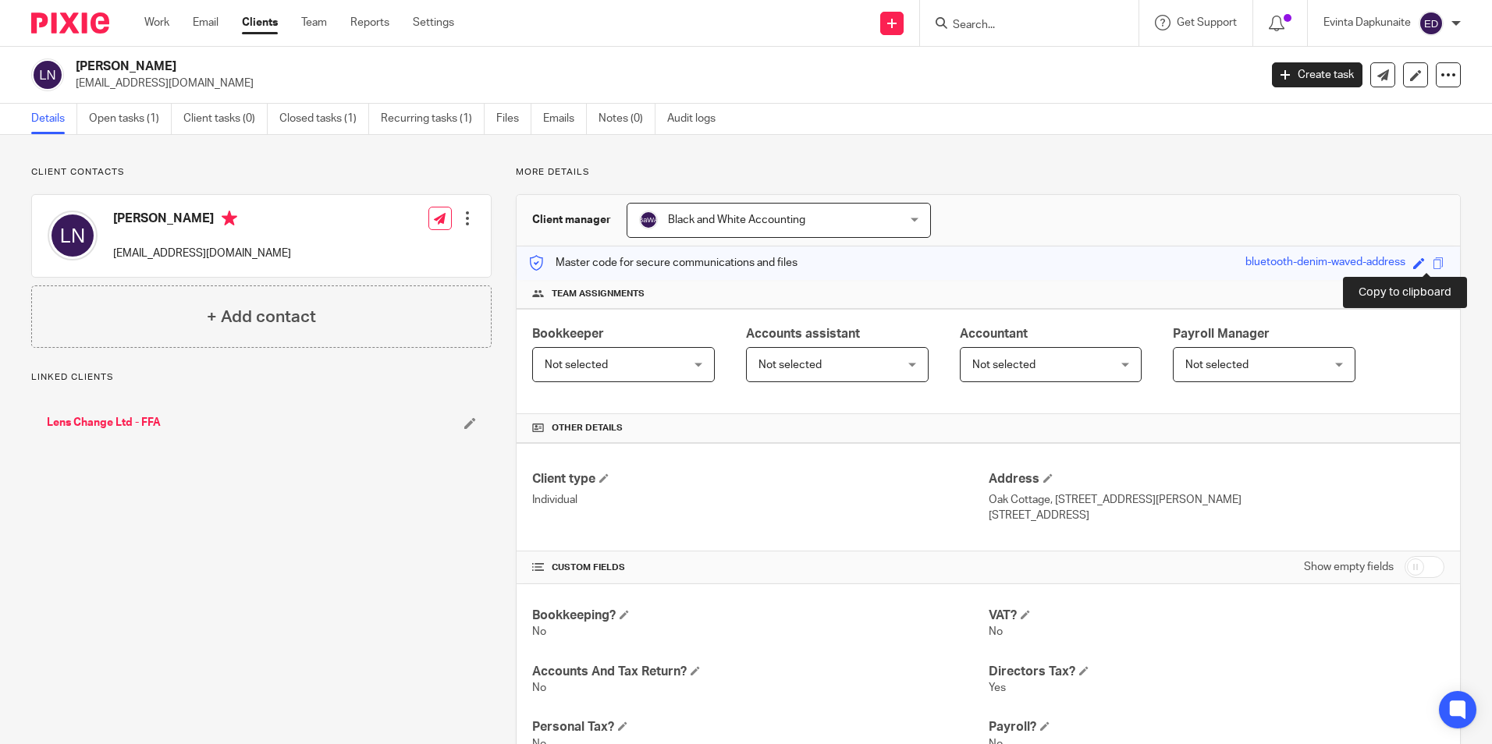
click at [1433, 263] on span at bounding box center [1439, 264] width 12 height 12
click at [144, 122] on link "Open tasks (1)" at bounding box center [130, 119] width 83 height 30
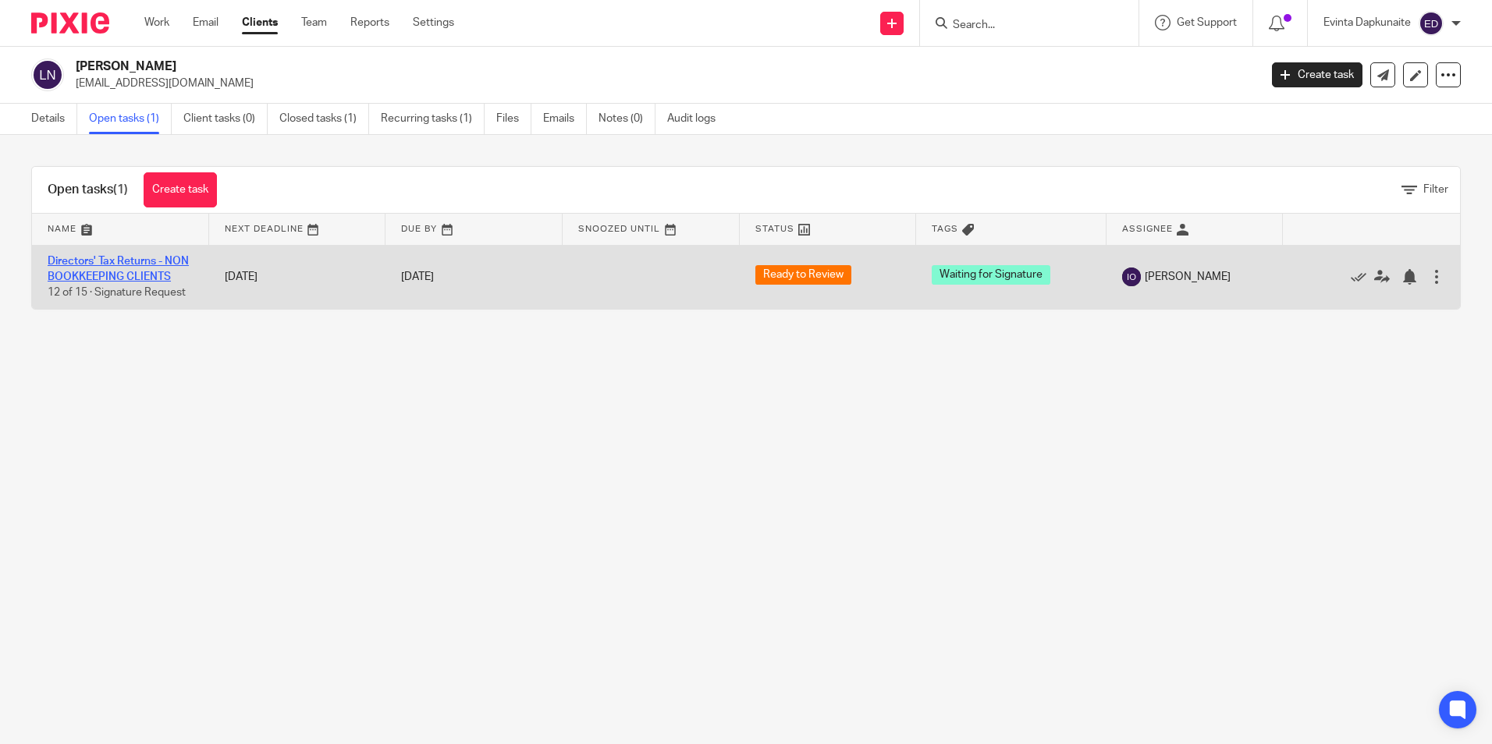
click at [124, 275] on link "Directors' Tax Returns - NON BOOKKEEPING CLIENTS" at bounding box center [118, 269] width 141 height 27
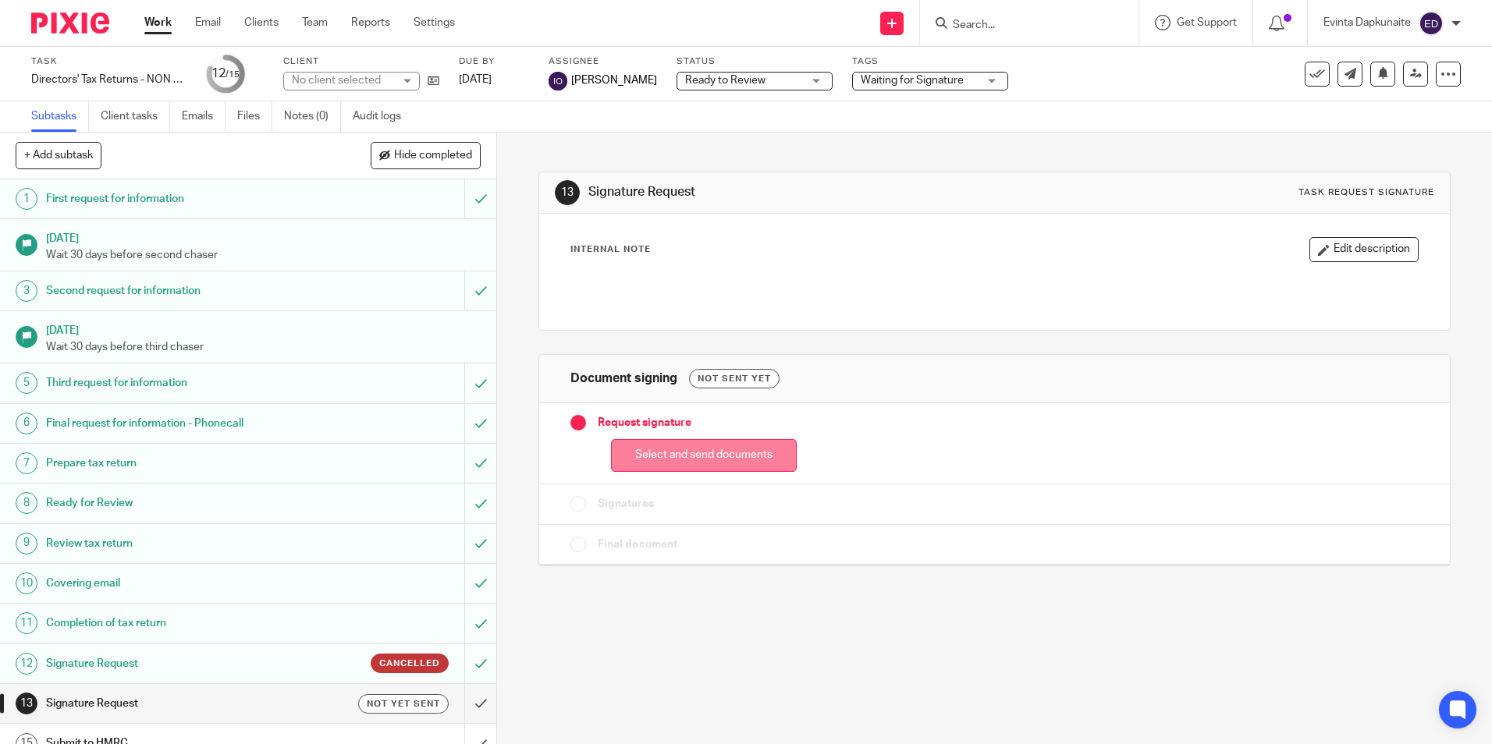
click at [627, 465] on button "Select and send documents" at bounding box center [704, 456] width 186 height 34
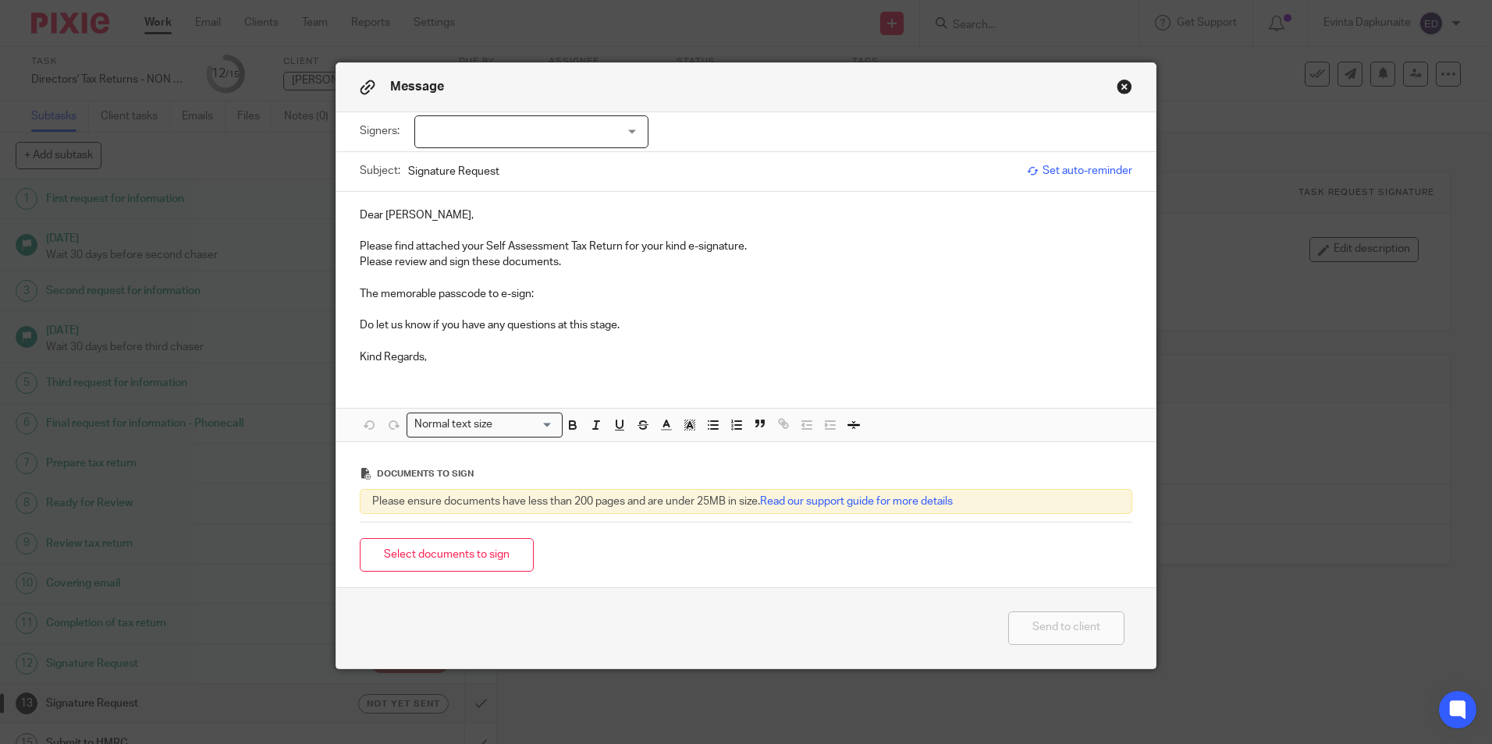
click at [603, 133] on div at bounding box center [531, 131] width 234 height 33
click at [577, 158] on li "[PERSON_NAME]" at bounding box center [526, 164] width 233 height 32
checkbox input "true"
click at [518, 217] on p "Dear [PERSON_NAME]," at bounding box center [746, 216] width 773 height 16
click at [577, 295] on p "The memorable passcode to e-sign:" at bounding box center [746, 294] width 773 height 16
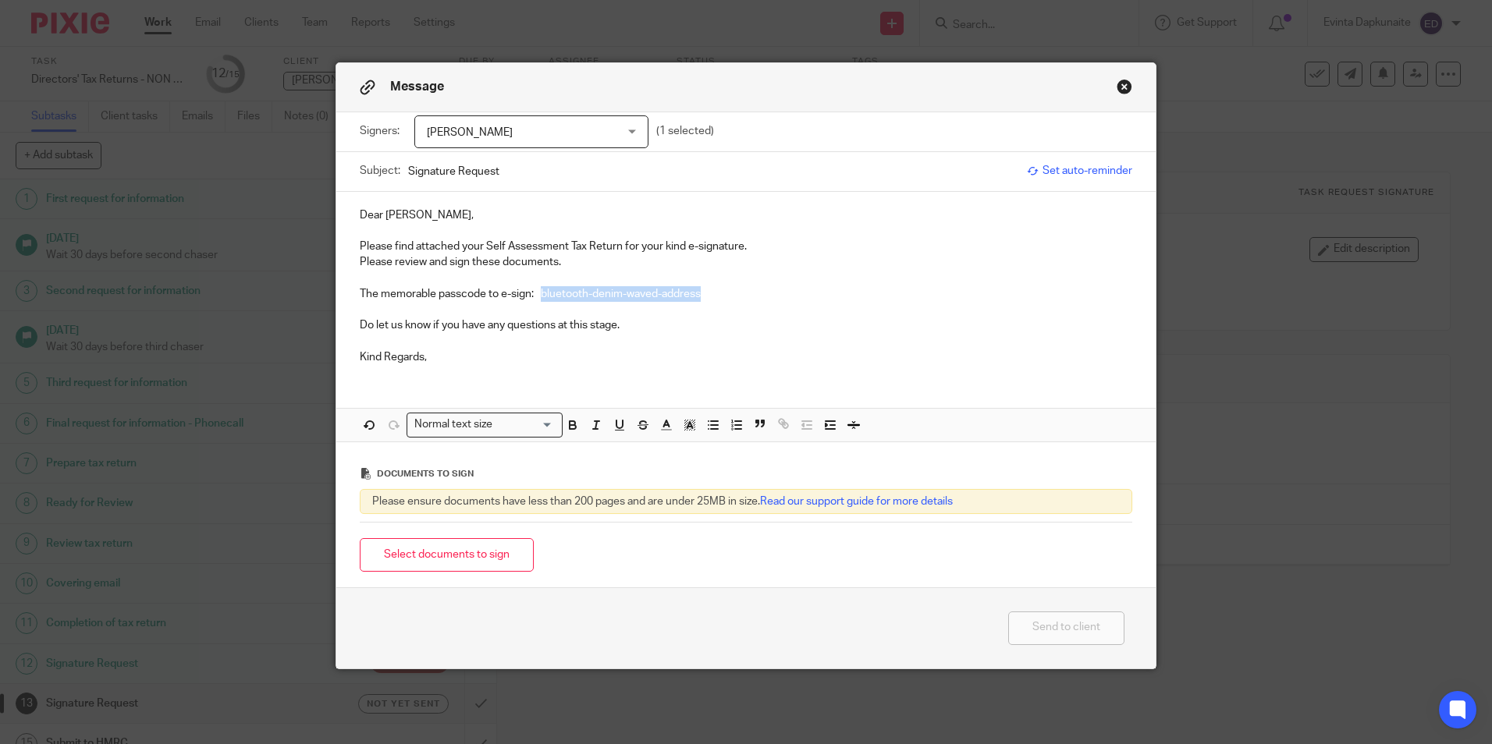
drag, startPoint x: 537, startPoint y: 295, endPoint x: 805, endPoint y: 295, distance: 267.6
click at [805, 295] on p "The memorable passcode to e-sign: bluetooth-denim-waved-address" at bounding box center [746, 294] width 773 height 16
click at [570, 429] on icon "button" at bounding box center [573, 427] width 6 height 4
click at [683, 424] on icon "button" at bounding box center [690, 425] width 14 height 14
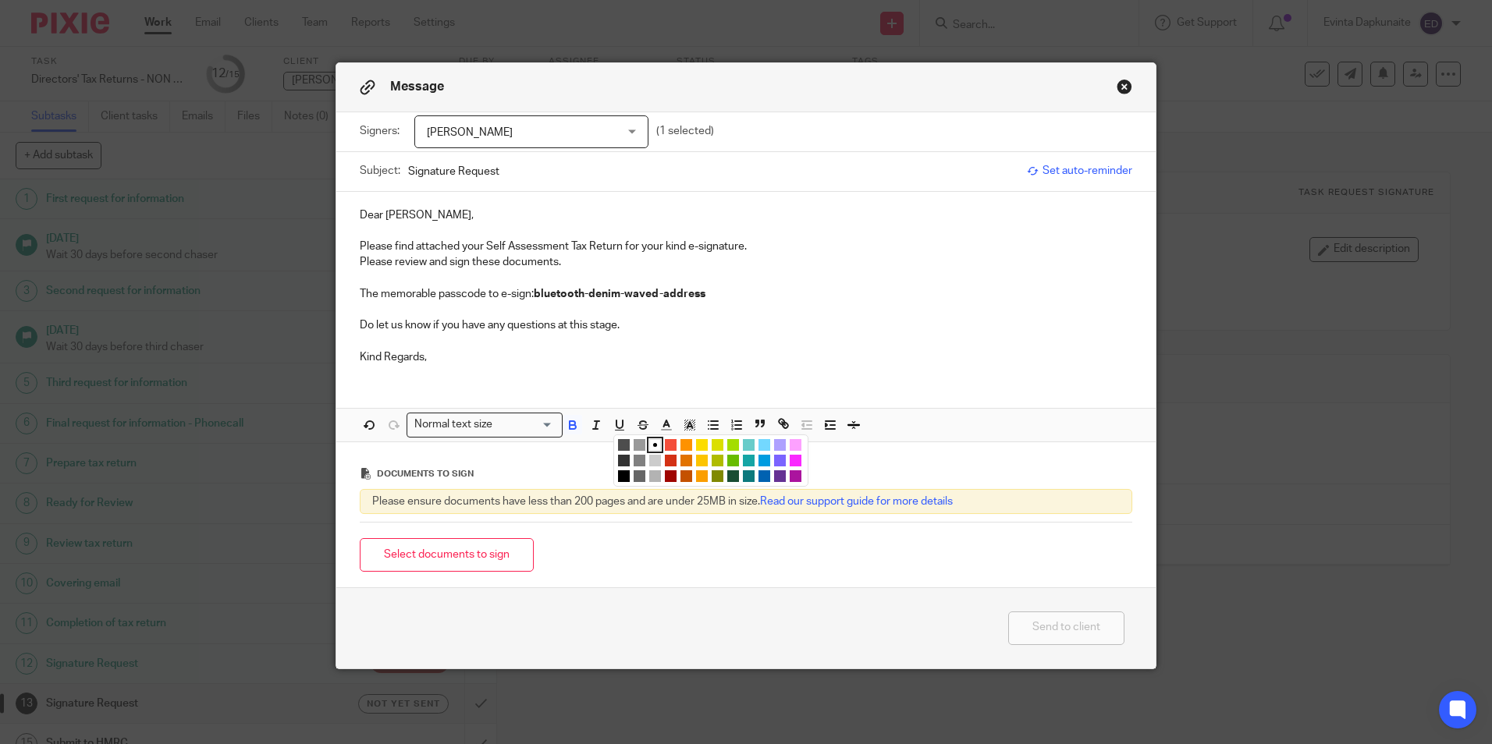
click at [701, 442] on li "color:#FCDC00" at bounding box center [702, 445] width 12 height 12
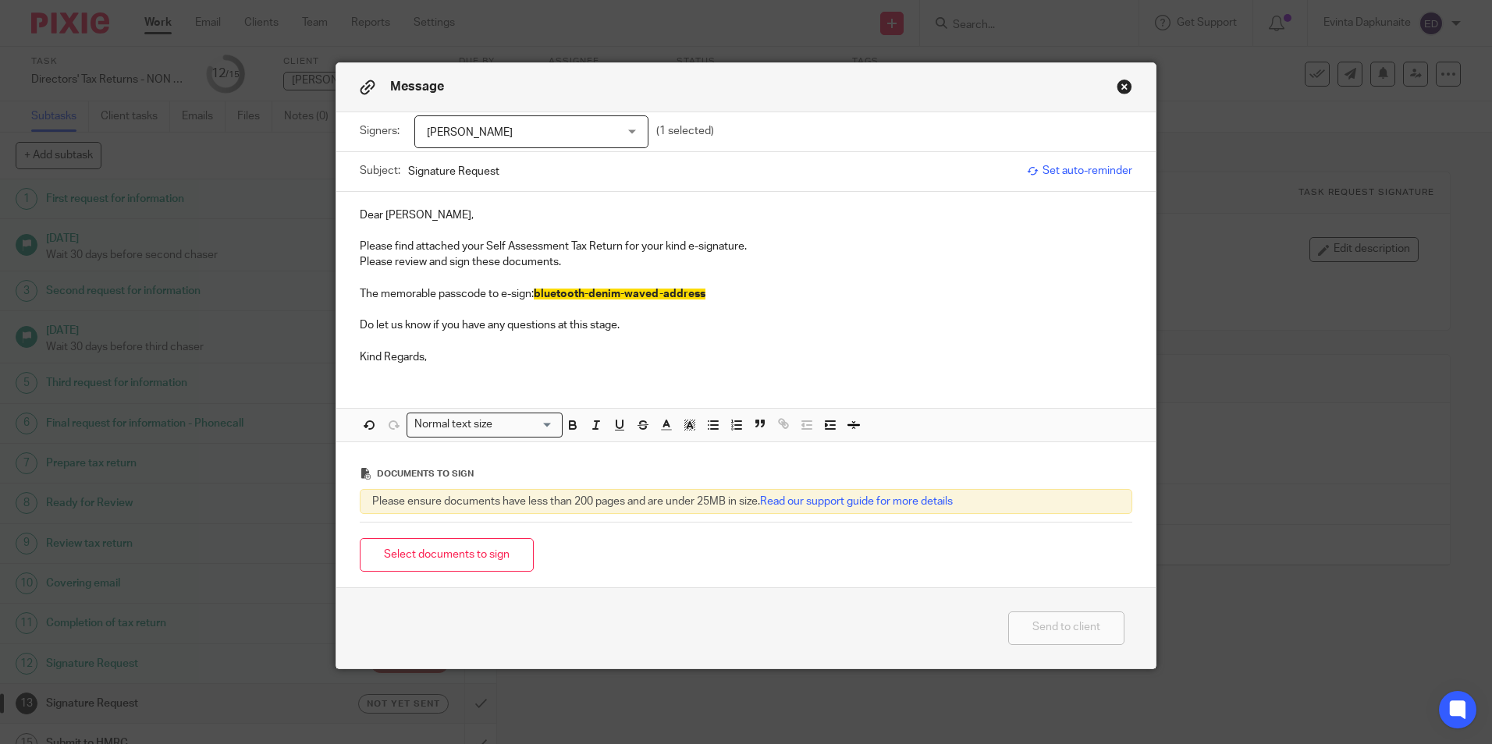
click at [697, 353] on p "Kind Regards," at bounding box center [746, 358] width 773 height 16
click at [438, 563] on button "Select documents to sign" at bounding box center [447, 555] width 174 height 34
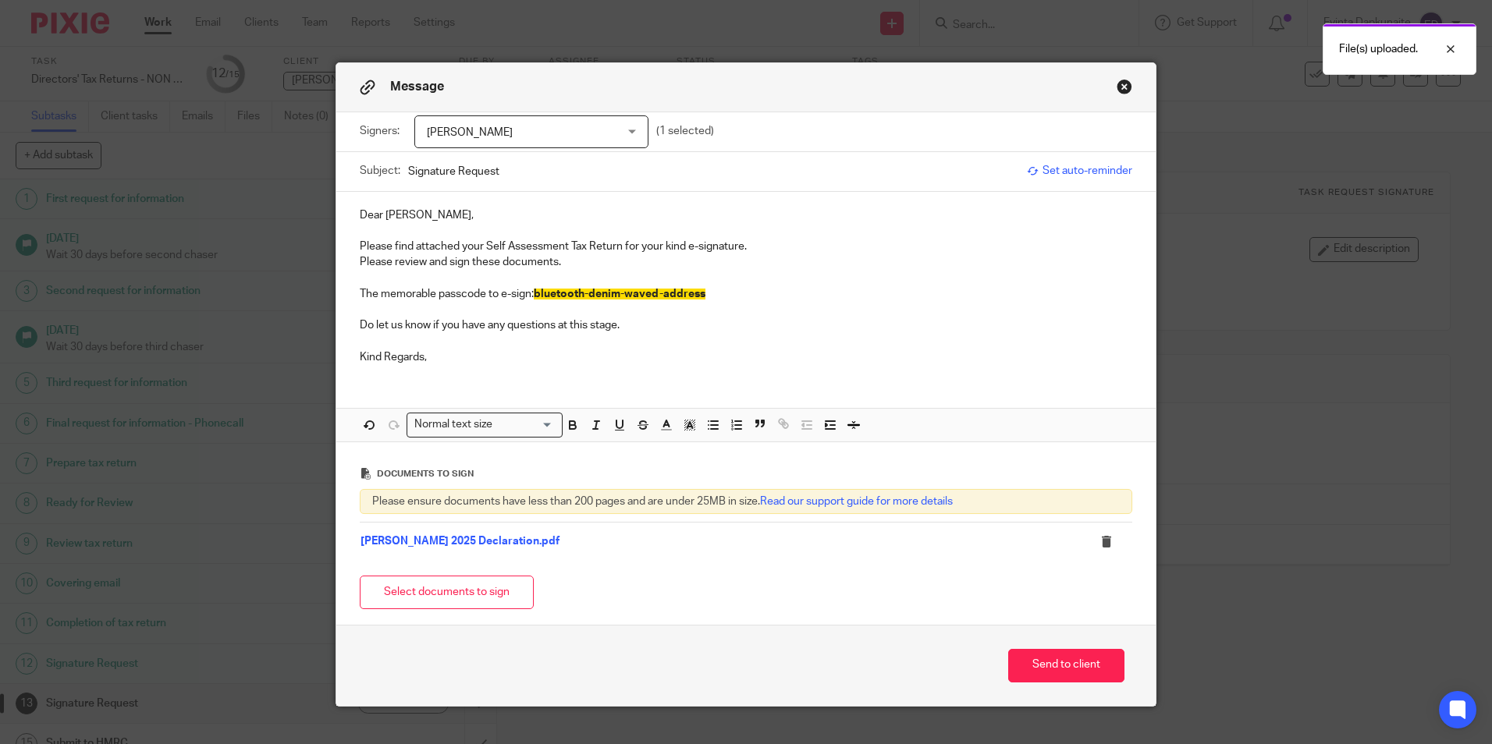
click at [410, 584] on button "Select documents to sign" at bounding box center [447, 593] width 174 height 34
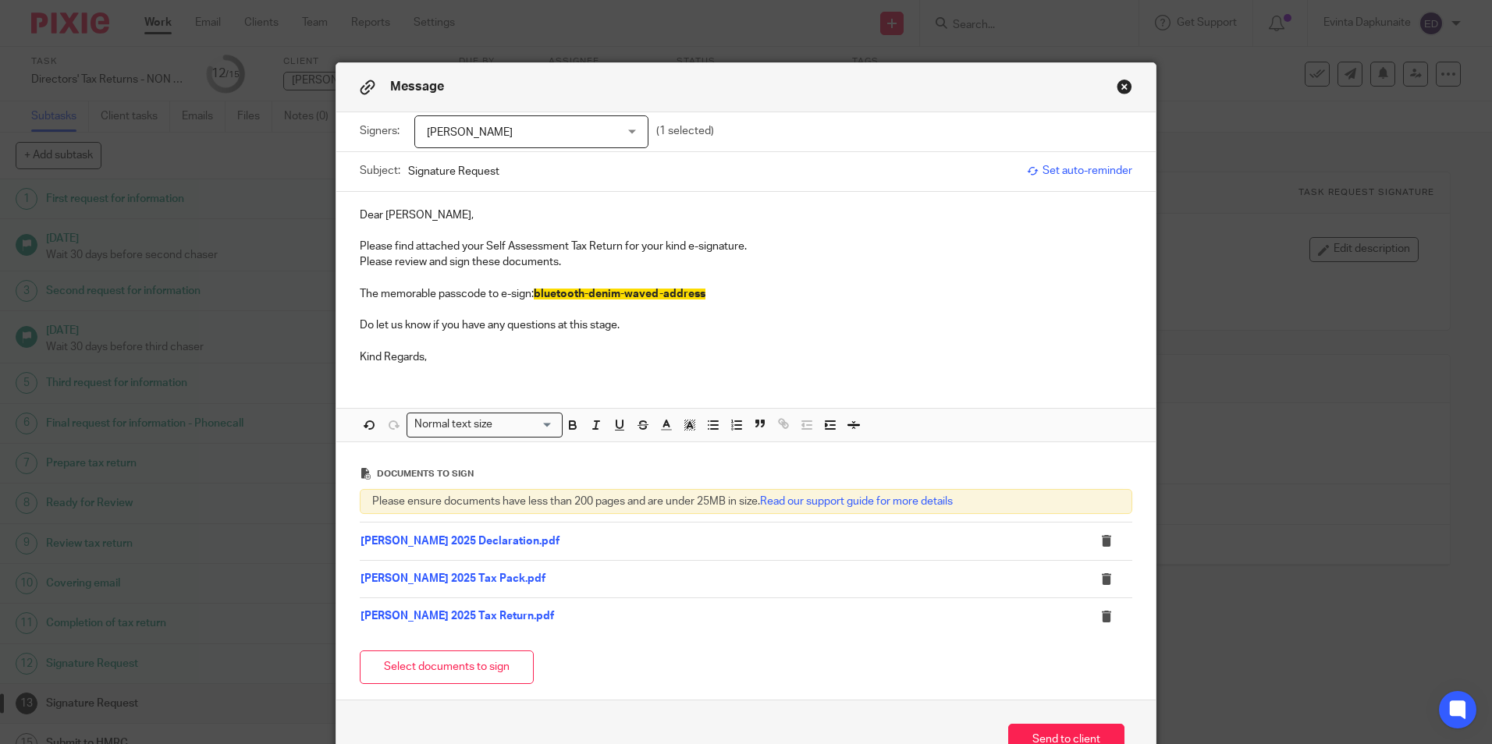
scroll to position [78, 0]
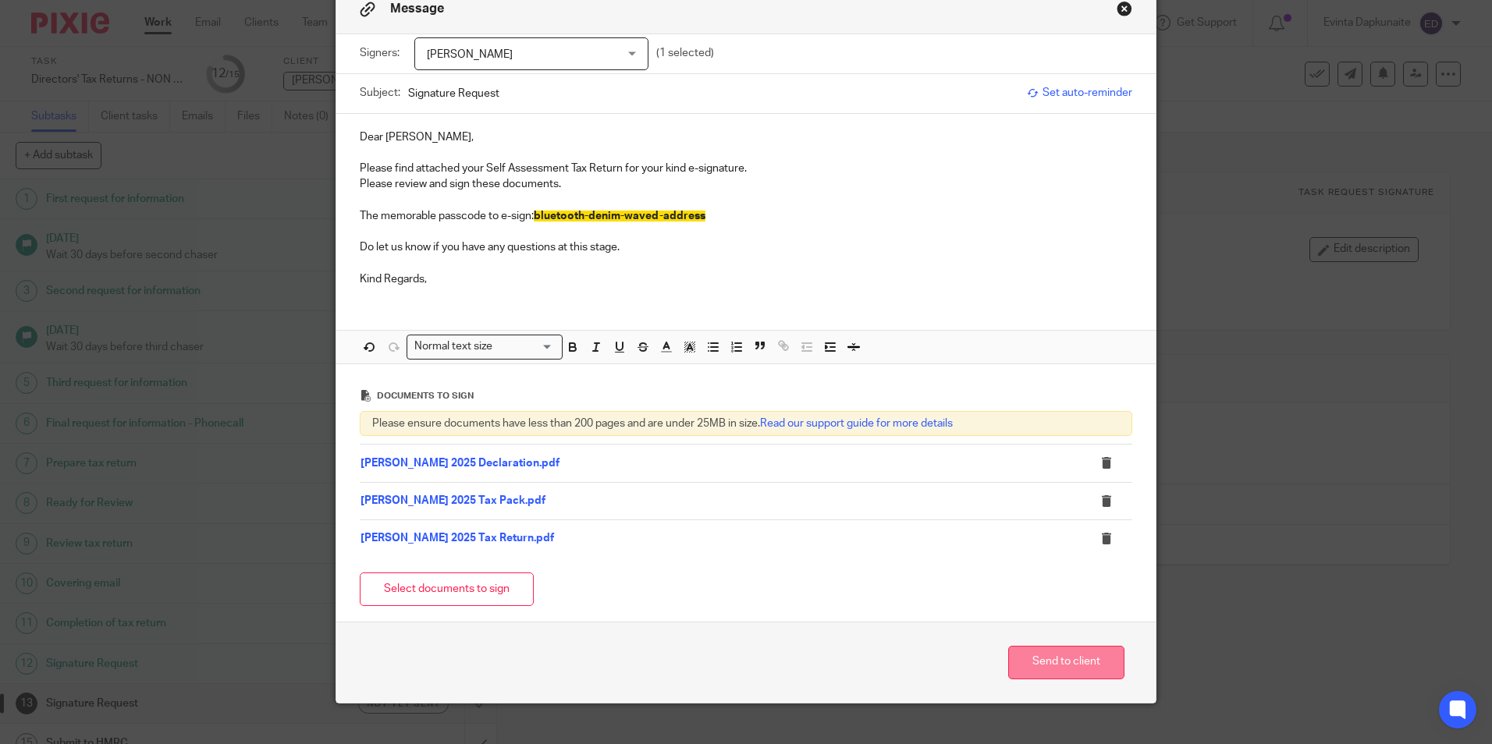
click at [1057, 654] on button "Send to client" at bounding box center [1066, 663] width 116 height 34
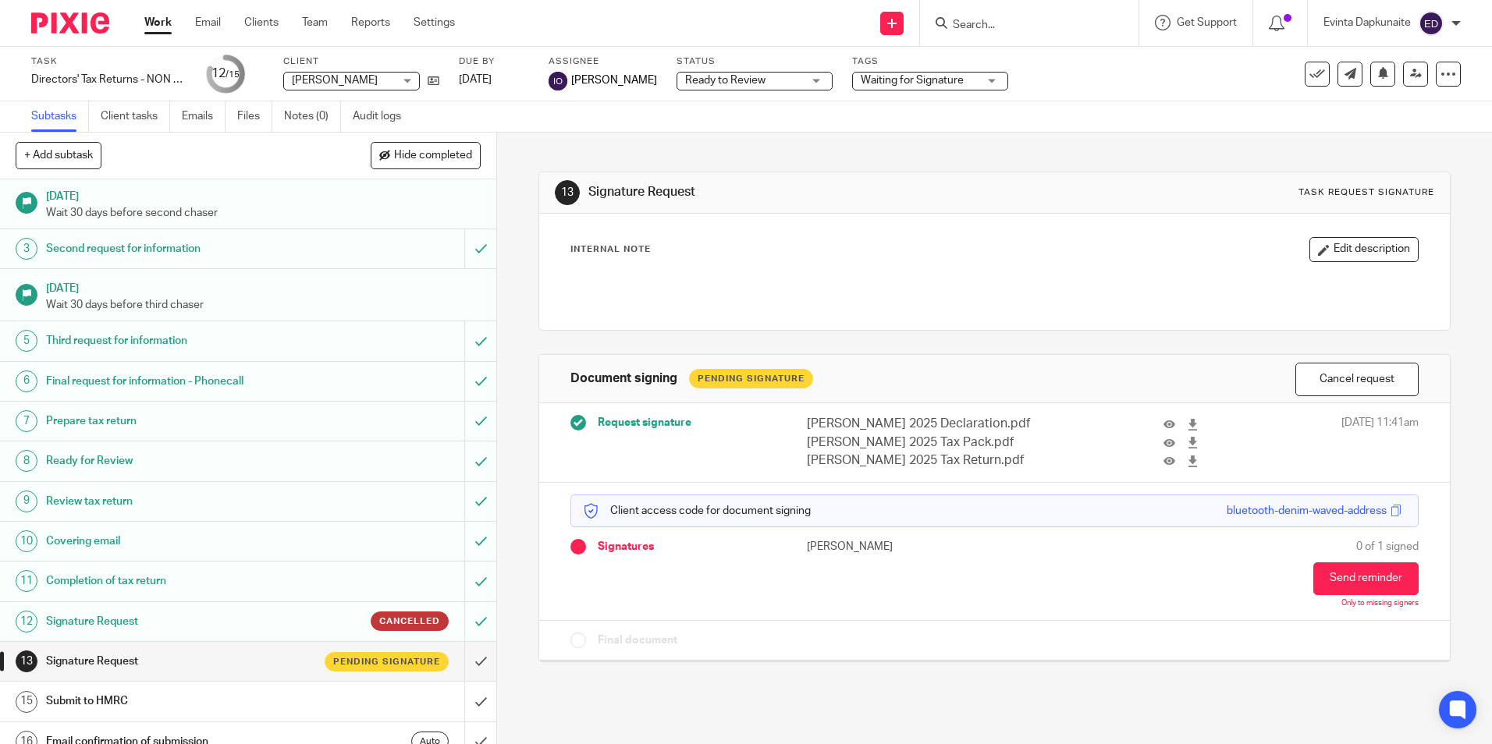
scroll to position [60, 0]
